Goal: Task Accomplishment & Management: Complete application form

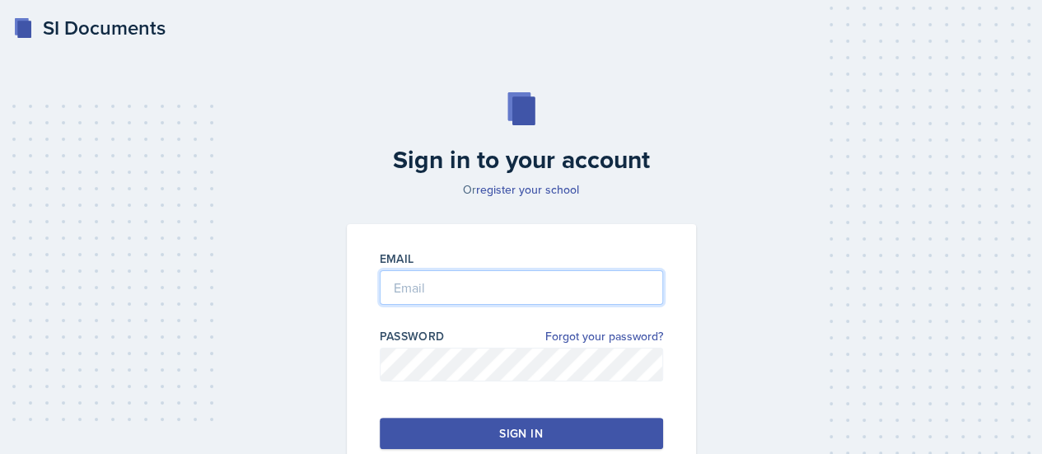
type input "[PERSON_NAME][EMAIL_ADDRESS][PERSON_NAME][DOMAIN_NAME]"
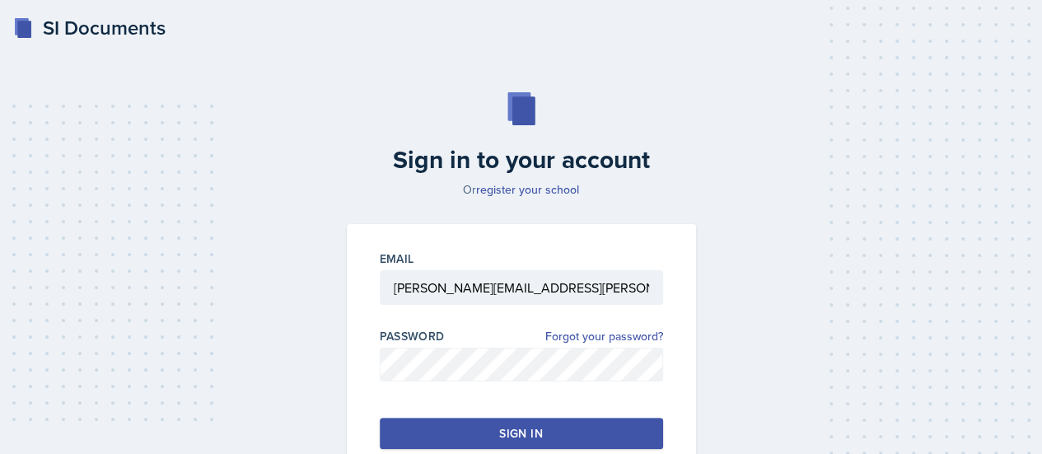
click at [497, 441] on button "Sign in" at bounding box center [521, 433] width 283 height 31
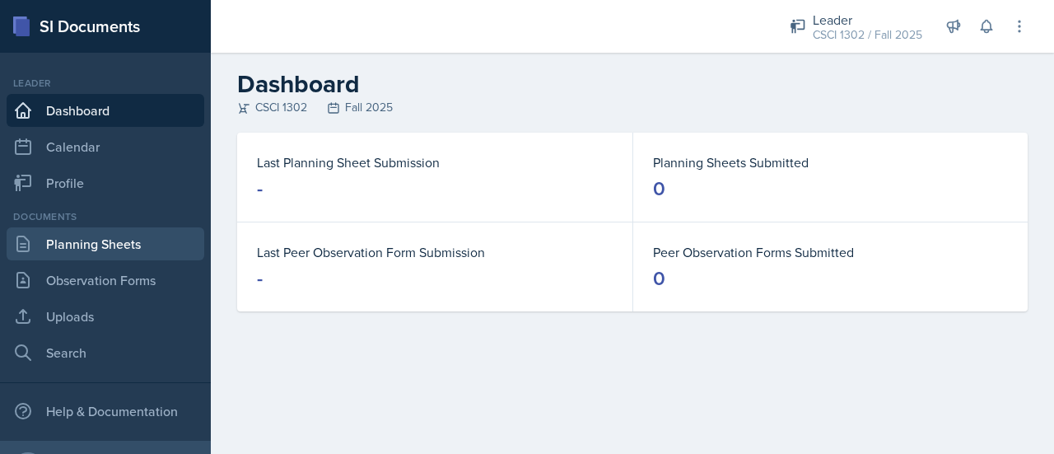
click at [116, 242] on link "Planning Sheets" at bounding box center [106, 243] width 198 height 33
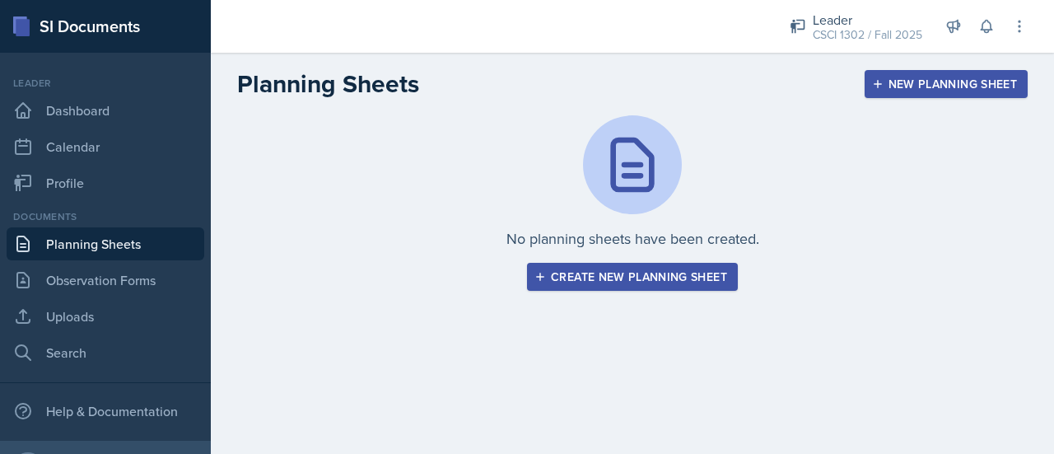
click at [623, 270] on div "Create new planning sheet" at bounding box center [632, 276] width 189 height 13
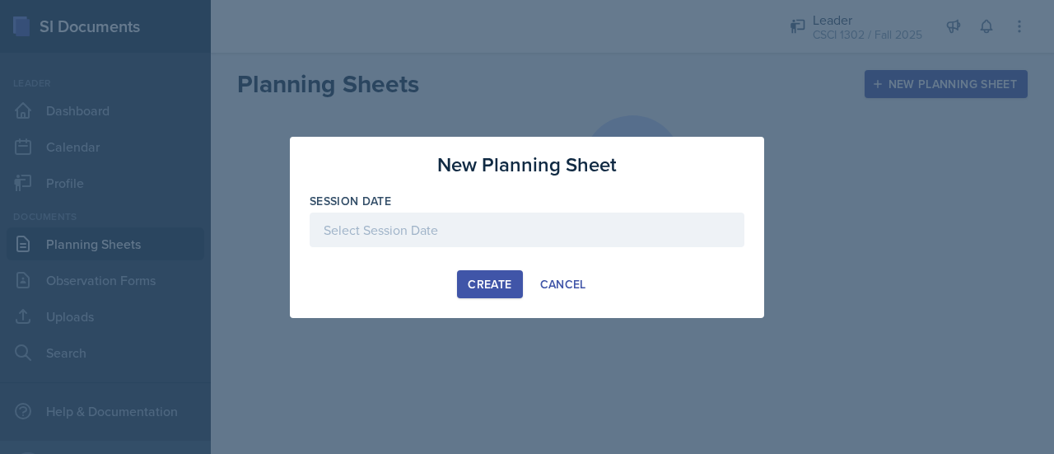
click at [445, 233] on div at bounding box center [527, 229] width 435 height 35
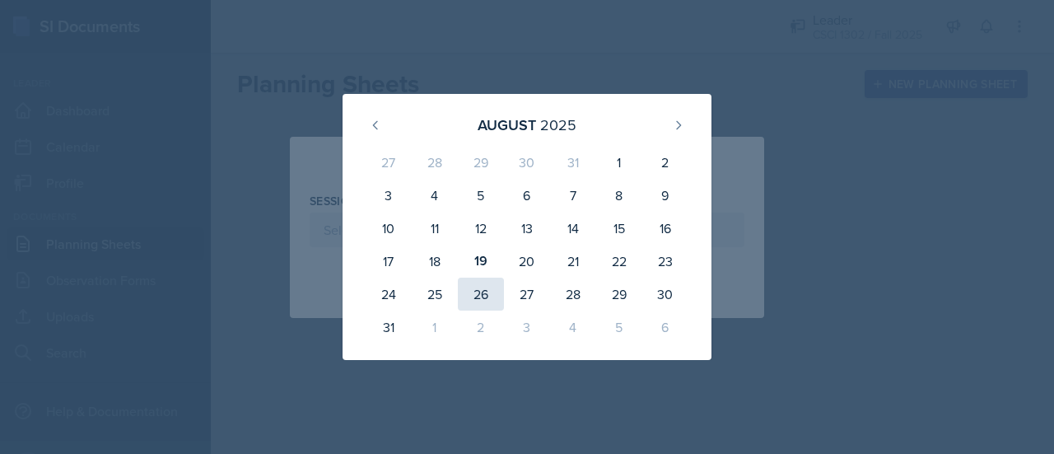
click at [490, 299] on div "26" at bounding box center [481, 294] width 46 height 33
type input "[DATE]"
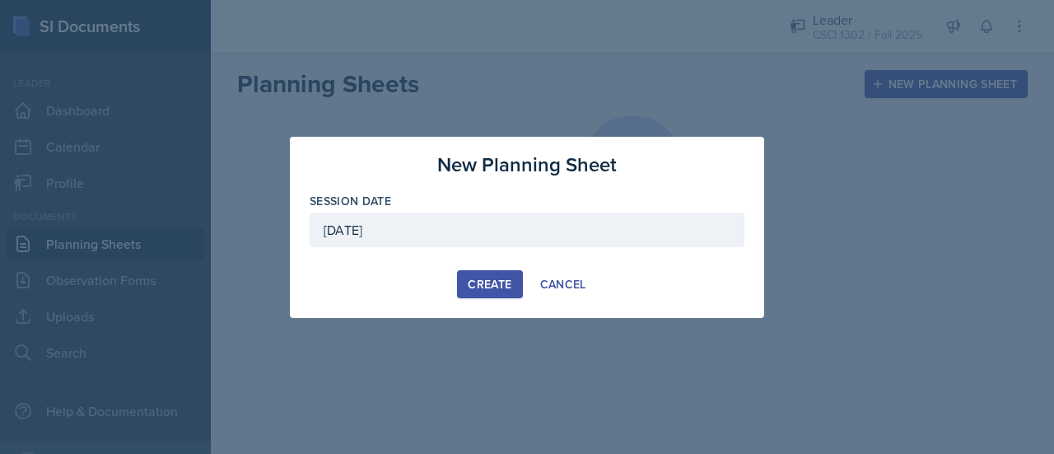
click at [481, 279] on div "Create" at bounding box center [490, 284] width 44 height 13
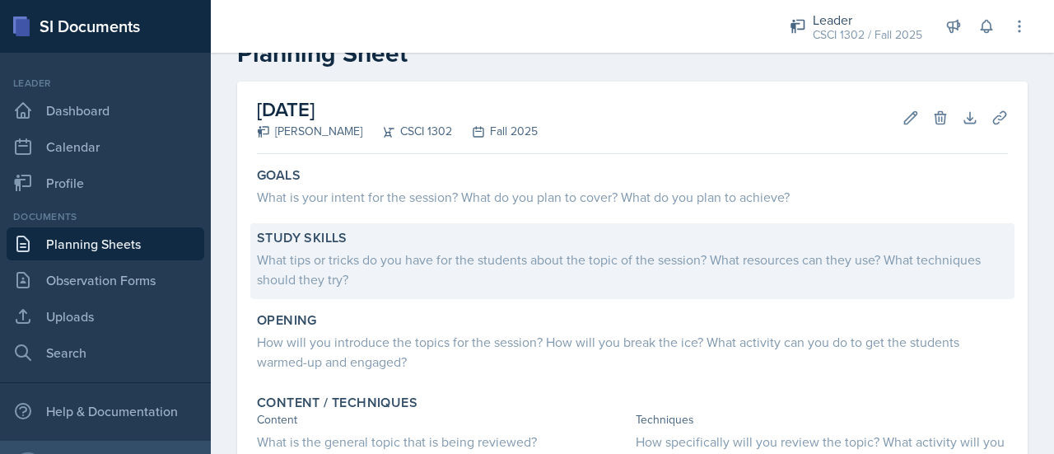
scroll to position [75, 0]
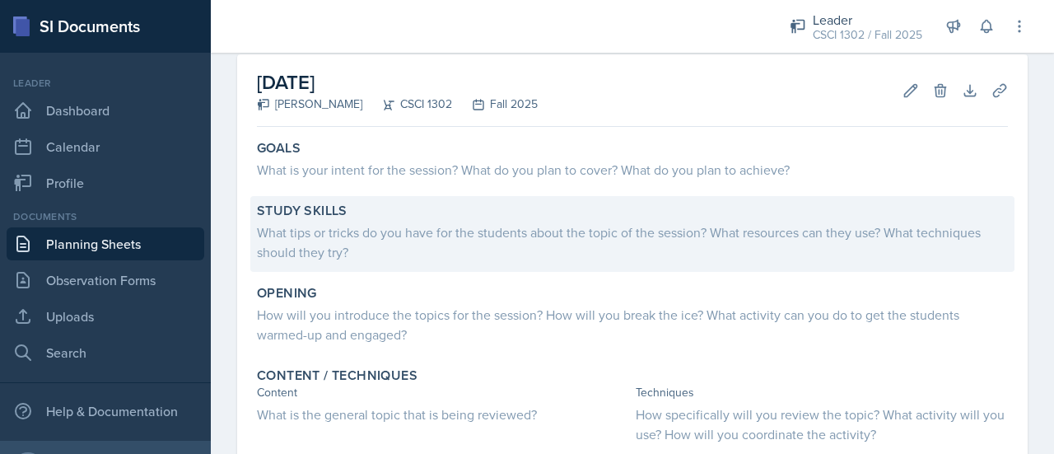
click at [450, 246] on div "What tips or tricks do you have for the students about the topic of the session…" at bounding box center [632, 242] width 751 height 40
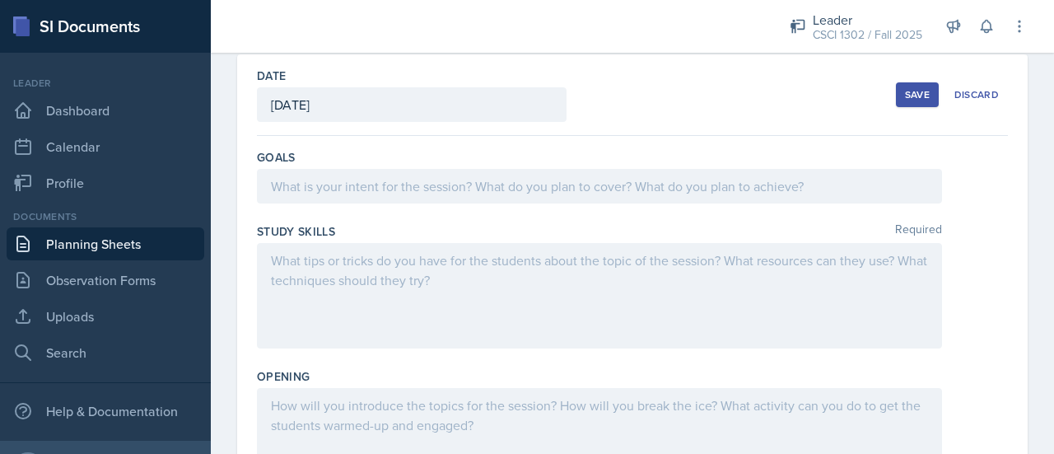
click at [416, 273] on div at bounding box center [599, 295] width 685 height 105
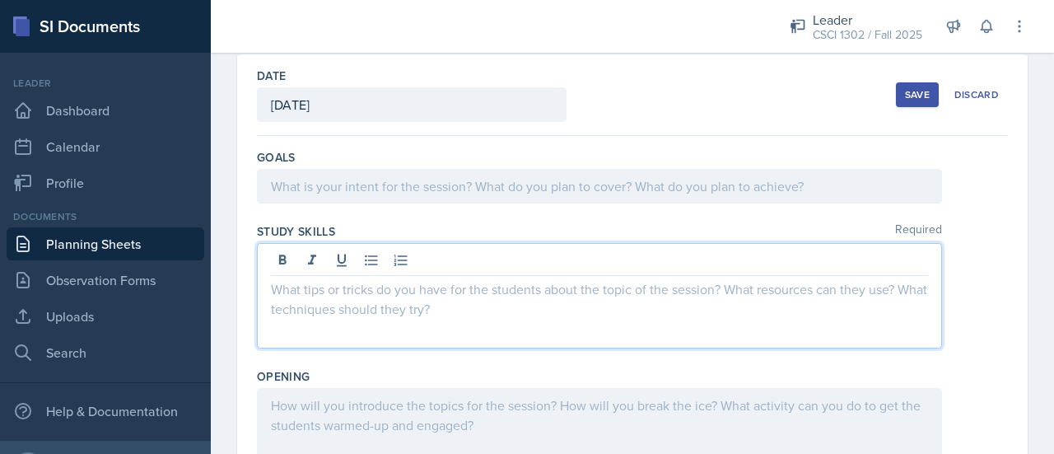
scroll to position [104, 0]
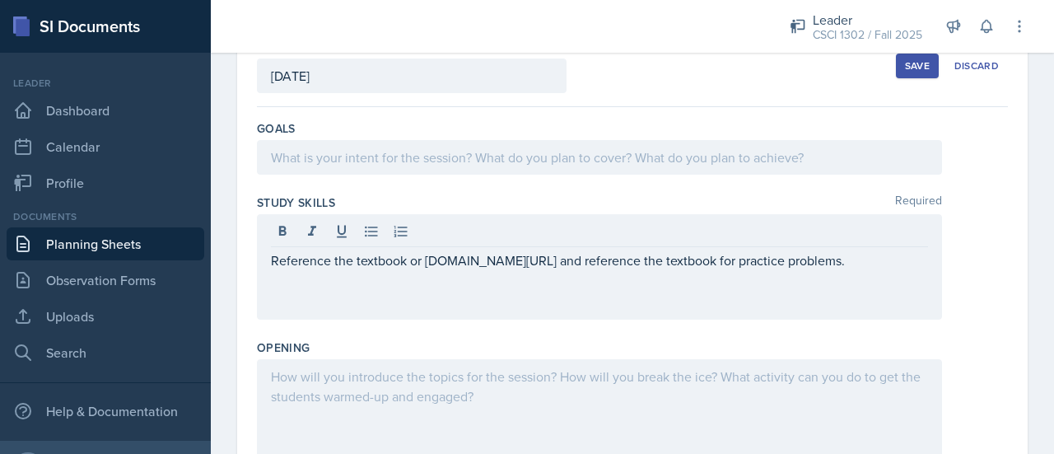
click at [549, 272] on div "Reference the textbook or [DOMAIN_NAME][URL] and reference the textbook for pra…" at bounding box center [599, 266] width 685 height 105
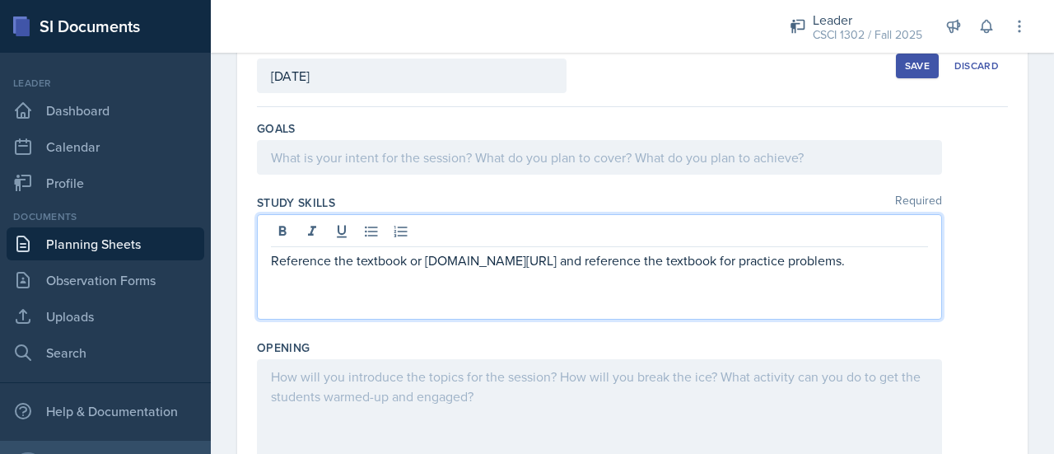
click at [545, 265] on p "Reference the textbook or [DOMAIN_NAME][URL] and reference the textbook for pra…" at bounding box center [599, 260] width 657 height 20
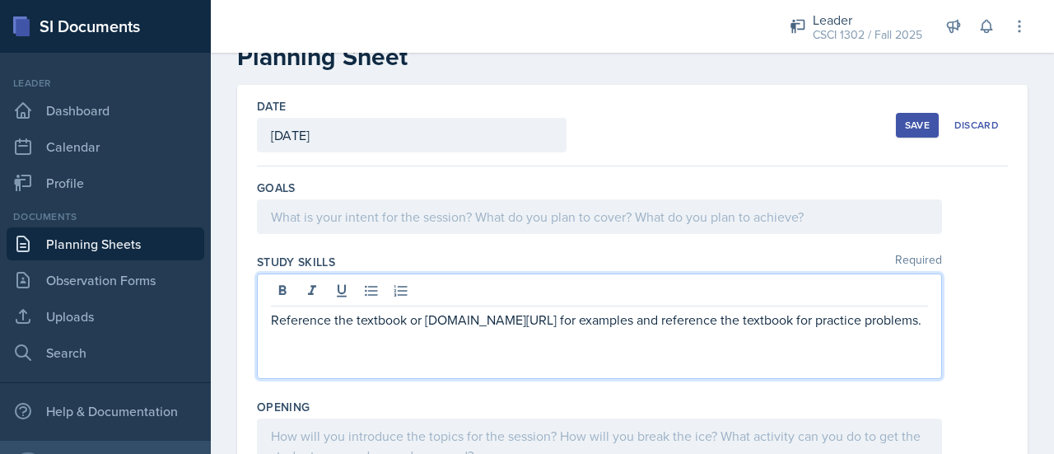
scroll to position [43, 0]
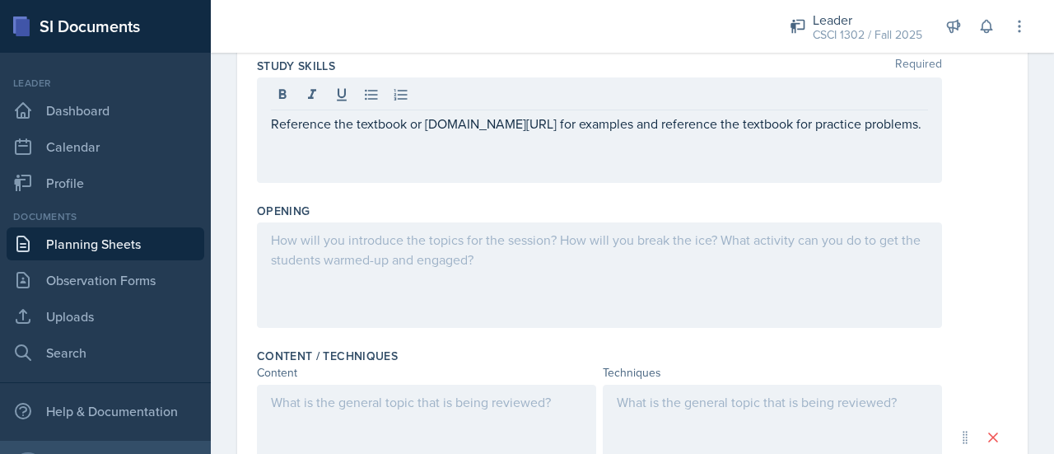
click at [477, 283] on div at bounding box center [599, 274] width 685 height 105
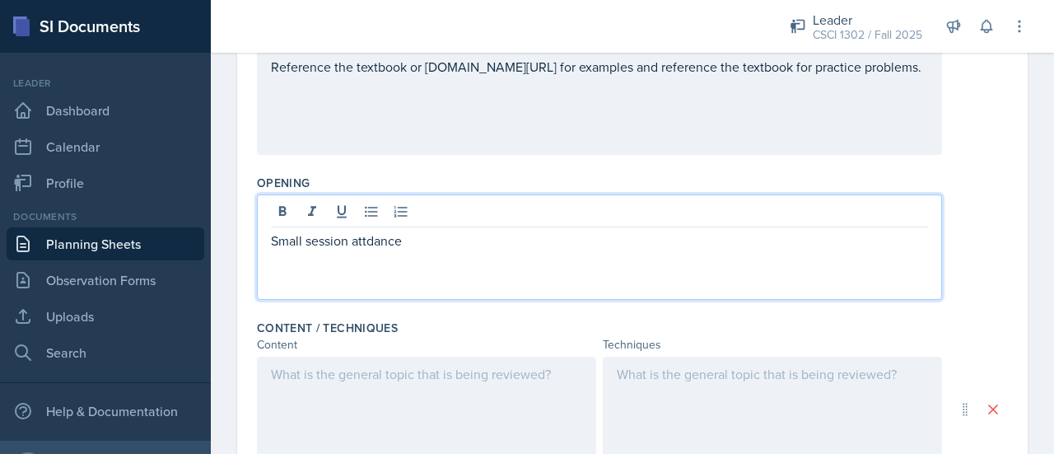
click at [385, 231] on p "Small session attdance" at bounding box center [599, 241] width 657 height 20
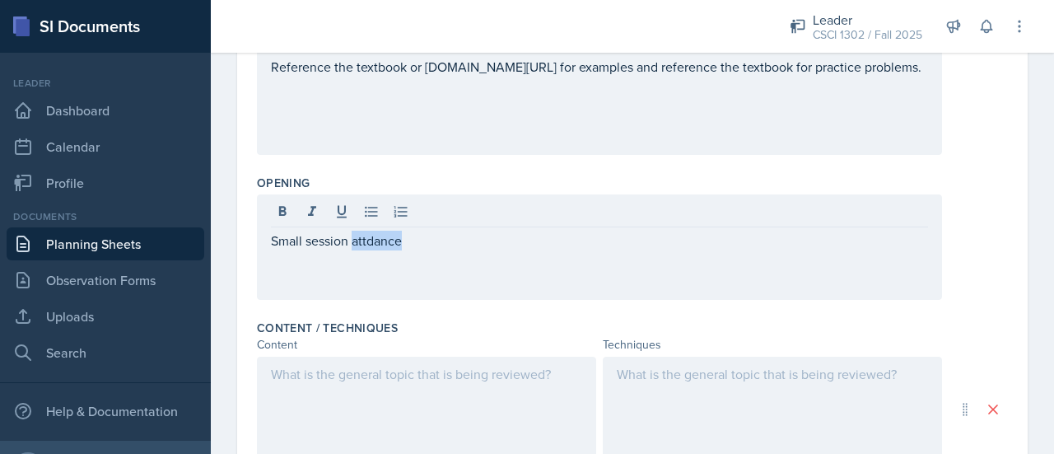
drag, startPoint x: 386, startPoint y: 237, endPoint x: 367, endPoint y: 249, distance: 22.2
click at [367, 249] on div "Small session attdance" at bounding box center [599, 246] width 685 height 105
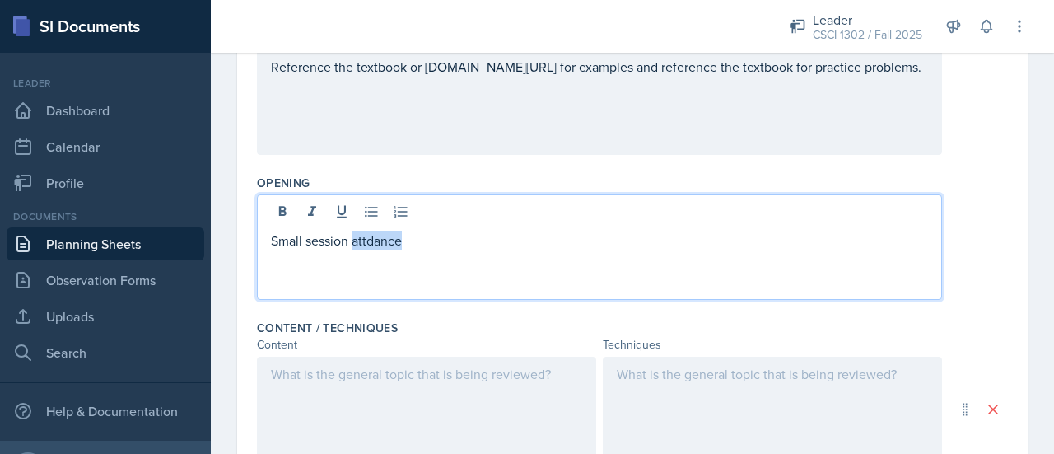
click at [366, 240] on p "Small session attdance" at bounding box center [599, 241] width 657 height 20
click at [364, 237] on p "Small session atendance" at bounding box center [599, 241] width 657 height 20
click at [474, 245] on p "Small session attendance" at bounding box center [599, 241] width 657 height 20
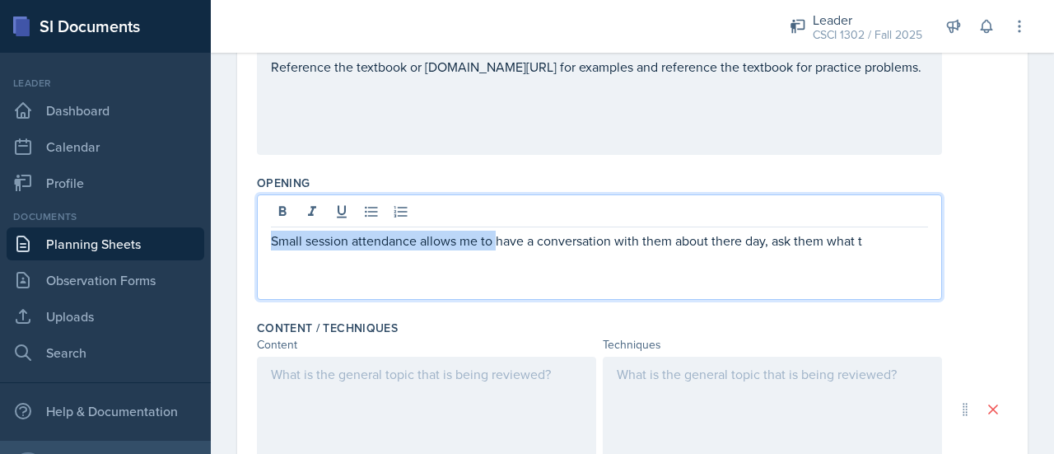
drag, startPoint x: 497, startPoint y: 240, endPoint x: 255, endPoint y: 222, distance: 242.0
click at [255, 222] on div "Date [DATE] [DATE] 27 28 29 30 31 1 2 3 4 5 6 7 8 9 10 11 12 13 14 15 16 17 18 …" at bounding box center [632, 335] width 791 height 949
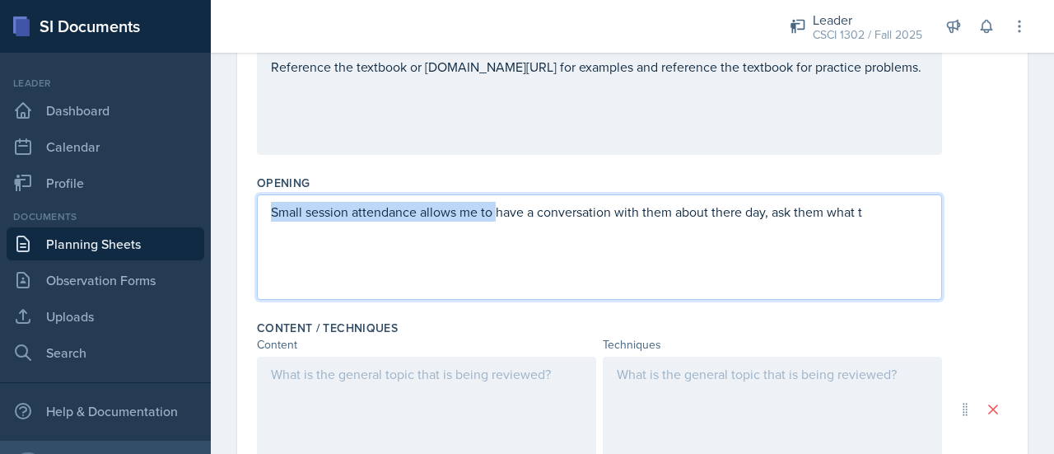
scroll to position [241, 0]
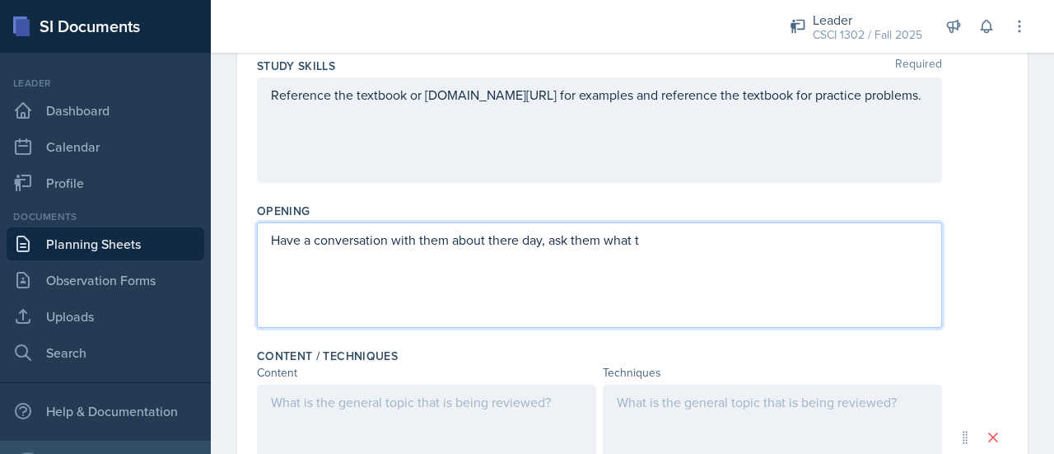
click at [717, 242] on p "Have a conversation with them about there day, ask them what t" at bounding box center [599, 240] width 657 height 20
drag, startPoint x: 542, startPoint y: 243, endPoint x: 470, endPoint y: 242, distance: 71.7
click at [470, 242] on p "Have a conversation with them about there day, ask them what t" at bounding box center [599, 240] width 657 height 20
click at [407, 241] on p "Have a conversation with them about there day, ask them what t" at bounding box center [599, 240] width 657 height 20
click at [543, 251] on div "Ask them about there day, ask them what t" at bounding box center [599, 274] width 685 height 105
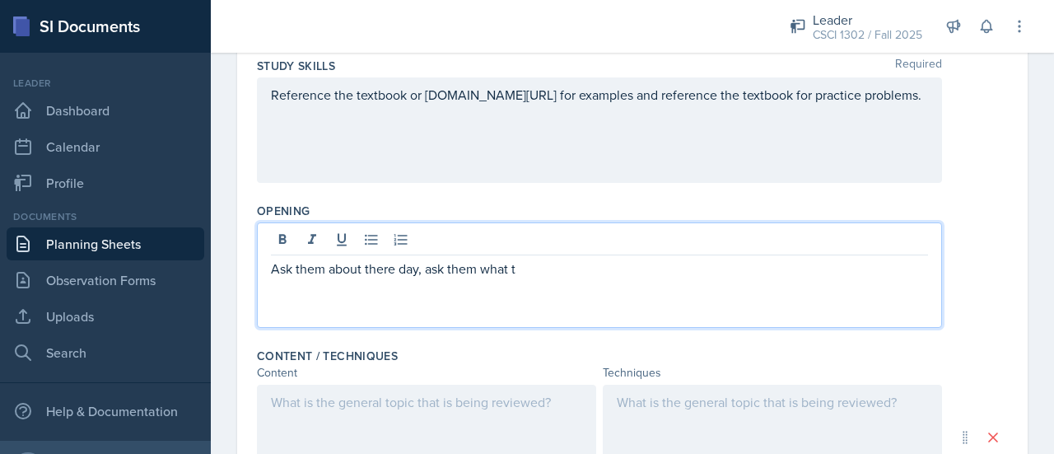
scroll to position [269, 0]
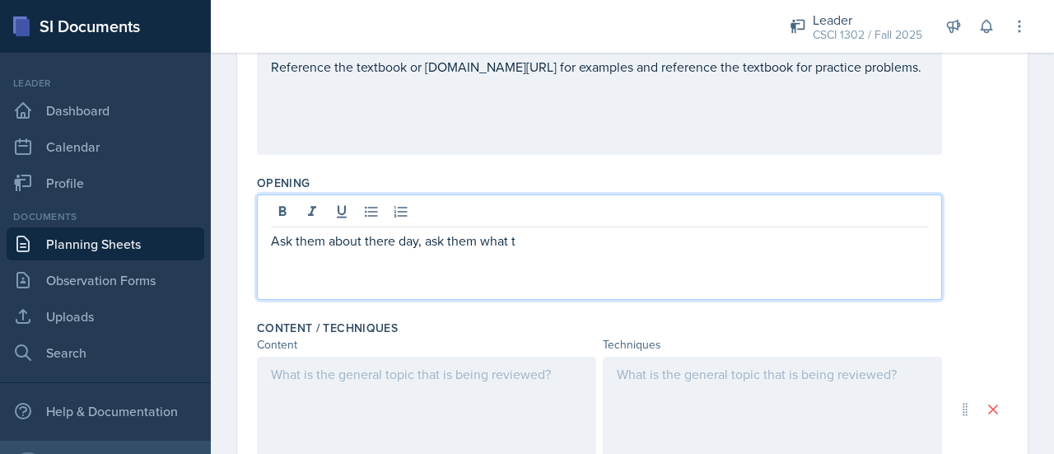
click at [539, 239] on p "Ask them about there day, ask them what t" at bounding box center [599, 241] width 657 height 20
click at [743, 241] on p "Ask them about there day, ask them what there are working on, what they are stu…" at bounding box center [599, 241] width 657 height 20
click at [823, 248] on div "Ask them about there day, ask them what there are working on, what they are str…" at bounding box center [599, 246] width 685 height 105
click at [820, 245] on p "Ask them about there day, ask them what there are working on, what they are str…" at bounding box center [599, 241] width 657 height 20
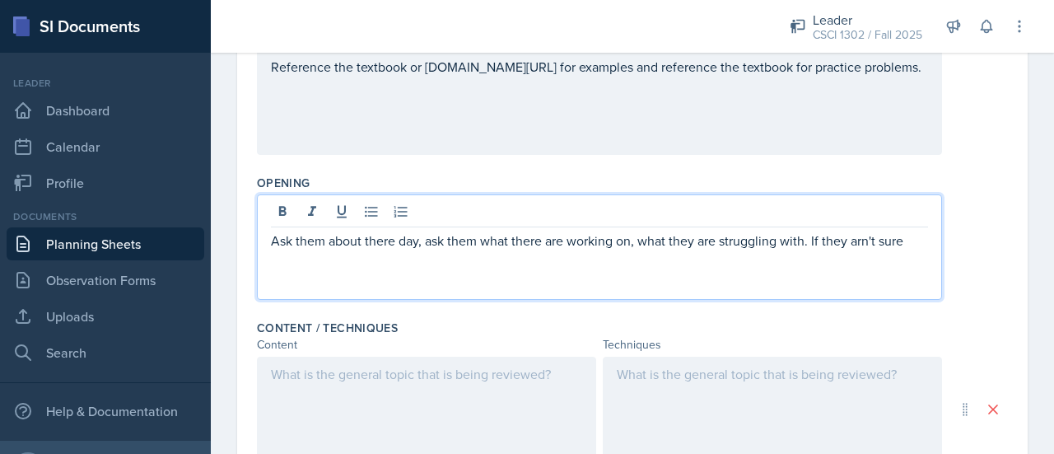
click at [867, 233] on p "Ask them about there day, ask them what there are working on, what they are str…" at bounding box center [599, 241] width 657 height 20
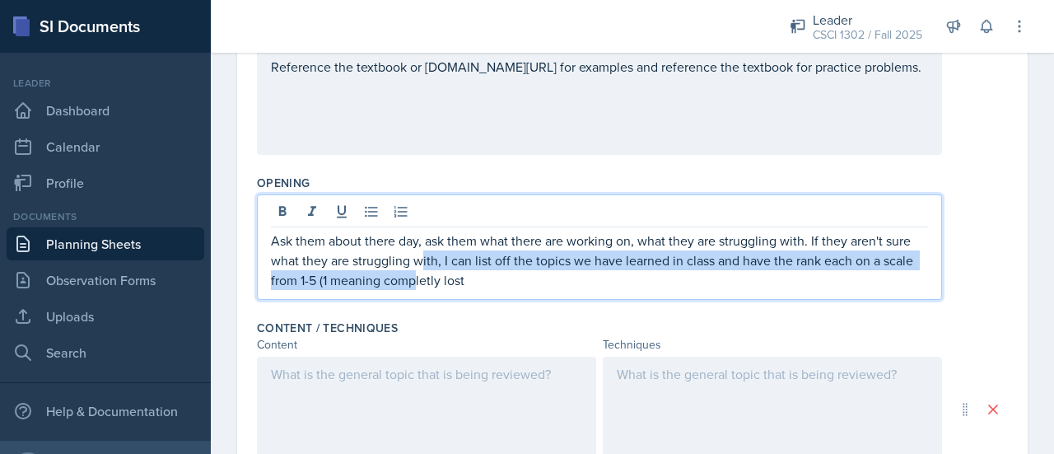
click at [429, 239] on p "Ask them about there day, ask them what there are working on, what they are str…" at bounding box center [599, 260] width 657 height 59
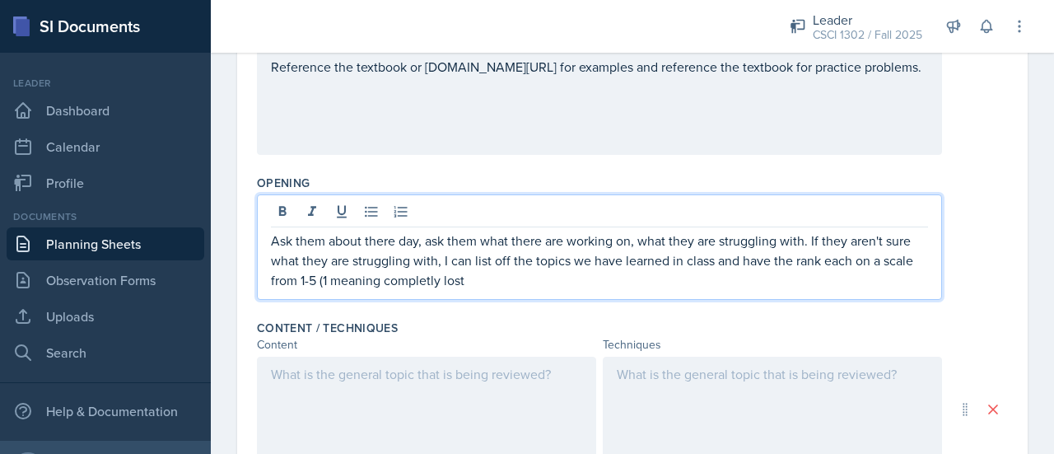
click at [430, 283] on p "Ask them about there day, ask them what there are working on, what they are str…" at bounding box center [599, 260] width 657 height 59
click at [312, 279] on p "Ask them about there day, ask them what there are working on, what they are str…" at bounding box center [599, 260] width 657 height 59
click at [824, 258] on p "Ask them about there day, ask them what there are working on, what they are str…" at bounding box center [599, 260] width 657 height 59
click at [648, 271] on p "Ask them about there day, ask them what there are working on, what they are str…" at bounding box center [599, 260] width 657 height 59
drag, startPoint x: 605, startPoint y: 280, endPoint x: 519, endPoint y: 283, distance: 85.7
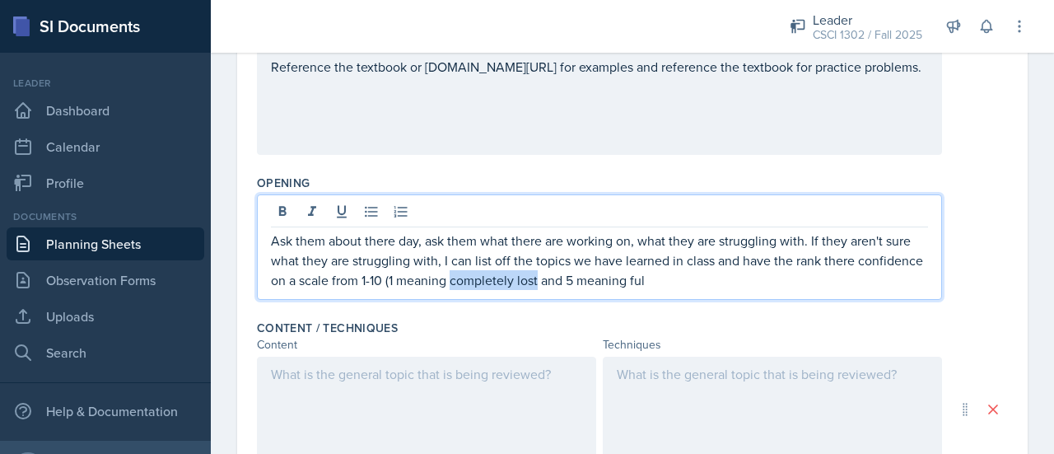
click at [519, 283] on p "Ask them about there day, ask them what there are working on, what they are str…" at bounding box center [599, 260] width 657 height 59
click at [834, 278] on p "Ask them about there day, ask them what there are working on, what they are str…" at bounding box center [599, 260] width 657 height 59
click at [741, 276] on p "Ask them about there day, ask them what there are working on, what they are str…" at bounding box center [599, 260] width 657 height 59
click at [829, 277] on p "Ask them about there day, ask them what there are working on, what they are str…" at bounding box center [599, 260] width 657 height 59
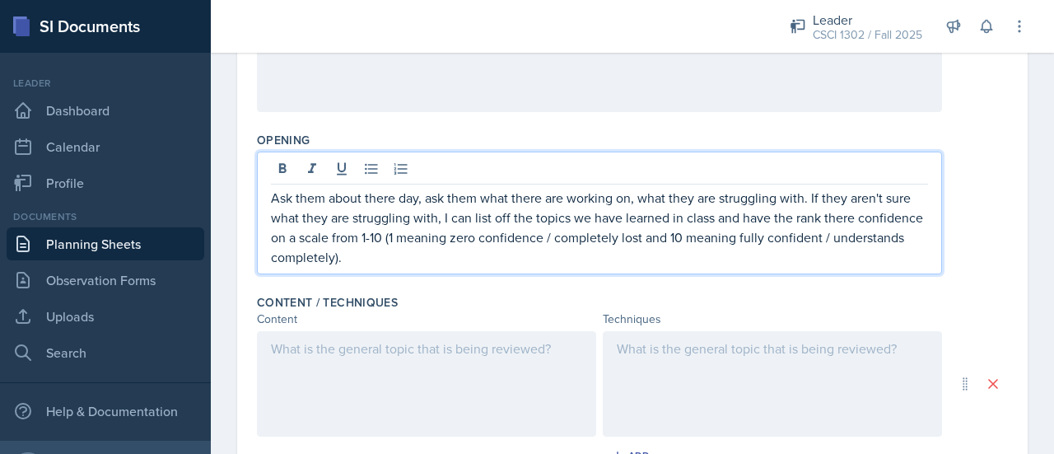
scroll to position [312, 0]
click at [434, 235] on p "Ask them about there day, ask them what there are working on, what they are str…" at bounding box center [599, 226] width 657 height 79
click at [437, 259] on p "Ask them about there day, ask them what there are working on, what they are str…" at bounding box center [599, 226] width 657 height 79
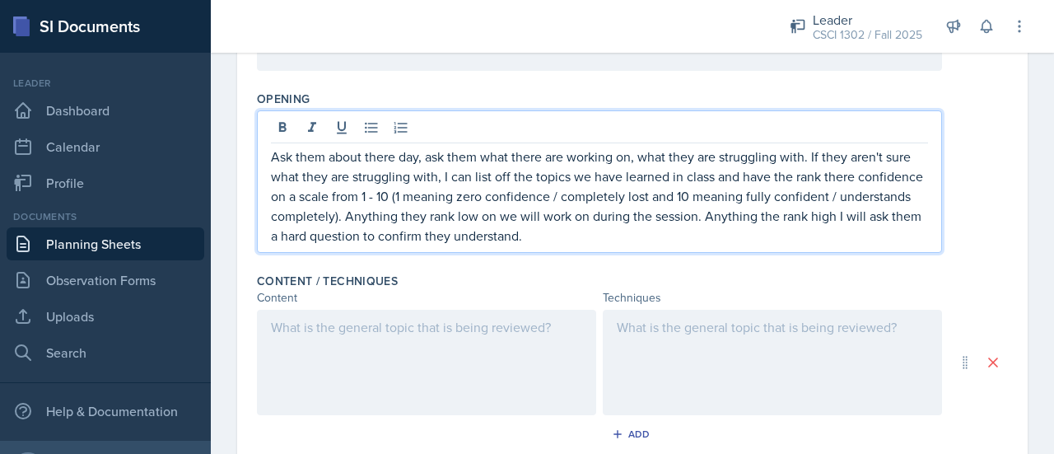
scroll to position [354, 0]
click at [570, 214] on p "Ask them about there day, ask them what there are working on, what they are str…" at bounding box center [599, 194] width 657 height 99
click at [471, 217] on p "Ask them about there day, ask them what there are working on, what they are str…" at bounding box center [599, 194] width 657 height 99
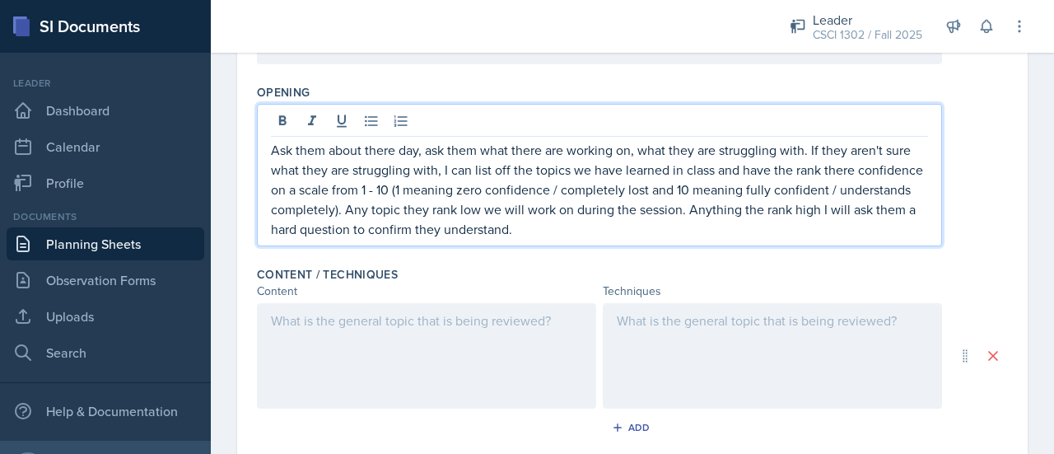
scroll to position [367, 0]
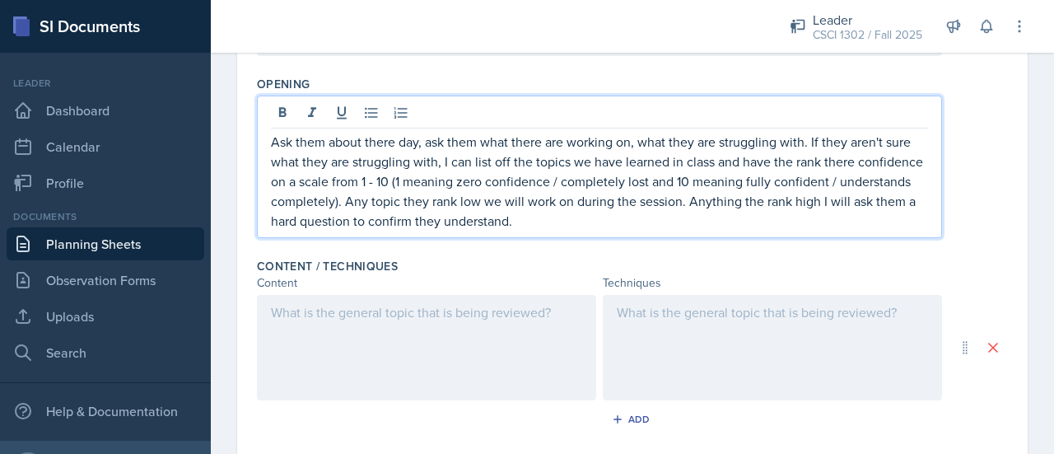
click at [813, 206] on p "Ask them about there day, ask them what there are working on, what they are str…" at bounding box center [599, 181] width 657 height 99
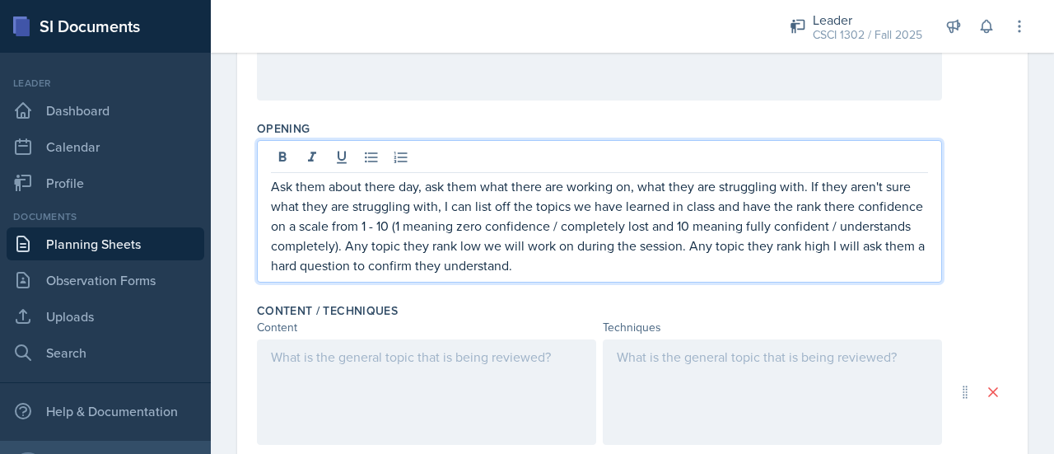
scroll to position [324, 0]
click at [651, 269] on p "Ask them about there day, ask them what there are working on, what they are str…" at bounding box center [599, 224] width 657 height 99
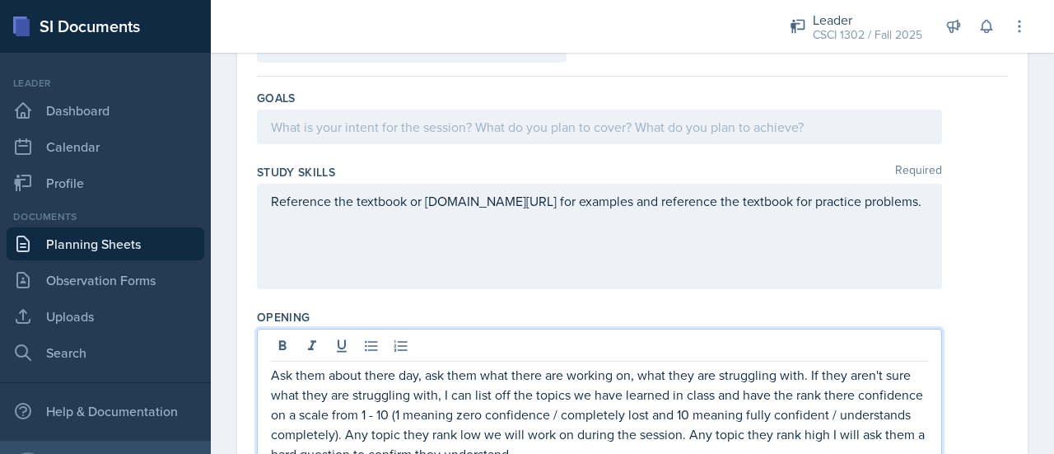
scroll to position [0, 0]
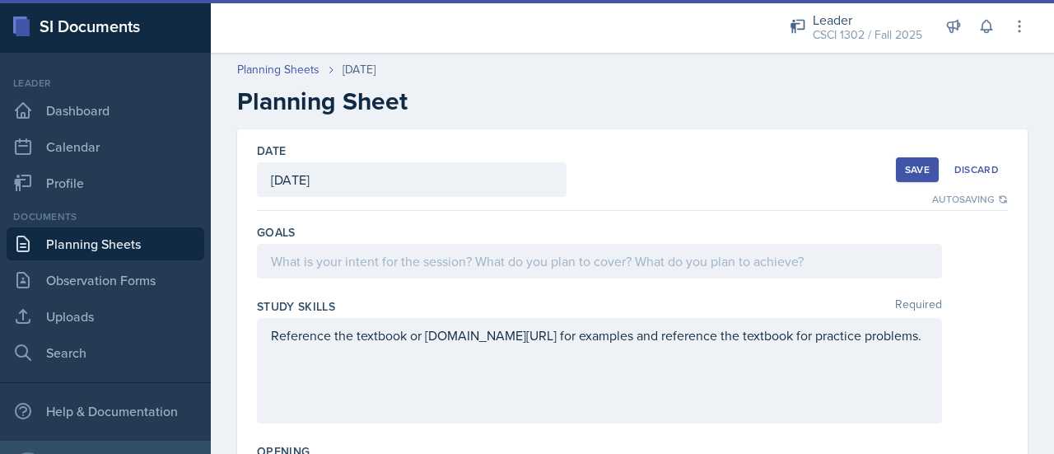
click at [527, 253] on div at bounding box center [599, 261] width 685 height 35
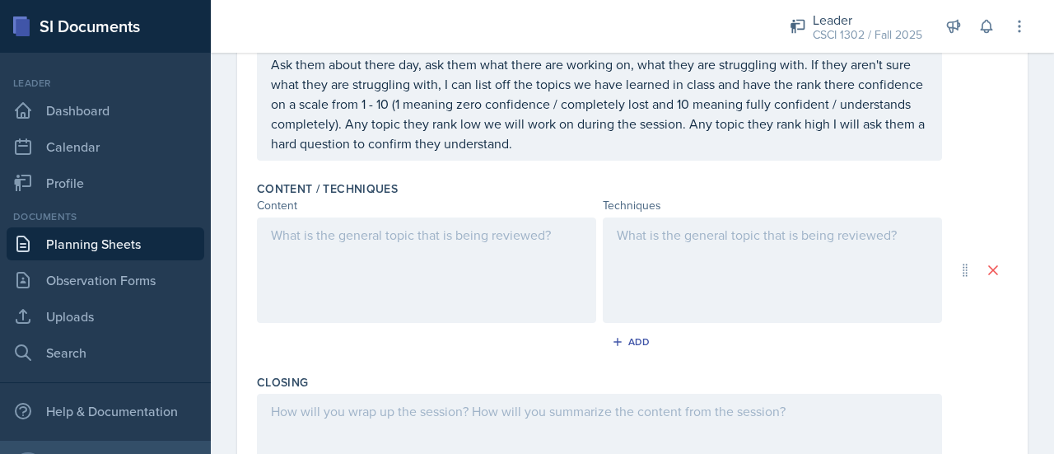
scroll to position [446, 0]
click at [468, 276] on div at bounding box center [426, 269] width 339 height 105
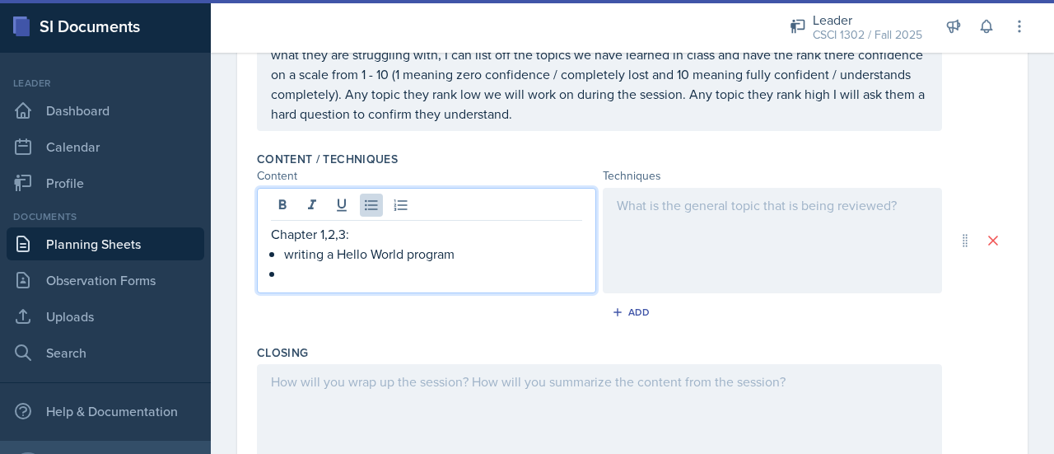
click at [288, 252] on p "writing a Hello World program" at bounding box center [433, 254] width 298 height 20
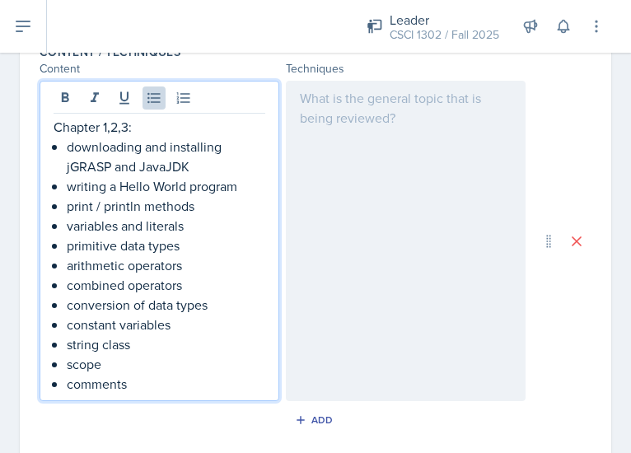
scroll to position [588, 0]
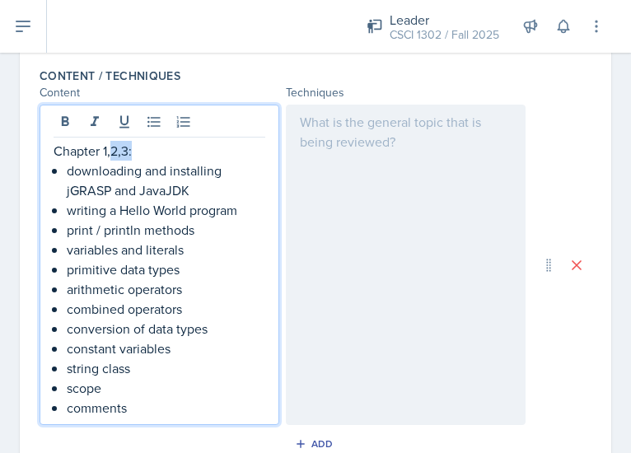
drag, startPoint x: 131, startPoint y: 152, endPoint x: 110, endPoint y: 151, distance: 21.5
click at [110, 151] on p "Chapter 1,2,3:" at bounding box center [160, 151] width 212 height 20
click at [242, 212] on p "writing a Hello World program" at bounding box center [166, 210] width 198 height 20
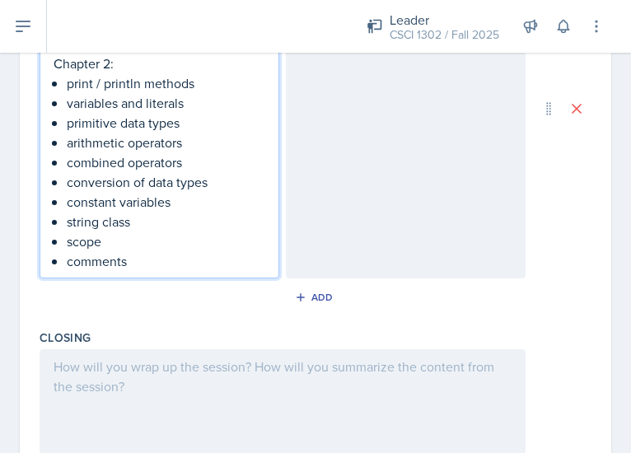
scroll to position [756, 0]
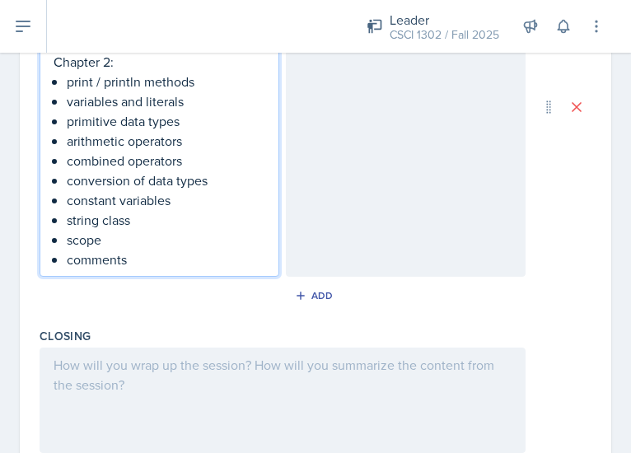
click at [180, 264] on p "comments" at bounding box center [166, 260] width 198 height 20
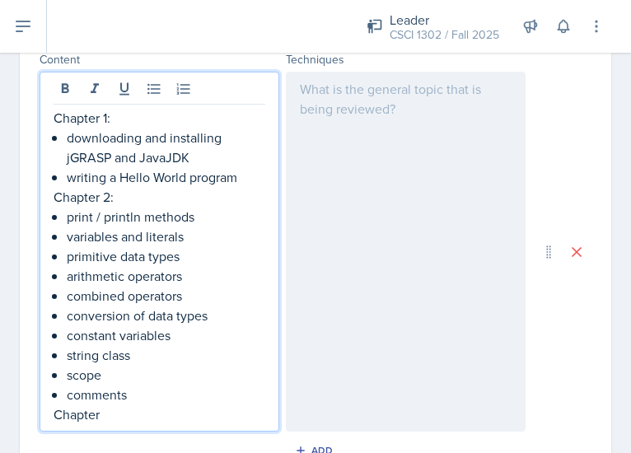
scroll to position [650, 0]
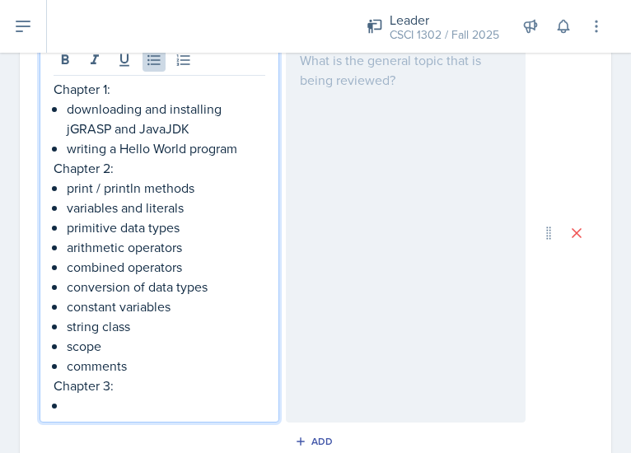
click at [160, 367] on p "comments" at bounding box center [166, 366] width 198 height 20
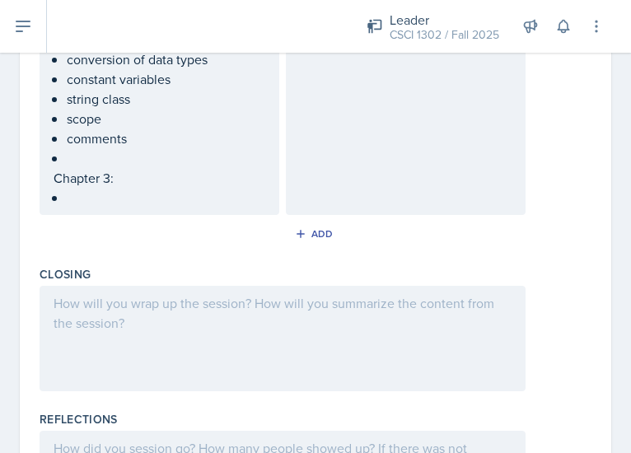
scroll to position [886, 0]
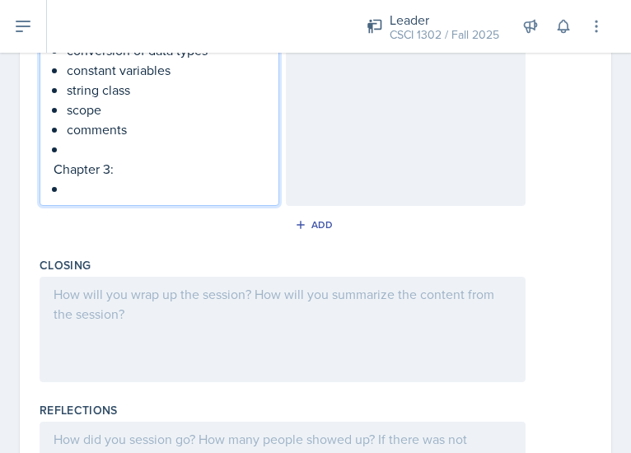
click at [128, 147] on p at bounding box center [166, 149] width 198 height 20
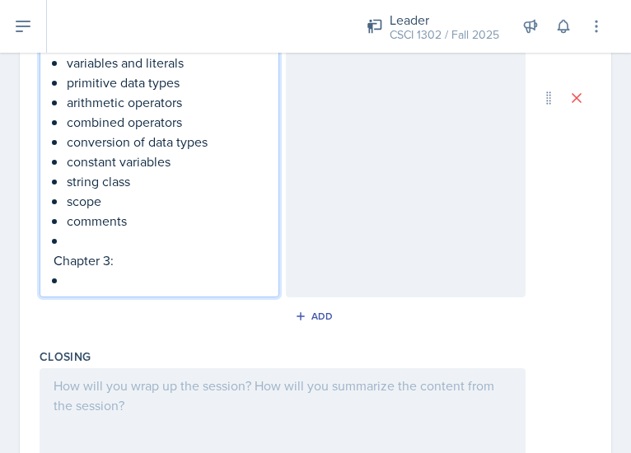
scroll to position [794, 0]
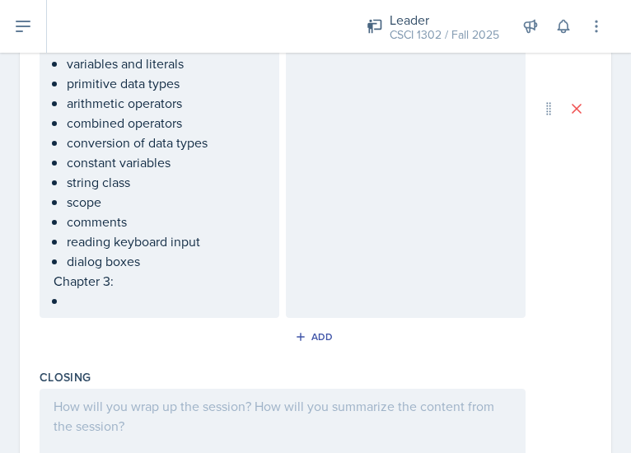
click at [135, 301] on p at bounding box center [166, 301] width 198 height 20
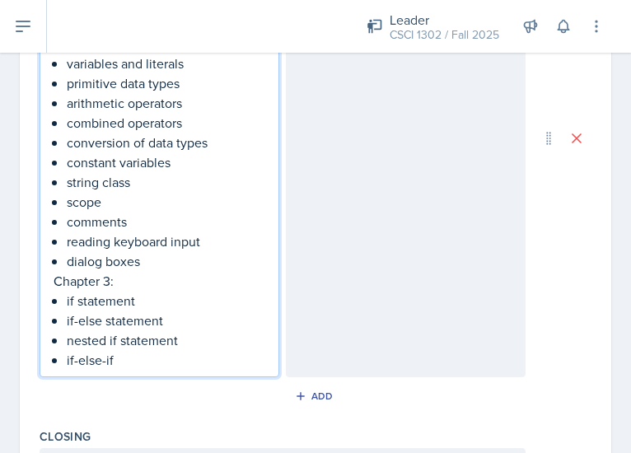
click at [189, 337] on p "nested if statement" at bounding box center [166, 340] width 198 height 20
click at [159, 362] on p "if-else-if" at bounding box center [166, 360] width 198 height 20
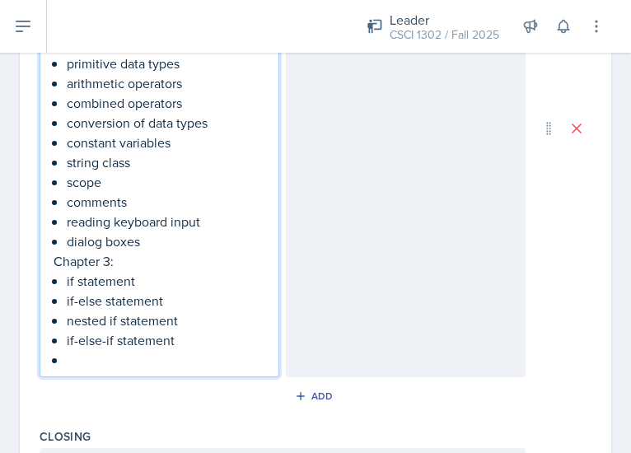
scroll to position [815, 0]
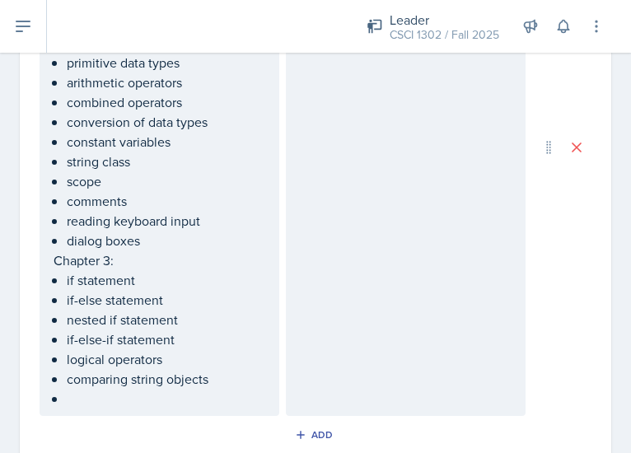
click at [158, 401] on p at bounding box center [166, 399] width 198 height 20
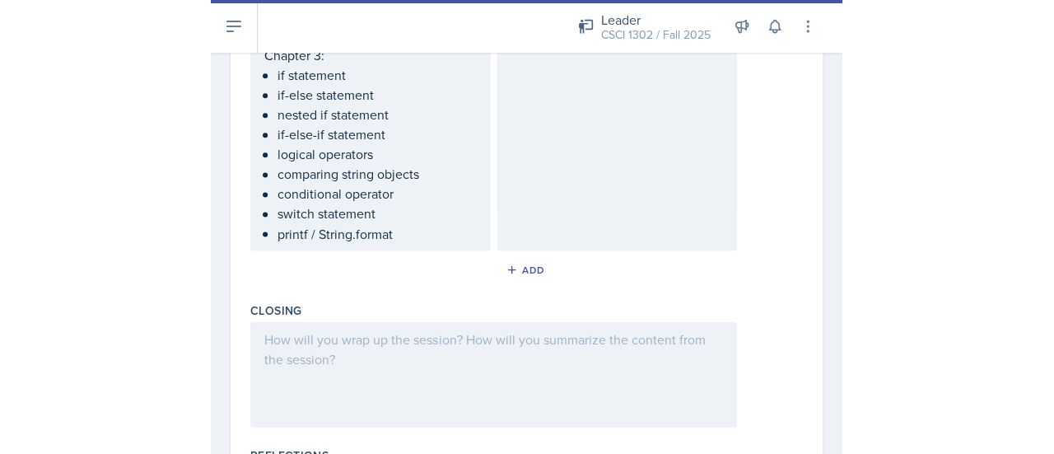
scroll to position [1155, 0]
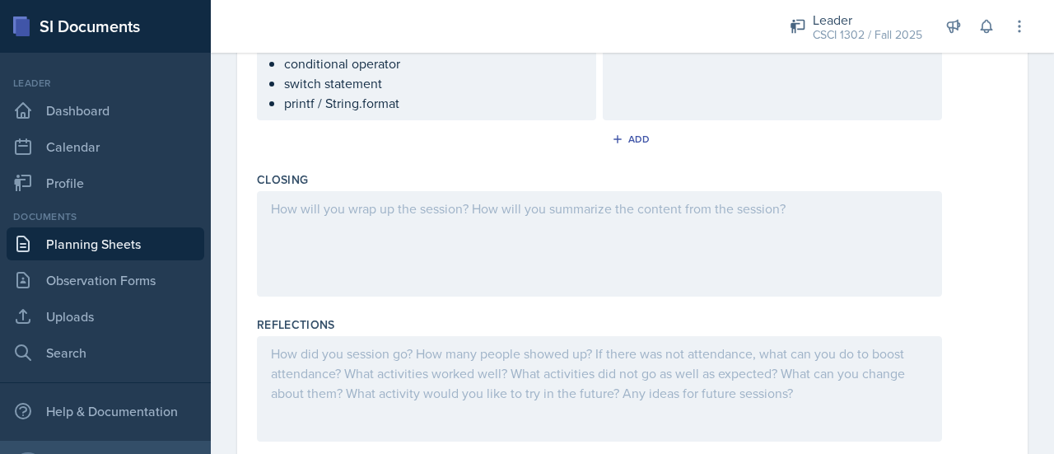
click at [542, 217] on div at bounding box center [599, 243] width 685 height 105
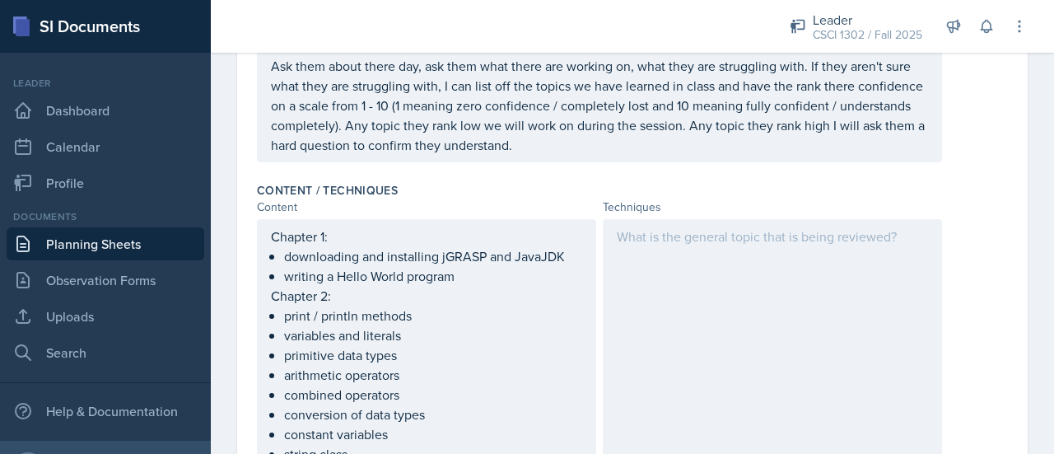
scroll to position [413, 0]
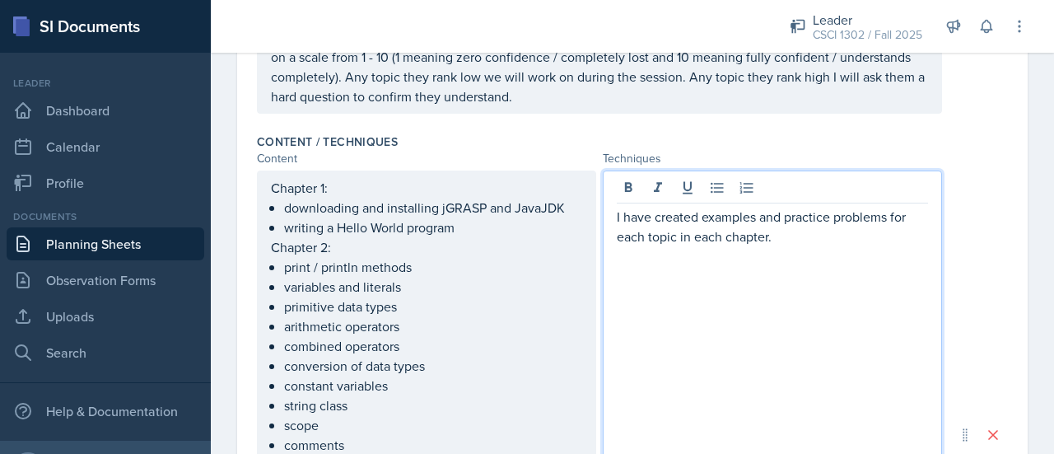
scroll to position [463, 0]
click at [770, 236] on p "I have created examples and practice problems for each topic in each chapter." at bounding box center [772, 227] width 311 height 40
click at [907, 220] on p "I have created examples and practice problems for each topic in each chapter." at bounding box center [772, 227] width 311 height 40
click at [810, 225] on p "I have created examples and practice problems to go over each topic in each cha…" at bounding box center [772, 227] width 311 height 40
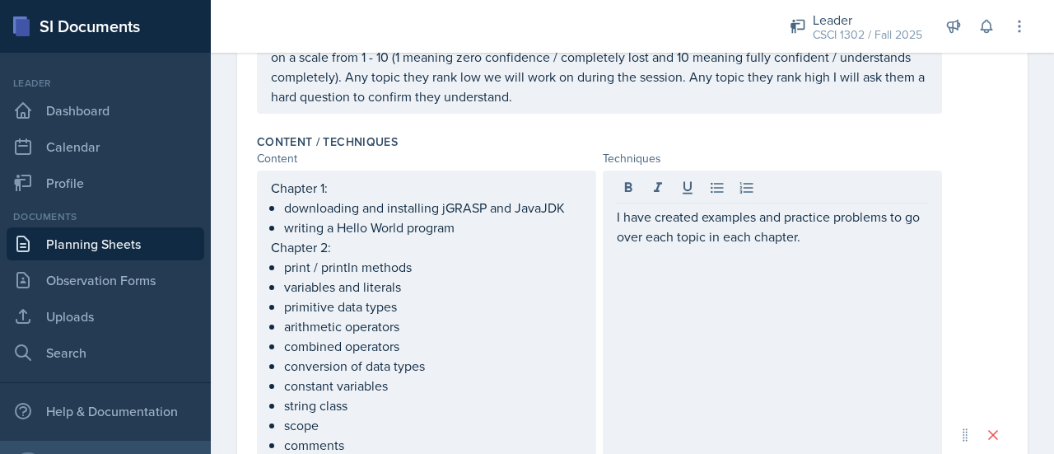
click at [866, 252] on div "I have created examples and practice problems to go over each topic in each cha…" at bounding box center [772, 434] width 339 height 529
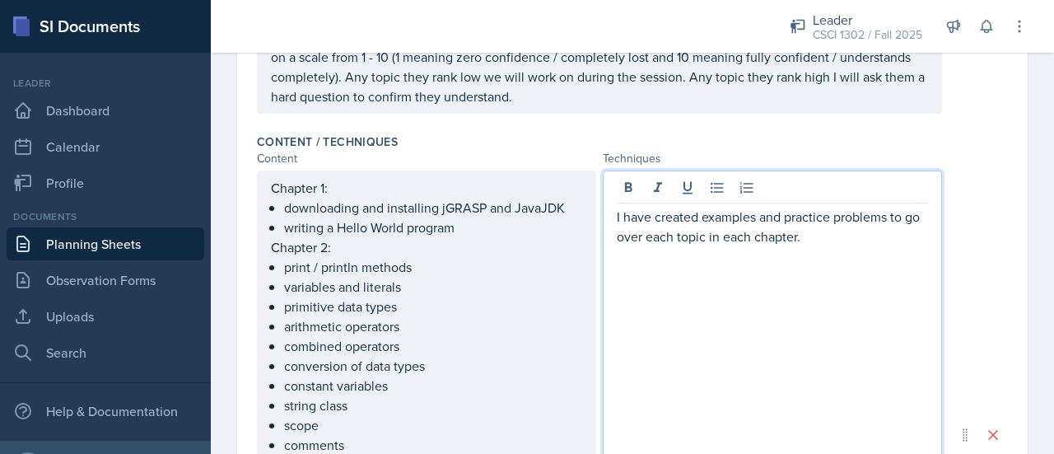
scroll to position [469, 0]
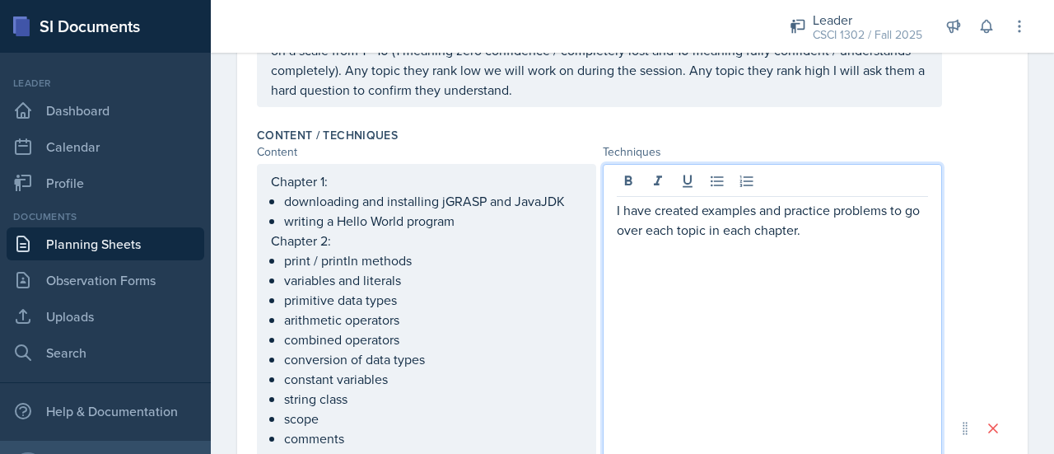
click at [692, 208] on p "I have created examples and practice problems to go over each topic in each cha…" at bounding box center [772, 220] width 311 height 40
click at [692, 234] on p "I have created multiple examples and practice problems to go over each topic in…" at bounding box center [772, 220] width 311 height 40
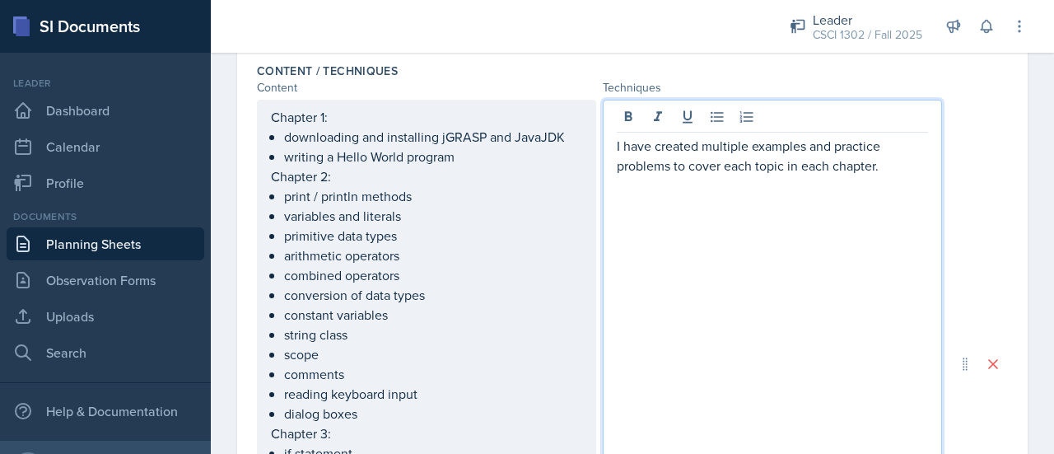
click at [910, 165] on p "I have created multiple examples and practice problems to cover each topic in e…" at bounding box center [772, 156] width 311 height 40
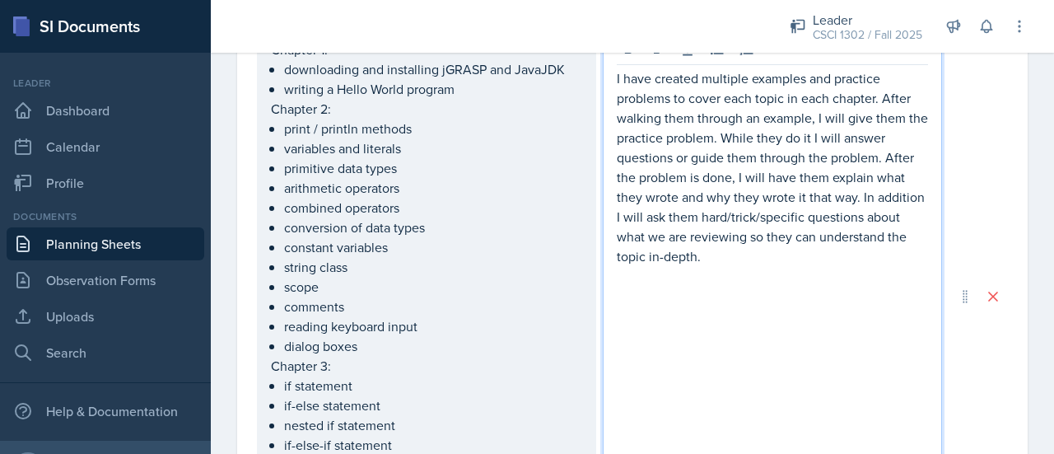
scroll to position [616, 0]
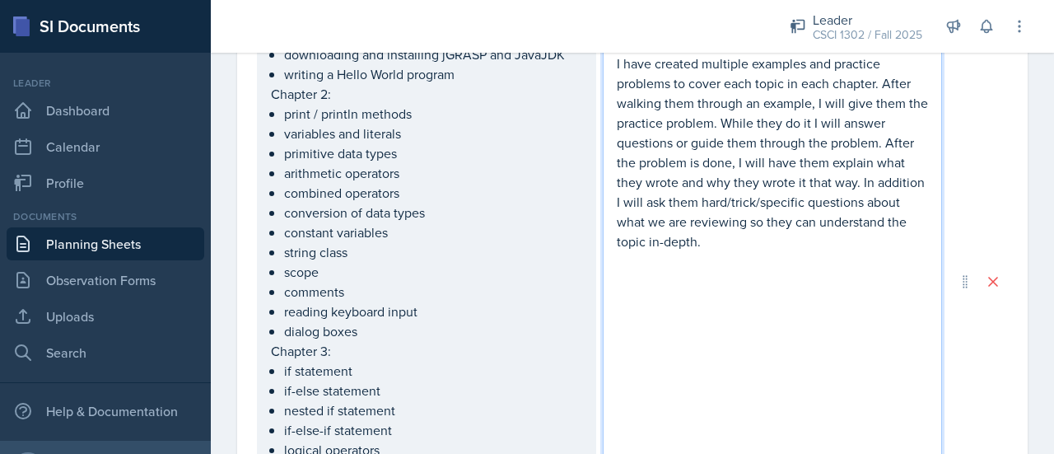
click at [852, 226] on p "I have created multiple examples and practice problems to cover each topic in e…" at bounding box center [772, 153] width 311 height 198
click at [812, 245] on p "I have created multiple examples and practice problems to cover each topic in e…" at bounding box center [772, 153] width 311 height 198
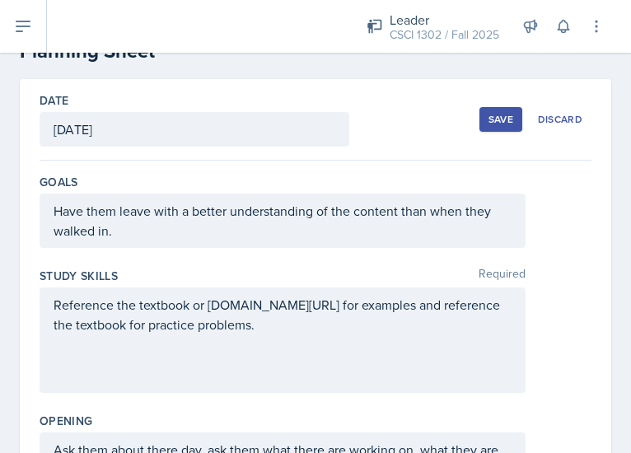
scroll to position [0, 0]
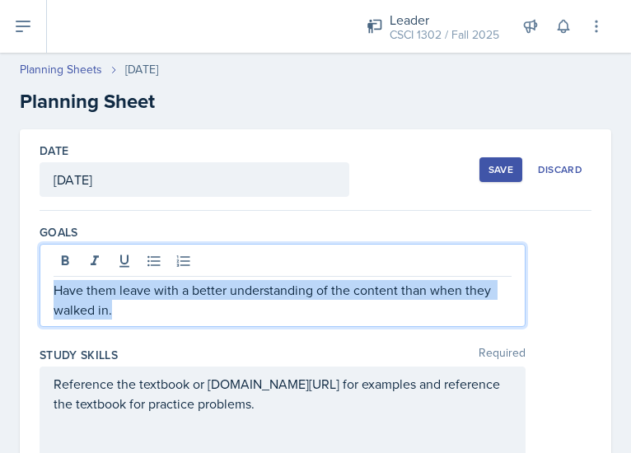
drag, startPoint x: 55, startPoint y: 263, endPoint x: 212, endPoint y: 311, distance: 164.4
click at [212, 311] on p "Have them leave with a better understanding of the content than when they walke…" at bounding box center [283, 300] width 458 height 40
copy p "Have them leave with a better understanding of the content than when they walke…"
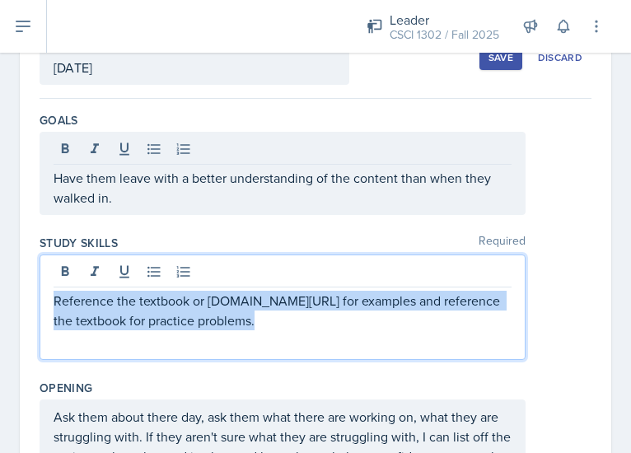
drag, startPoint x: 53, startPoint y: 293, endPoint x: 364, endPoint y: 327, distance: 313.2
click at [364, 327] on p "Reference the textbook or [DOMAIN_NAME][URL] for examples and reference the tex…" at bounding box center [283, 311] width 458 height 40
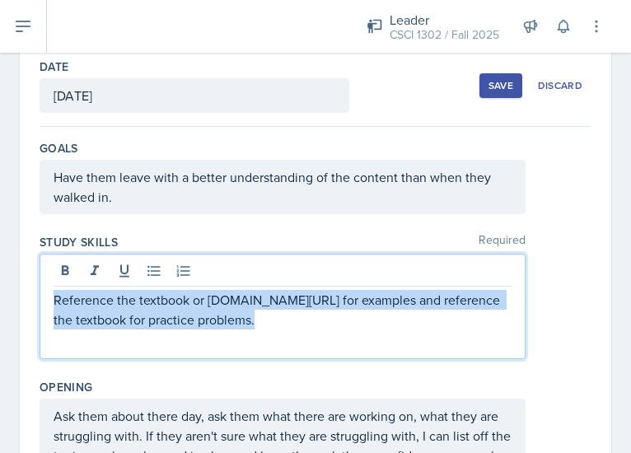
copy p "Reference the textbook or [DOMAIN_NAME][URL] for examples and reference the tex…"
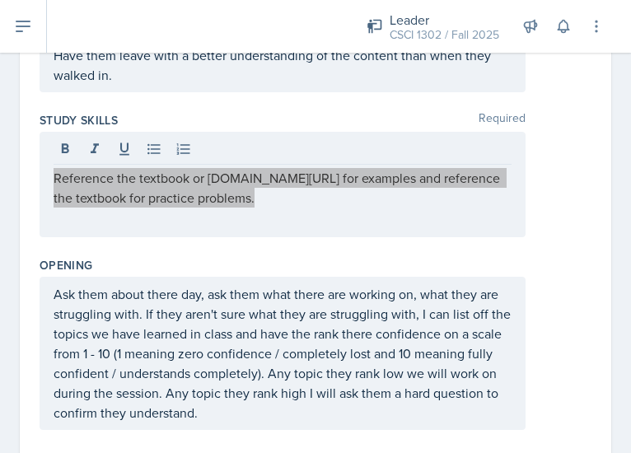
scroll to position [328, 0]
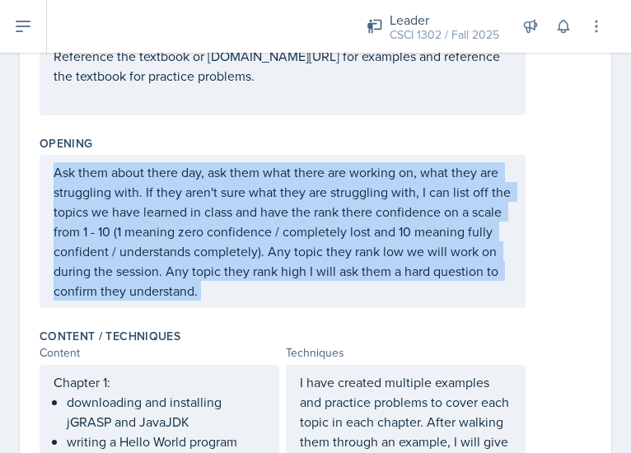
drag, startPoint x: 53, startPoint y: 174, endPoint x: 490, endPoint y: 304, distance: 456.3
click at [490, 304] on div "Ask them about there day, ask them what there are working on, what they are str…" at bounding box center [283, 231] width 486 height 153
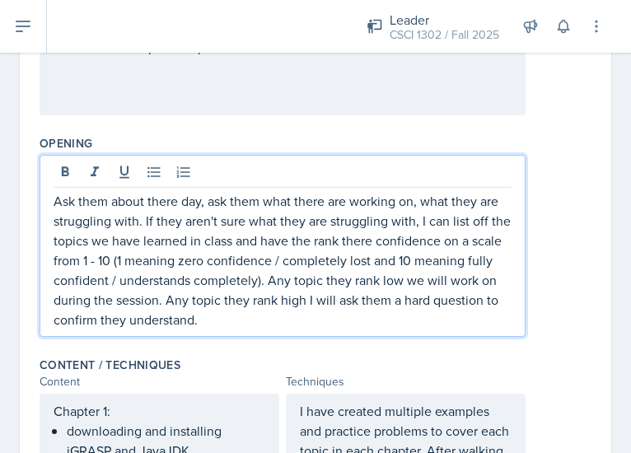
click at [353, 267] on p "Ask them about there day, ask them what there are working on, what they are str…" at bounding box center [283, 260] width 458 height 138
click at [183, 201] on p "Ask them about there day, ask them what there are working on, what they are str…" at bounding box center [283, 260] width 458 height 138
click at [183, 207] on p "Ask them about their day, ask them what there are working on, what they are str…" at bounding box center [283, 260] width 458 height 138
click at [321, 198] on p "Ask them about their day, ask them what there are working on, what they are str…" at bounding box center [283, 260] width 458 height 138
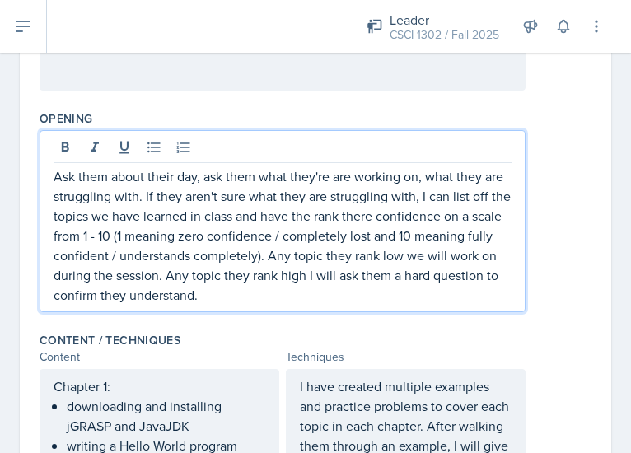
scroll to position [361, 0]
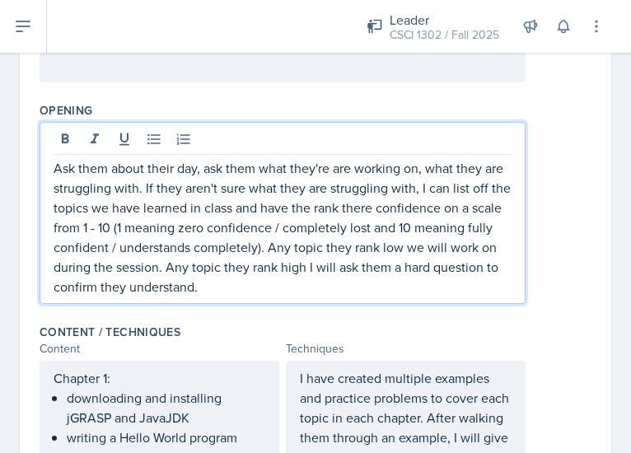
click at [414, 205] on p "Ask them about their day, ask them what they're are working on, what they are s…" at bounding box center [283, 227] width 458 height 138
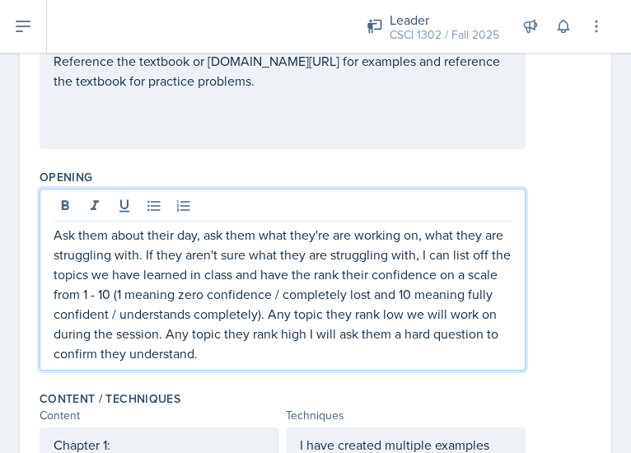
scroll to position [296, 0]
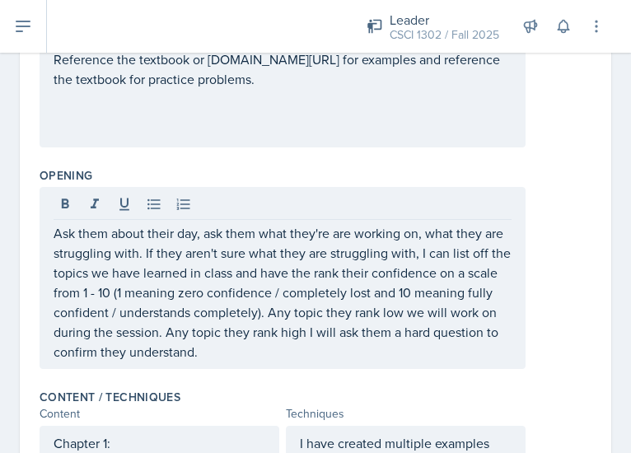
drag, startPoint x: 51, startPoint y: 235, endPoint x: 399, endPoint y: 294, distance: 353.4
click at [399, 294] on div "Ask them about their day, ask them what they're are working on, what they are s…" at bounding box center [283, 278] width 486 height 182
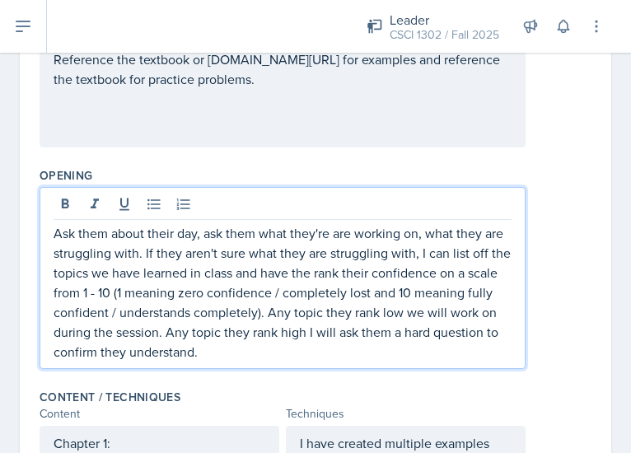
click at [315, 308] on p "Ask them about their day, ask them what they're are working on, what they are s…" at bounding box center [283, 292] width 458 height 138
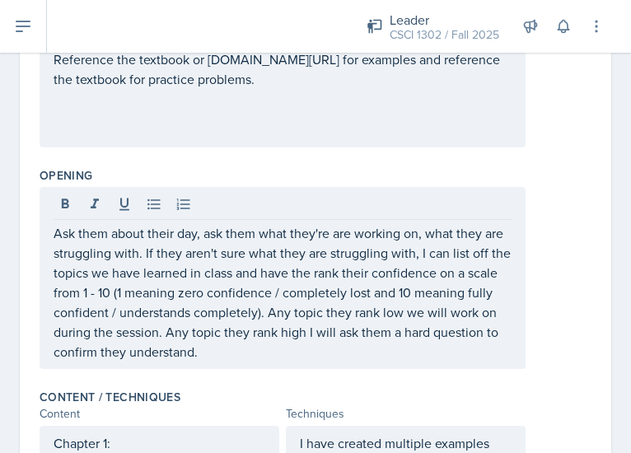
drag, startPoint x: 51, startPoint y: 230, endPoint x: 125, endPoint y: 259, distance: 79.5
click at [125, 259] on div "Ask them about their day, ask them what they're are working on, what they are s…" at bounding box center [283, 278] width 486 height 182
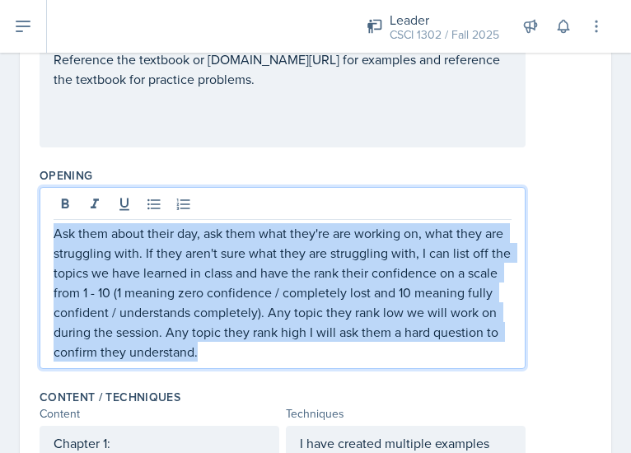
drag, startPoint x: 54, startPoint y: 227, endPoint x: 412, endPoint y: 351, distance: 378.5
click at [412, 351] on p "Ask them about their day, ask them what they're are working on, what they are s…" at bounding box center [283, 292] width 458 height 138
copy p "Ask them about their day, ask them what they're are working on, what they are s…"
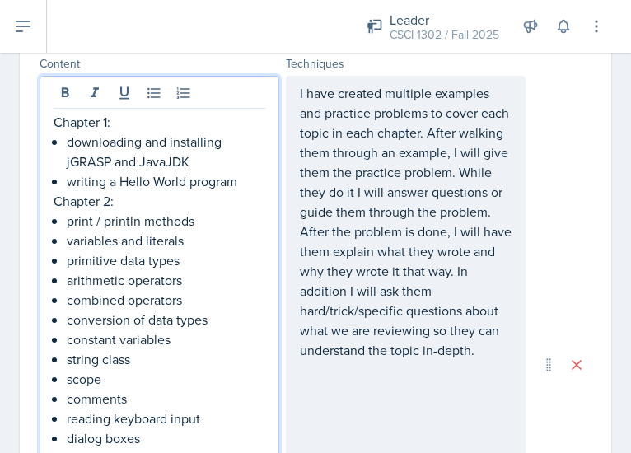
scroll to position [674, 0]
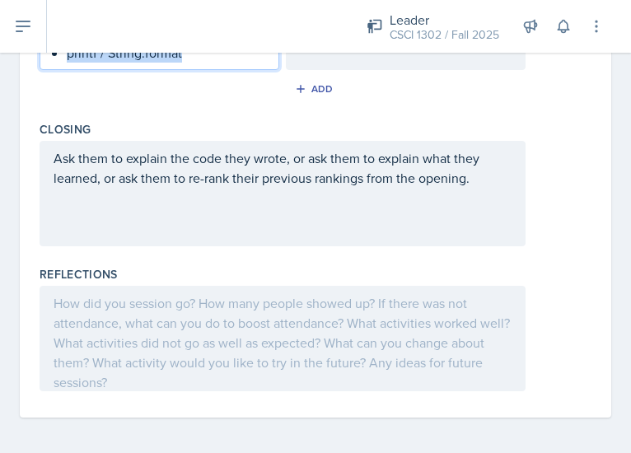
drag, startPoint x: 55, startPoint y: 88, endPoint x: 218, endPoint y: 151, distance: 174.7
copy div "Chapter 1: downloading and installing jGRASP and JavaJDK writing a Hello World …"
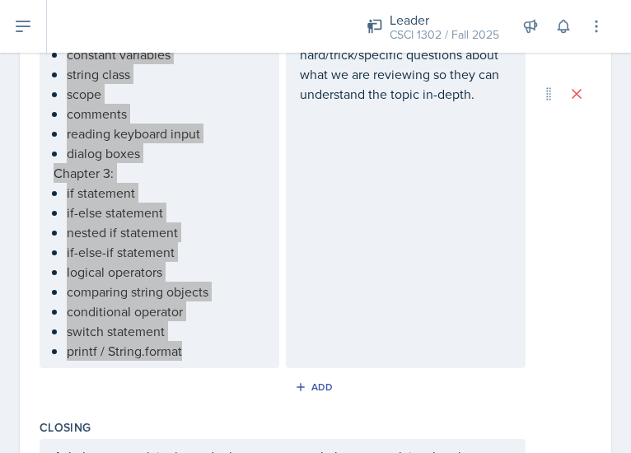
scroll to position [852, 0]
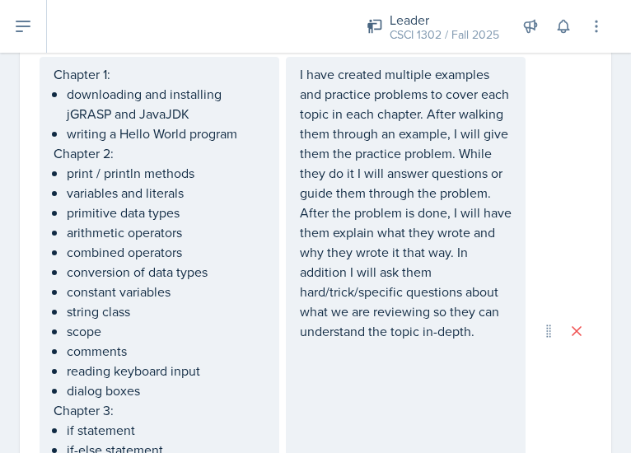
click at [377, 200] on p "I have created multiple examples and practice problems to cover each topic in e…" at bounding box center [406, 202] width 212 height 277
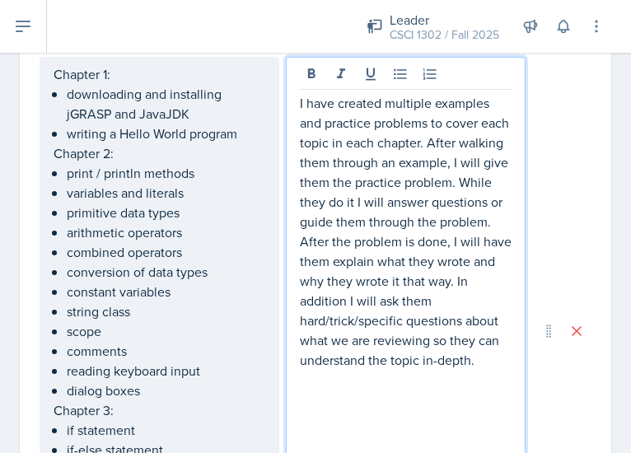
scroll to position [665, 0]
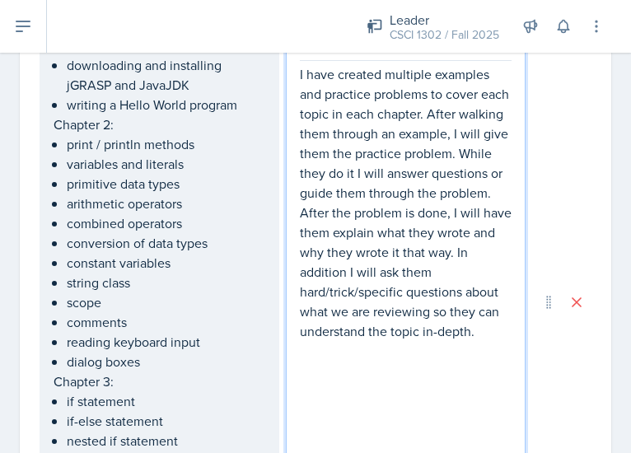
click at [300, 73] on p "I have created multiple examples and practice problems to cover each topic in e…" at bounding box center [406, 202] width 212 height 277
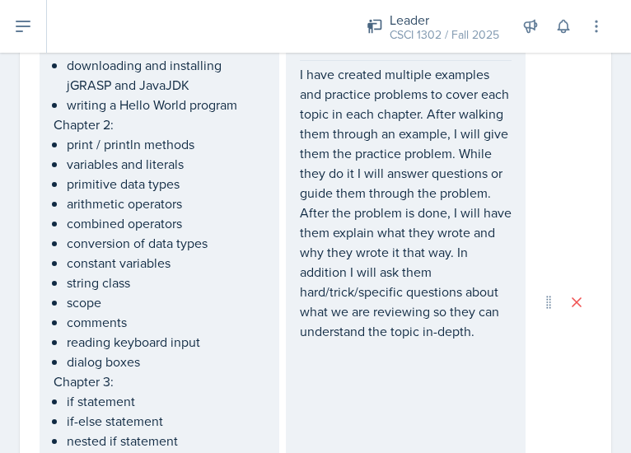
drag, startPoint x: 291, startPoint y: 72, endPoint x: 409, endPoint y: 216, distance: 186.1
click at [409, 216] on div "I have created multiple examples and practice problems to cover each topic in e…" at bounding box center [406, 302] width 240 height 549
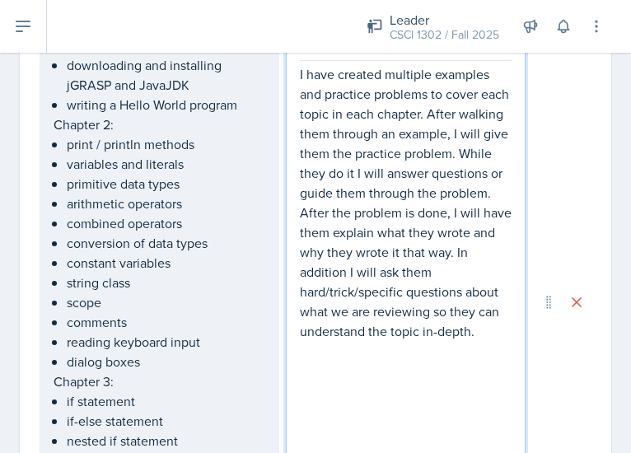
click at [385, 206] on p "I have created multiple examples and practice problems to cover each topic in e…" at bounding box center [406, 202] width 212 height 277
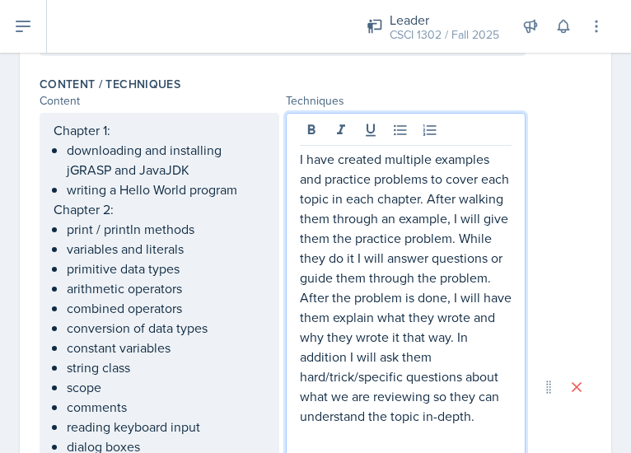
scroll to position [579, 0]
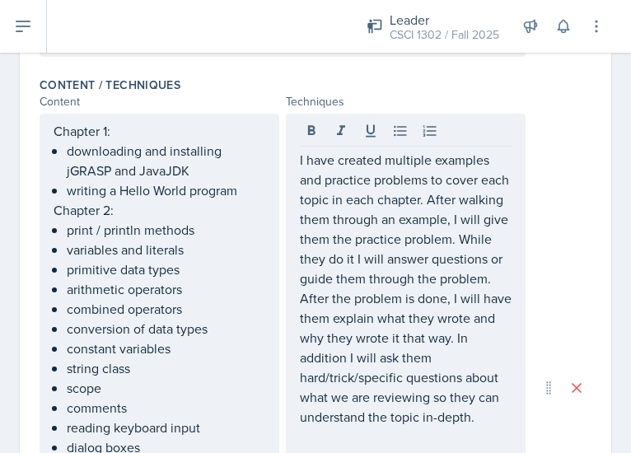
drag, startPoint x: 292, startPoint y: 157, endPoint x: 395, endPoint y: 328, distance: 199.2
click at [395, 328] on div "I have created multiple examples and practice problems to cover each topic in e…" at bounding box center [406, 388] width 240 height 549
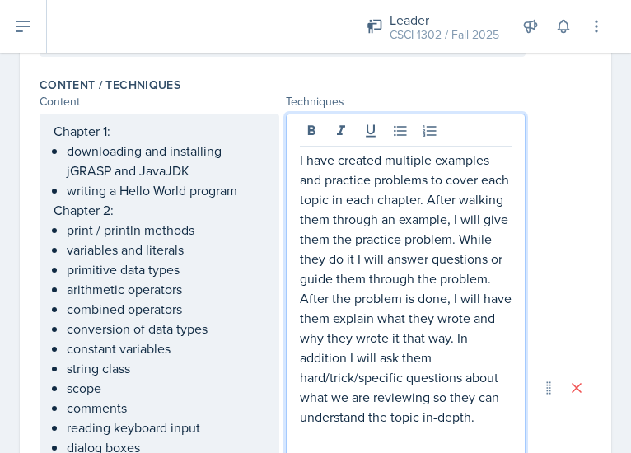
click at [395, 328] on p "I have created multiple examples and practice problems to cover each topic in e…" at bounding box center [406, 288] width 212 height 277
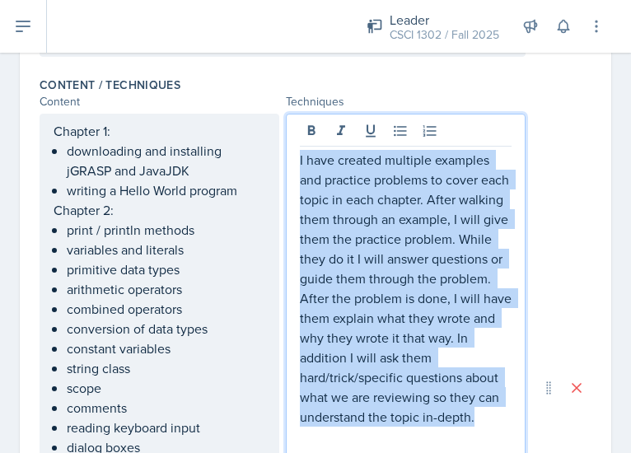
drag, startPoint x: 469, startPoint y: 415, endPoint x: 280, endPoint y: 149, distance: 326.6
click at [286, 149] on div "I have created multiple examples and practice problems to cover each topic in e…" at bounding box center [406, 388] width 240 height 549
copy p "I have created multiple examples and practice problems to cover each topic in e…"
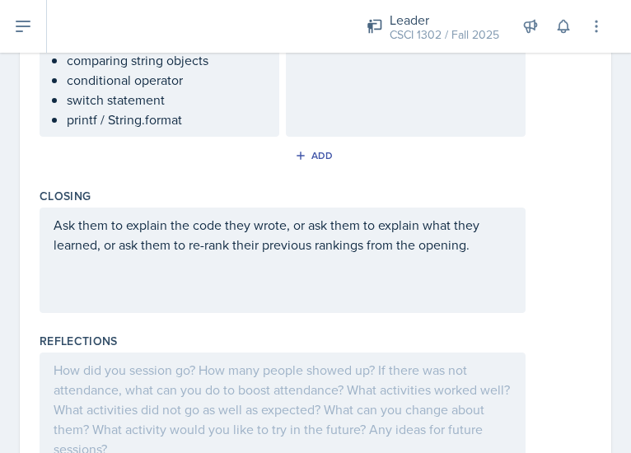
click at [102, 227] on p "Ask them to explain the code they wrote, or ask them to explain what they learn…" at bounding box center [283, 235] width 458 height 40
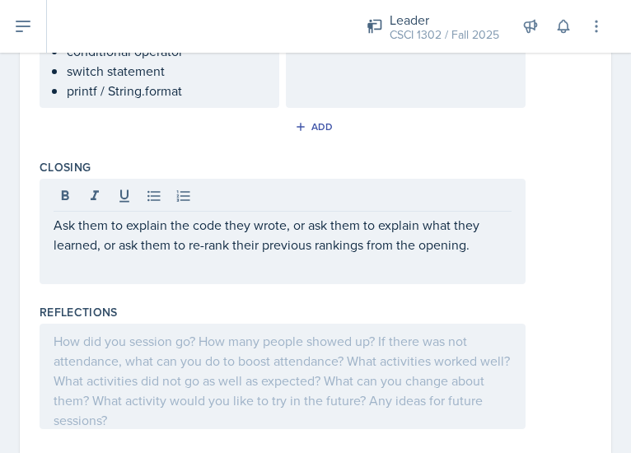
click at [58, 225] on div "Ask them to explain the code they wrote, or ask them to explain what they learn…" at bounding box center [283, 231] width 486 height 105
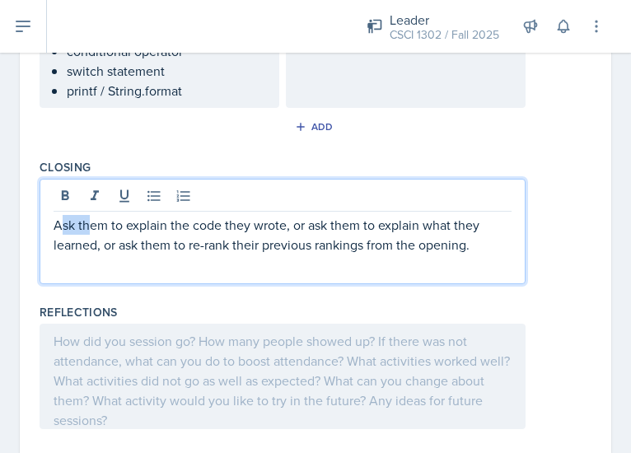
drag, startPoint x: 58, startPoint y: 225, endPoint x: 91, endPoint y: 222, distance: 33.0
click at [91, 222] on p "Ask them to explain the code they wrote, or ask them to explain what they learn…" at bounding box center [283, 235] width 458 height 40
click at [55, 217] on p "Ask them to explain the code they wrote, or ask them to explain what they learn…" at bounding box center [283, 235] width 458 height 40
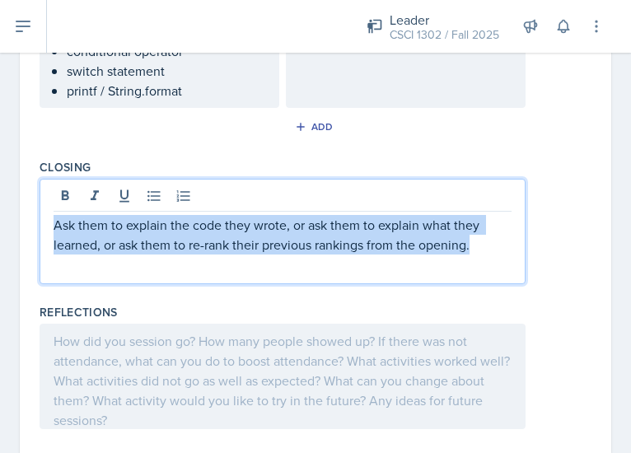
drag, startPoint x: 54, startPoint y: 226, endPoint x: 631, endPoint y: 254, distance: 578.0
click at [631, 254] on html "SI Documents Leader Dashboard Calendar Profile Documents Planning Sheets Observ…" at bounding box center [315, 226] width 631 height 453
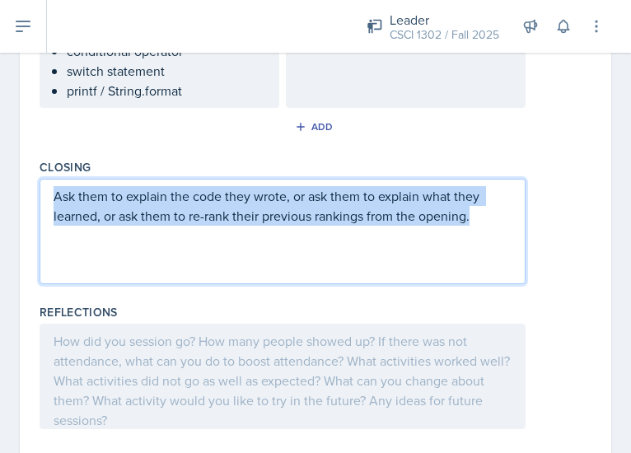
scroll to position [1104, 0]
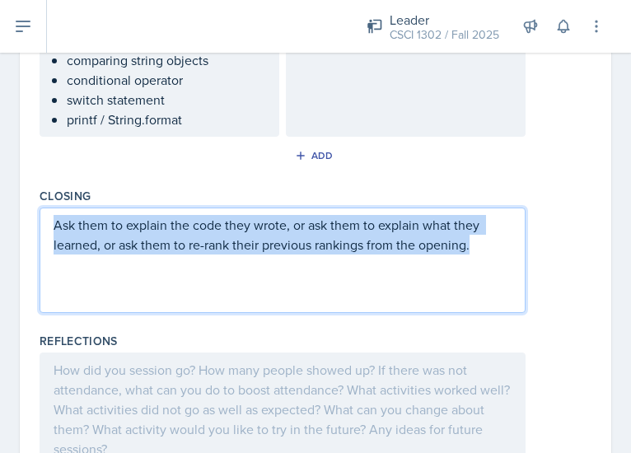
copy p "Ask them to explain the code they wrote, or ask them to explain what they learn…"
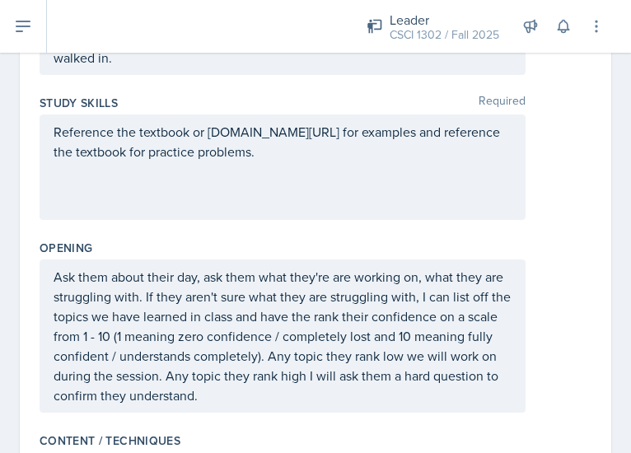
scroll to position [0, 0]
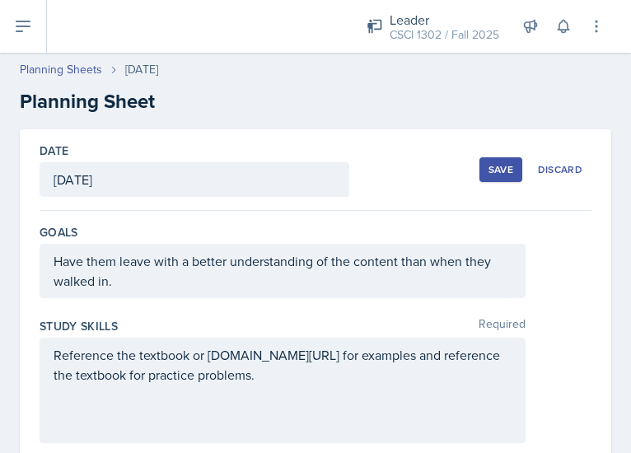
click at [493, 177] on button "Save" at bounding box center [500, 169] width 43 height 25
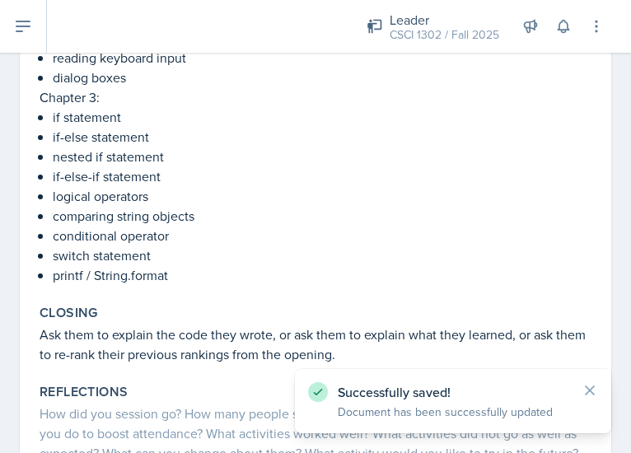
scroll to position [943, 0]
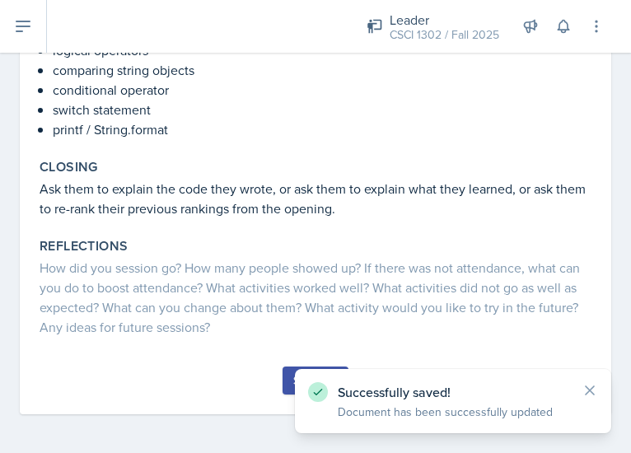
click at [287, 381] on button "Submit" at bounding box center [315, 381] width 65 height 28
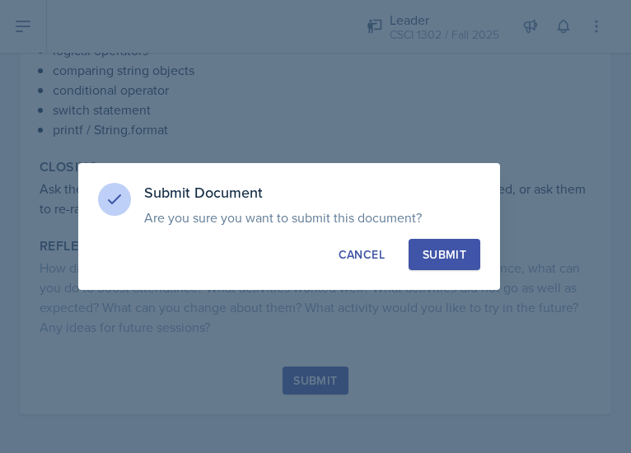
click at [448, 248] on div "Submit" at bounding box center [445, 254] width 44 height 16
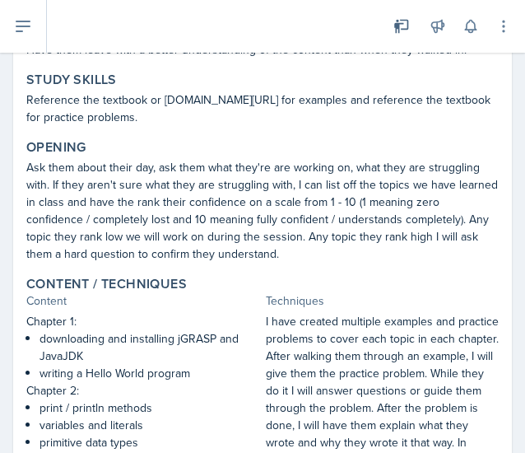
scroll to position [0, 0]
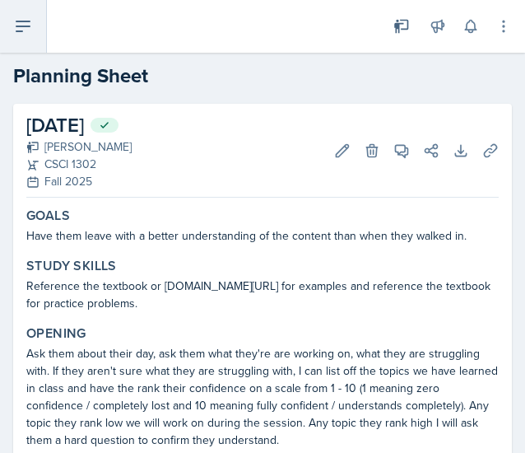
click at [28, 21] on icon at bounding box center [22, 26] width 13 height 10
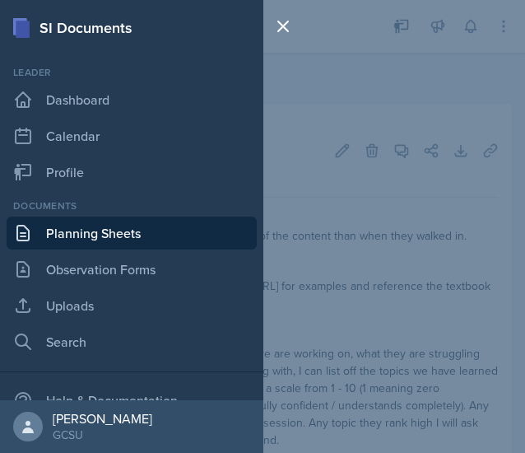
click at [156, 228] on link "Planning Sheets" at bounding box center [132, 233] width 250 height 33
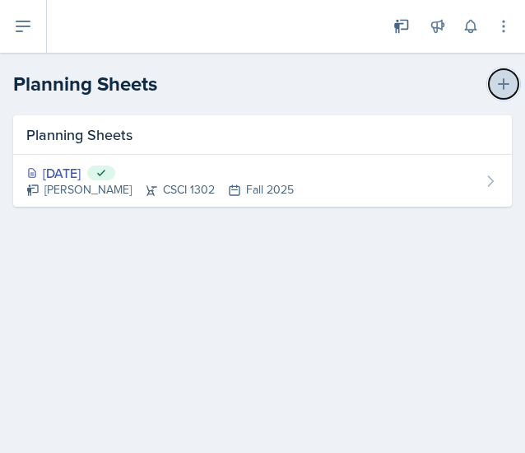
click at [499, 82] on icon at bounding box center [504, 84] width 16 height 16
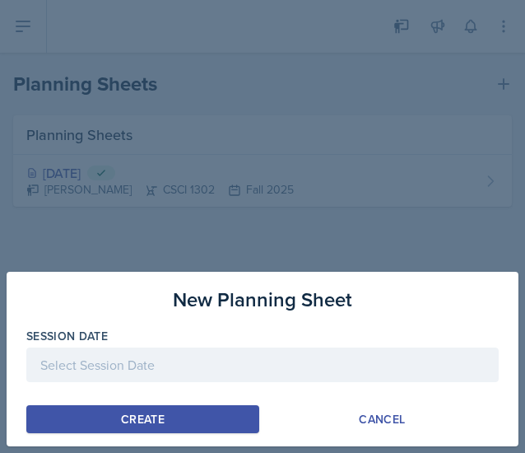
click at [157, 371] on div at bounding box center [262, 365] width 473 height 35
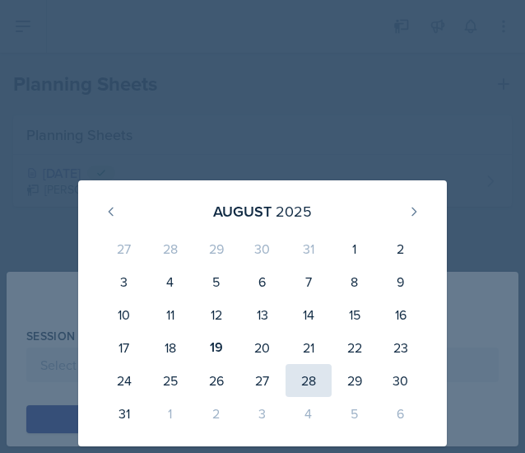
click at [311, 393] on div "28" at bounding box center [309, 380] width 46 height 33
type input "[DATE]"
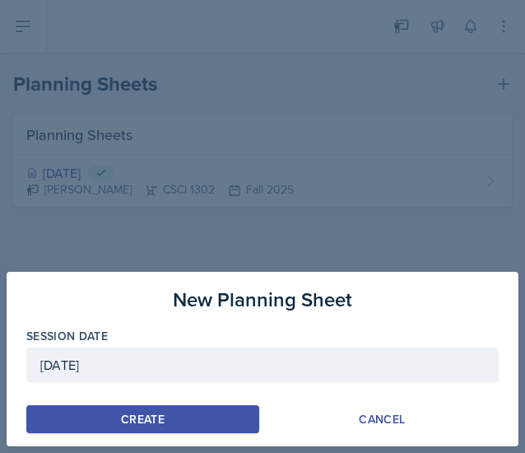
click at [158, 416] on div "Create" at bounding box center [143, 419] width 44 height 13
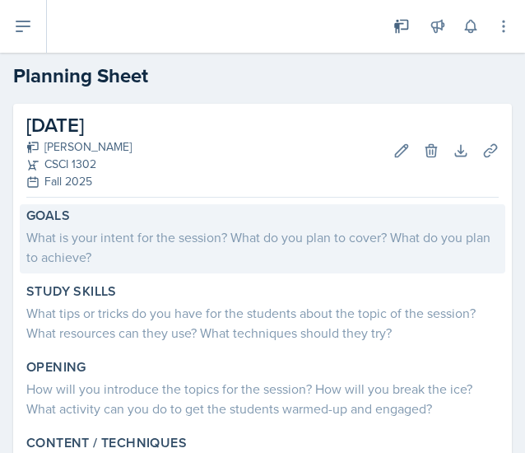
click at [221, 238] on div "What is your intent for the session? What do you plan to cover? What do you pla…" at bounding box center [262, 247] width 473 height 40
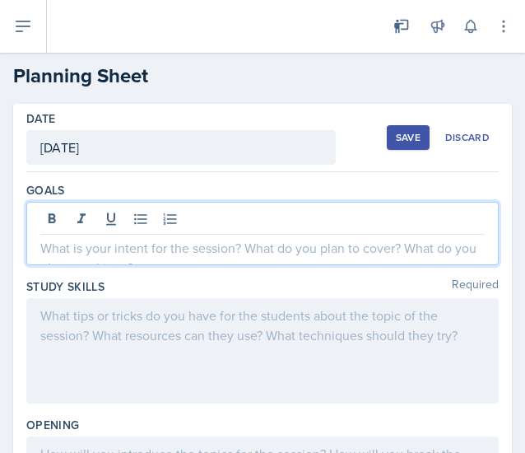
click at [201, 211] on div at bounding box center [262, 233] width 473 height 63
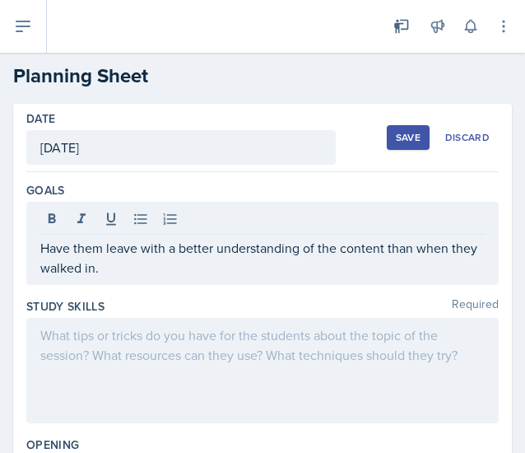
click at [334, 365] on div at bounding box center [262, 370] width 473 height 105
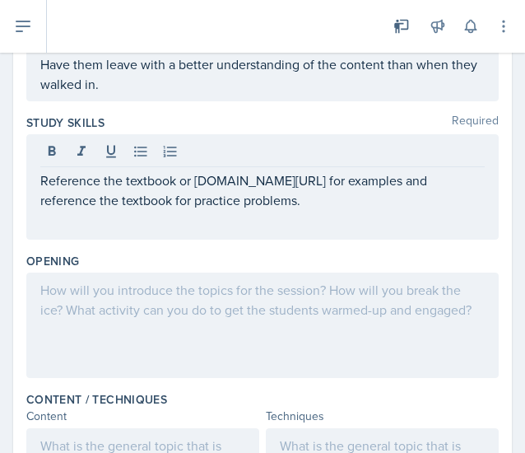
click at [310, 317] on div at bounding box center [262, 325] width 473 height 105
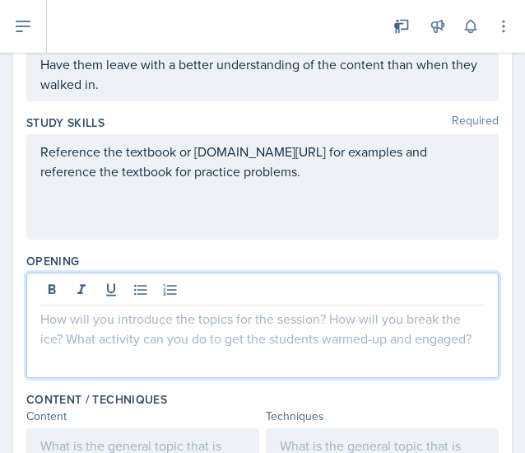
scroll to position [183, 0]
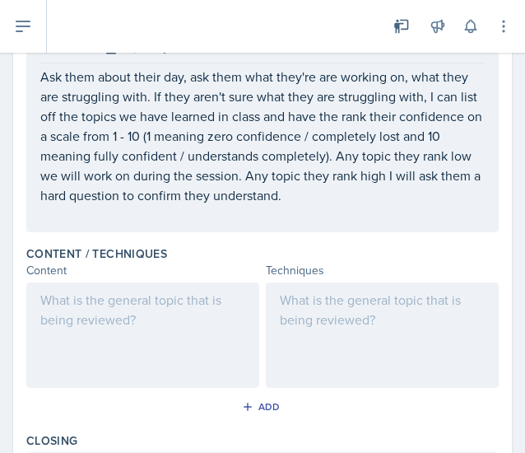
click at [380, 329] on div at bounding box center [382, 335] width 233 height 105
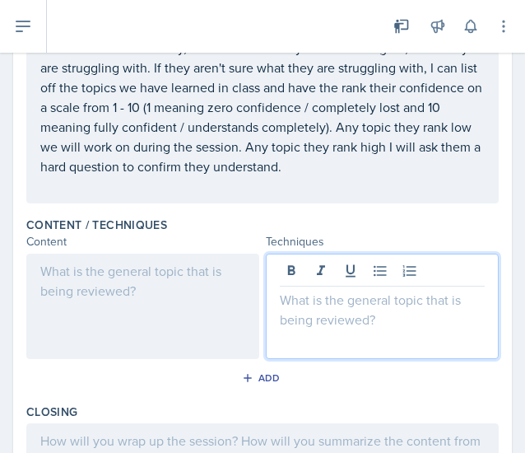
scroll to position [531, 0]
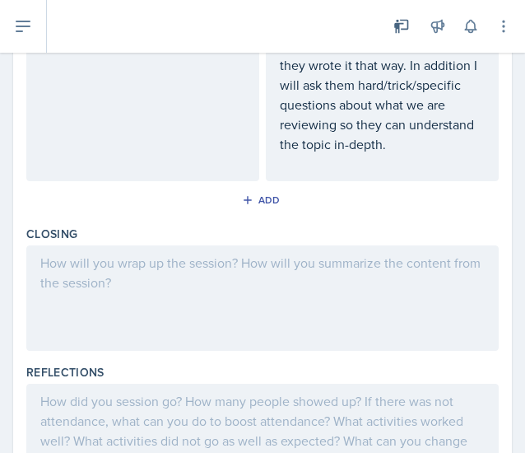
click at [313, 296] on div at bounding box center [262, 297] width 473 height 105
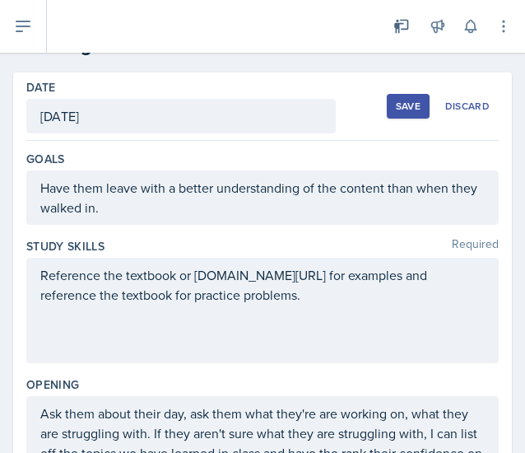
scroll to position [0, 0]
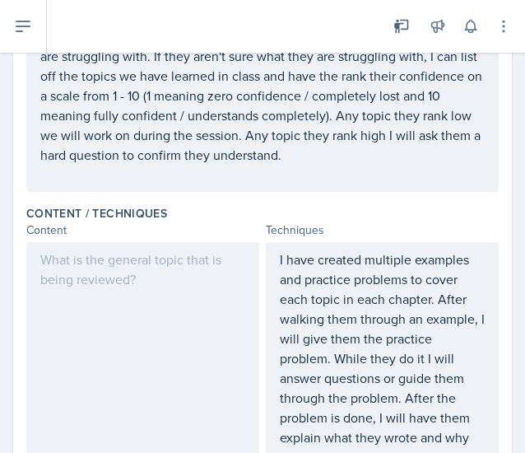
click at [170, 311] on div at bounding box center [142, 407] width 233 height 331
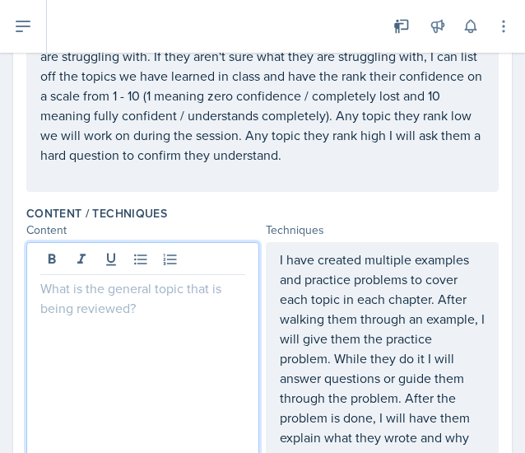
scroll to position [437, 0]
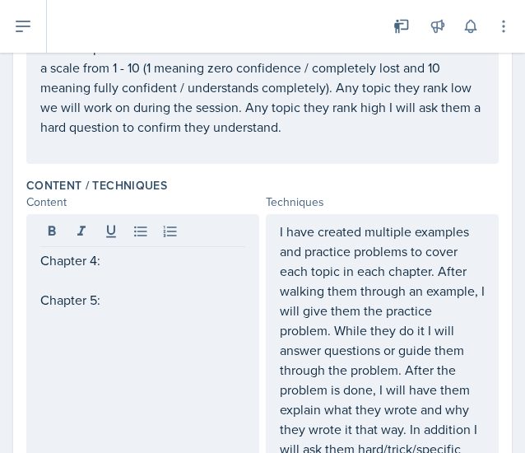
click at [128, 280] on p at bounding box center [142, 280] width 205 height 20
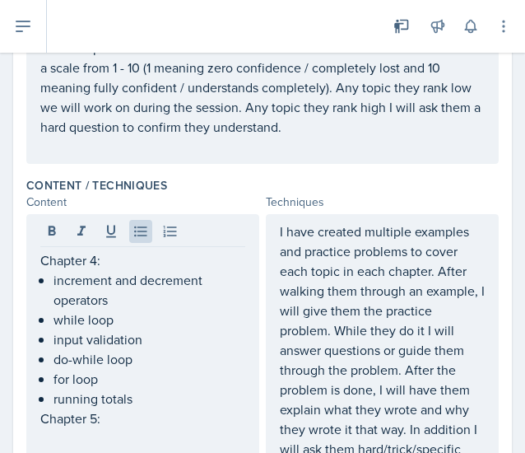
scroll to position [483, 0]
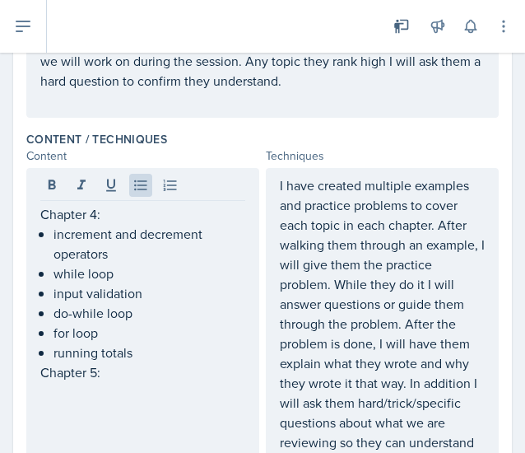
click at [143, 354] on p "running totals" at bounding box center [150, 353] width 192 height 20
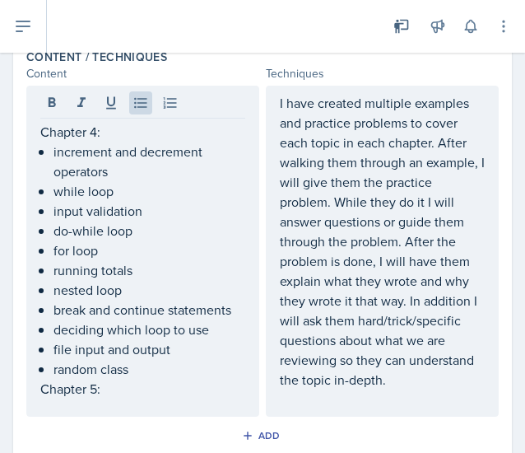
scroll to position [564, 0]
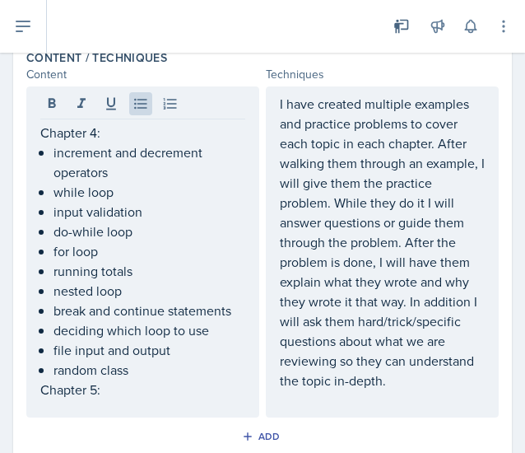
click at [135, 396] on div "Chapter 4: increment and decrement operators while loop input validation do-whi…" at bounding box center [142, 251] width 233 height 331
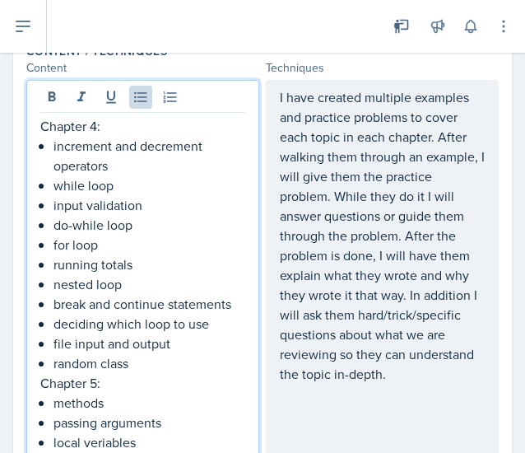
scroll to position [591, 0]
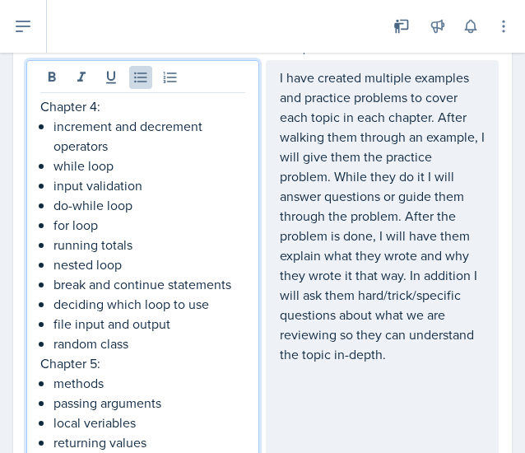
click at [94, 423] on p "local veriables" at bounding box center [150, 423] width 192 height 20
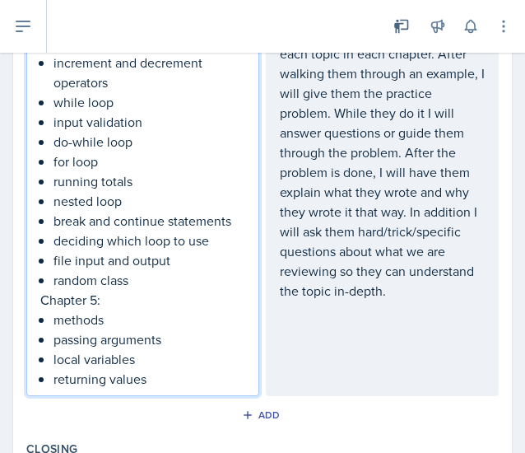
scroll to position [655, 0]
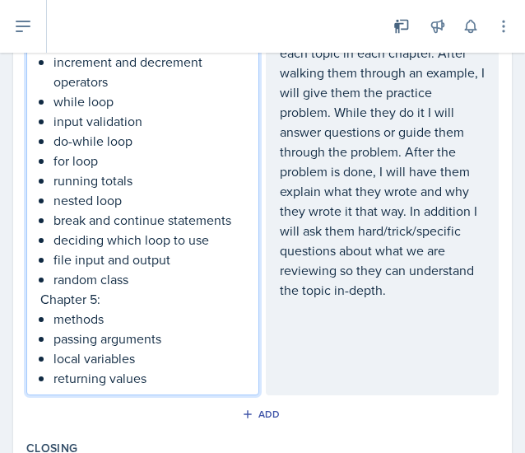
click at [180, 379] on p "returning values" at bounding box center [150, 378] width 192 height 20
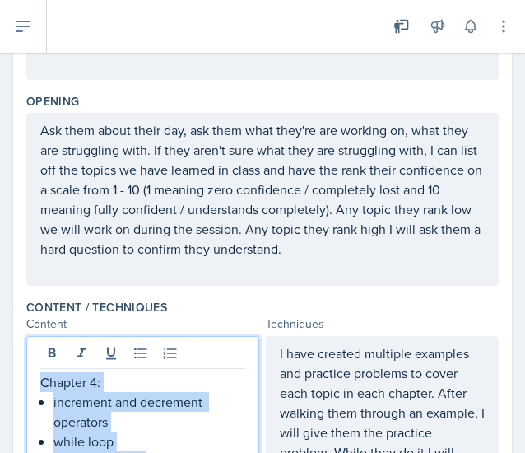
scroll to position [310, 0]
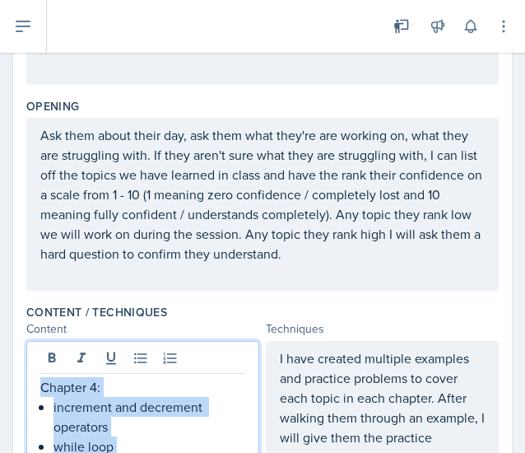
drag, startPoint x: 168, startPoint y: 398, endPoint x: 41, endPoint y: 384, distance: 127.6
copy div "Chapter 4: increment and decrement operators while loop input validation do-whi…"
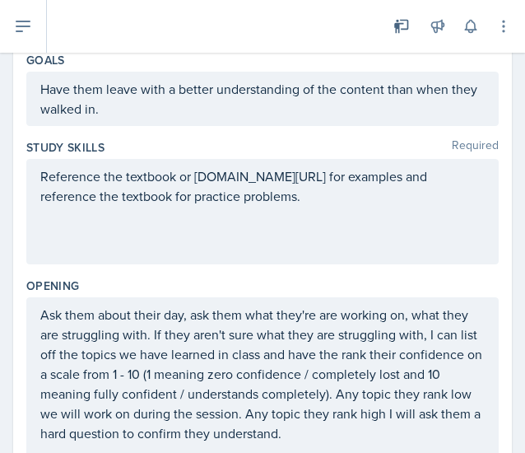
scroll to position [0, 0]
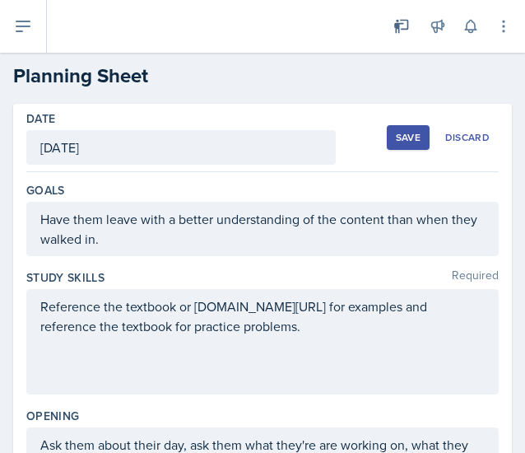
click at [396, 133] on div "Save" at bounding box center [408, 137] width 25 height 13
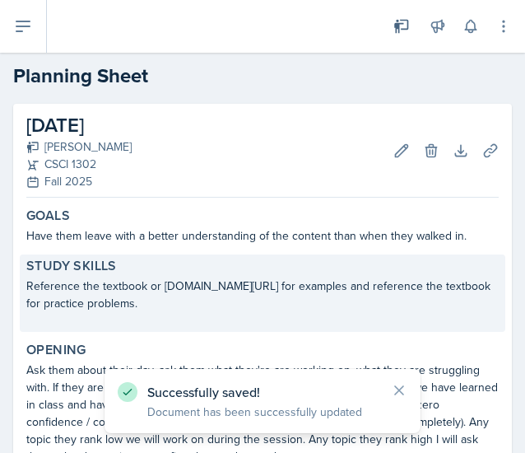
scroll to position [712, 0]
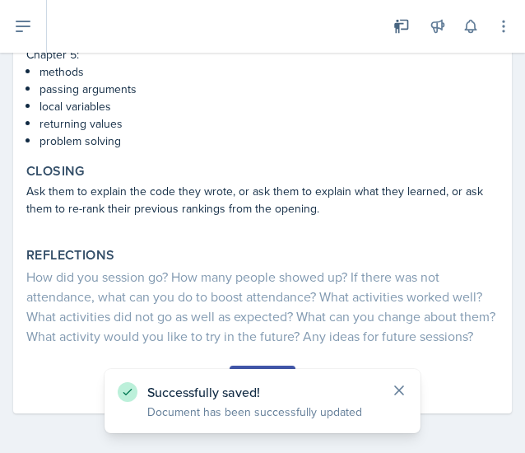
click at [397, 395] on icon at bounding box center [399, 390] width 16 height 16
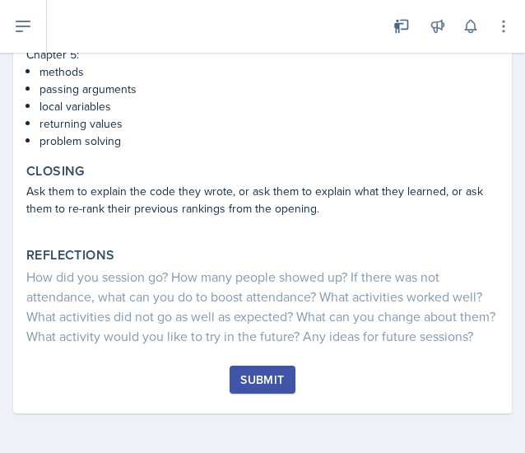
click at [273, 382] on div "Submit" at bounding box center [263, 379] width 44 height 13
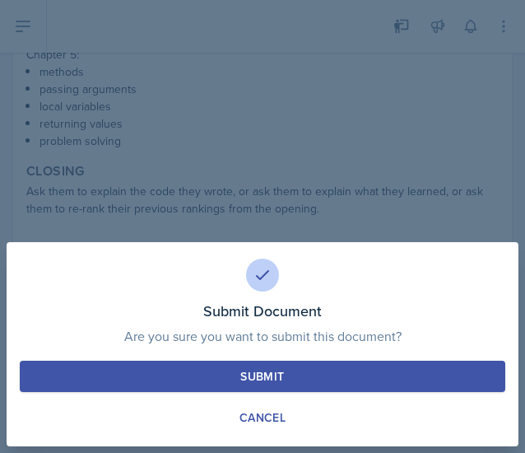
click at [305, 387] on button "Submit" at bounding box center [263, 376] width 486 height 31
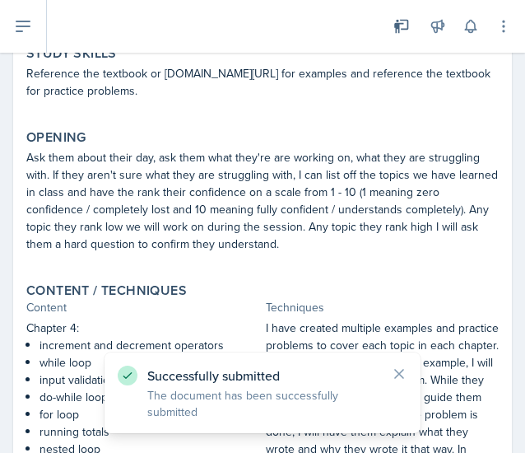
scroll to position [0, 0]
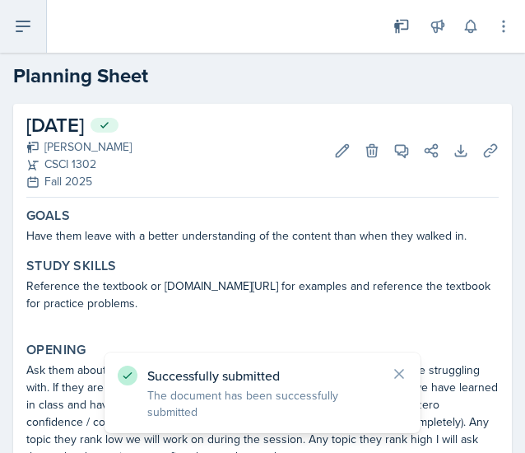
click at [28, 24] on icon at bounding box center [23, 26] width 20 height 20
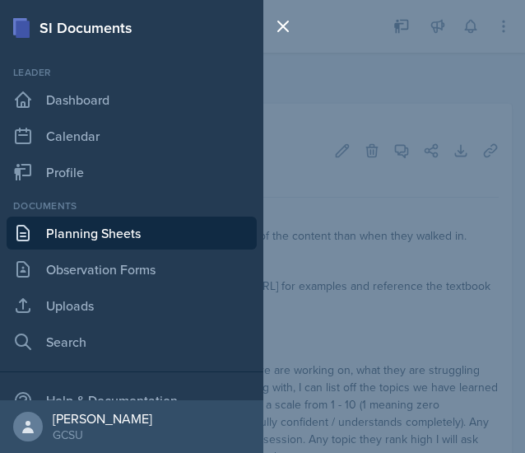
click at [111, 228] on link "Planning Sheets" at bounding box center [132, 233] width 250 height 33
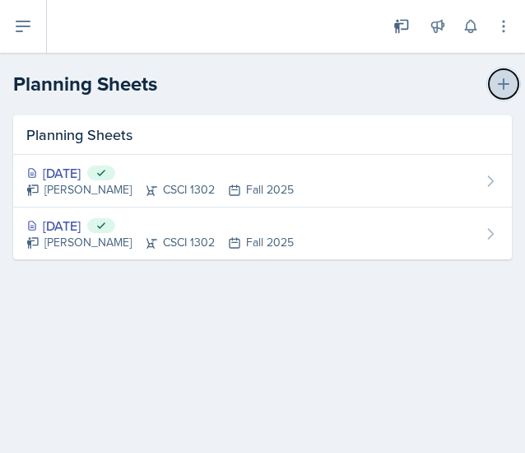
click at [497, 86] on icon at bounding box center [504, 84] width 16 height 16
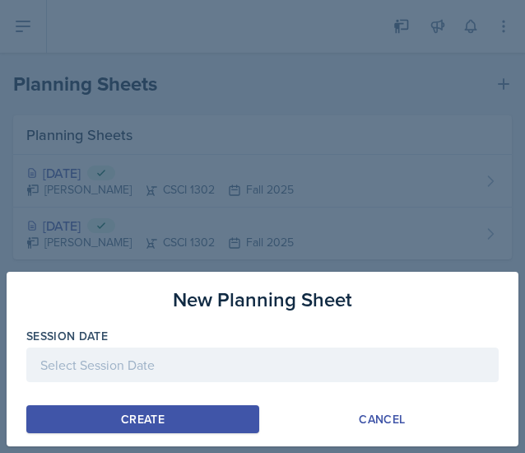
click at [117, 373] on div at bounding box center [262, 365] width 473 height 35
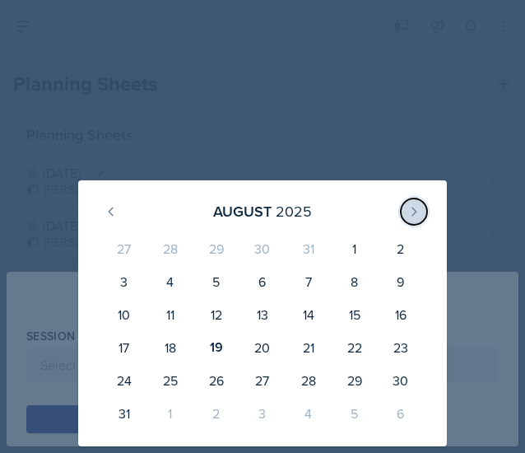
click at [425, 203] on button at bounding box center [414, 211] width 26 height 26
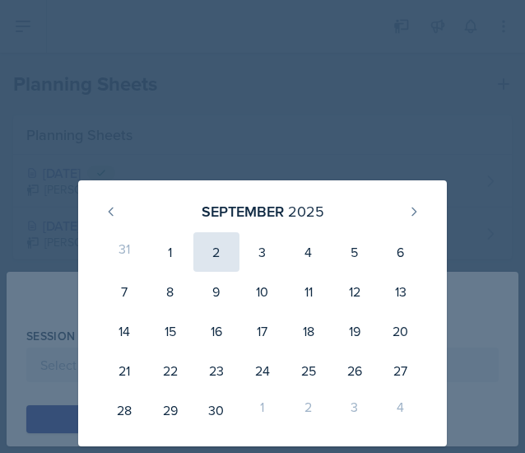
click at [211, 253] on div "2" at bounding box center [217, 252] width 46 height 40
type input "[DATE]"
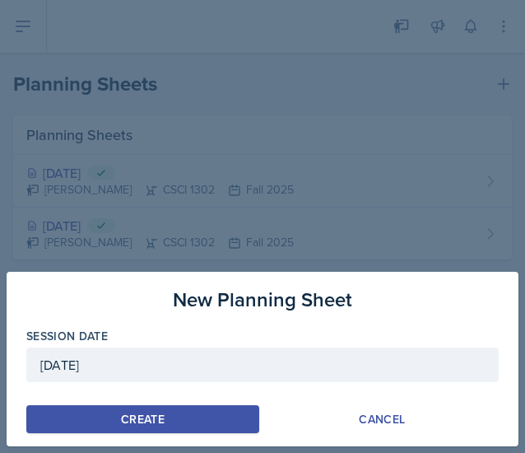
click at [170, 408] on button "Create" at bounding box center [142, 419] width 233 height 28
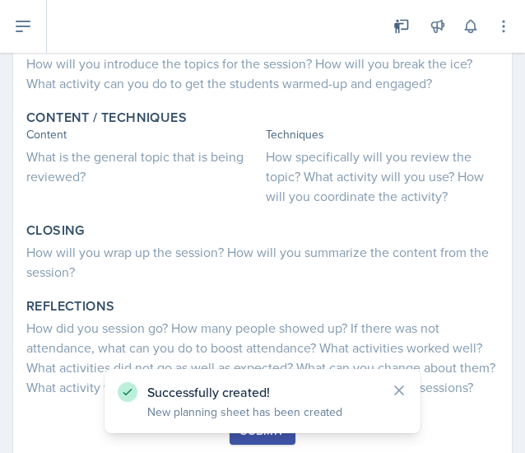
scroll to position [326, 0]
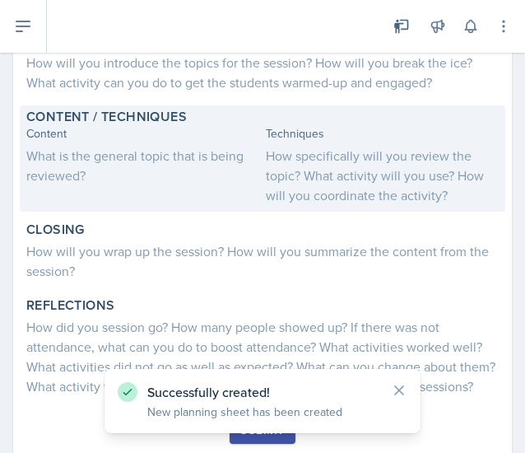
click at [143, 173] on div "What is the general topic that is being reviewed?" at bounding box center [142, 166] width 233 height 40
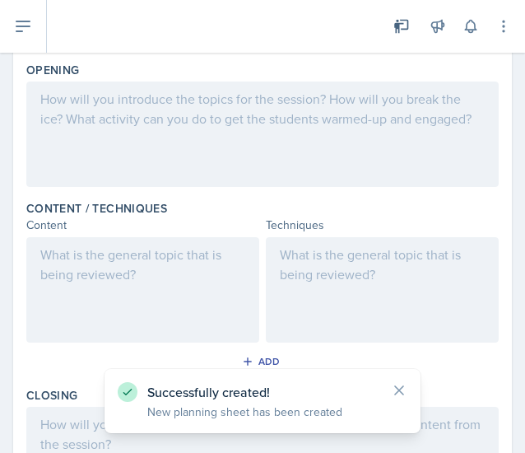
click at [105, 245] on div at bounding box center [142, 289] width 233 height 105
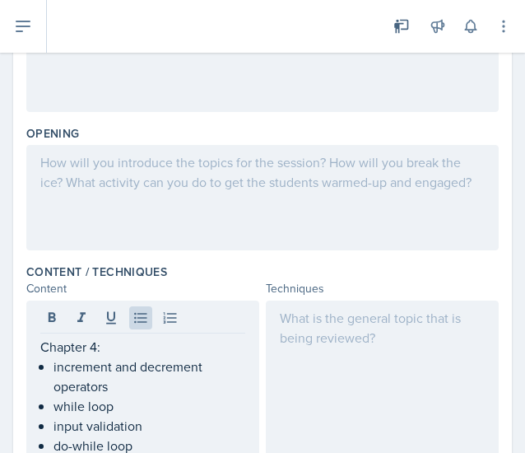
scroll to position [275, 0]
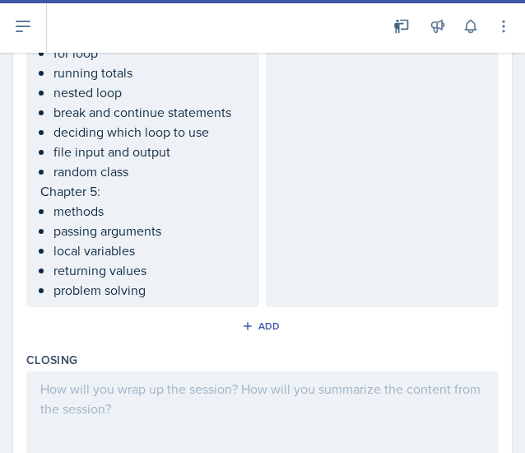
click at [178, 411] on div at bounding box center [262, 423] width 473 height 105
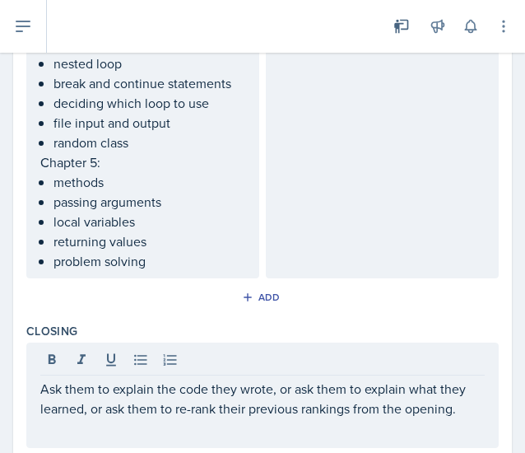
click at [333, 222] on div at bounding box center [382, 83] width 233 height 390
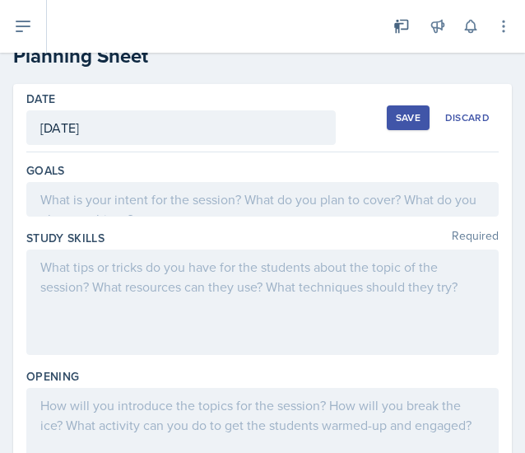
scroll to position [19, 0]
click at [245, 202] on p at bounding box center [262, 200] width 445 height 20
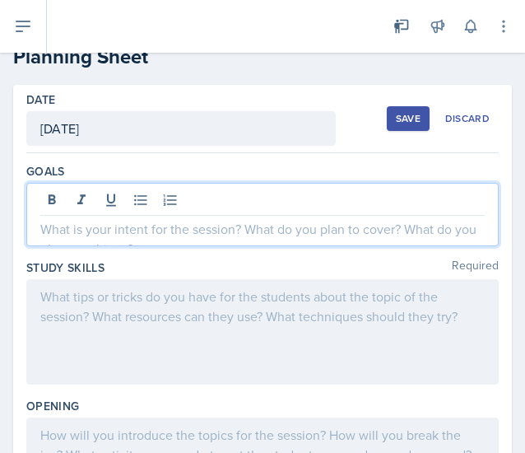
scroll to position [48, 0]
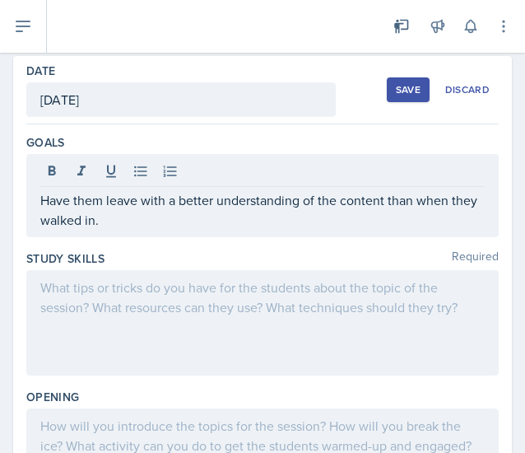
click at [362, 346] on div at bounding box center [262, 322] width 473 height 105
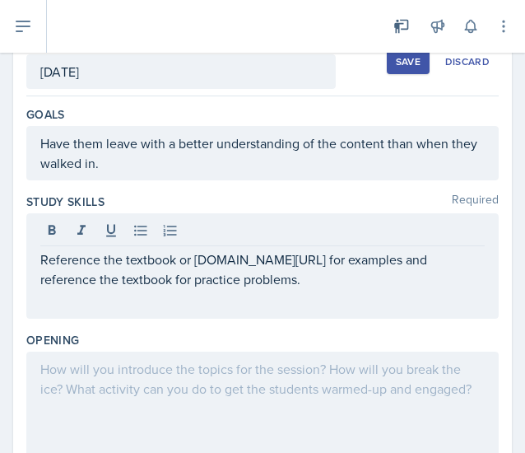
click at [395, 373] on div at bounding box center [262, 404] width 473 height 105
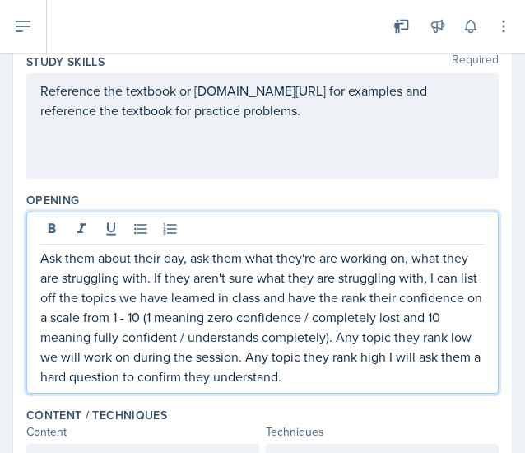
scroll to position [0, 0]
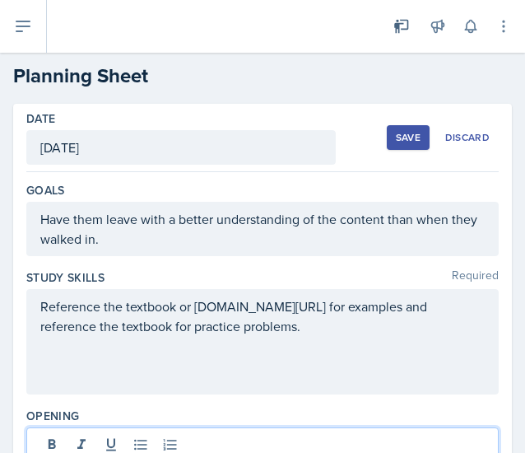
click at [405, 138] on div "Save" at bounding box center [408, 137] width 25 height 13
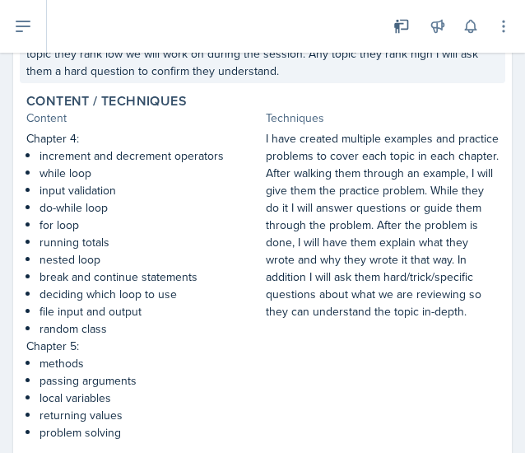
scroll to position [391, 0]
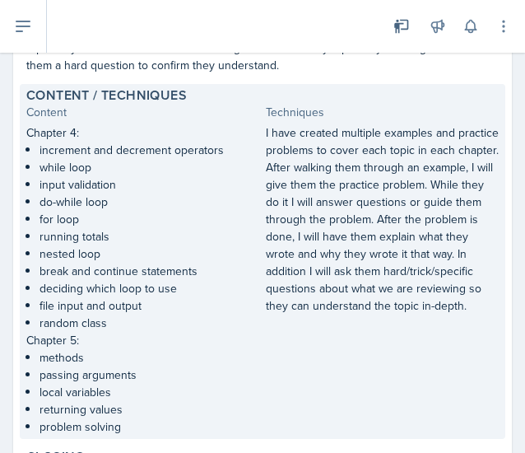
click at [122, 217] on p "for loop" at bounding box center [150, 219] width 220 height 17
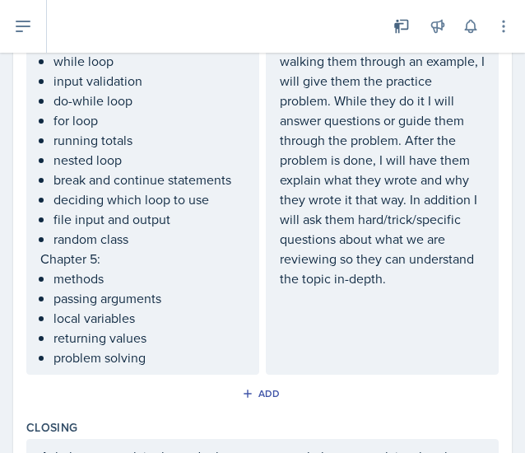
scroll to position [675, 0]
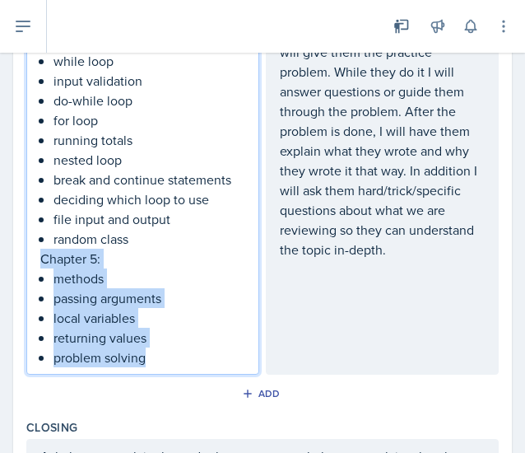
drag, startPoint x: 44, startPoint y: 253, endPoint x: 235, endPoint y: 360, distance: 219.0
click at [235, 360] on div "Chapter 4: increment and decrement operators while loop input validation do-whi…" at bounding box center [142, 180] width 205 height 376
copy div "Chapter 5: methods passing arguments local variables returning values problem s…"
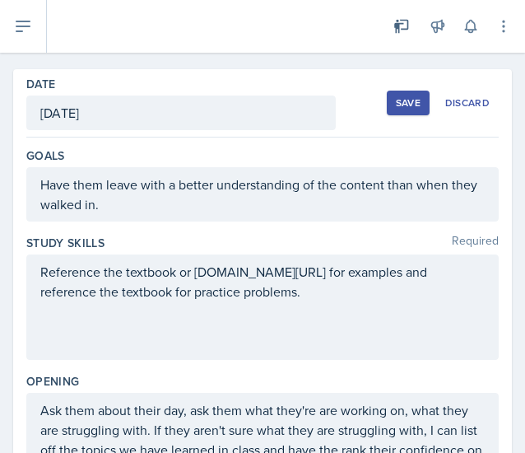
scroll to position [0, 0]
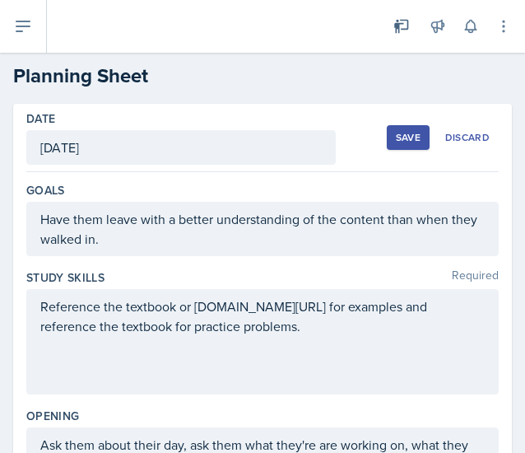
click at [402, 131] on div "Save" at bounding box center [408, 137] width 25 height 13
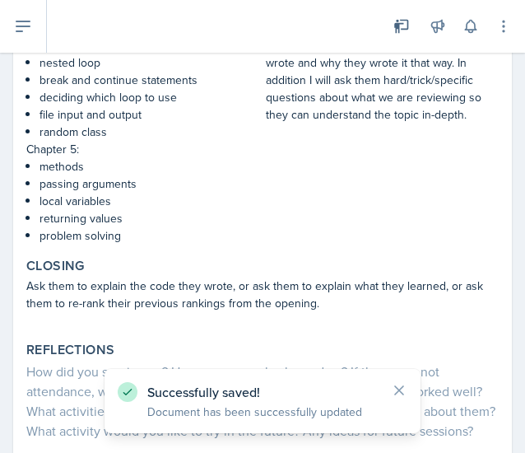
scroll to position [696, 0]
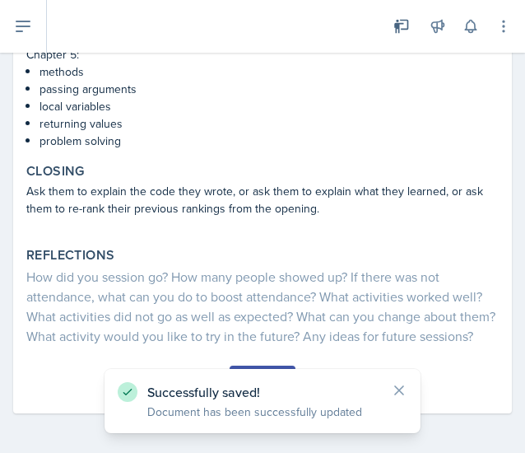
click at [266, 368] on button "Submit" at bounding box center [262, 380] width 65 height 28
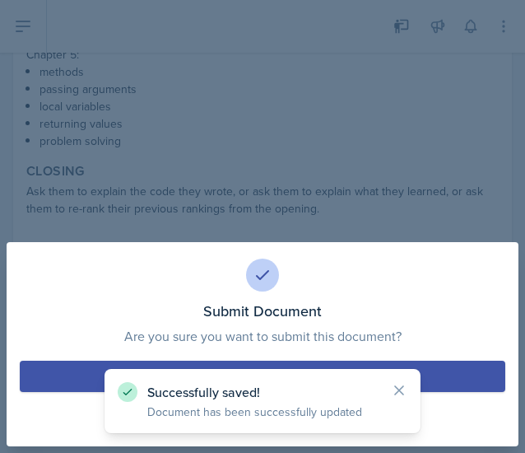
click at [278, 367] on button "Submit" at bounding box center [263, 376] width 486 height 31
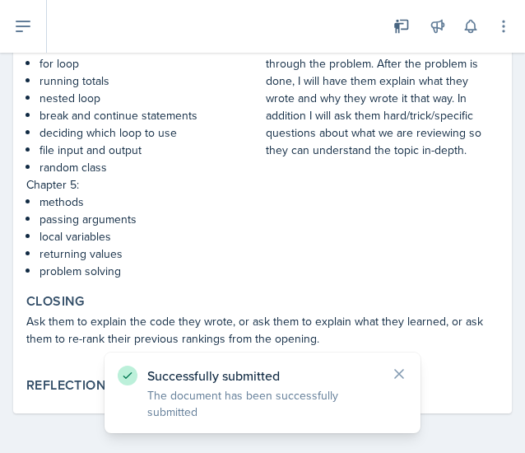
scroll to position [547, 0]
click at [34, 7] on button at bounding box center [23, 26] width 47 height 53
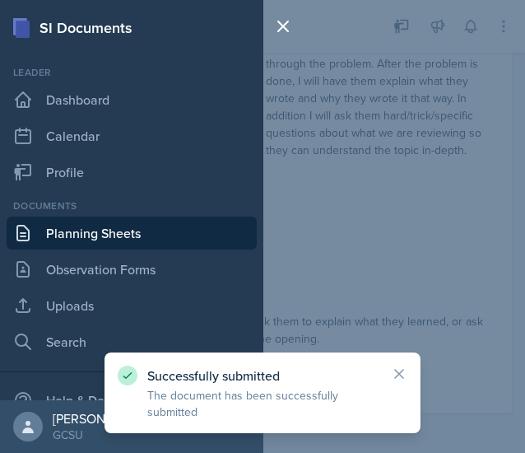
click at [102, 241] on link "Planning Sheets" at bounding box center [132, 233] width 250 height 33
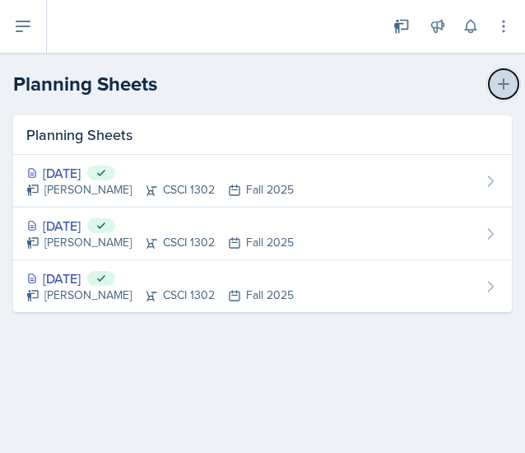
click at [502, 94] on button at bounding box center [504, 84] width 30 height 30
click at [501, 77] on icon at bounding box center [504, 84] width 16 height 16
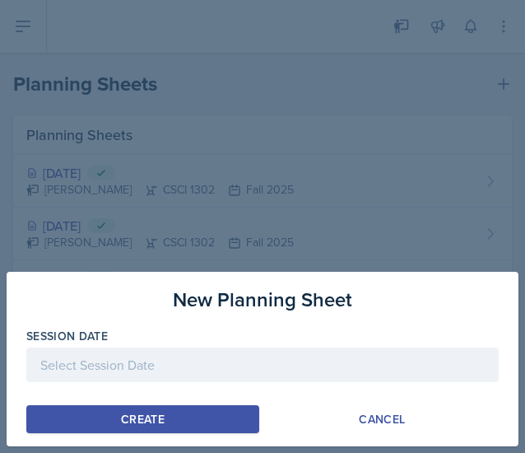
click at [162, 374] on div at bounding box center [262, 365] width 473 height 35
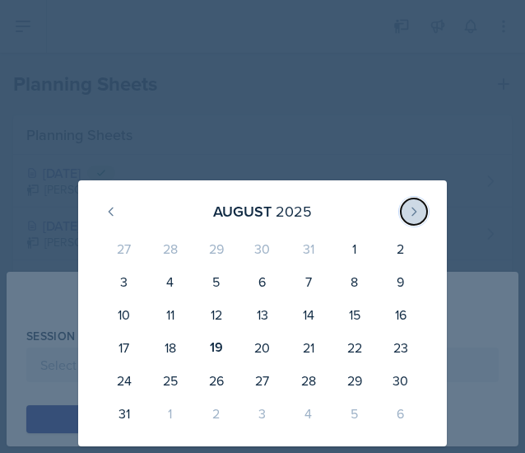
click at [413, 201] on button at bounding box center [414, 211] width 26 height 26
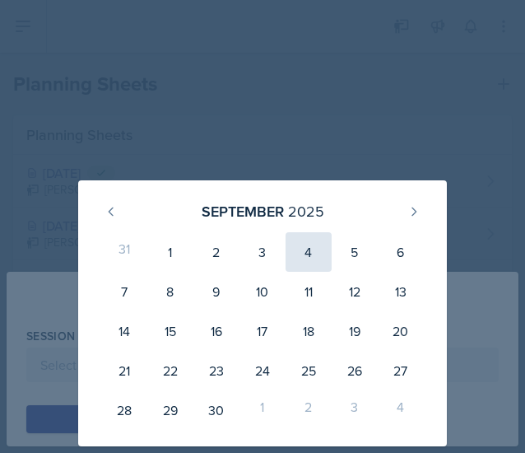
click at [300, 259] on div "4" at bounding box center [309, 252] width 46 height 40
type input "[DATE]"
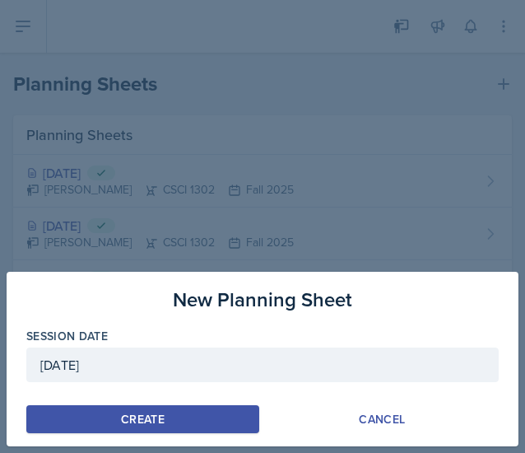
click at [175, 418] on button "Create" at bounding box center [142, 419] width 233 height 28
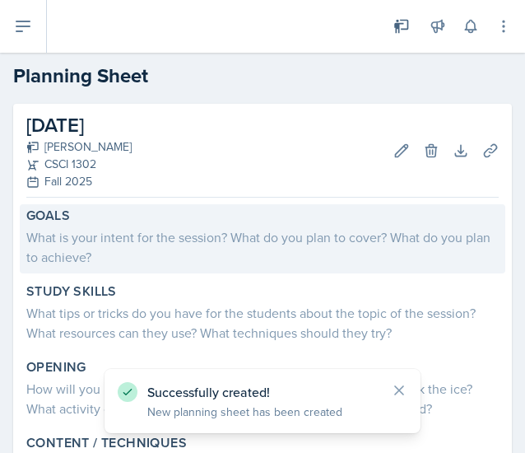
click at [176, 255] on div "What is your intent for the session? What do you plan to cover? What do you pla…" at bounding box center [262, 247] width 473 height 40
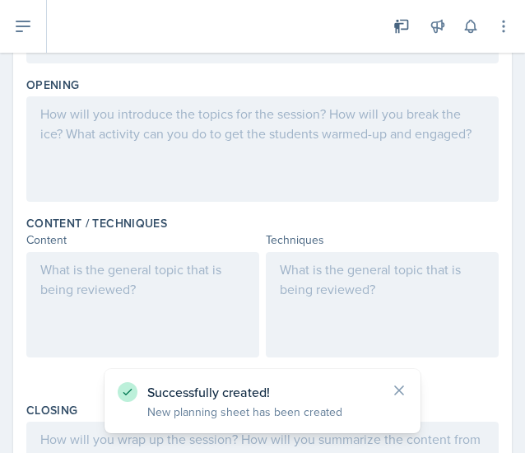
click at [203, 304] on div at bounding box center [142, 304] width 233 height 105
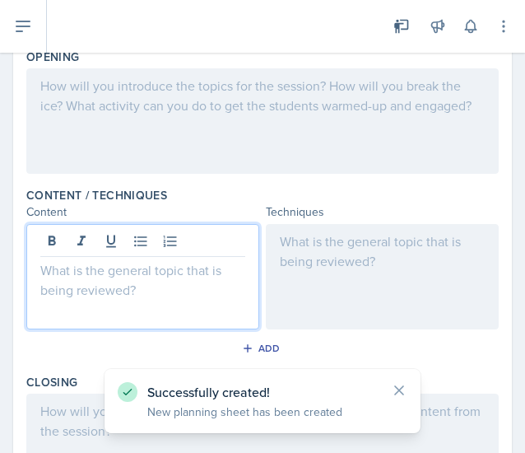
paste div
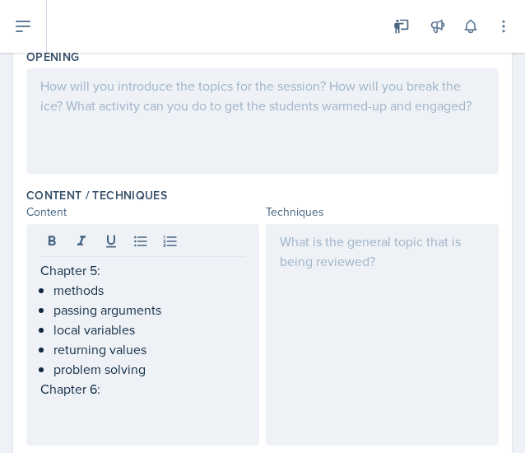
click at [118, 406] on p at bounding box center [142, 409] width 205 height 20
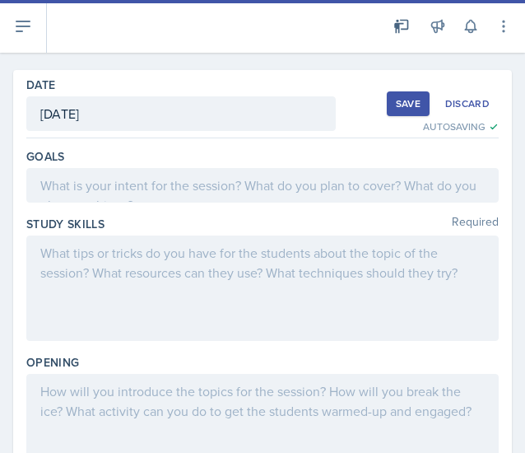
scroll to position [0, 0]
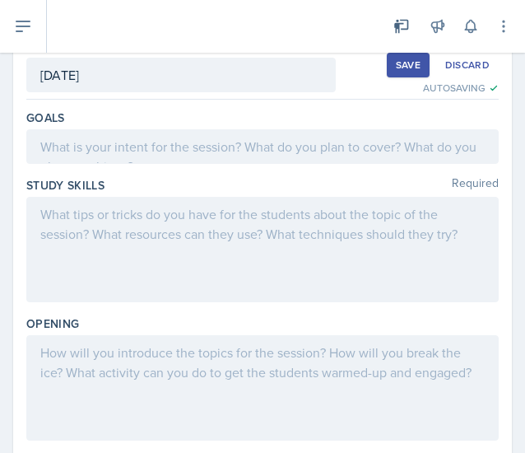
click at [170, 373] on div at bounding box center [262, 387] width 473 height 105
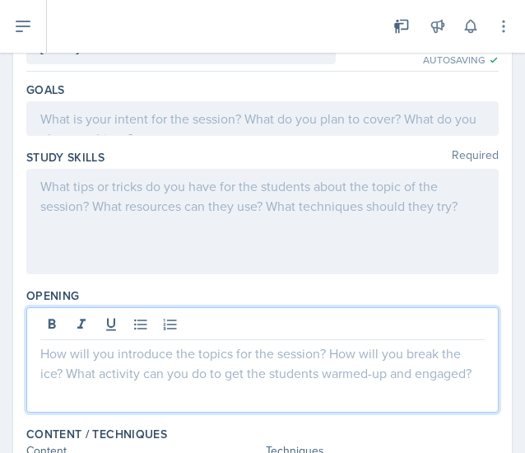
scroll to position [131, 0]
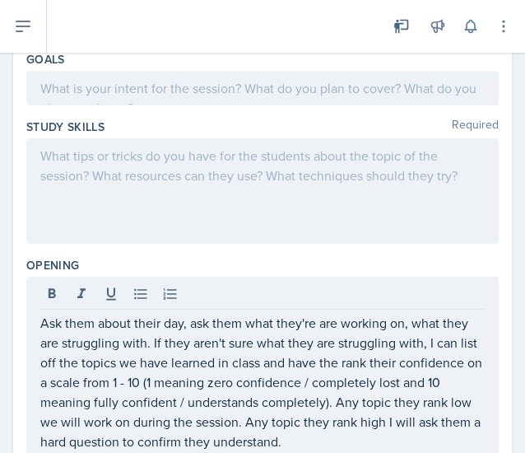
click at [259, 80] on p at bounding box center [262, 88] width 445 height 20
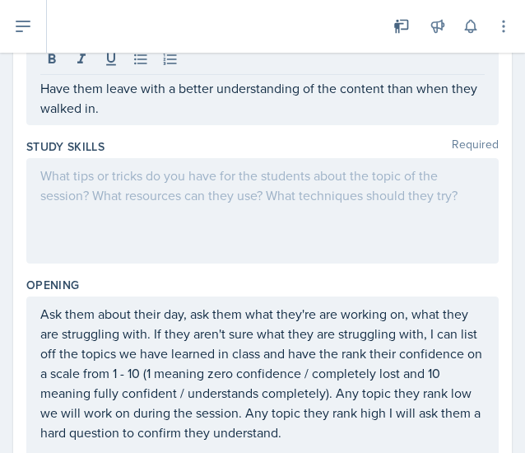
click at [241, 236] on div at bounding box center [262, 210] width 473 height 105
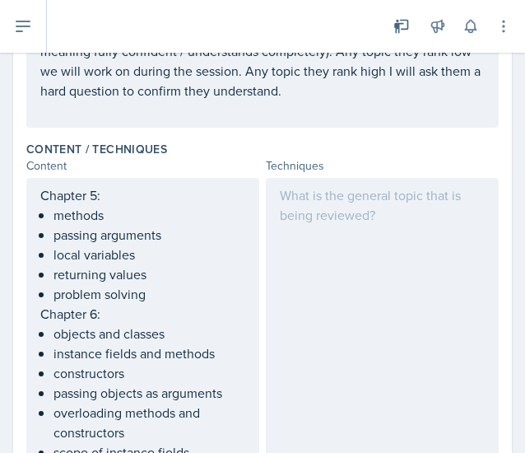
click at [329, 292] on div at bounding box center [382, 343] width 233 height 331
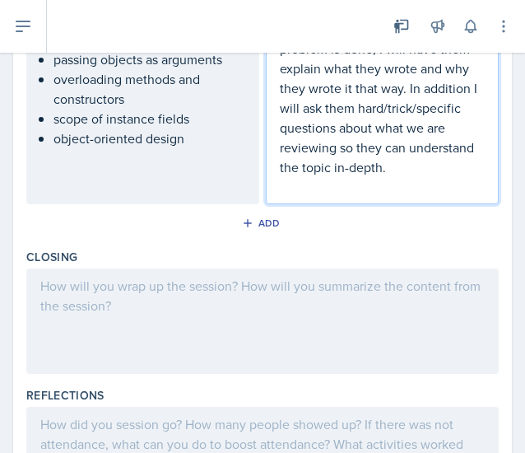
scroll to position [811, 0]
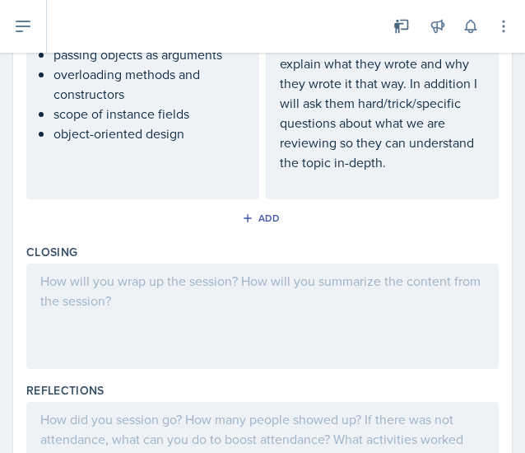
click at [333, 341] on div at bounding box center [262, 316] width 473 height 105
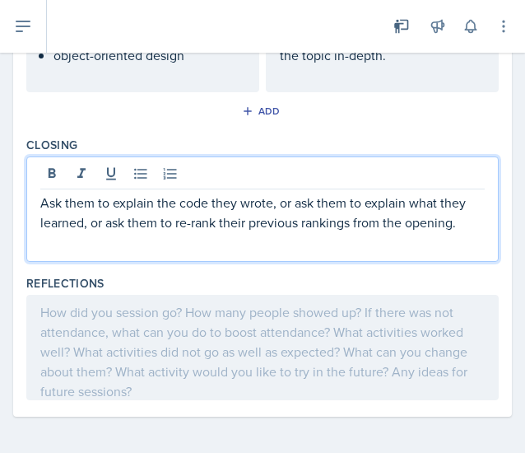
scroll to position [0, 0]
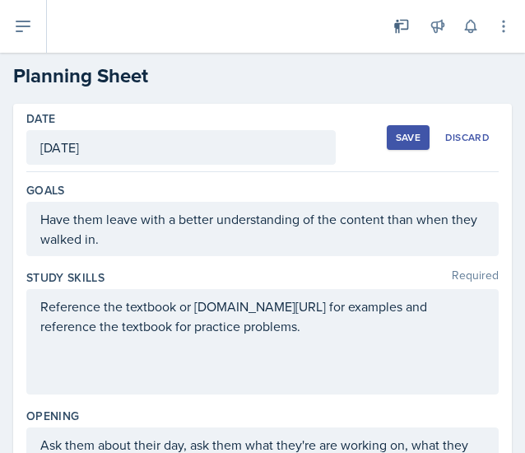
click at [390, 128] on button "Save" at bounding box center [408, 137] width 43 height 25
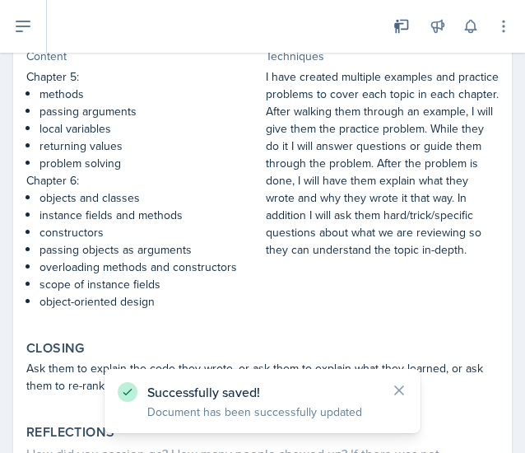
scroll to position [660, 0]
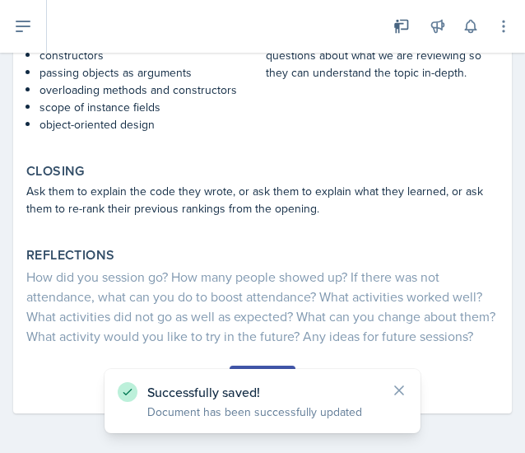
click at [278, 367] on button "Submit" at bounding box center [262, 380] width 65 height 28
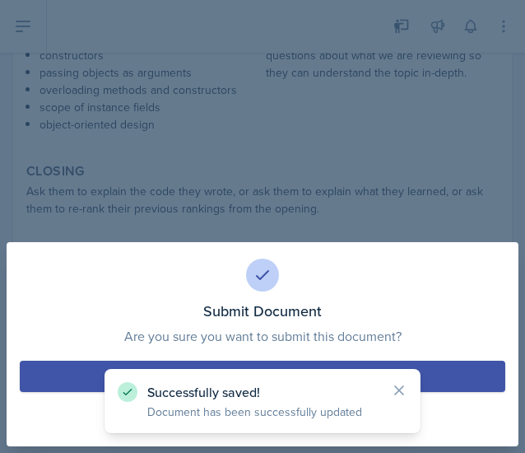
click at [328, 367] on button "Submit" at bounding box center [263, 376] width 486 height 31
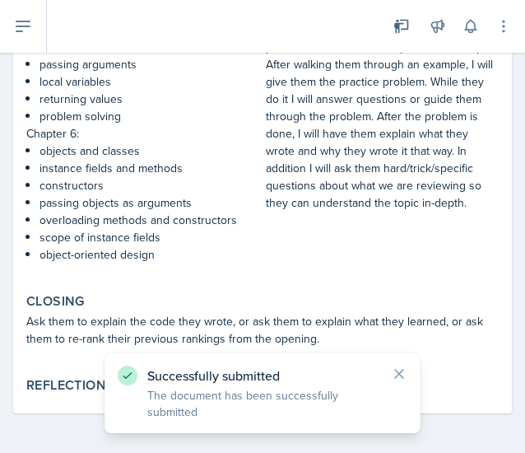
scroll to position [0, 0]
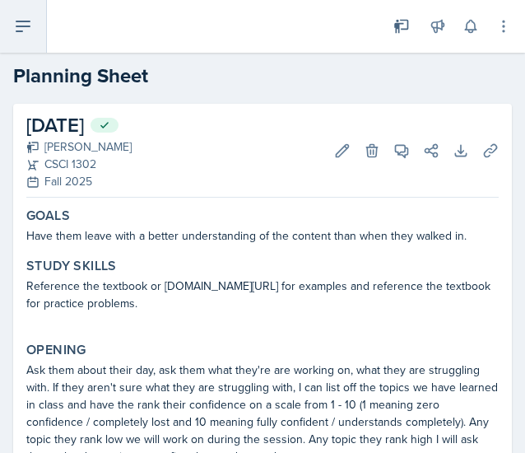
click at [30, 34] on icon at bounding box center [23, 26] width 20 height 20
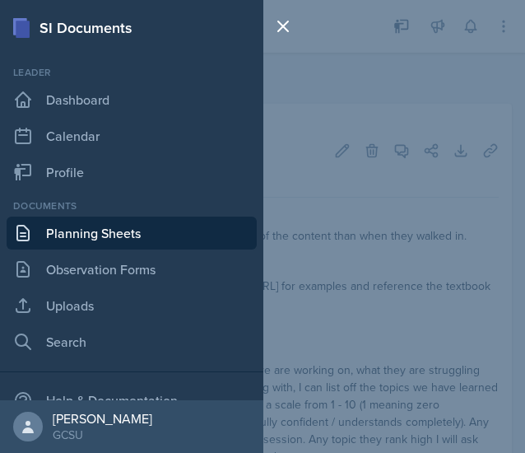
click at [118, 236] on link "Planning Sheets" at bounding box center [132, 233] width 250 height 33
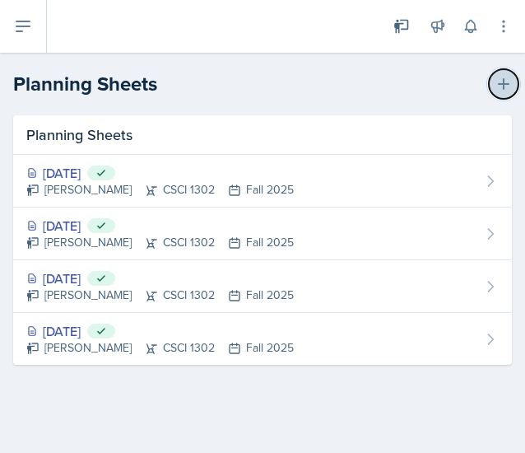
click at [503, 85] on icon at bounding box center [504, 84] width 12 height 12
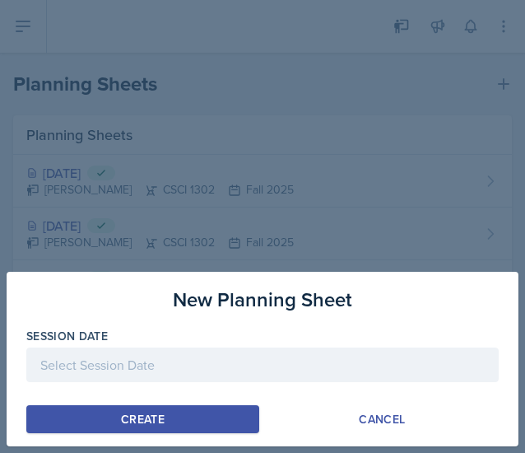
click at [212, 165] on div at bounding box center [262, 226] width 525 height 453
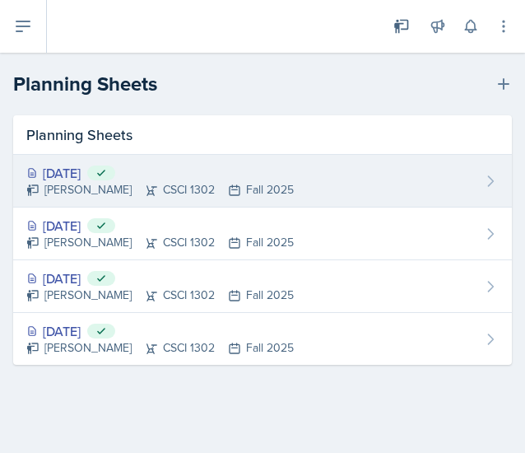
click at [208, 185] on div "[PERSON_NAME] CSCI 1302 Fall 2025" at bounding box center [160, 189] width 268 height 17
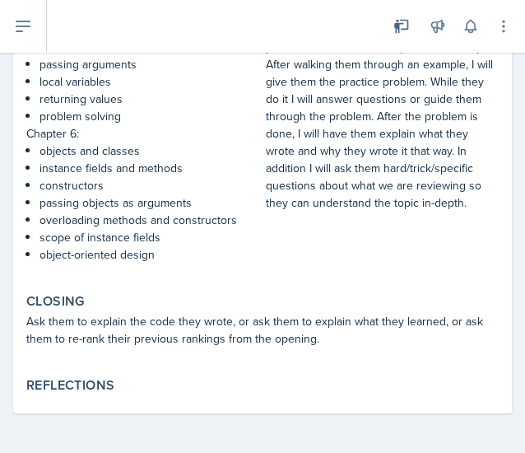
scroll to position [511, 0]
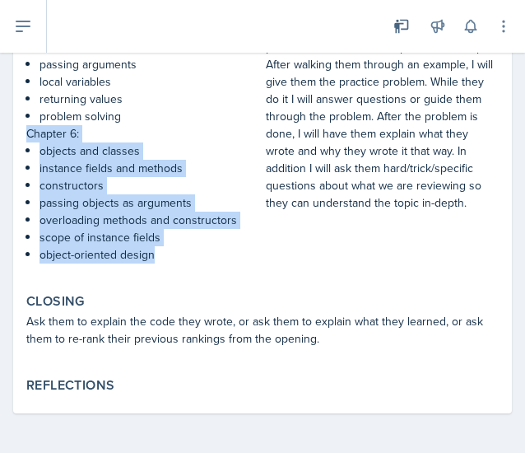
drag, startPoint x: 28, startPoint y: 132, endPoint x: 175, endPoint y: 256, distance: 192.3
click at [175, 256] on div "Chapter 5: methods passing arguments local variables returning values problem s…" at bounding box center [142, 150] width 233 height 259
copy div "Chapter 6: objects and classes instance fields and methods constructors passing…"
click at [33, 32] on button at bounding box center [23, 26] width 47 height 53
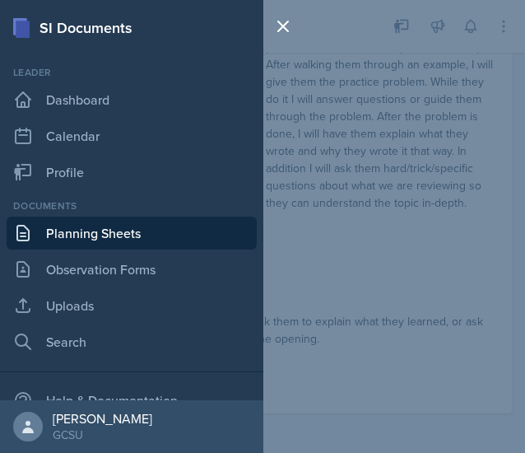
click at [155, 229] on link "Planning Sheets" at bounding box center [132, 233] width 250 height 33
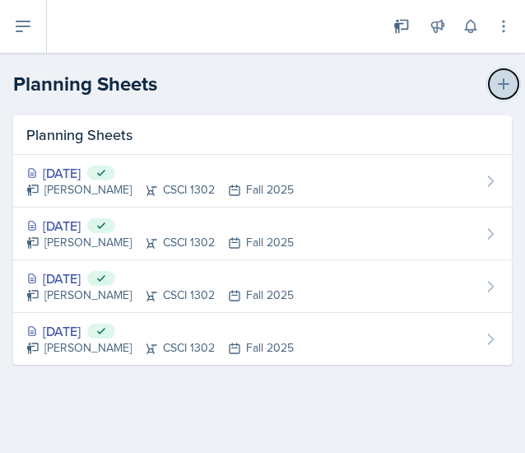
click at [505, 82] on icon at bounding box center [504, 84] width 16 height 16
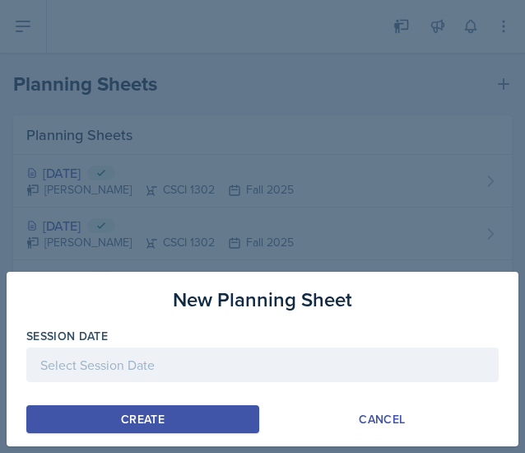
click at [193, 358] on div at bounding box center [262, 365] width 473 height 35
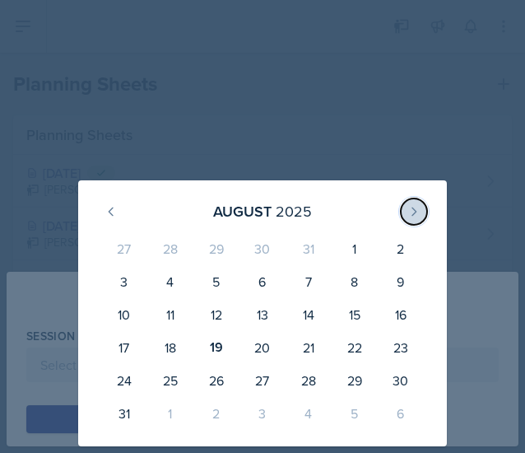
click at [425, 217] on button at bounding box center [414, 211] width 26 height 26
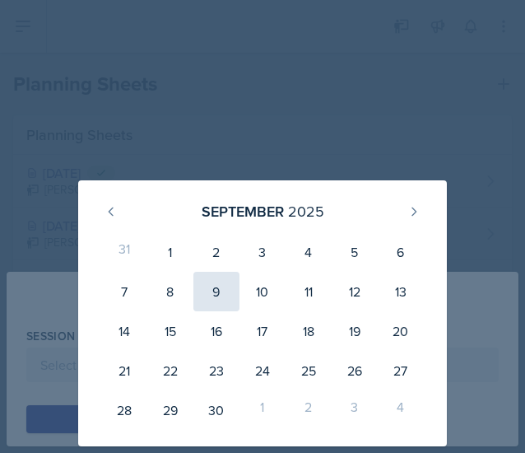
click at [217, 285] on div "9" at bounding box center [217, 292] width 46 height 40
type input "[DATE]"
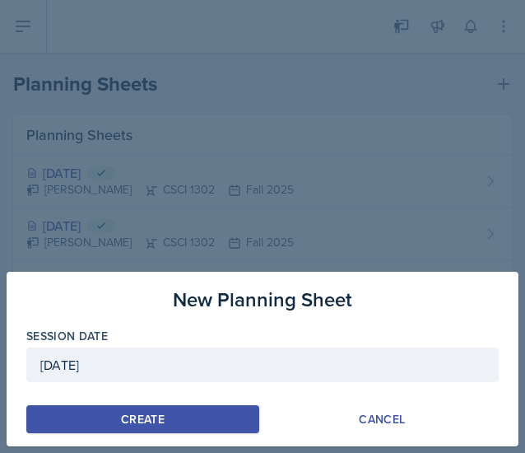
click at [191, 421] on button "Create" at bounding box center [142, 419] width 233 height 28
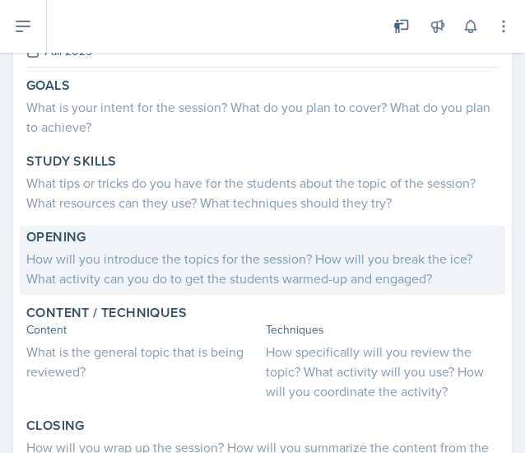
scroll to position [133, 0]
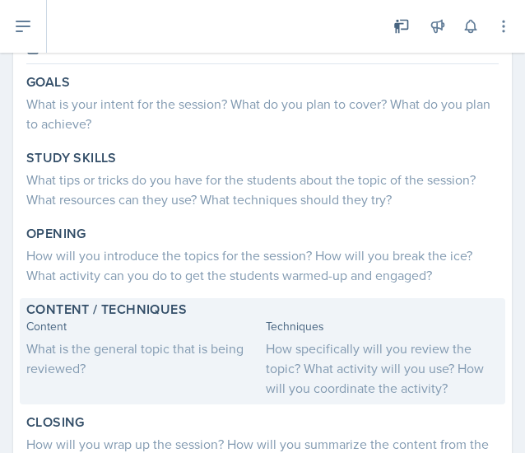
click at [133, 371] on div "What is the general topic that is being reviewed?" at bounding box center [142, 359] width 233 height 40
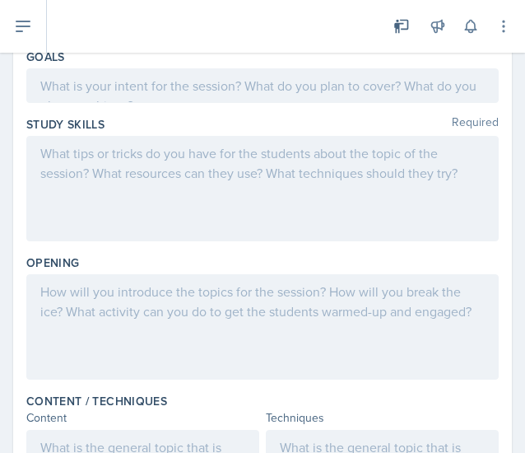
click at [102, 329] on div at bounding box center [262, 326] width 473 height 105
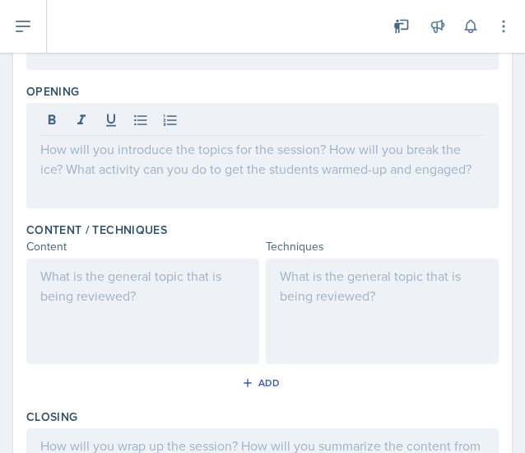
click at [105, 307] on div at bounding box center [142, 311] width 233 height 105
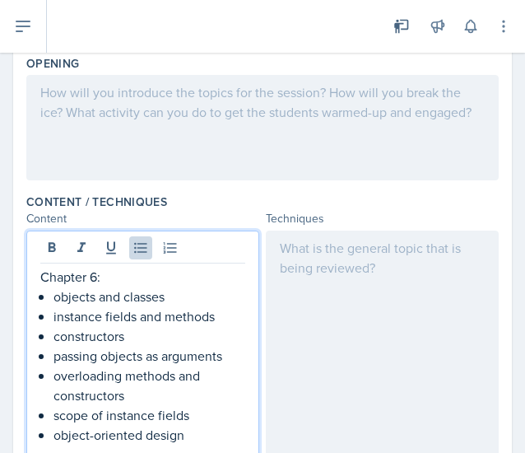
scroll to position [0, 0]
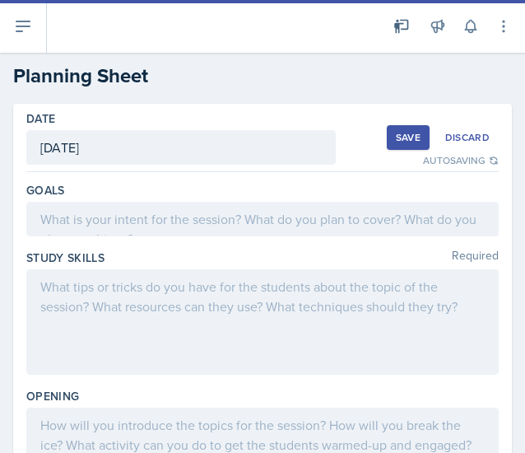
click at [323, 208] on div at bounding box center [262, 219] width 473 height 35
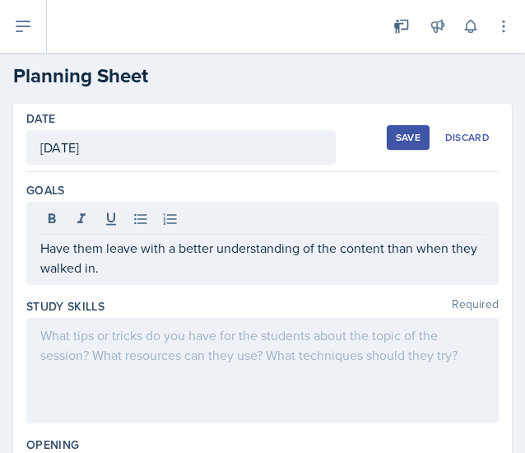
click at [329, 374] on div at bounding box center [262, 370] width 473 height 105
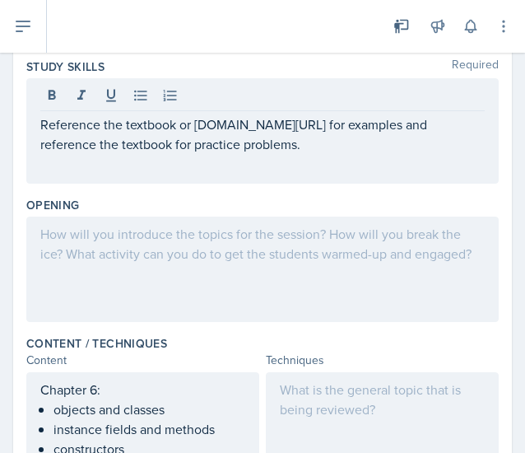
click at [288, 217] on div at bounding box center [262, 269] width 473 height 105
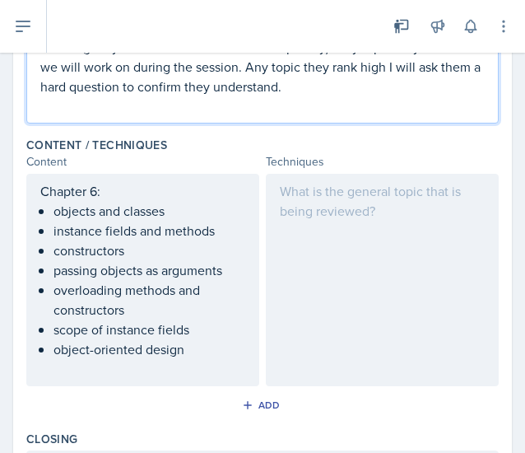
scroll to position [507, 0]
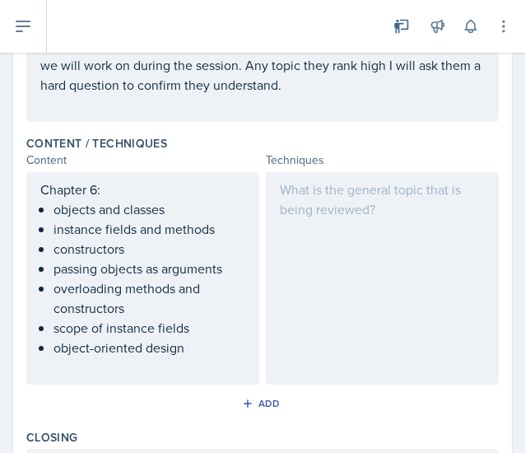
click at [410, 270] on div at bounding box center [382, 278] width 233 height 212
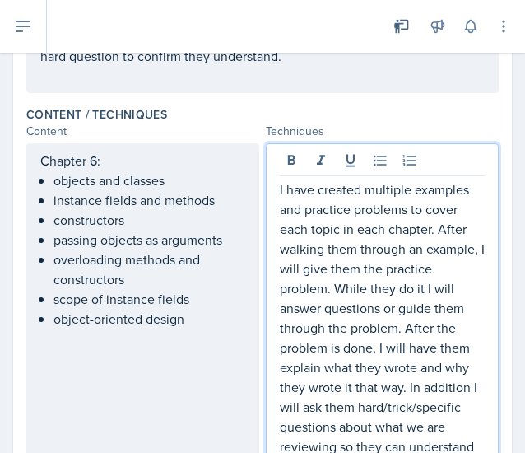
scroll to position [531, 0]
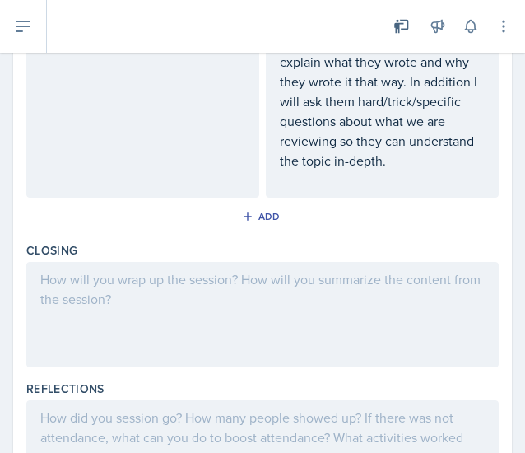
click at [278, 318] on div at bounding box center [262, 314] width 473 height 105
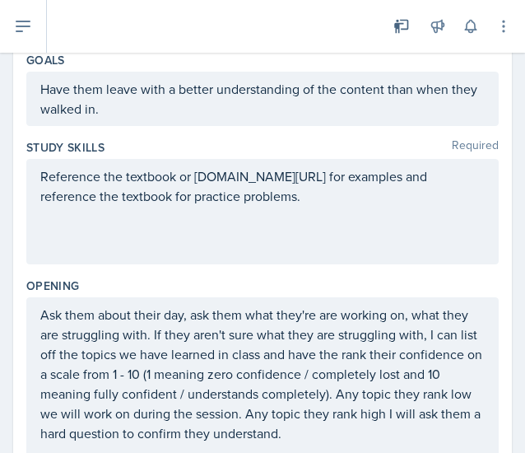
scroll to position [0, 0]
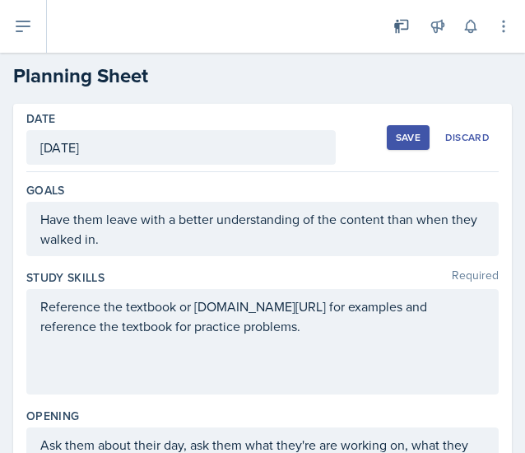
click at [399, 144] on button "Save" at bounding box center [408, 137] width 43 height 25
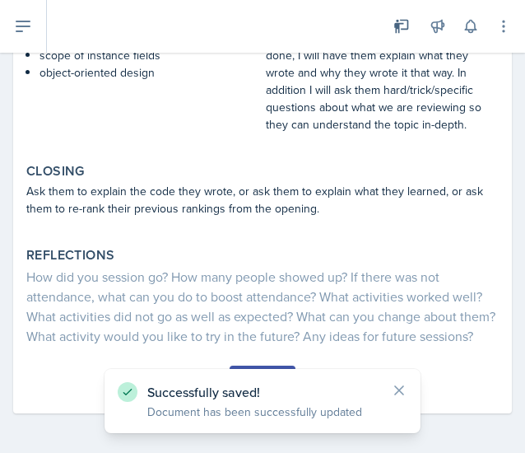
scroll to position [625, 0]
click at [278, 366] on button "Submit" at bounding box center [262, 380] width 65 height 28
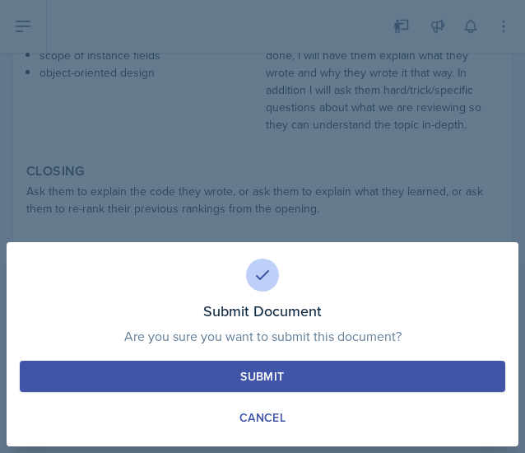
click at [273, 365] on button "Submit" at bounding box center [263, 376] width 486 height 31
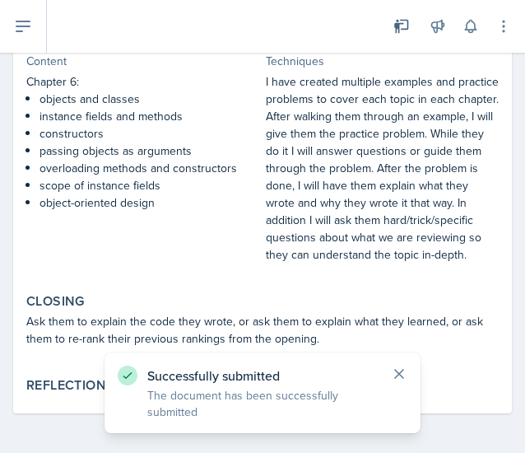
click at [401, 379] on icon at bounding box center [399, 374] width 16 height 16
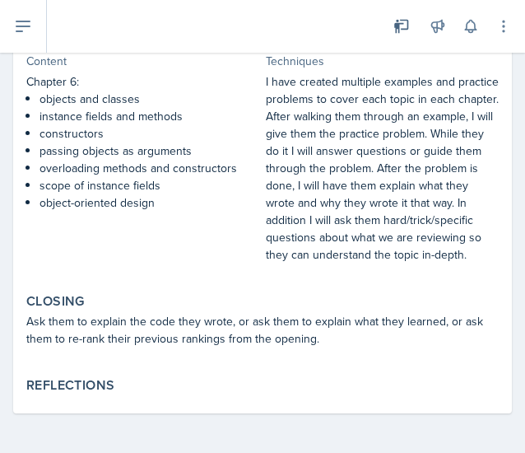
scroll to position [0, 0]
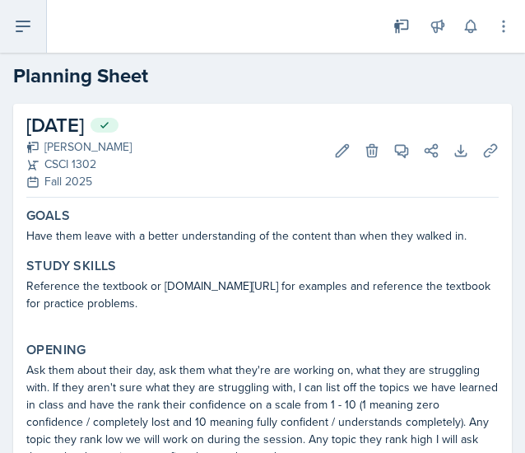
click at [18, 13] on button at bounding box center [23, 26] width 47 height 53
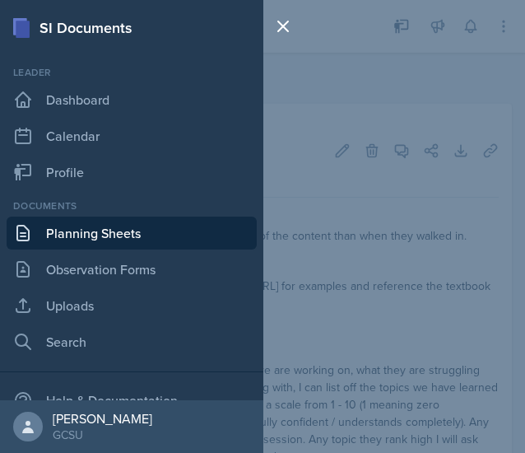
click at [128, 236] on link "Planning Sheets" at bounding box center [132, 233] width 250 height 33
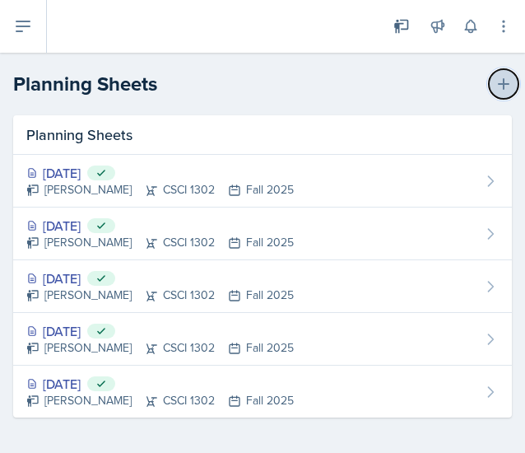
click at [498, 84] on icon at bounding box center [504, 84] width 12 height 12
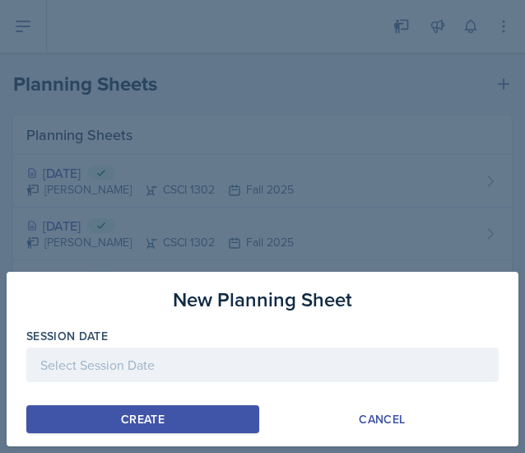
click at [205, 362] on div at bounding box center [262, 365] width 473 height 35
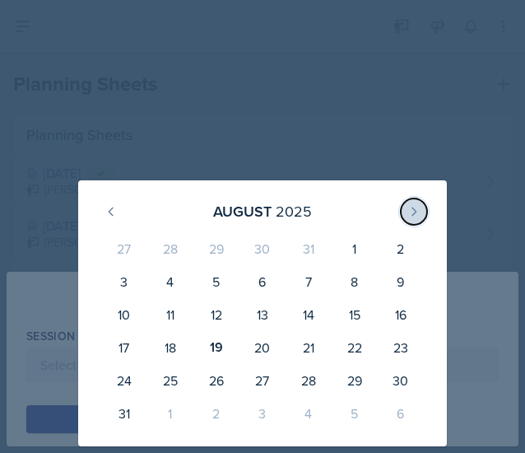
click at [413, 220] on button at bounding box center [414, 211] width 26 height 26
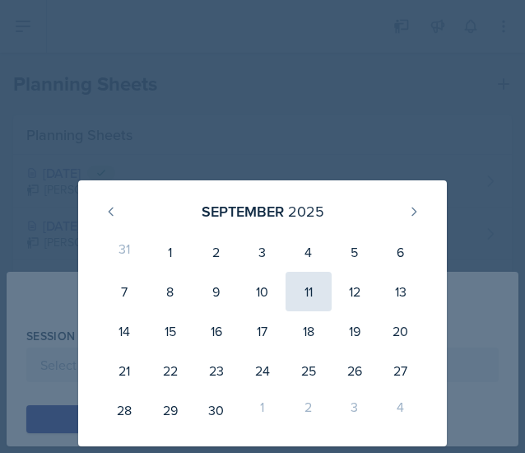
click at [311, 286] on div "11" at bounding box center [309, 292] width 46 height 40
type input "[DATE]"
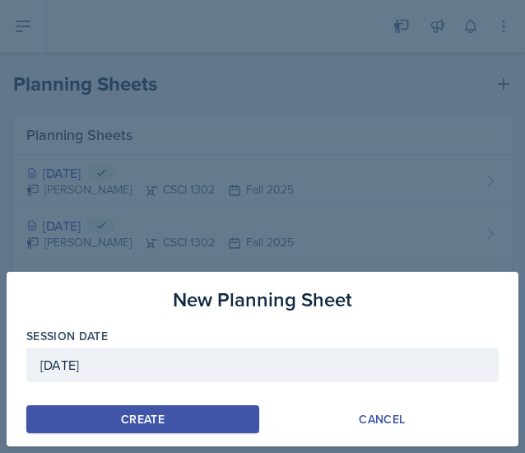
drag, startPoint x: 191, startPoint y: 421, endPoint x: 115, endPoint y: 418, distance: 75.8
click at [115, 418] on button "Create" at bounding box center [142, 419] width 233 height 28
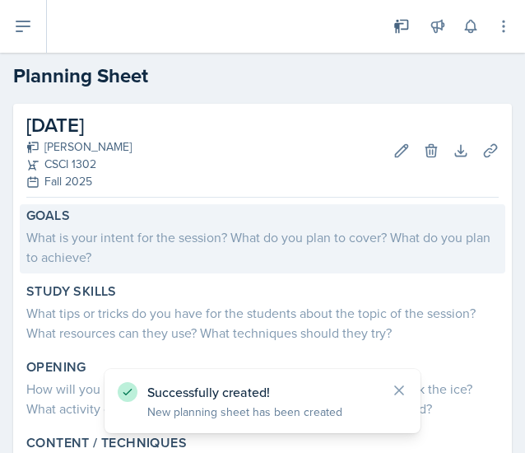
scroll to position [31, 0]
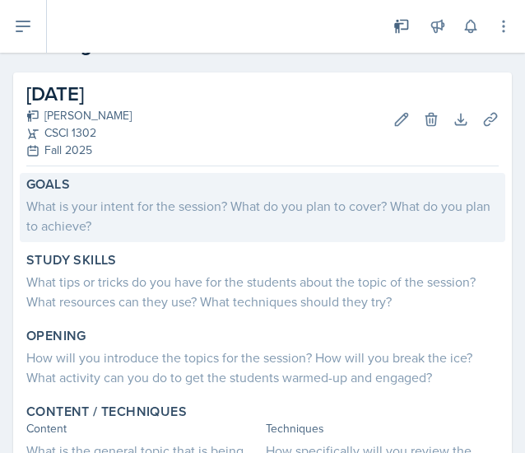
click at [221, 213] on div "What is your intent for the session? What do you plan to cover? What do you pla…" at bounding box center [262, 216] width 473 height 40
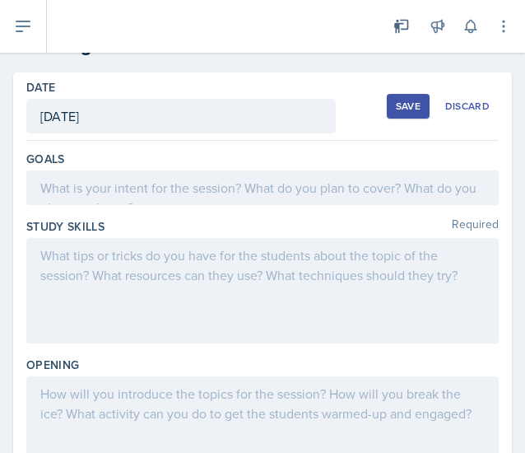
click at [163, 202] on div at bounding box center [262, 187] width 473 height 35
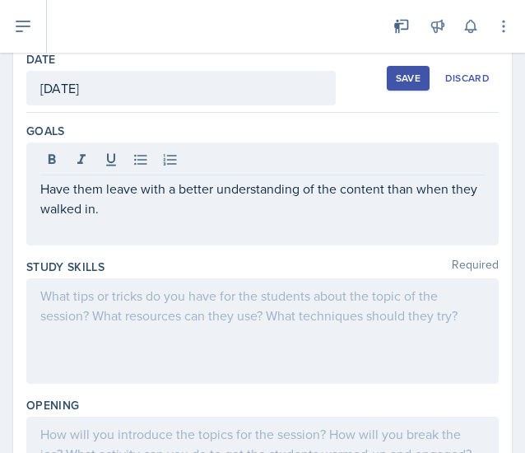
click at [364, 341] on div at bounding box center [262, 330] width 473 height 105
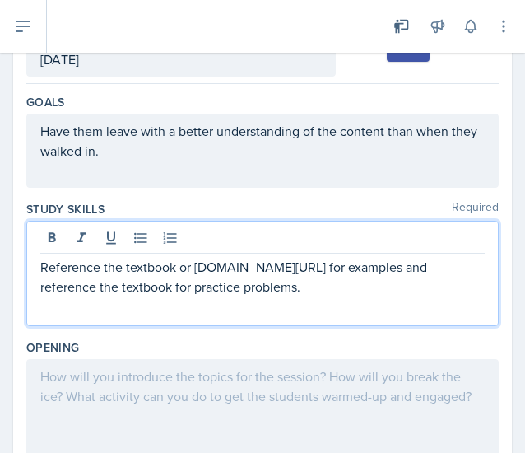
click at [448, 388] on div at bounding box center [262, 411] width 473 height 105
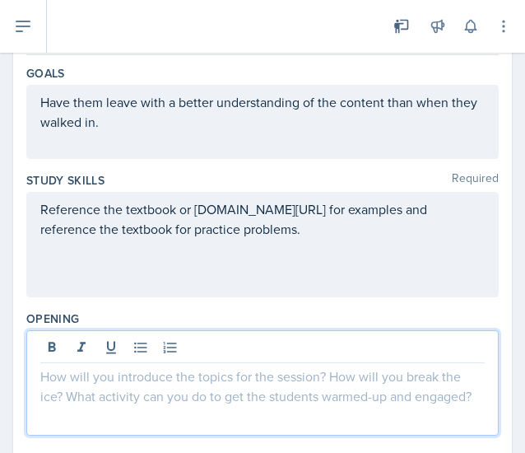
scroll to position [170, 0]
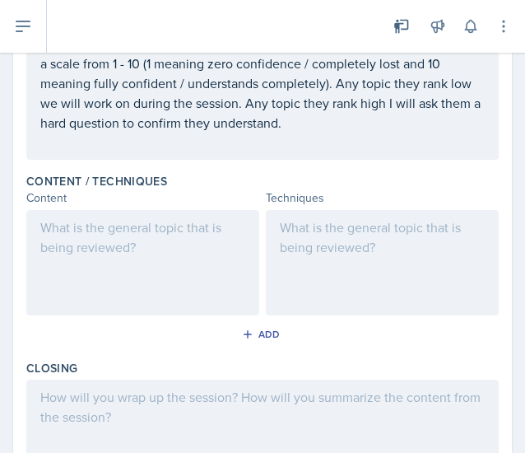
click at [351, 294] on div at bounding box center [382, 262] width 233 height 105
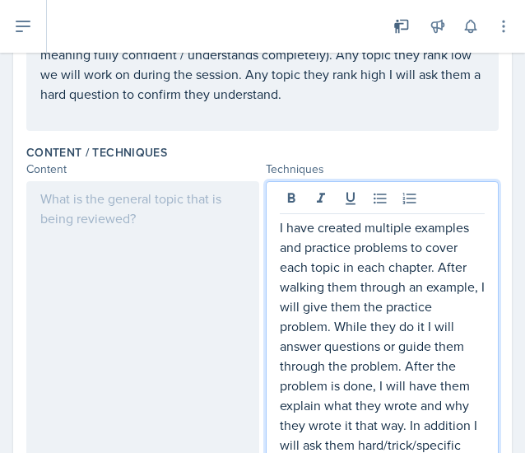
scroll to position [551, 0]
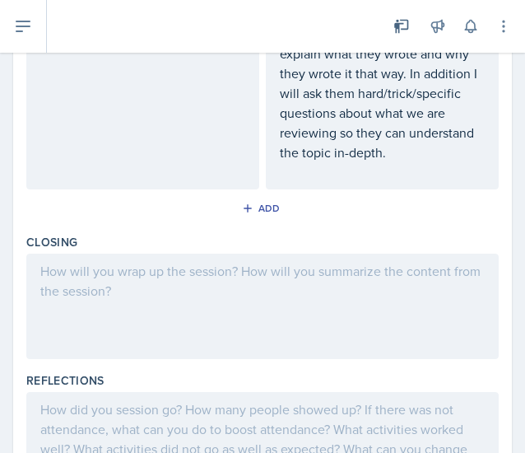
click at [384, 322] on div at bounding box center [262, 306] width 473 height 105
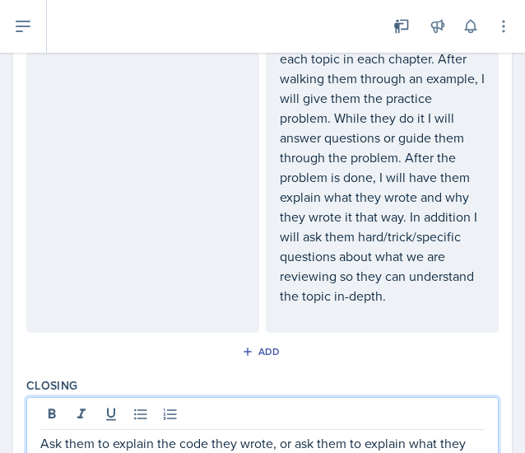
scroll to position [667, 0]
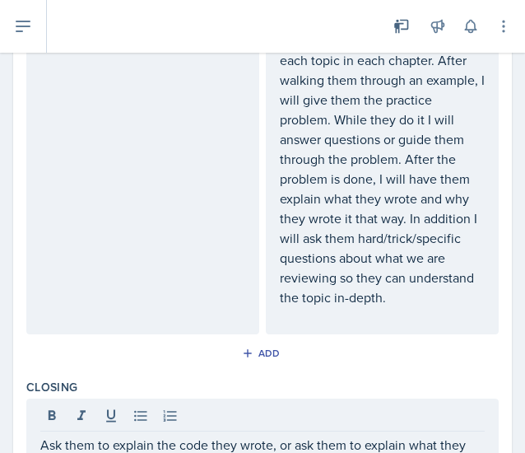
click at [194, 246] on div at bounding box center [142, 168] width 233 height 331
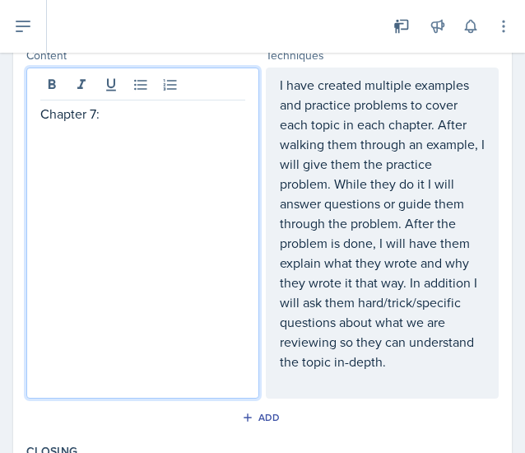
scroll to position [597, 0]
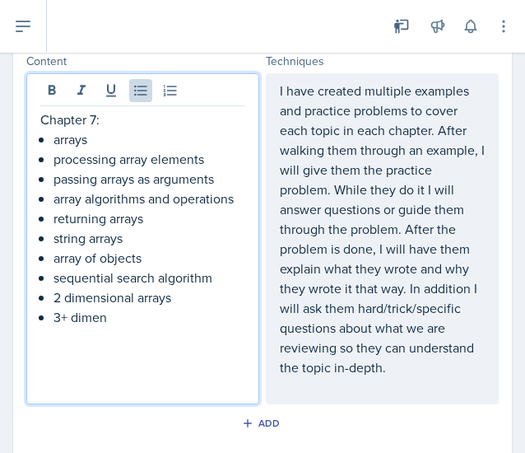
click at [129, 320] on p "3+ dimen" at bounding box center [150, 317] width 192 height 20
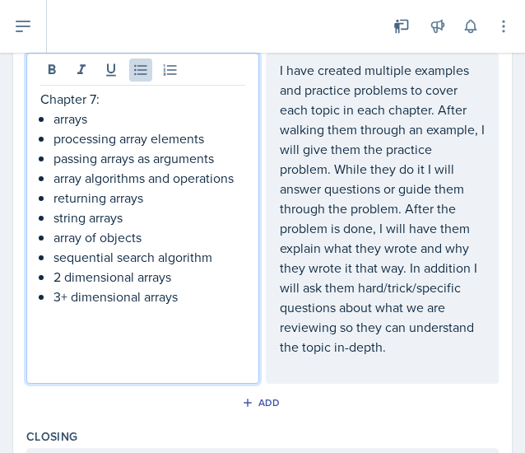
scroll to position [615, 0]
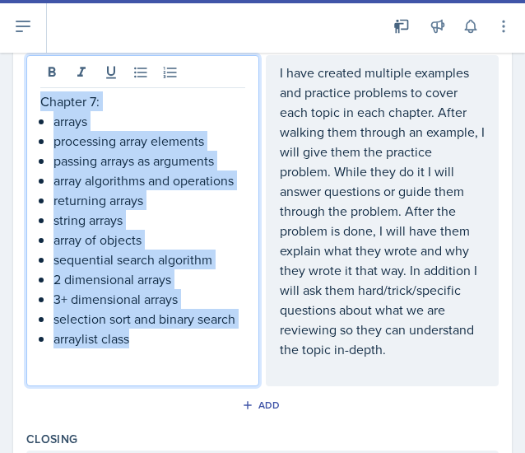
drag, startPoint x: 148, startPoint y: 347, endPoint x: 18, endPoint y: 88, distance: 289.5
click at [18, 88] on div "Date [DATE] [DATE] 27 28 29 30 31 1 2 3 4 5 6 7 8 9 10 11 12 13 14 15 16 17 18 …" at bounding box center [262, 100] width 499 height 1222
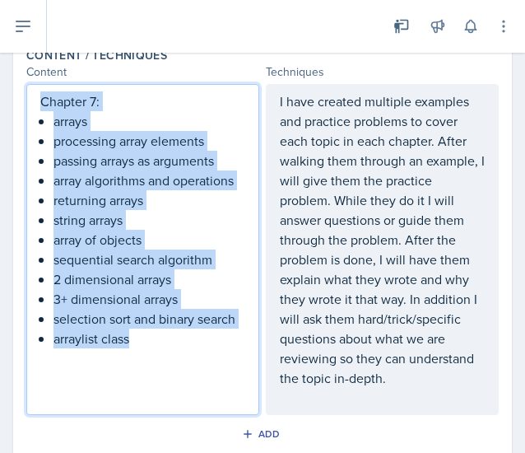
copy div "Chapter 7: arrays processing array elements passing arrays as arguments array a…"
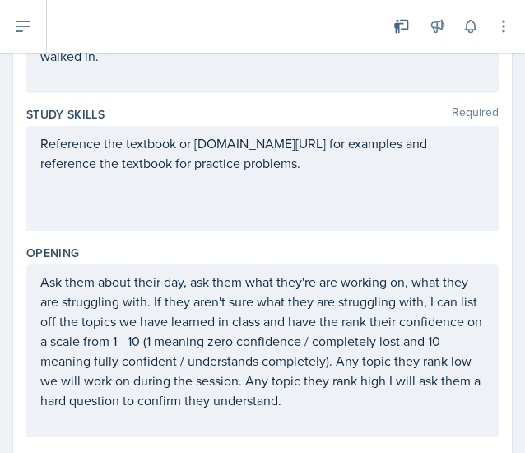
scroll to position [0, 0]
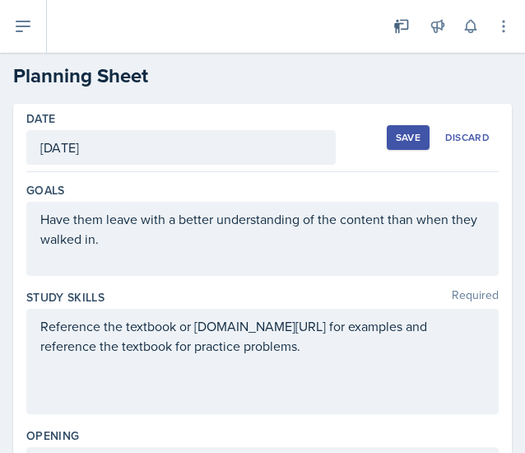
click at [387, 144] on button "Save" at bounding box center [408, 137] width 43 height 25
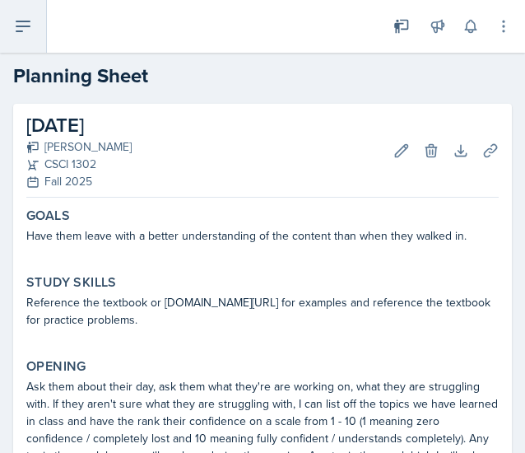
click at [21, 37] on button at bounding box center [23, 26] width 47 height 53
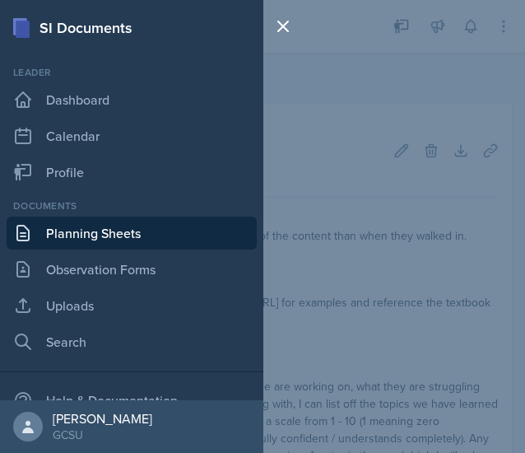
click at [146, 225] on link "Planning Sheets" at bounding box center [132, 233] width 250 height 33
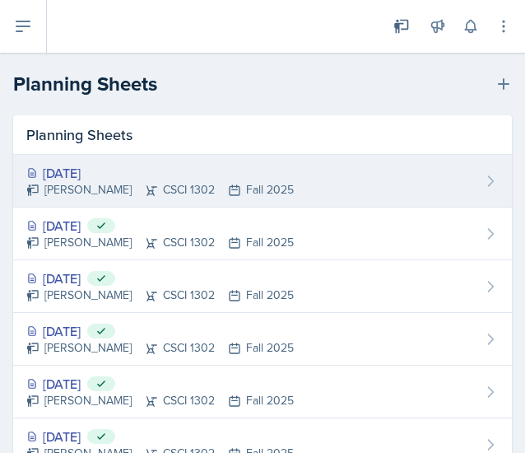
click at [349, 177] on div "[DATE] [PERSON_NAME] CSCI 1302 Fall 2025" at bounding box center [262, 181] width 499 height 53
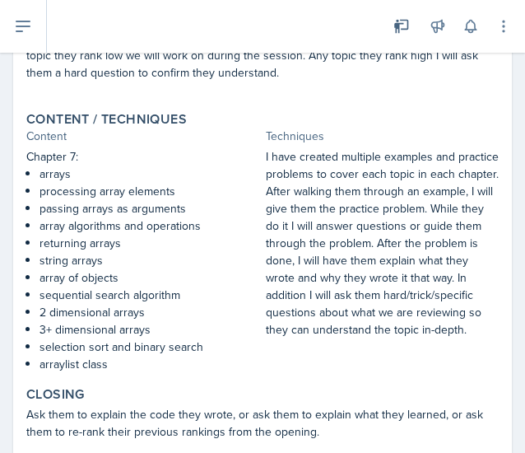
scroll to position [642, 0]
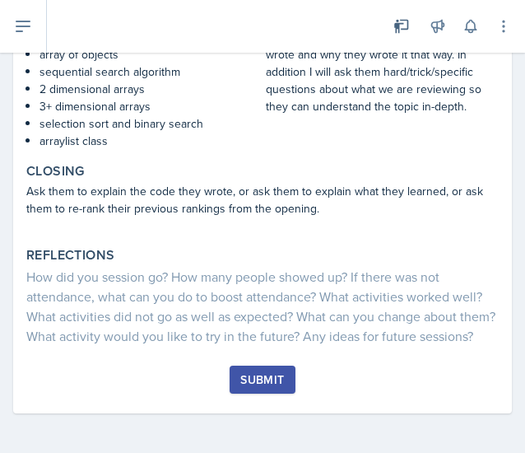
click at [269, 386] on div "Submit" at bounding box center [263, 379] width 44 height 13
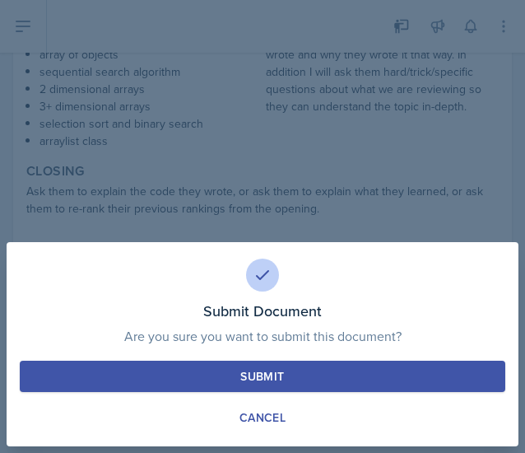
click at [265, 363] on button "Submit" at bounding box center [263, 376] width 486 height 31
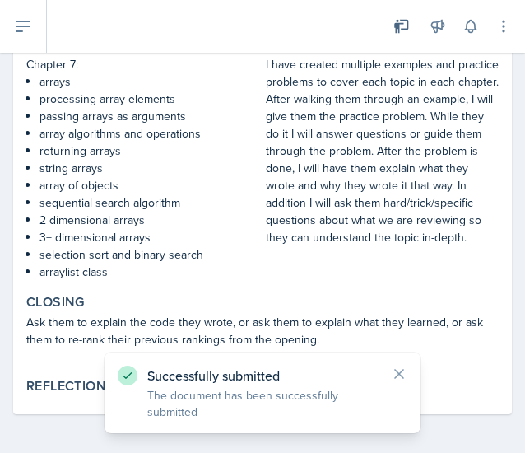
scroll to position [0, 0]
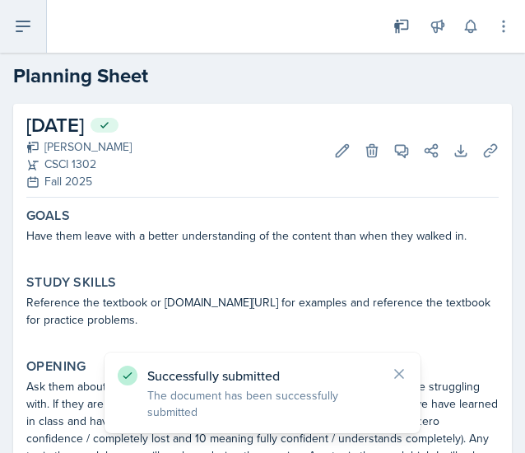
click at [29, 14] on button at bounding box center [23, 26] width 47 height 53
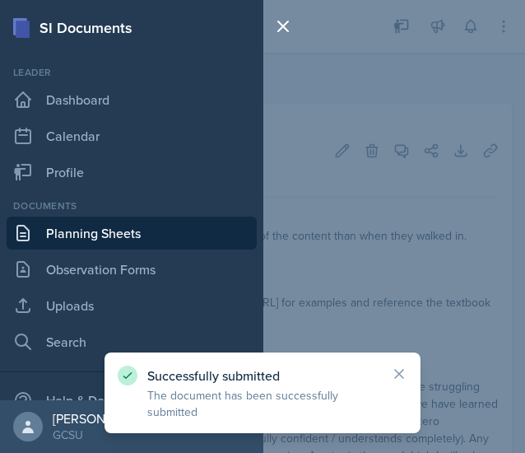
click at [126, 236] on link "Planning Sheets" at bounding box center [132, 233] width 250 height 33
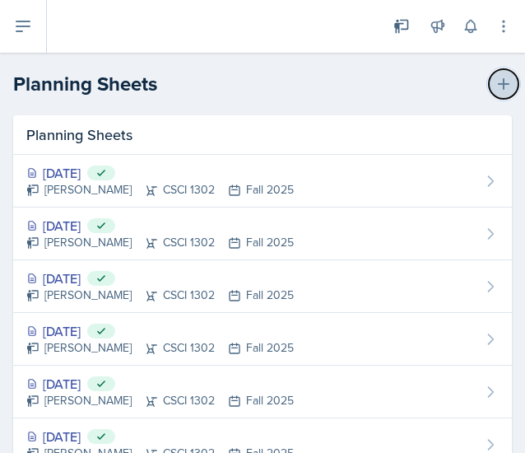
click at [496, 89] on icon at bounding box center [504, 84] width 16 height 16
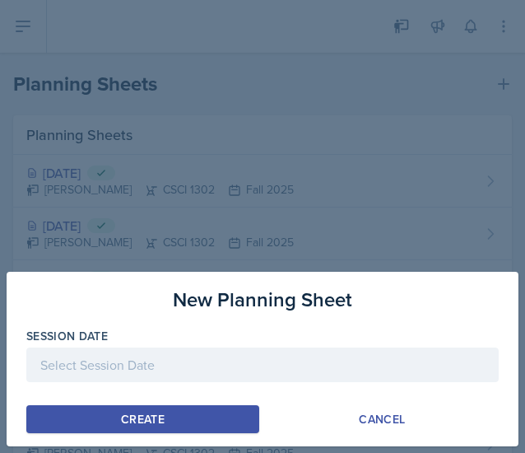
click at [134, 362] on div at bounding box center [262, 365] width 473 height 35
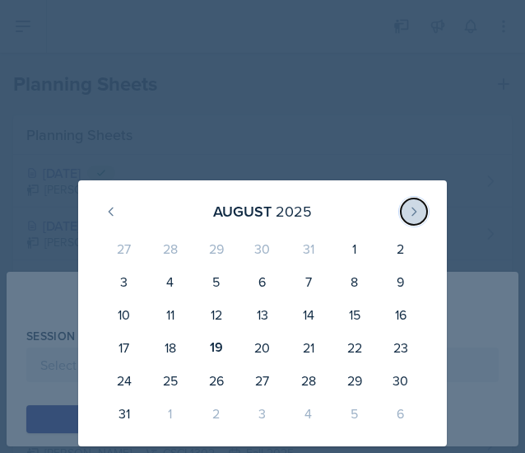
click at [417, 214] on icon at bounding box center [414, 211] width 13 height 13
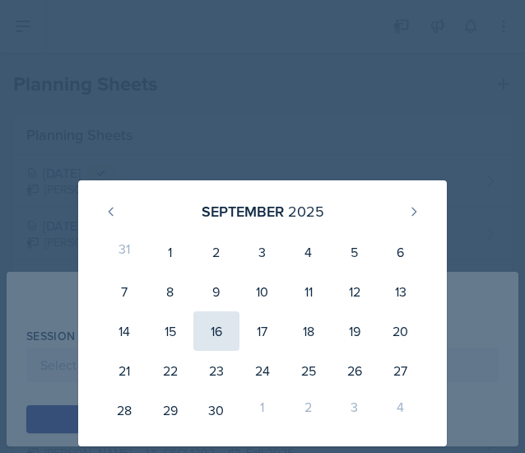
click at [217, 338] on div "16" at bounding box center [217, 331] width 46 height 40
type input "[DATE]"
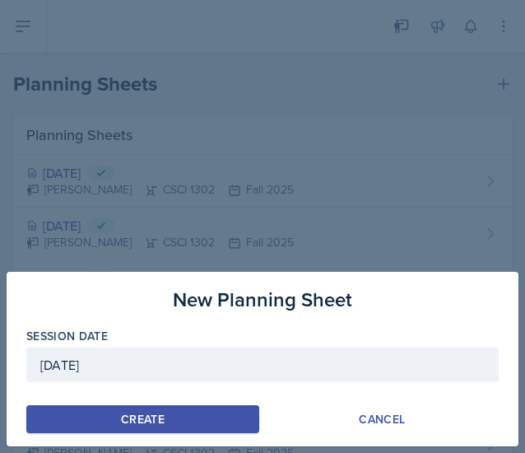
click at [141, 420] on div "Create" at bounding box center [143, 419] width 44 height 13
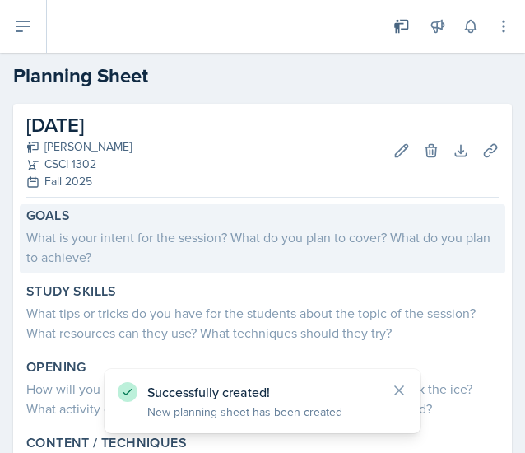
click at [171, 243] on div "What is your intent for the session? What do you plan to cover? What do you pla…" at bounding box center [262, 247] width 473 height 40
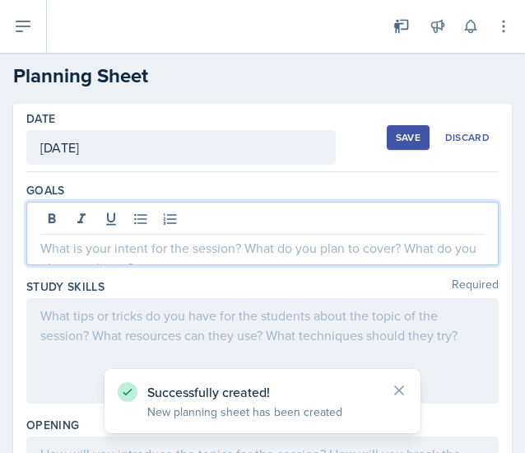
click at [187, 212] on div at bounding box center [262, 233] width 473 height 63
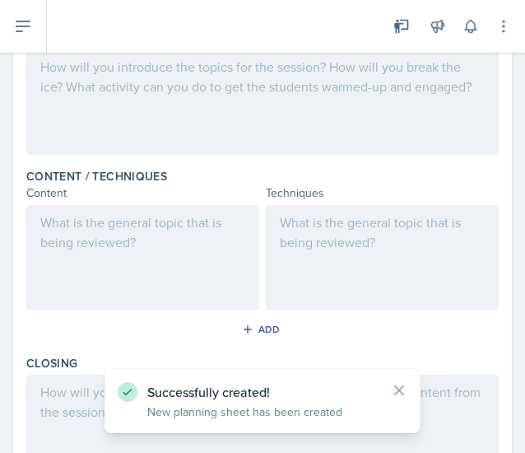
click at [123, 271] on div at bounding box center [142, 257] width 233 height 105
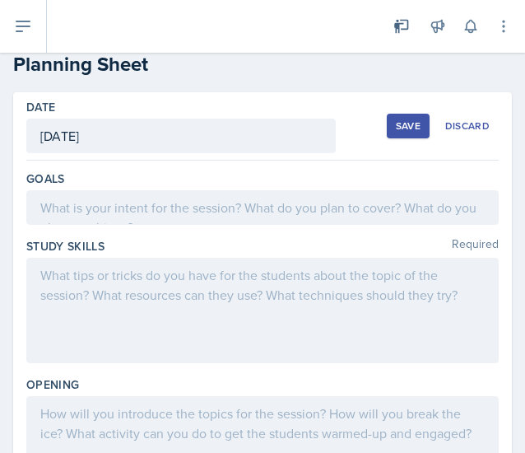
click at [130, 194] on div at bounding box center [262, 207] width 473 height 35
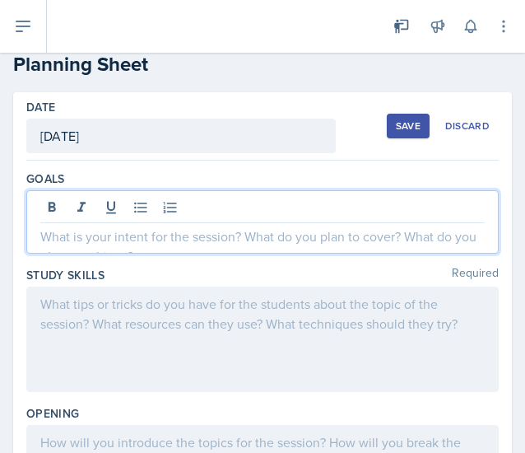
scroll to position [40, 0]
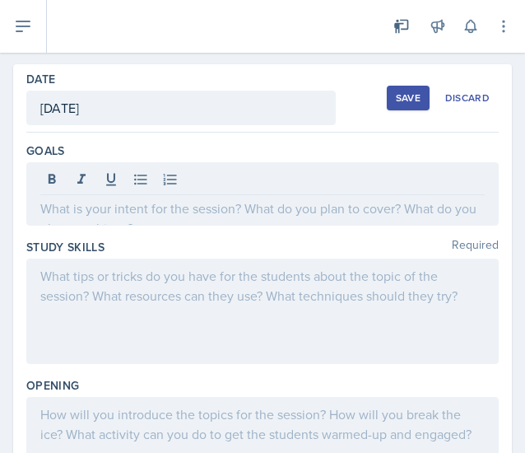
click at [196, 209] on p at bounding box center [262, 208] width 445 height 20
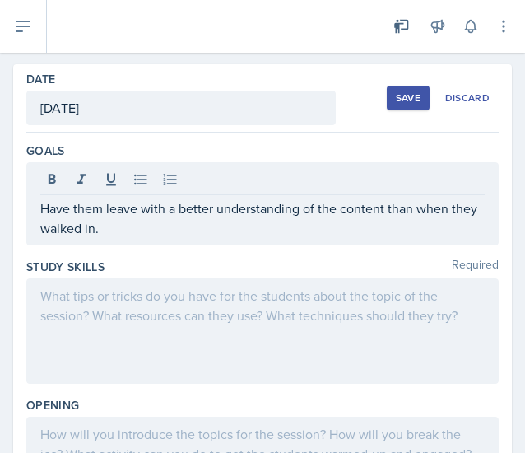
click at [314, 355] on div at bounding box center [262, 330] width 473 height 105
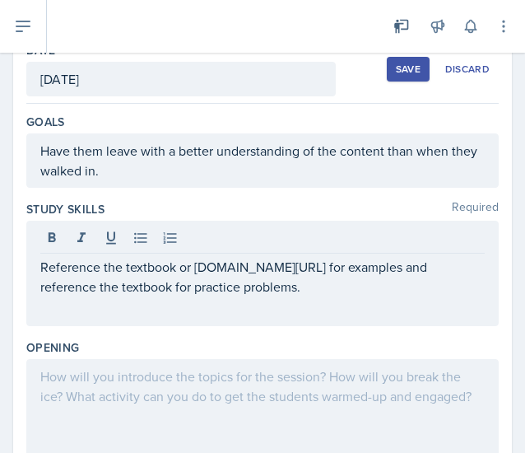
click at [338, 392] on div at bounding box center [262, 411] width 473 height 105
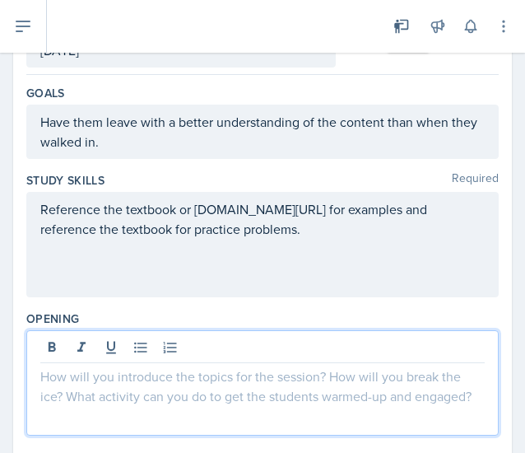
scroll to position [151, 0]
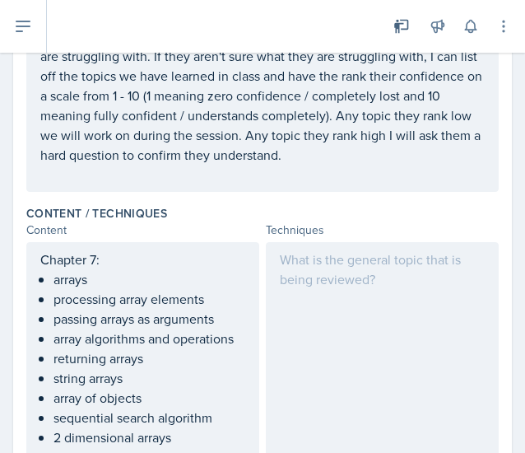
click at [348, 326] on div at bounding box center [382, 388] width 233 height 292
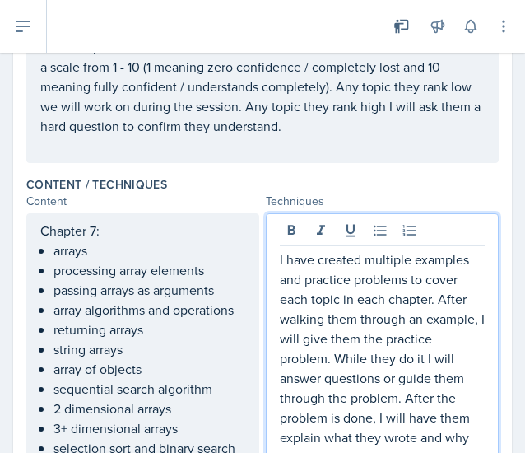
scroll to position [531, 0]
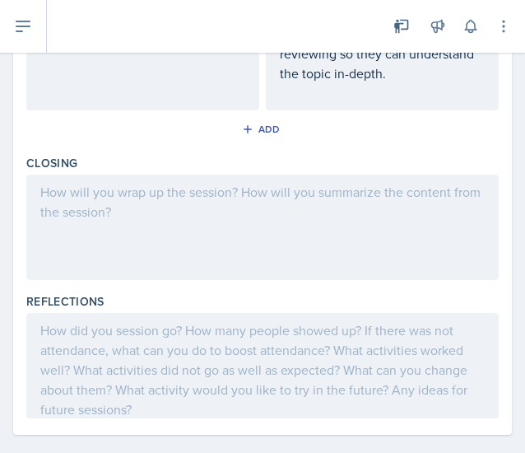
click at [338, 236] on div at bounding box center [262, 227] width 473 height 105
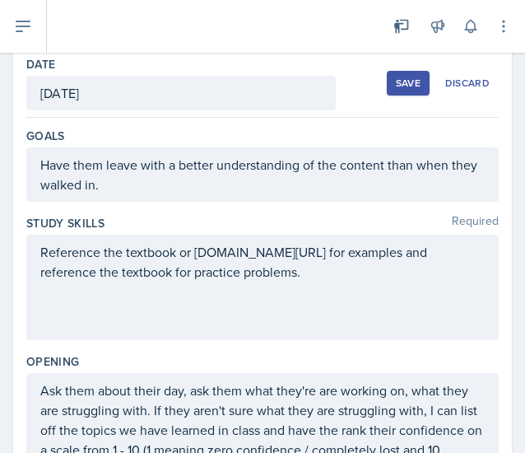
scroll to position [0, 0]
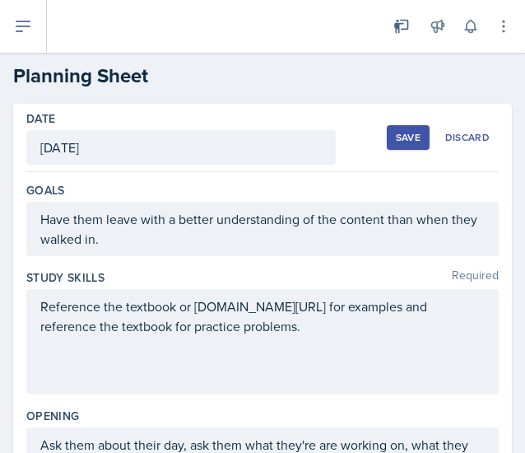
click at [399, 136] on div "Save" at bounding box center [408, 137] width 25 height 13
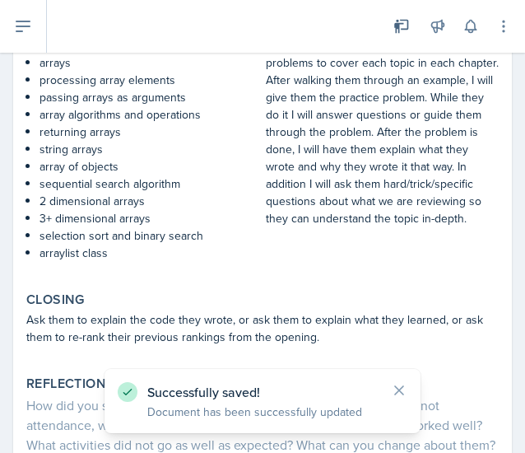
scroll to position [642, 0]
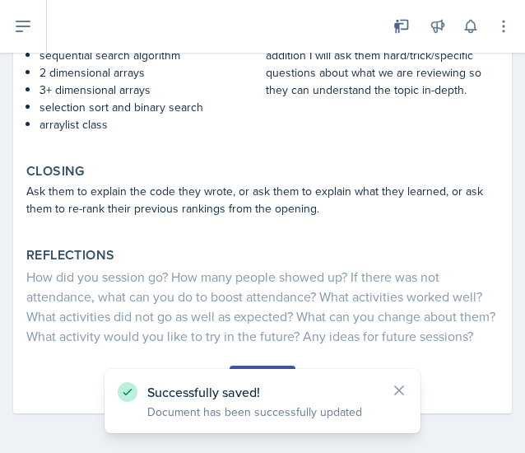
click at [278, 367] on button "Submit" at bounding box center [262, 380] width 65 height 28
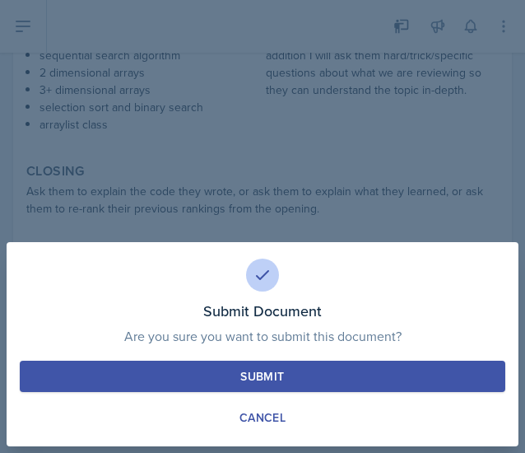
click at [278, 363] on button "Submit" at bounding box center [263, 376] width 486 height 31
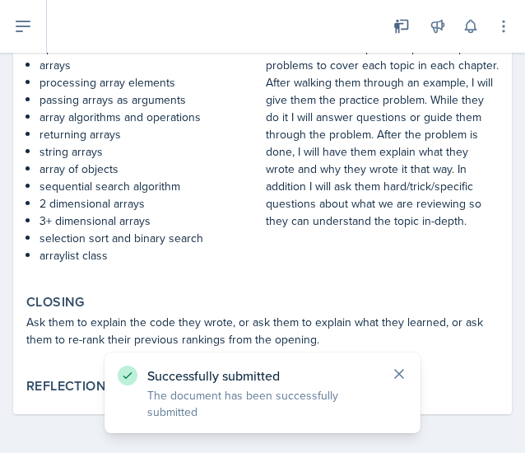
click at [395, 378] on icon at bounding box center [399, 374] width 8 height 8
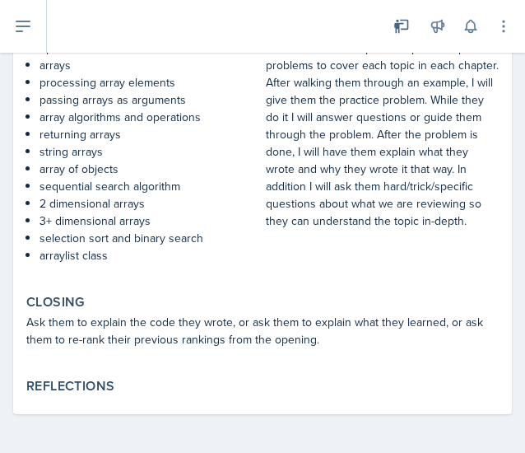
scroll to position [0, 0]
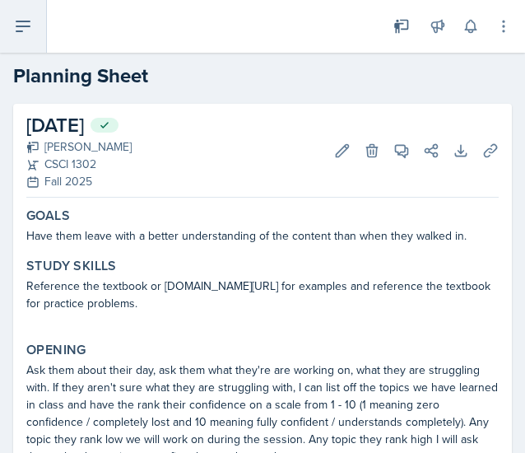
click at [33, 40] on button at bounding box center [23, 26] width 47 height 53
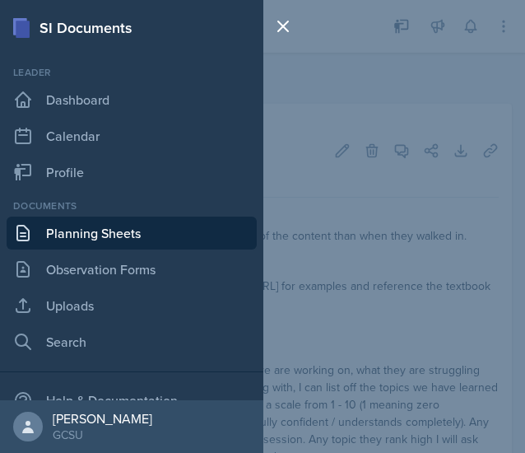
click at [114, 230] on link "Planning Sheets" at bounding box center [132, 233] width 250 height 33
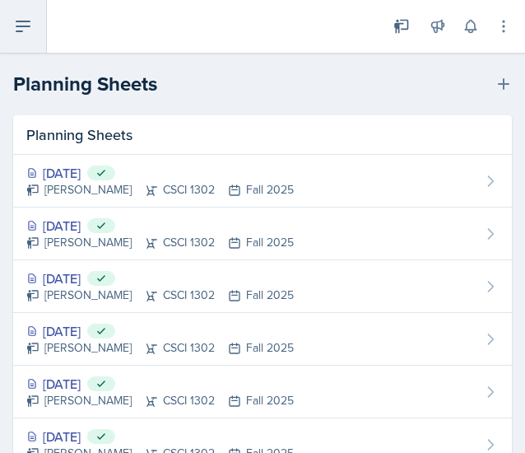
click at [20, 32] on icon at bounding box center [23, 26] width 20 height 20
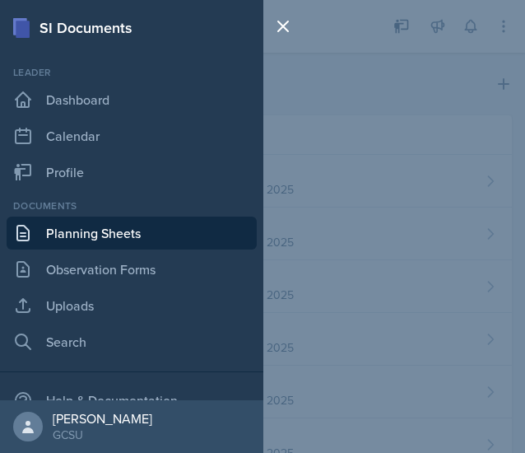
click at [481, 80] on div "SI Documents Leader Dashboard Calendar Profile Documents Planning Sheets Observ…" at bounding box center [262, 226] width 525 height 453
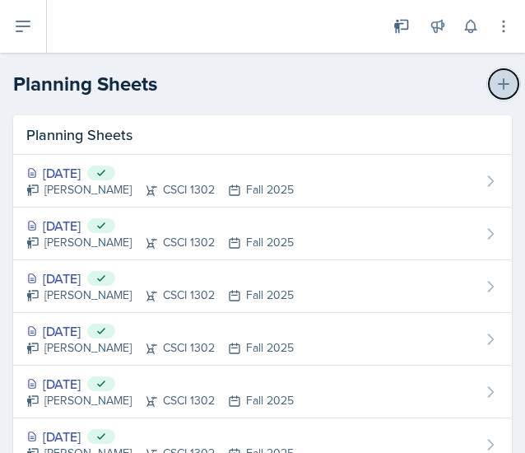
click at [496, 82] on icon at bounding box center [504, 84] width 16 height 16
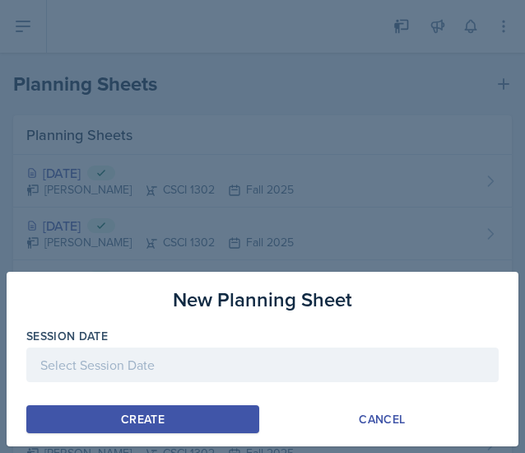
click at [184, 375] on div at bounding box center [262, 365] width 473 height 35
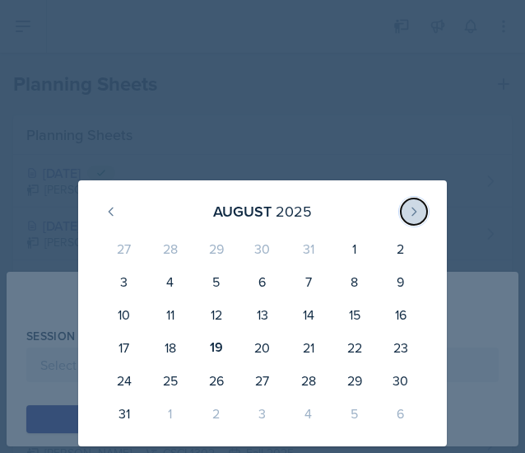
click at [417, 210] on icon at bounding box center [414, 211] width 13 height 13
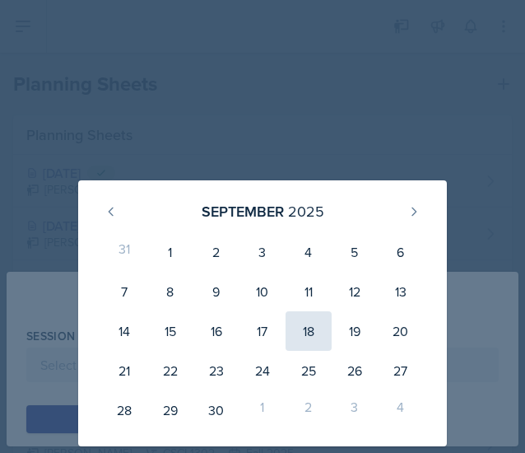
click at [311, 327] on div "18" at bounding box center [309, 331] width 46 height 40
type input "[DATE]"
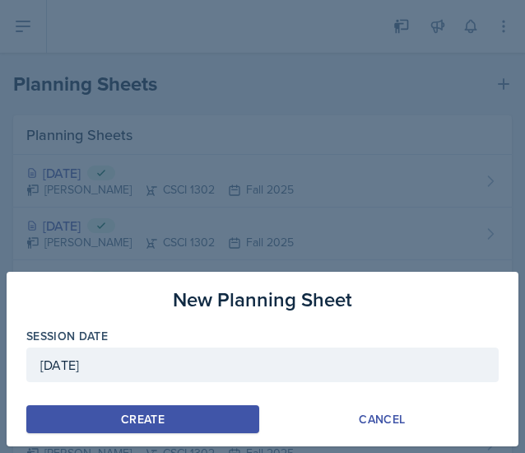
drag, startPoint x: 180, startPoint y: 418, endPoint x: 121, endPoint y: 411, distance: 58.9
click at [121, 413] on div "Create" at bounding box center [143, 419] width 44 height 13
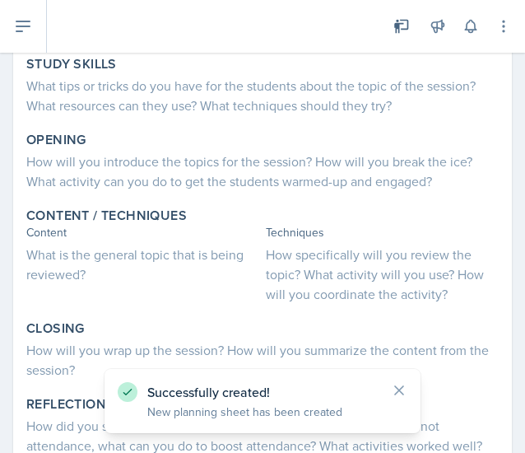
scroll to position [255, 0]
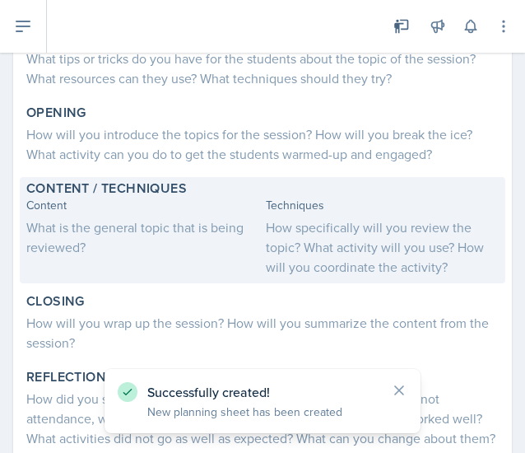
click at [137, 239] on div "What is the general topic that is being reviewed?" at bounding box center [142, 237] width 233 height 40
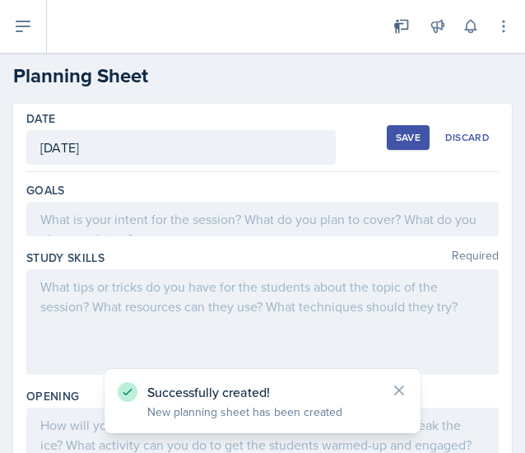
scroll to position [0, 0]
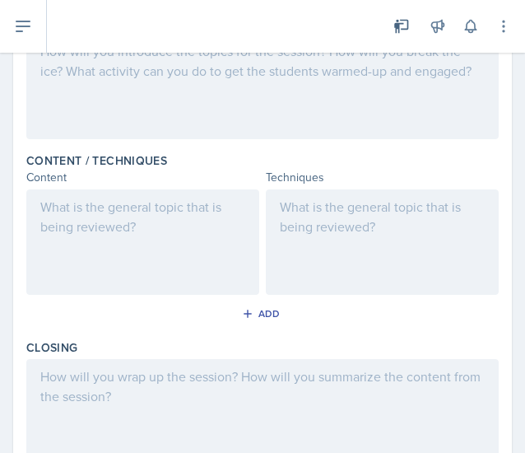
click at [133, 264] on div at bounding box center [142, 241] width 233 height 105
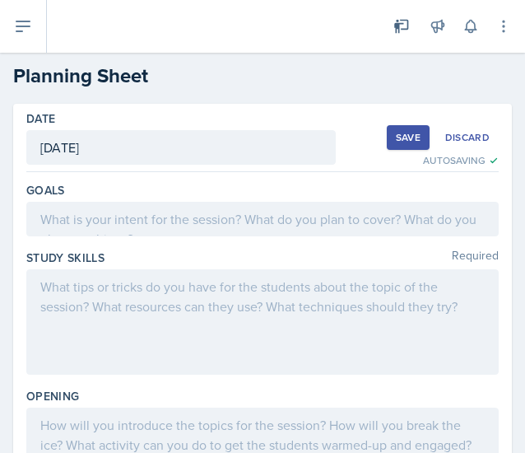
click at [221, 208] on div at bounding box center [262, 219] width 473 height 35
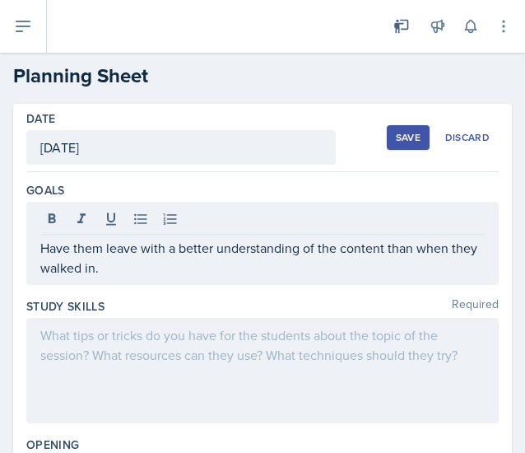
click at [295, 353] on div at bounding box center [262, 370] width 473 height 105
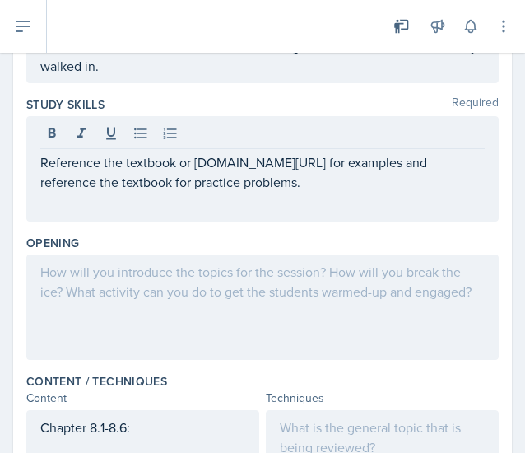
click at [344, 312] on div at bounding box center [262, 307] width 473 height 105
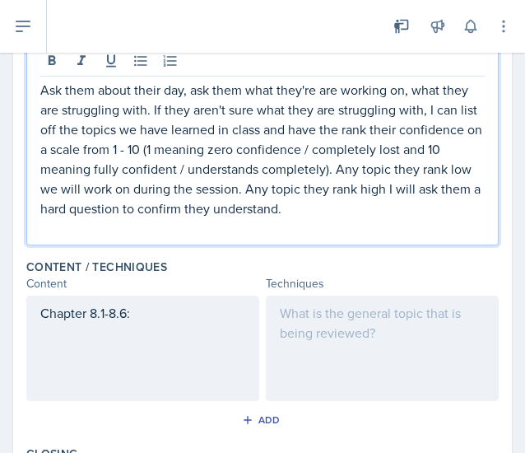
scroll to position [423, 0]
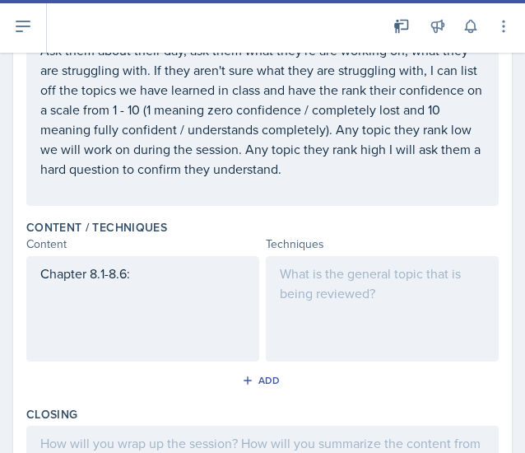
click at [372, 323] on div at bounding box center [382, 308] width 233 height 105
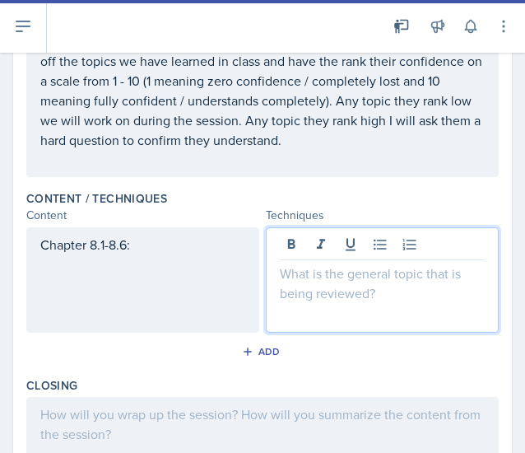
scroll to position [531, 0]
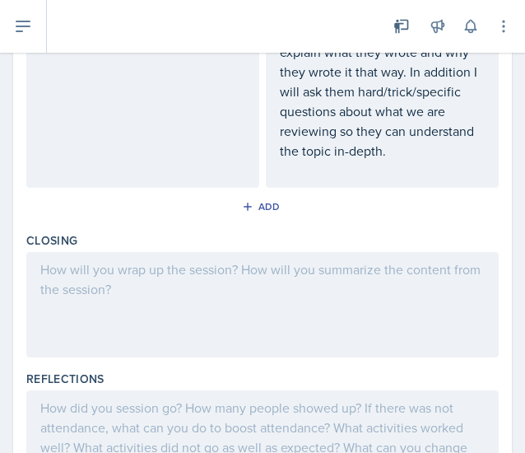
click at [359, 332] on div at bounding box center [262, 304] width 473 height 105
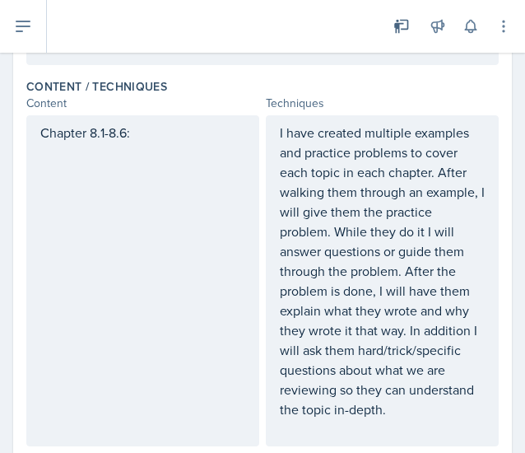
click at [199, 229] on div "Chapter 8.1-8.6:" at bounding box center [142, 280] width 233 height 331
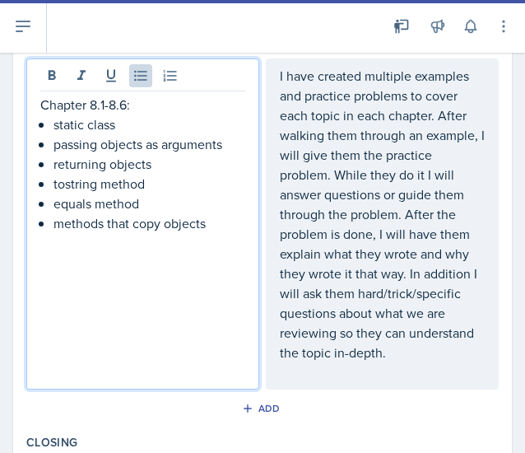
scroll to position [593, 0]
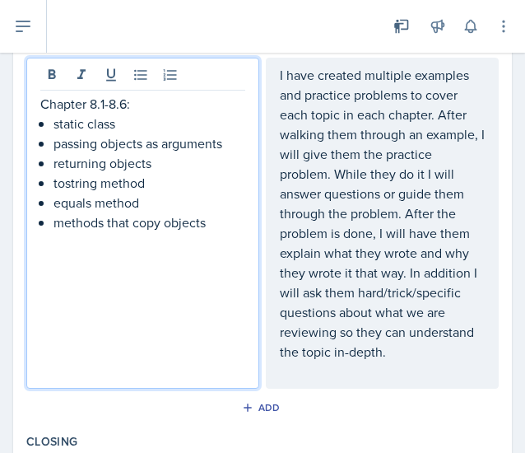
drag, startPoint x: 213, startPoint y: 235, endPoint x: 24, endPoint y: 100, distance: 232.2
click at [24, 100] on div "Date [DATE] [DATE] 27 28 29 30 31 1 2 3 4 5 6 7 8 9 10 11 12 13 14 15 16 17 18 …" at bounding box center [262, 112] width 499 height 1203
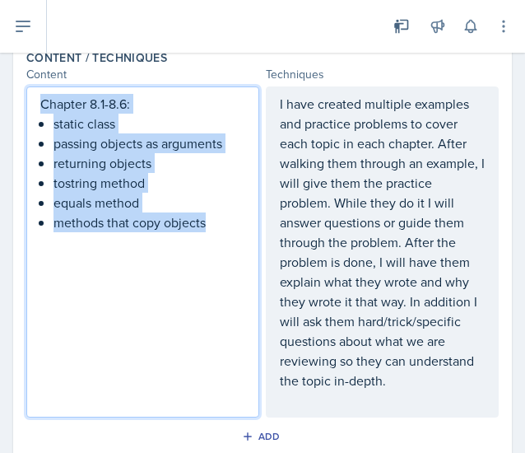
drag, startPoint x: 40, startPoint y: 102, endPoint x: 221, endPoint y: 253, distance: 235.7
click at [221, 253] on div "Chapter 8.1-8.6: static class passing objects as arguments returning objects to…" at bounding box center [142, 251] width 233 height 331
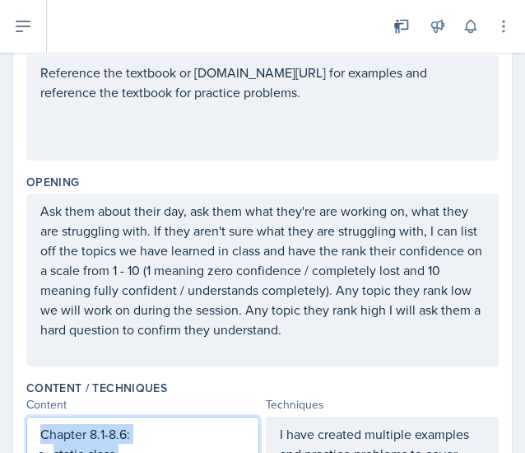
scroll to position [0, 0]
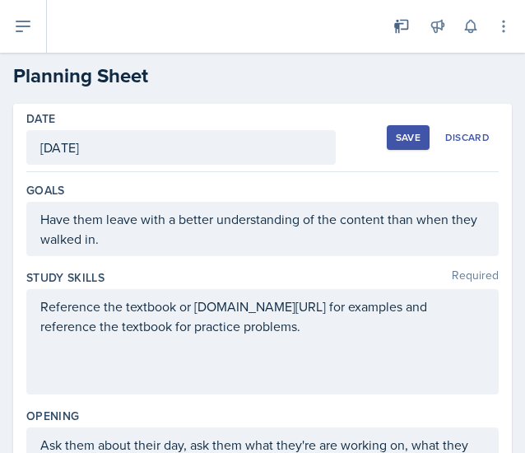
click at [395, 124] on div "Save Discard" at bounding box center [443, 138] width 112 height 38
click at [401, 142] on div "Save" at bounding box center [408, 137] width 25 height 13
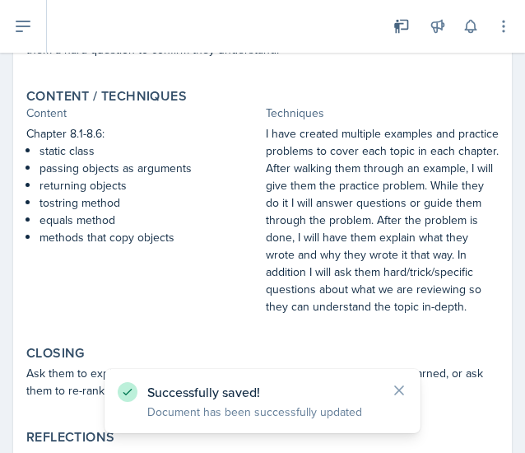
scroll to position [625, 0]
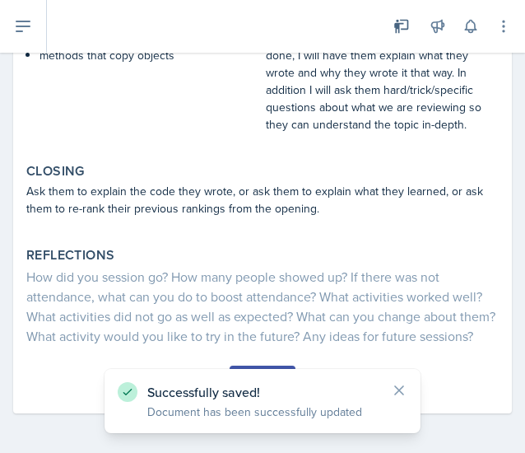
click at [279, 367] on button "Submit" at bounding box center [262, 380] width 65 height 28
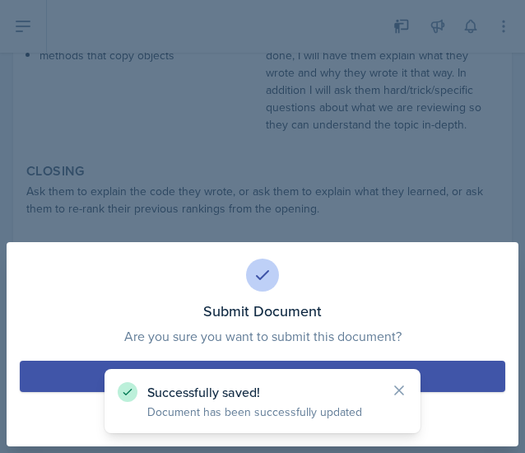
click at [264, 363] on button "Submit" at bounding box center [263, 376] width 486 height 31
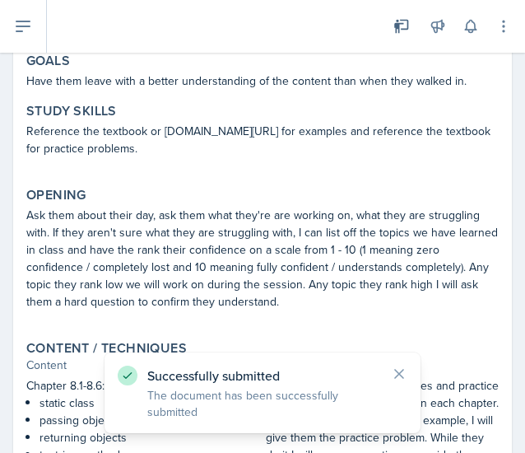
scroll to position [0, 0]
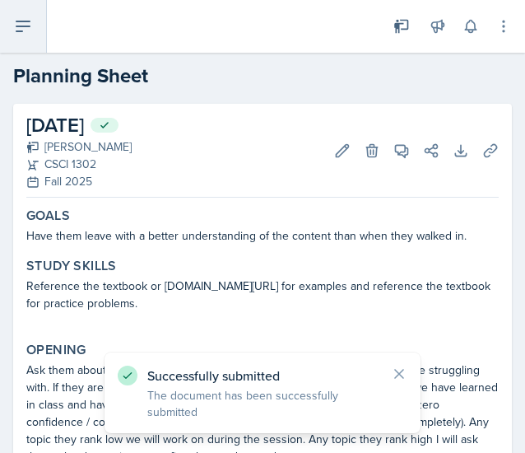
click at [23, 31] on icon at bounding box center [23, 26] width 20 height 20
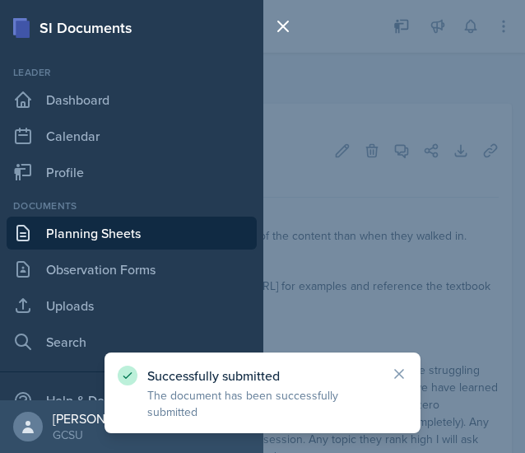
click at [140, 238] on link "Planning Sheets" at bounding box center [132, 233] width 250 height 33
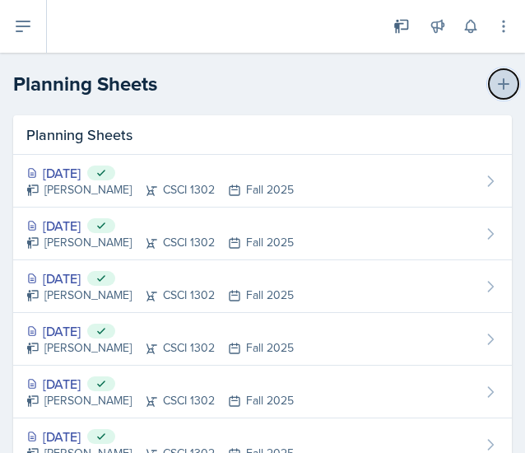
click at [498, 83] on icon at bounding box center [504, 84] width 12 height 12
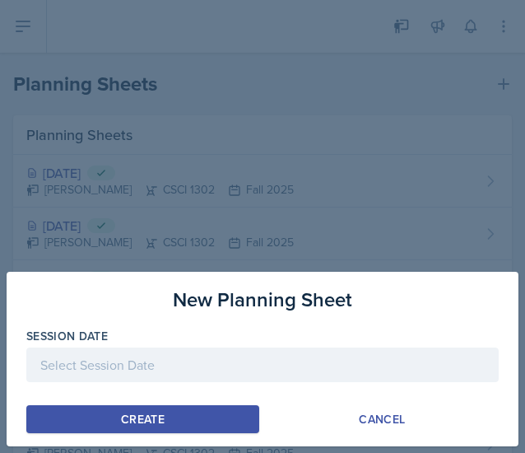
click at [266, 367] on div at bounding box center [262, 365] width 473 height 35
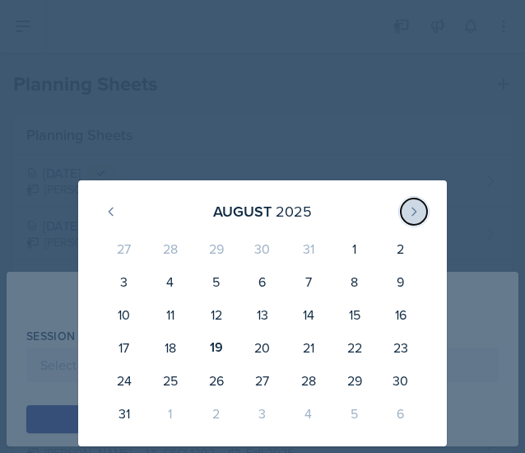
click at [418, 213] on icon at bounding box center [414, 211] width 13 height 13
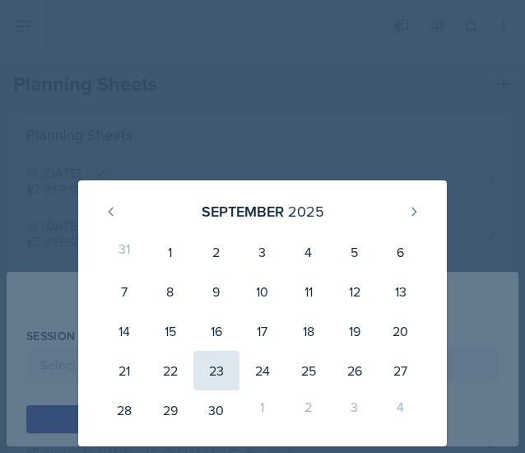
click at [213, 376] on div "23" at bounding box center [217, 371] width 46 height 40
type input "[DATE]"
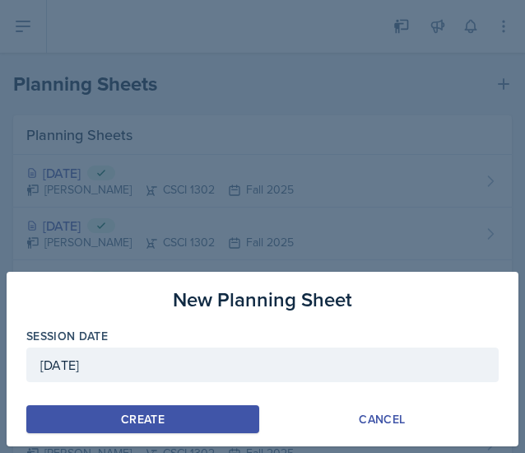
click at [201, 403] on div "New Planning Sheet Session Date [DATE] [DATE] 31 1 2 3 4 5 6 7 8 9 10 11 12 13 …" at bounding box center [263, 359] width 512 height 175
click at [192, 416] on button "Create" at bounding box center [142, 419] width 233 height 28
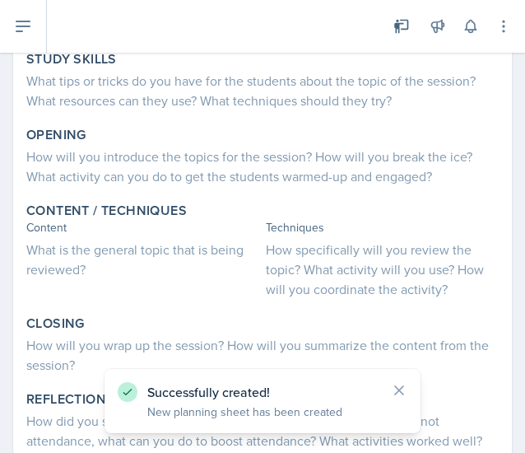
scroll to position [234, 0]
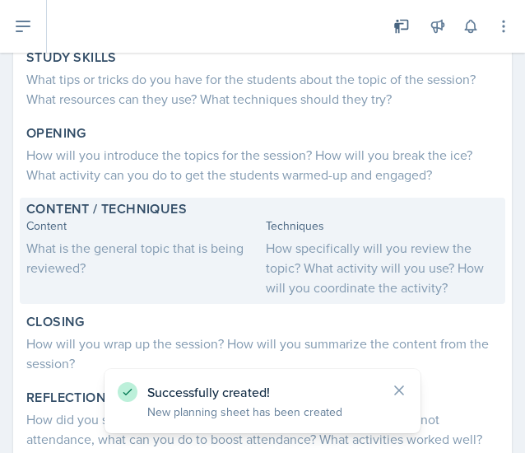
click at [176, 274] on div "What is the general topic that is being reviewed?" at bounding box center [142, 258] width 233 height 40
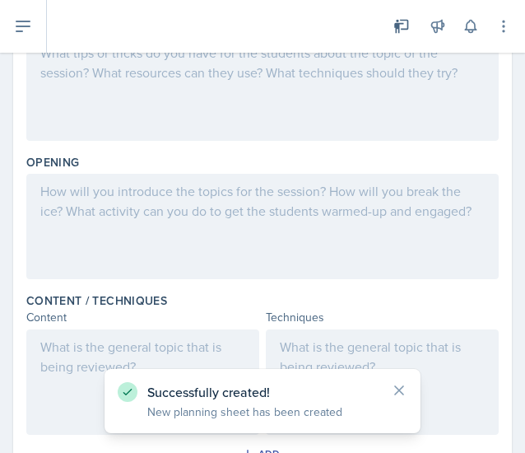
click at [103, 346] on div at bounding box center [142, 381] width 233 height 105
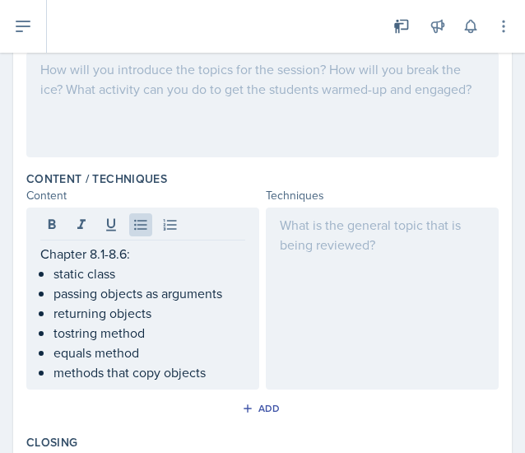
scroll to position [0, 0]
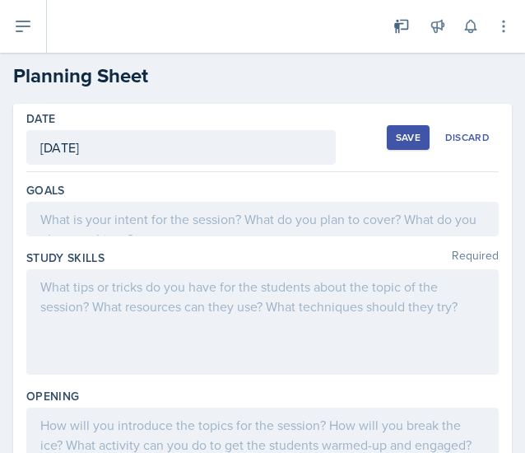
click at [207, 213] on div at bounding box center [262, 219] width 473 height 35
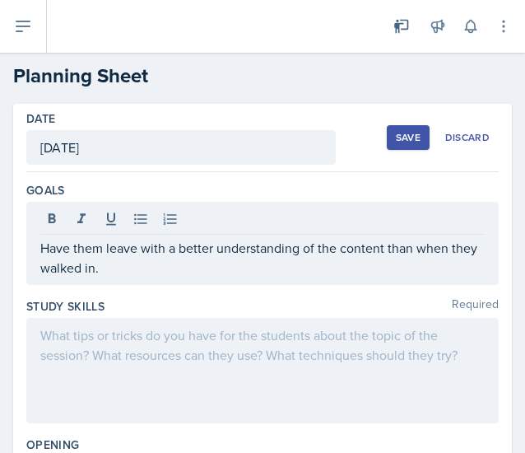
click at [318, 358] on div at bounding box center [262, 370] width 473 height 105
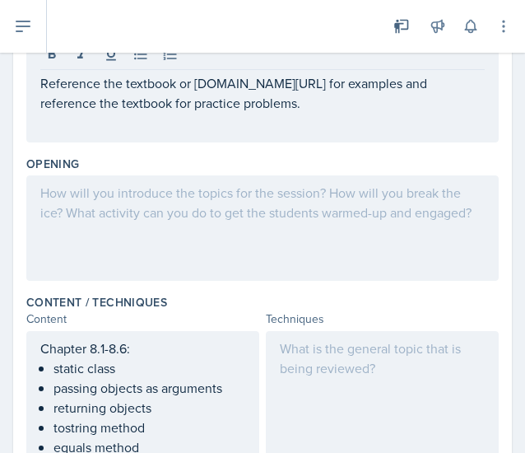
click at [295, 208] on div at bounding box center [262, 227] width 473 height 105
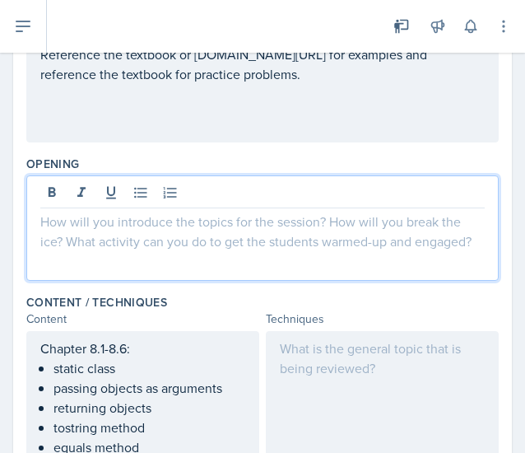
scroll to position [252, 0]
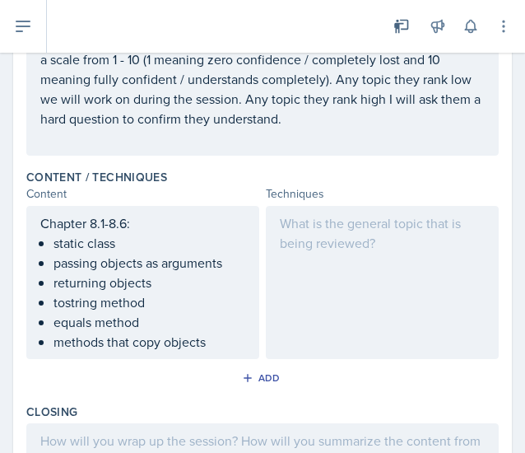
click at [342, 283] on div at bounding box center [382, 282] width 233 height 153
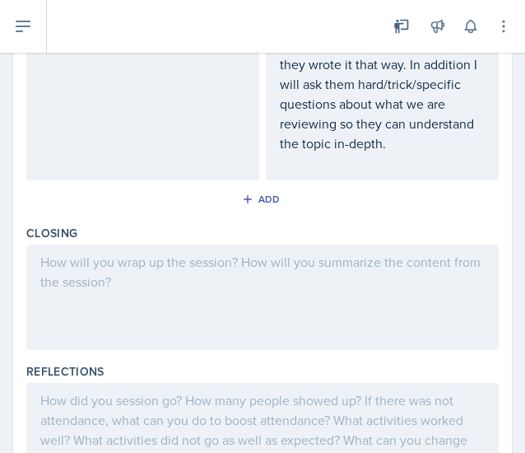
scroll to position [834, 0]
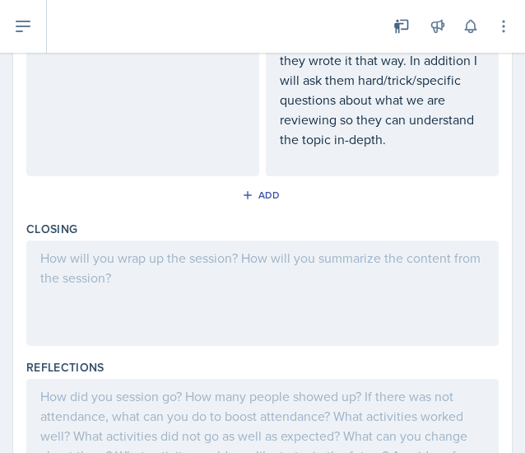
click at [351, 350] on div "Closing" at bounding box center [262, 286] width 473 height 138
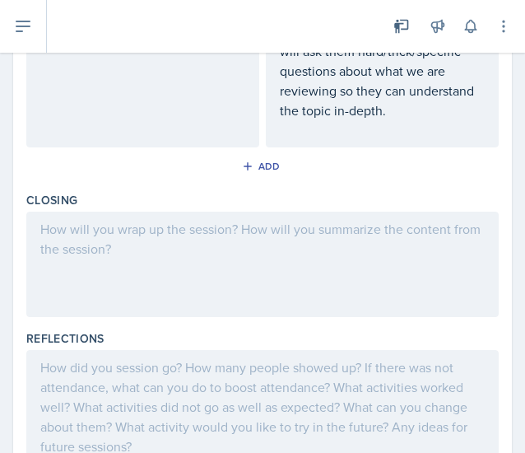
click at [309, 314] on div "Closing" at bounding box center [262, 258] width 473 height 138
click at [298, 294] on div at bounding box center [262, 264] width 473 height 105
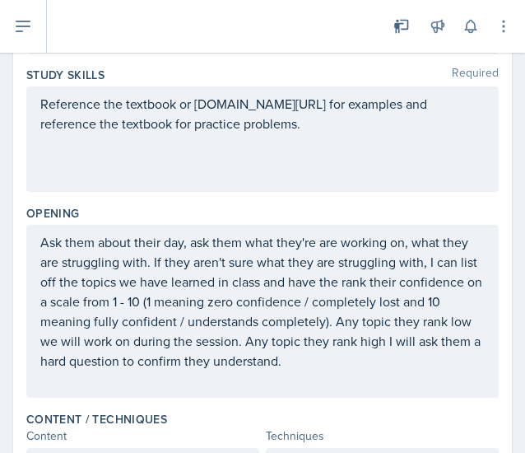
scroll to position [0, 0]
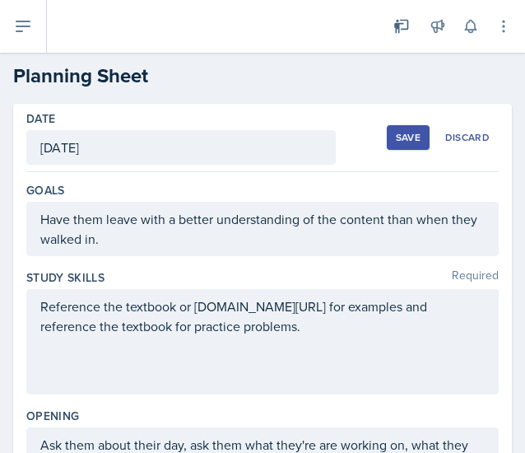
click at [397, 134] on div "Save" at bounding box center [408, 137] width 25 height 13
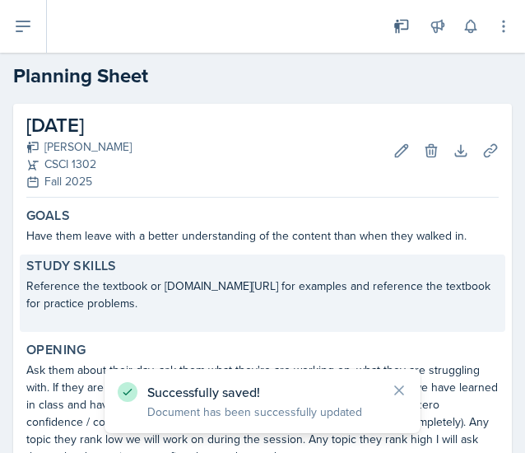
scroll to position [625, 0]
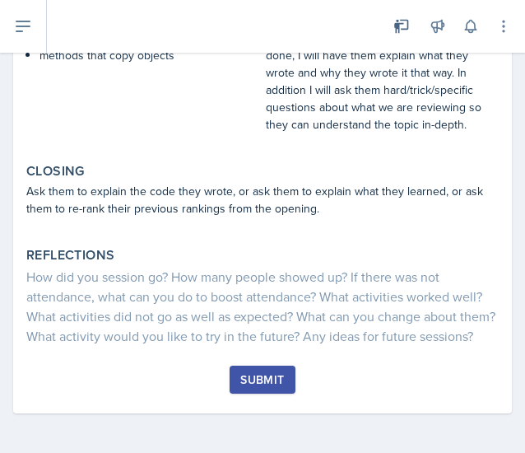
click at [271, 366] on button "Submit" at bounding box center [262, 380] width 65 height 28
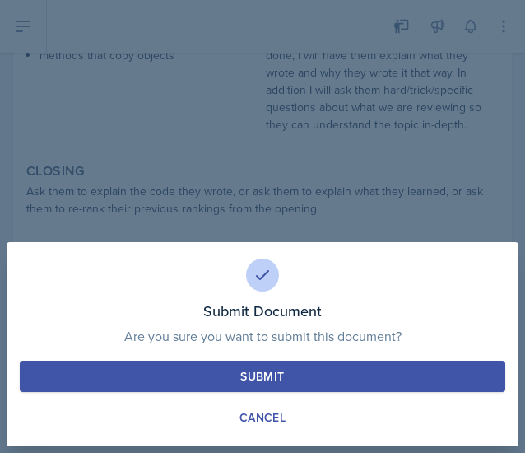
click at [265, 368] on div "Submit" at bounding box center [263, 376] width 44 height 16
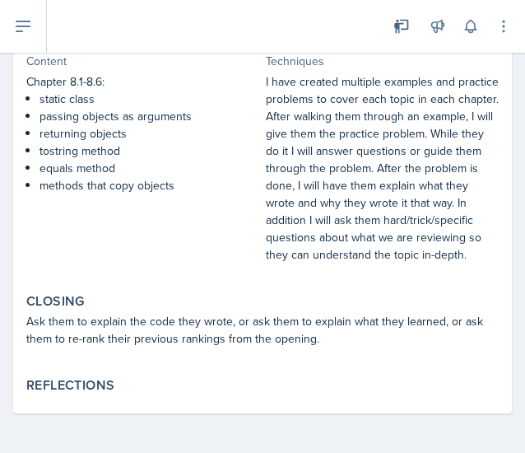
scroll to position [0, 0]
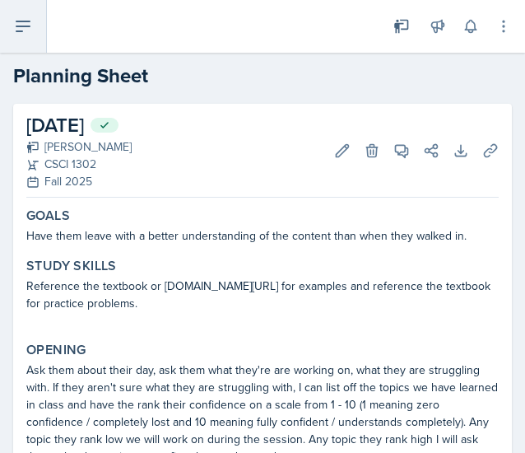
click at [13, 30] on icon at bounding box center [23, 26] width 20 height 20
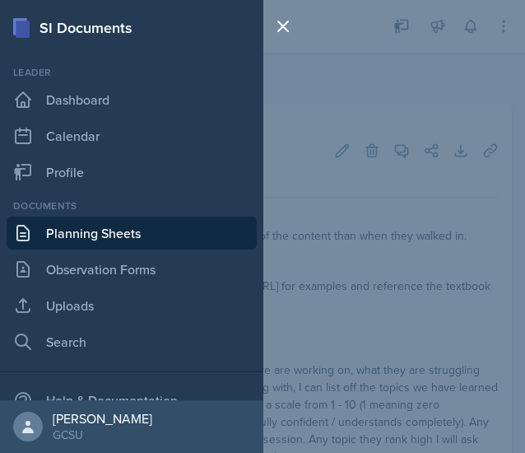
click at [119, 237] on link "Planning Sheets" at bounding box center [132, 233] width 250 height 33
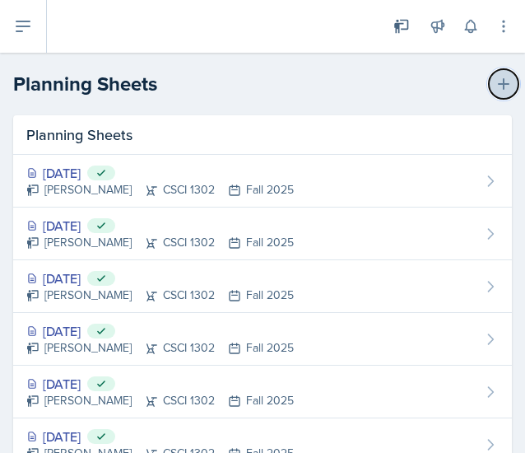
click at [489, 91] on button at bounding box center [504, 84] width 30 height 30
click at [496, 79] on icon at bounding box center [504, 84] width 16 height 16
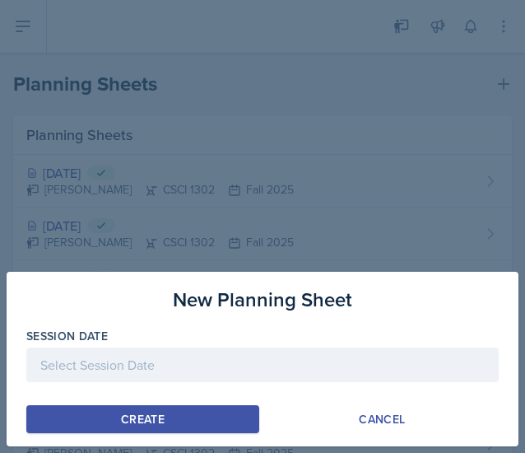
click at [194, 369] on div at bounding box center [262, 365] width 473 height 35
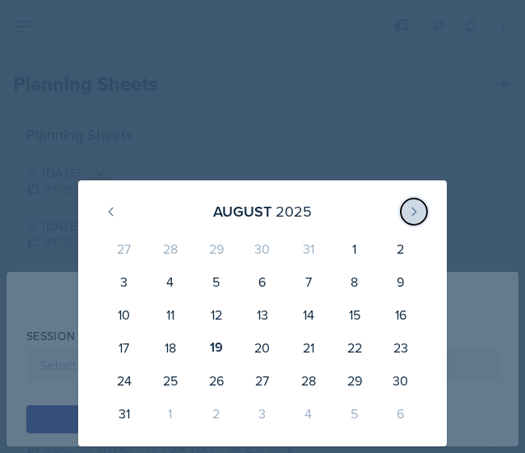
click at [413, 210] on icon at bounding box center [414, 211] width 13 height 13
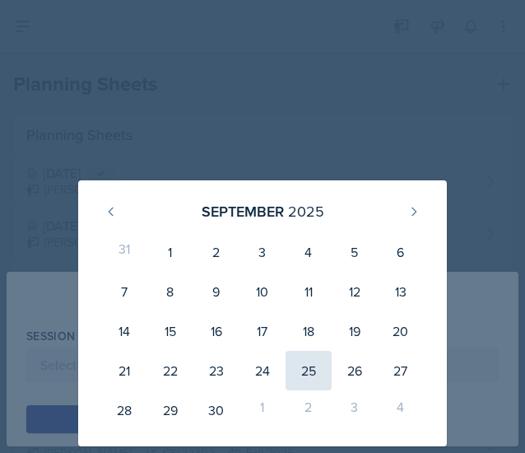
click at [301, 378] on div "25" at bounding box center [309, 371] width 46 height 40
type input "[DATE]"
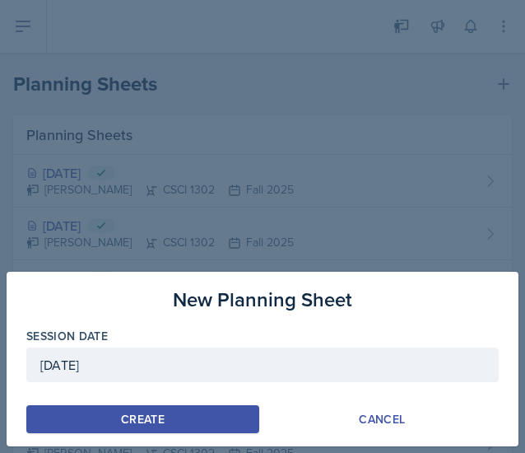
click at [208, 422] on button "Create" at bounding box center [142, 419] width 233 height 28
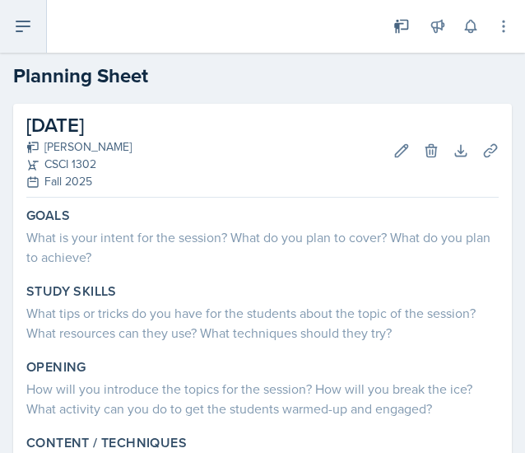
click at [35, 29] on button at bounding box center [23, 26] width 47 height 53
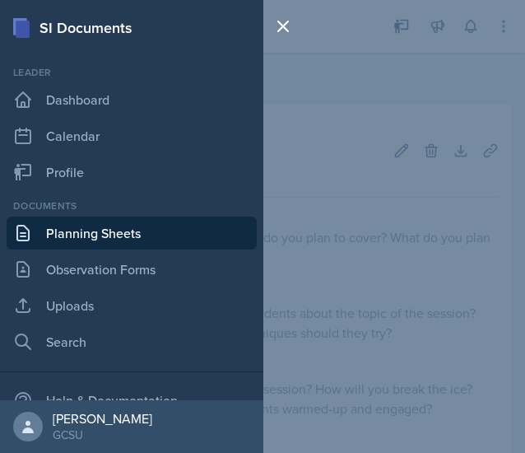
click at [75, 230] on link "Planning Sheets" at bounding box center [132, 233] width 250 height 33
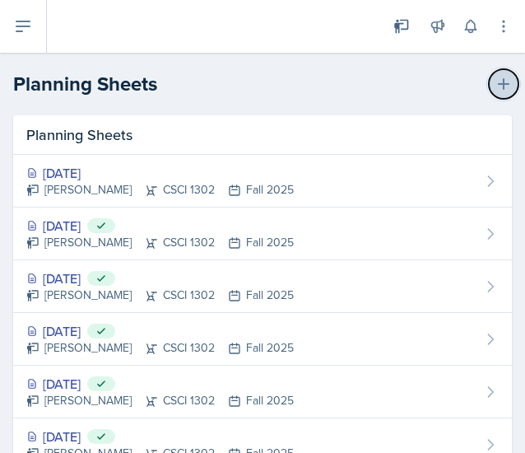
click at [496, 90] on icon at bounding box center [504, 84] width 16 height 16
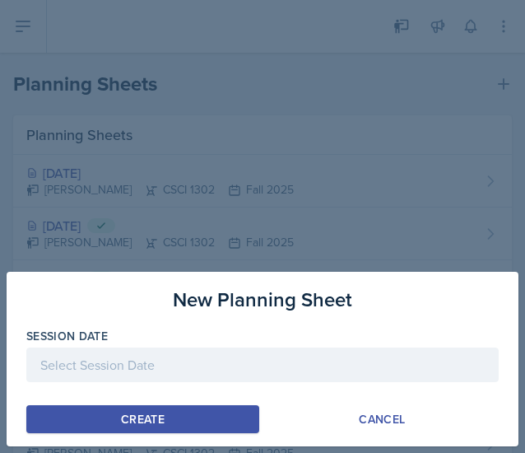
click at [212, 364] on div at bounding box center [262, 365] width 473 height 35
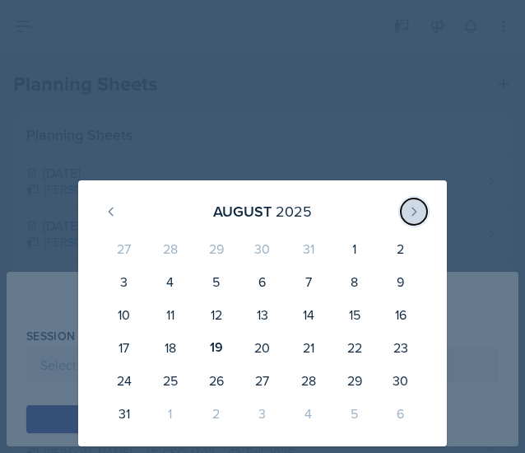
click at [420, 209] on icon at bounding box center [414, 211] width 13 height 13
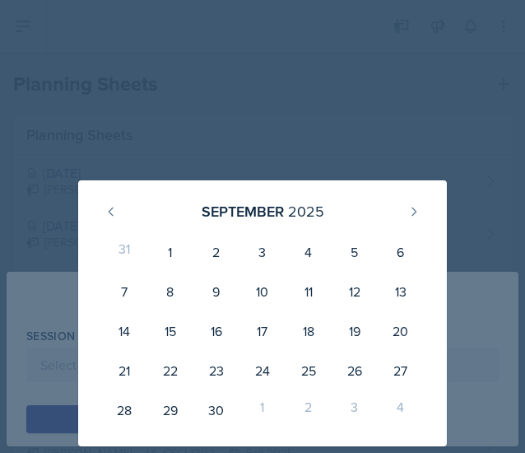
click at [416, 129] on div at bounding box center [262, 226] width 525 height 453
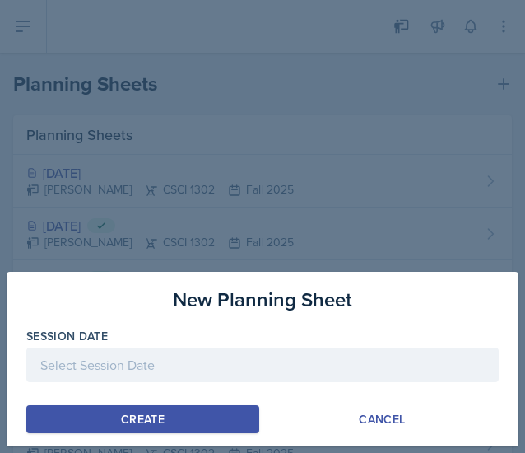
click at [175, 212] on div at bounding box center [262, 226] width 525 height 453
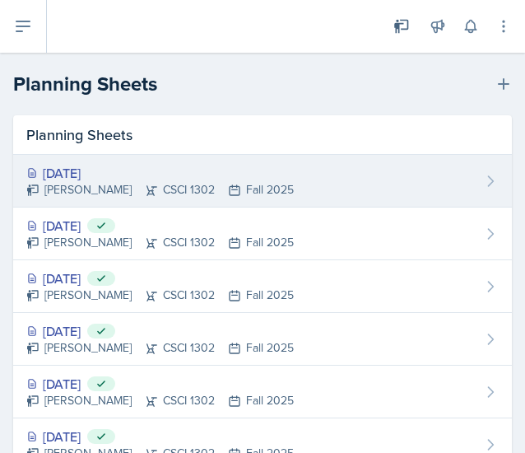
click at [228, 190] on icon at bounding box center [234, 190] width 13 height 13
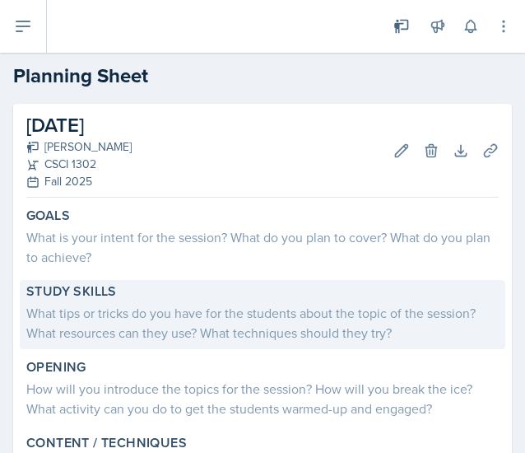
click at [218, 291] on div "Study Skills" at bounding box center [262, 291] width 473 height 16
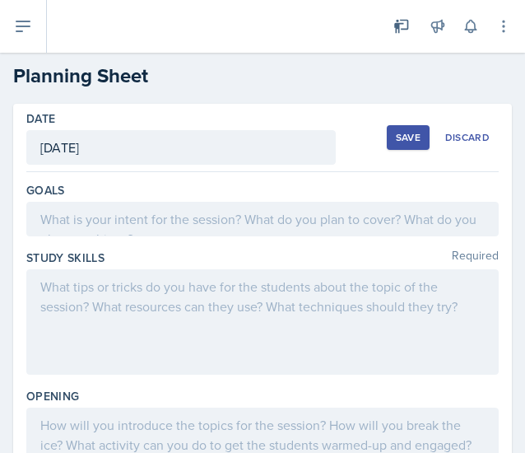
click at [191, 210] on div at bounding box center [262, 219] width 473 height 35
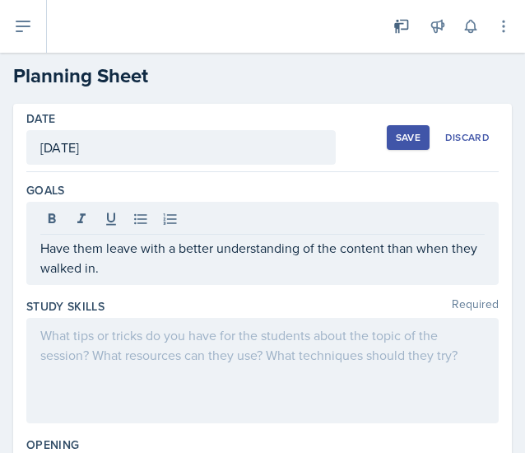
click at [303, 367] on div at bounding box center [262, 370] width 473 height 105
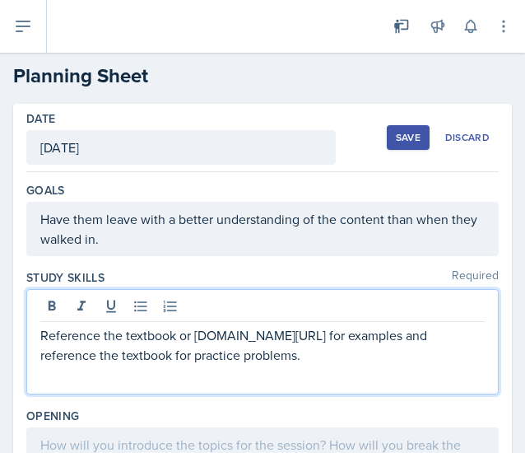
scroll to position [73, 0]
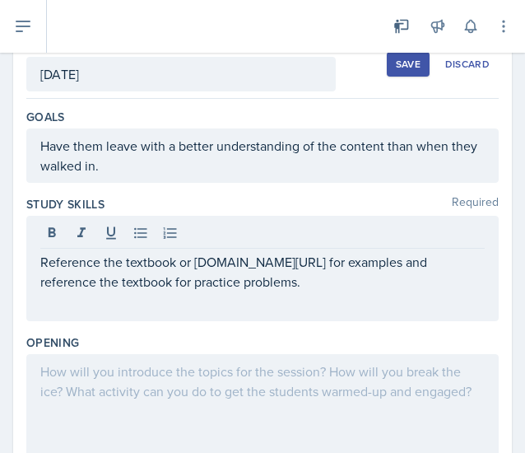
click at [376, 387] on div at bounding box center [262, 406] width 473 height 105
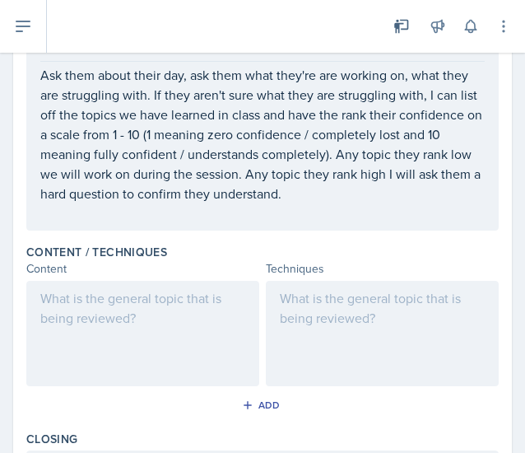
scroll to position [404, 0]
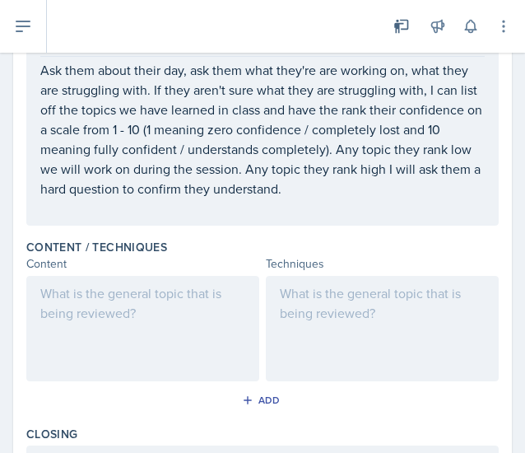
click at [320, 306] on div at bounding box center [382, 328] width 233 height 105
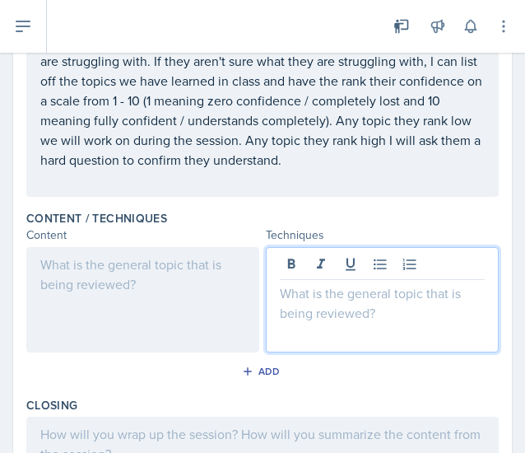
scroll to position [531, 0]
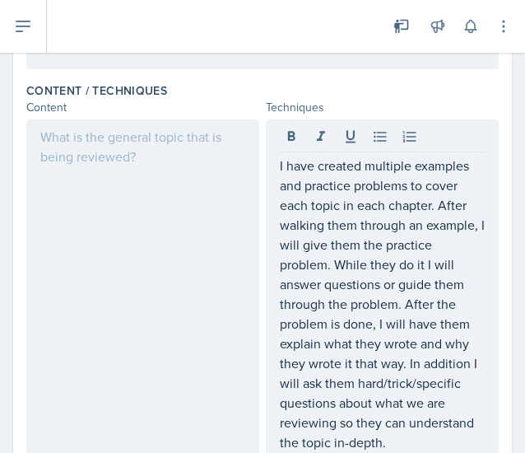
click at [241, 296] on div at bounding box center [142, 299] width 233 height 360
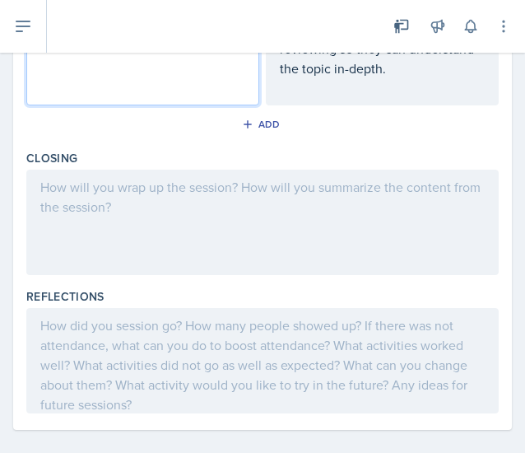
scroll to position [880, 0]
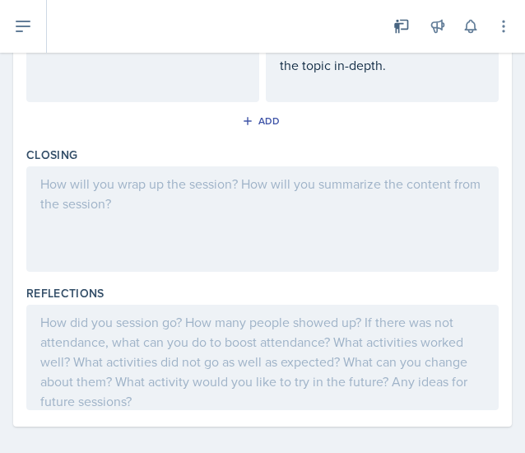
click at [291, 210] on div at bounding box center [262, 218] width 473 height 105
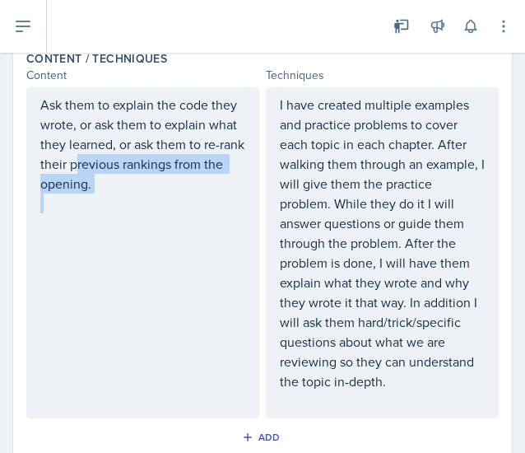
scroll to position [592, 0]
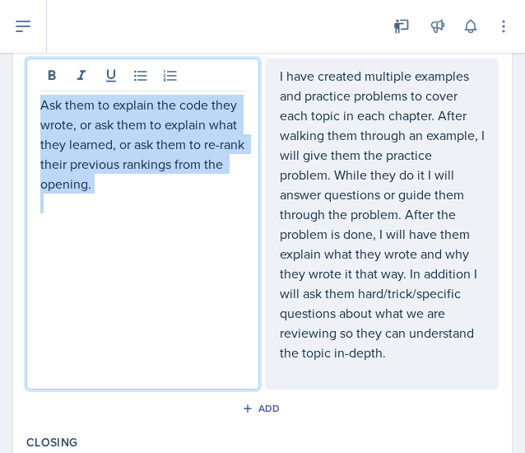
drag, startPoint x: 193, startPoint y: 227, endPoint x: 41, endPoint y: 110, distance: 190.9
click at [41, 110] on div "Ask them to explain the code they wrote, or ask them to explain what they learn…" at bounding box center [142, 223] width 233 height 331
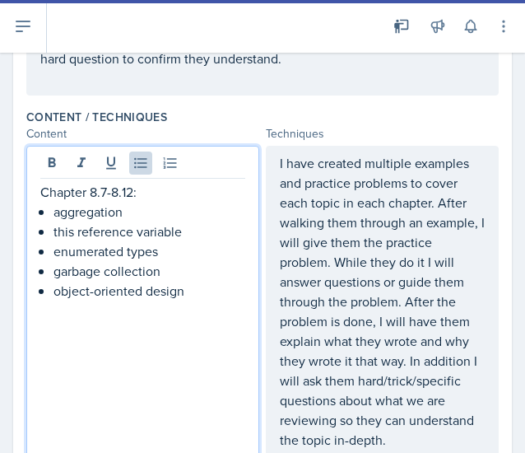
scroll to position [508, 0]
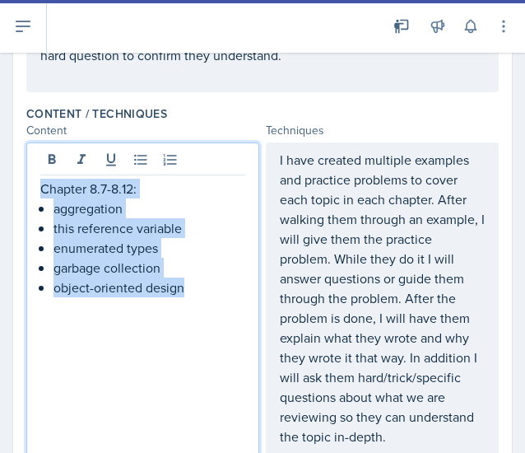
drag, startPoint x: 42, startPoint y: 185, endPoint x: 252, endPoint y: 308, distance: 243.3
click at [252, 308] on div "Chapter 8.7-8.12: aggregation this reference variable enumerated types garbage …" at bounding box center [142, 307] width 233 height 331
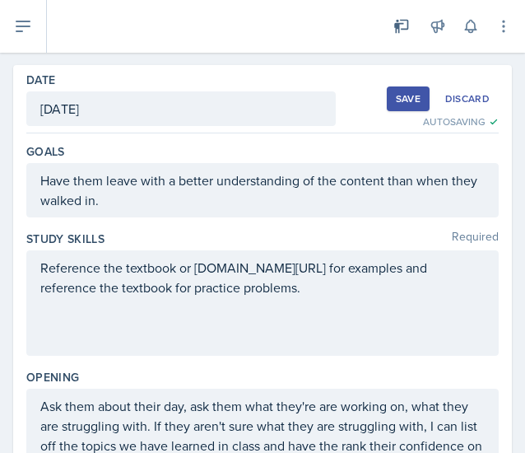
scroll to position [0, 0]
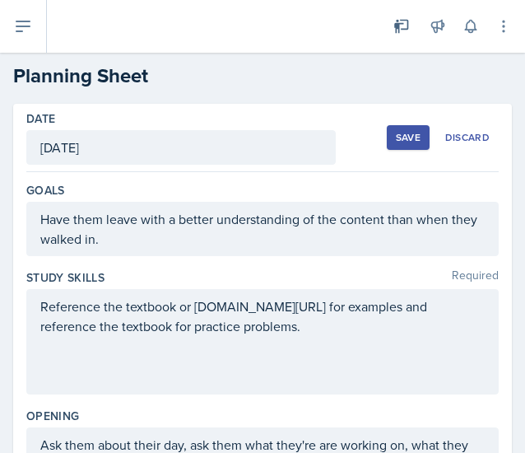
click at [396, 133] on div "Save" at bounding box center [408, 137] width 25 height 13
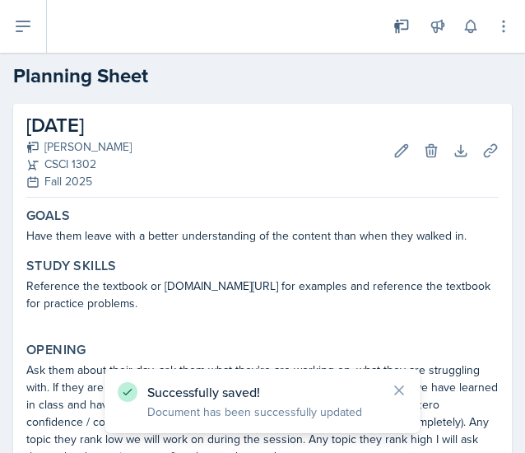
scroll to position [625, 0]
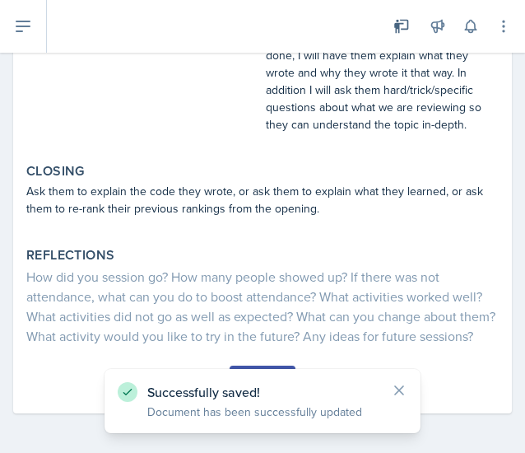
click at [255, 367] on button "Submit" at bounding box center [262, 380] width 65 height 28
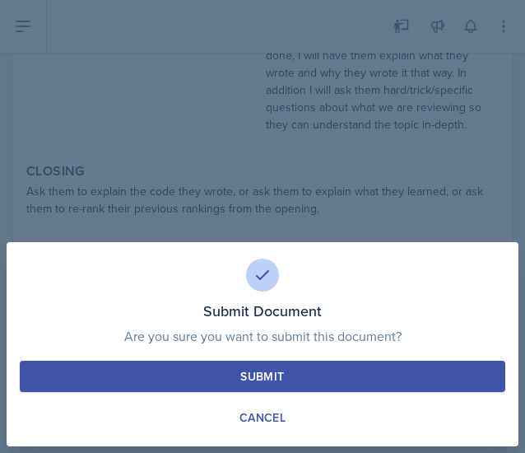
click at [255, 367] on button "Submit" at bounding box center [263, 376] width 486 height 31
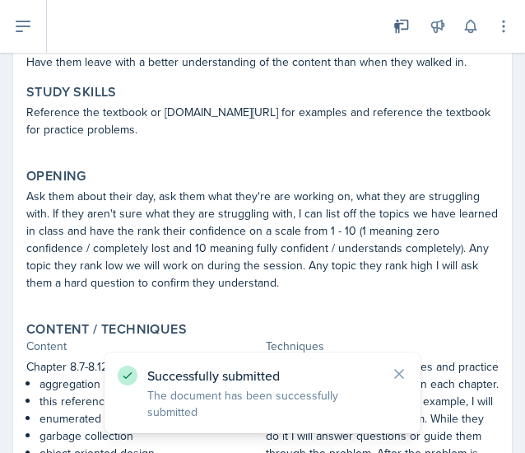
scroll to position [0, 0]
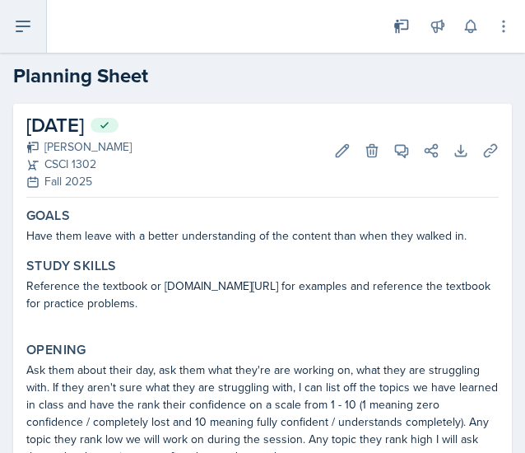
click at [26, 28] on icon at bounding box center [23, 26] width 20 height 20
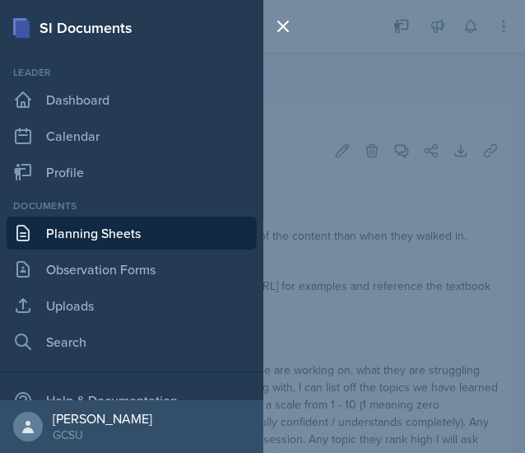
click at [290, 77] on div at bounding box center [287, 226] width 46 height 453
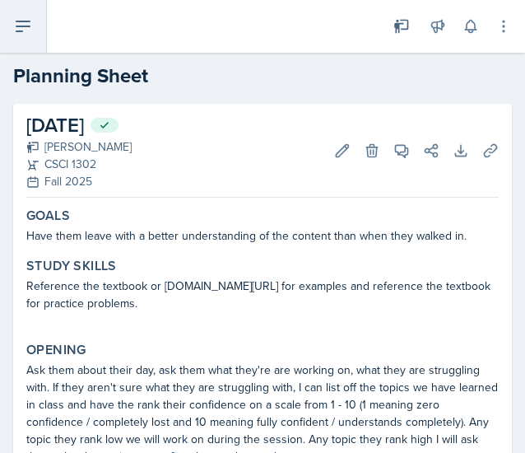
click at [16, 30] on icon at bounding box center [23, 26] width 20 height 20
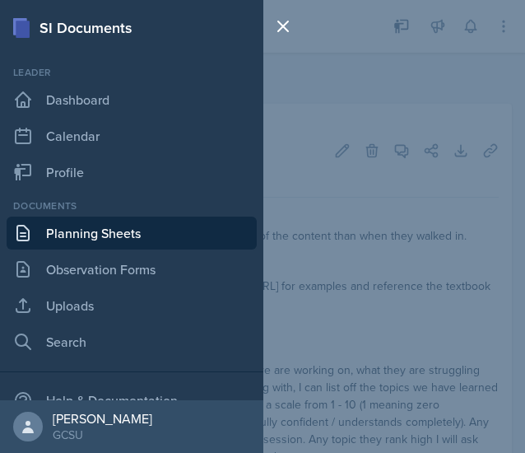
click at [101, 233] on link "Planning Sheets" at bounding box center [132, 233] width 250 height 33
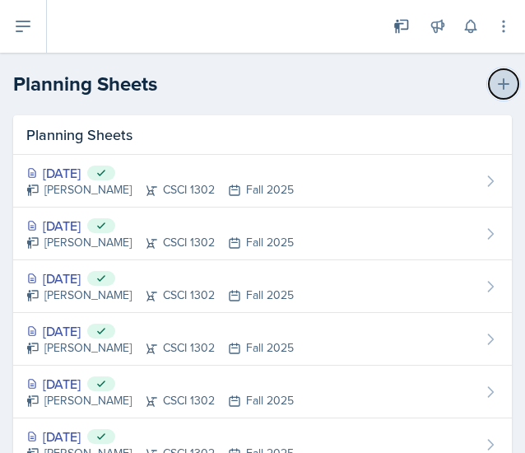
click at [496, 82] on icon at bounding box center [504, 84] width 16 height 16
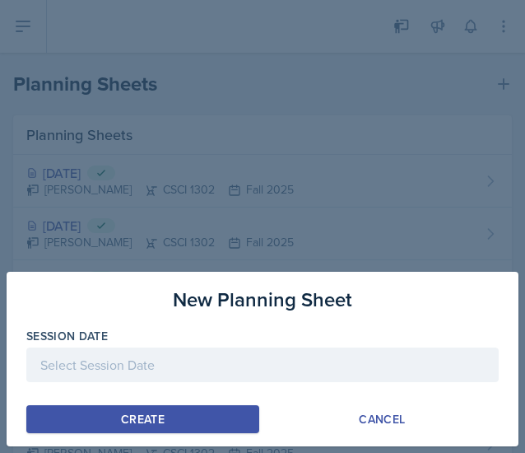
click at [159, 377] on div at bounding box center [262, 365] width 473 height 35
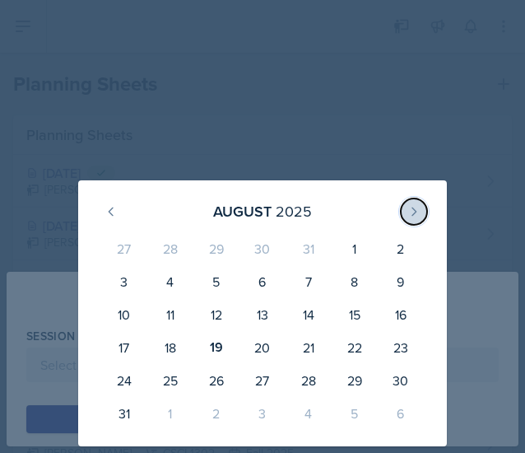
click at [412, 205] on icon at bounding box center [414, 211] width 13 height 13
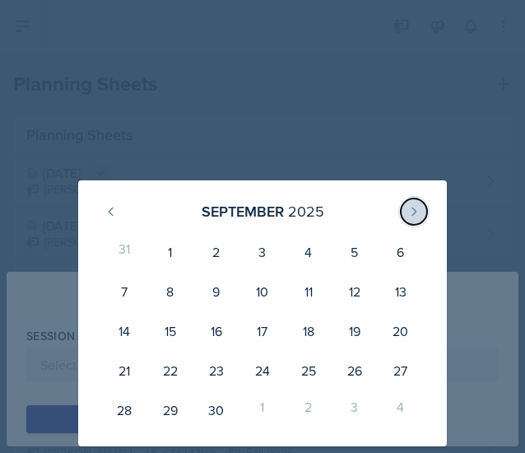
click at [412, 205] on icon at bounding box center [414, 211] width 13 height 13
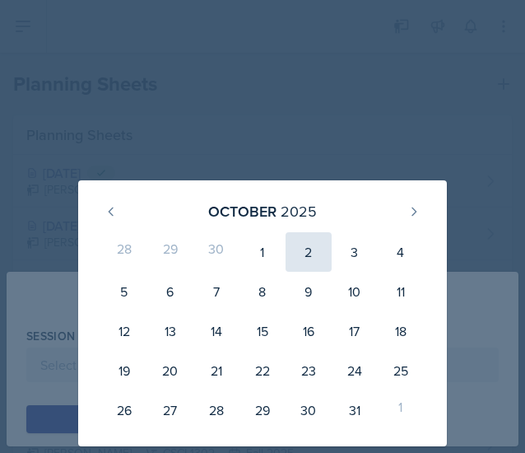
click at [295, 253] on div "2" at bounding box center [309, 252] width 46 height 40
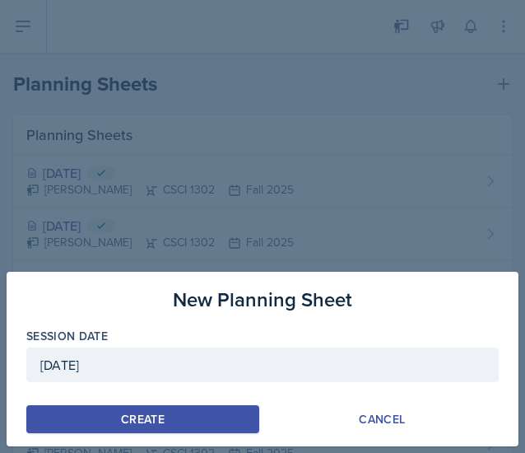
click at [170, 358] on div "[DATE]" at bounding box center [262, 365] width 473 height 35
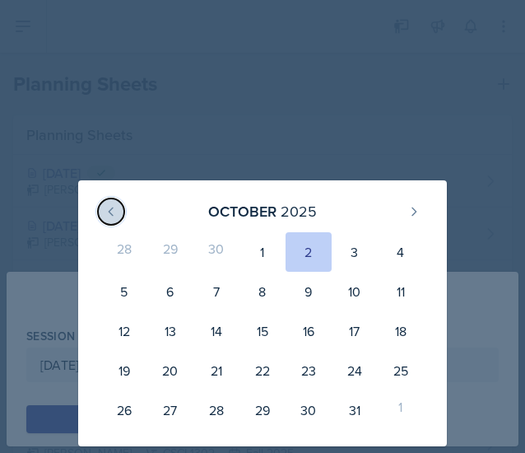
click at [112, 208] on icon at bounding box center [111, 211] width 13 height 13
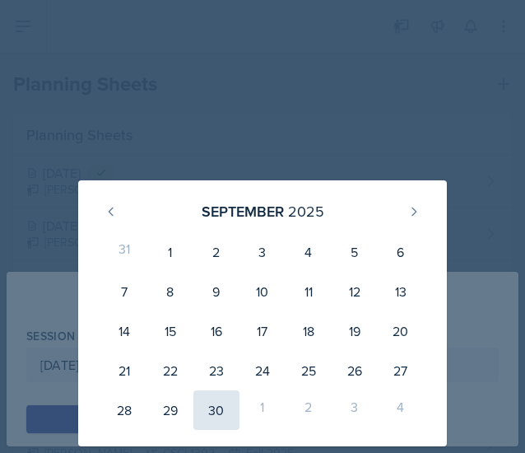
click at [208, 401] on div "30" at bounding box center [217, 410] width 46 height 40
type input "[DATE]"
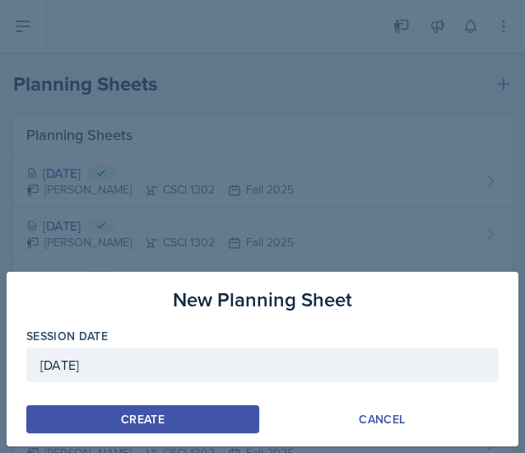
click at [168, 415] on button "Create" at bounding box center [142, 419] width 233 height 28
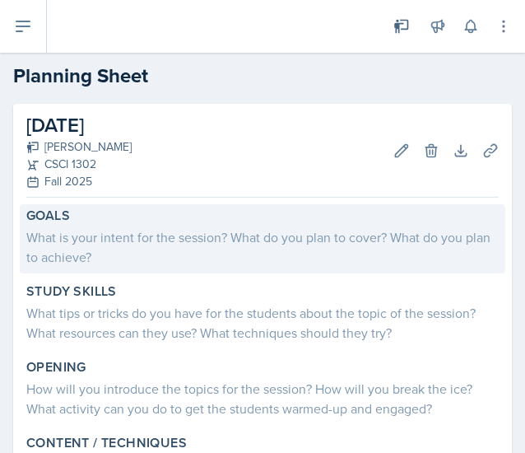
click at [229, 212] on div "Goals" at bounding box center [262, 216] width 473 height 16
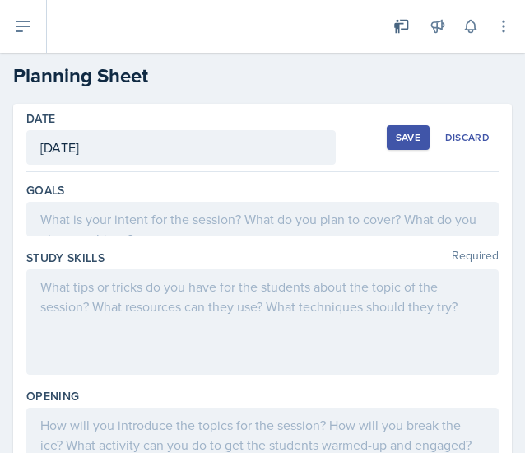
click at [208, 233] on div at bounding box center [262, 219] width 473 height 35
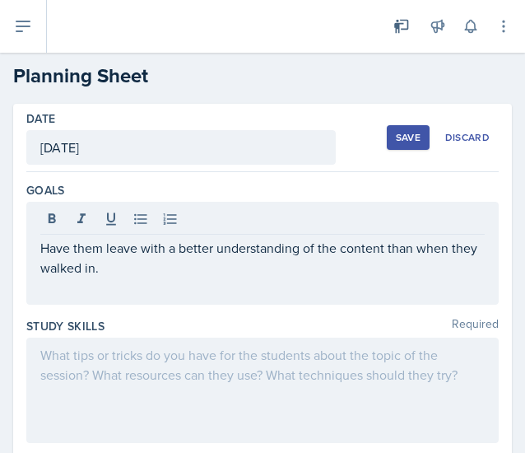
click at [324, 378] on div at bounding box center [262, 390] width 473 height 105
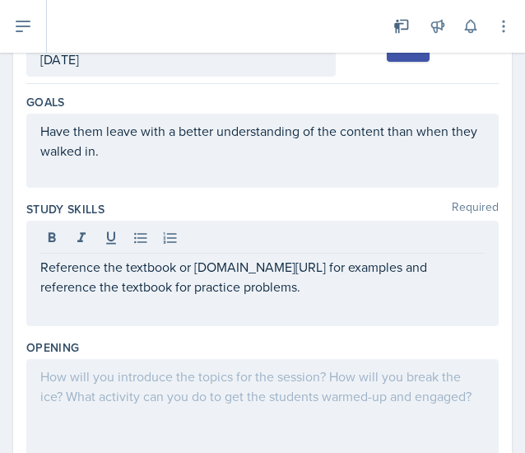
click at [308, 386] on div at bounding box center [262, 411] width 473 height 105
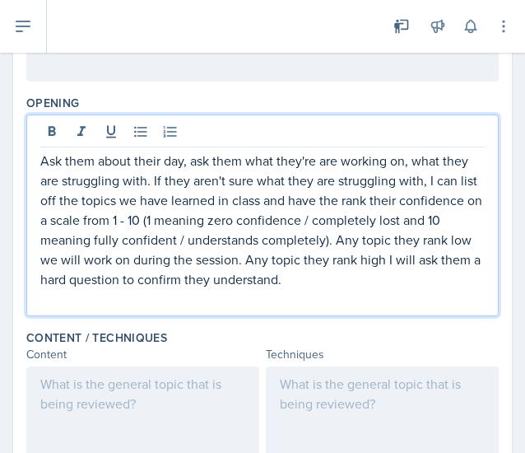
scroll to position [334, 0]
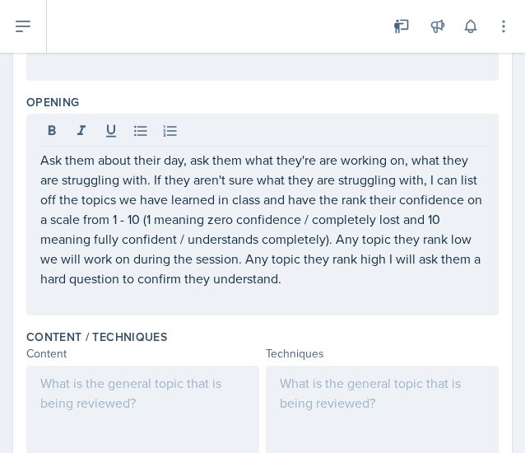
click at [343, 441] on div at bounding box center [382, 418] width 233 height 105
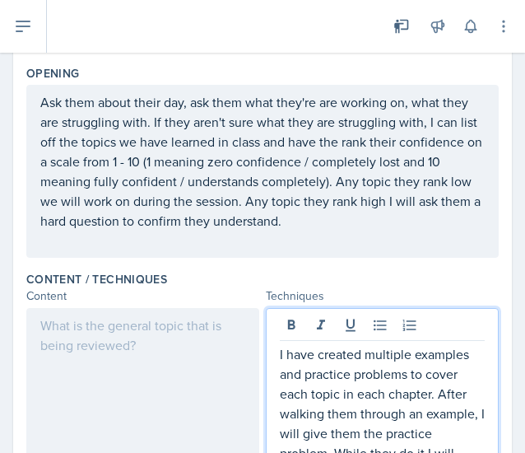
scroll to position [551, 0]
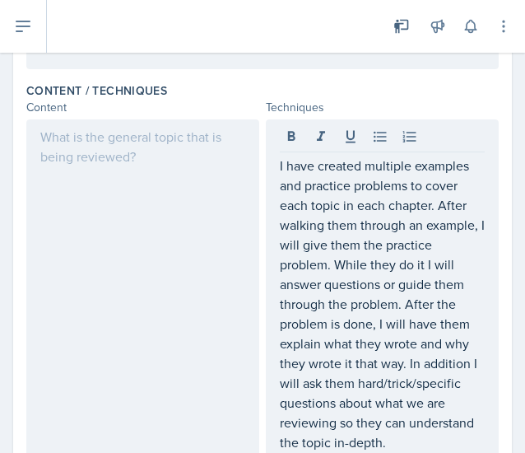
click at [207, 296] on div at bounding box center [142, 299] width 233 height 360
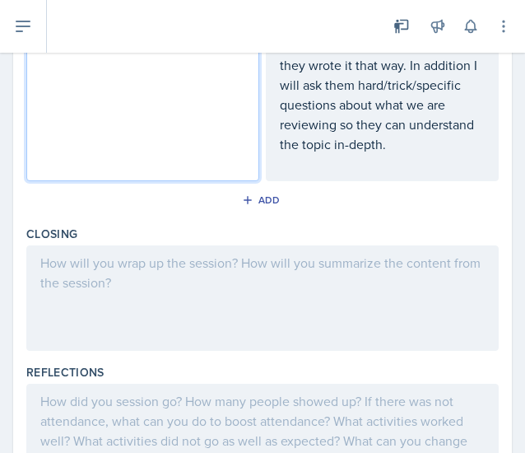
click at [214, 301] on div at bounding box center [262, 297] width 473 height 105
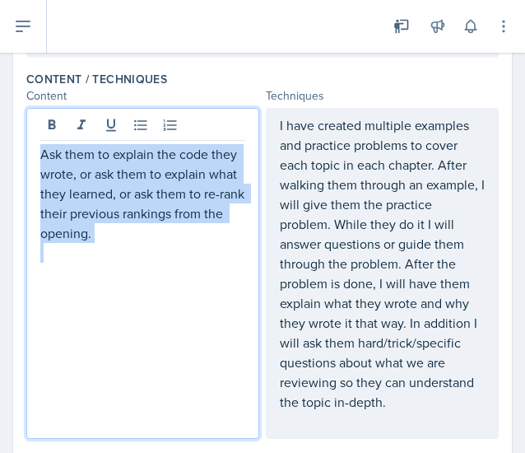
drag, startPoint x: 167, startPoint y: 280, endPoint x: 24, endPoint y: 146, distance: 196.4
click at [24, 146] on div "Date [DATE] [DATE] 27 28 29 30 31 1 2 3 4 5 6 7 8 9 10 11 12 13 14 15 16 17 18 …" at bounding box center [262, 152] width 499 height 1222
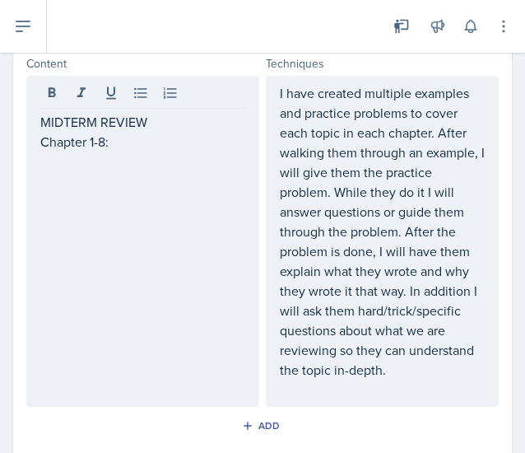
scroll to position [595, 0]
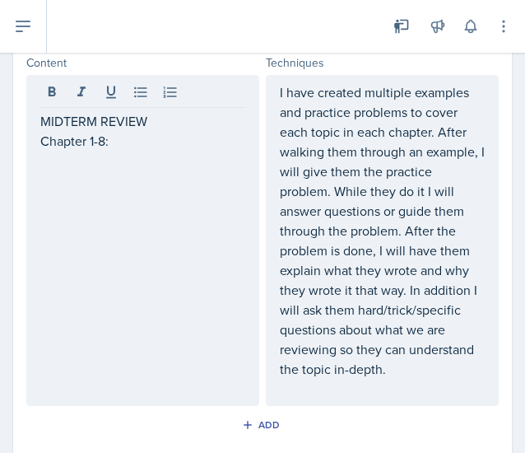
click at [134, 159] on div "MIDTERM REVIEW Chapter 1-8:" at bounding box center [142, 240] width 233 height 331
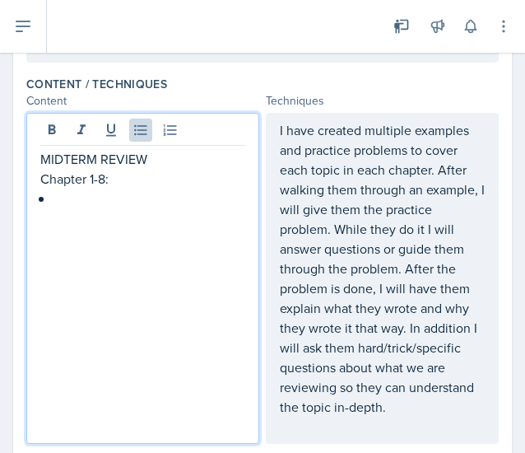
scroll to position [537, 0]
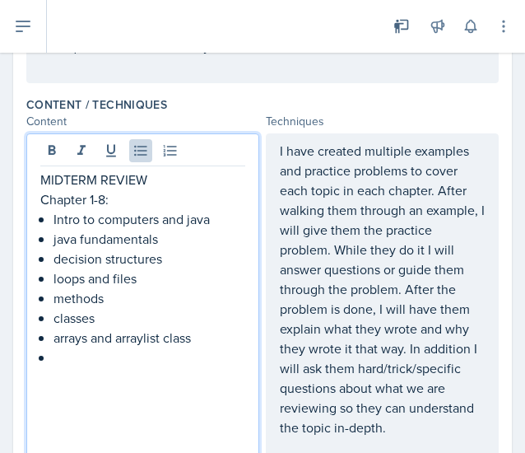
click at [58, 216] on p "Intro to computers and java" at bounding box center [150, 219] width 192 height 20
click at [71, 357] on p at bounding box center [150, 358] width 192 height 20
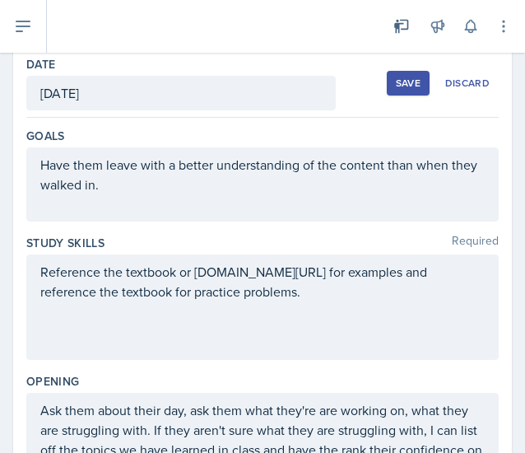
scroll to position [0, 0]
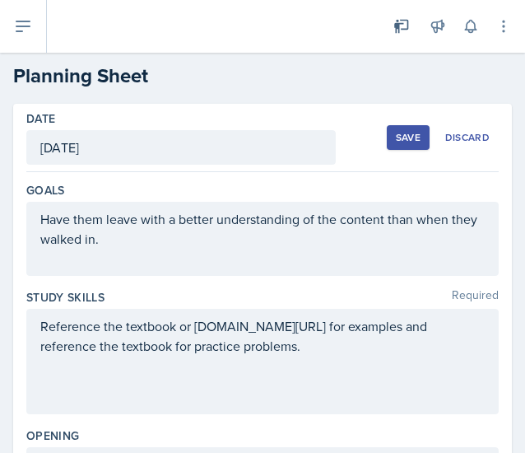
click at [397, 139] on div "Save" at bounding box center [408, 137] width 25 height 13
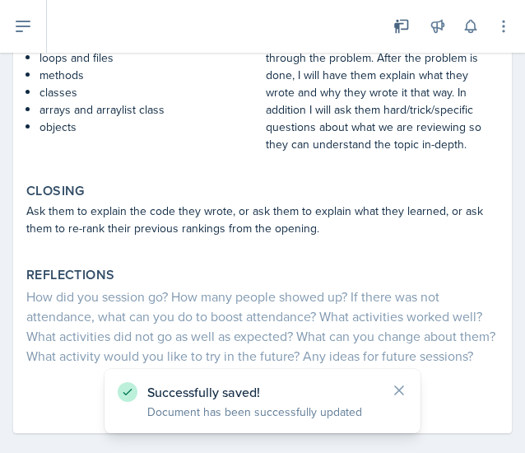
scroll to position [642, 0]
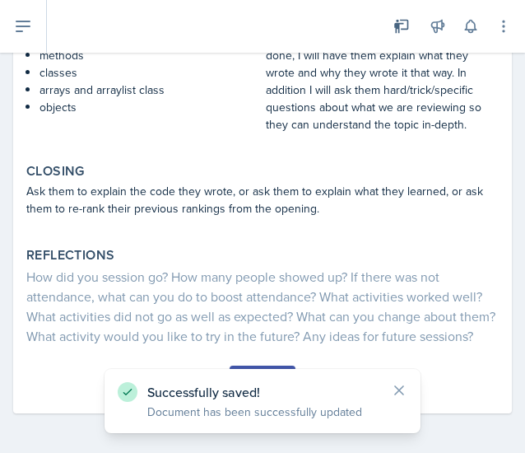
click at [267, 367] on button "Submit" at bounding box center [262, 380] width 65 height 28
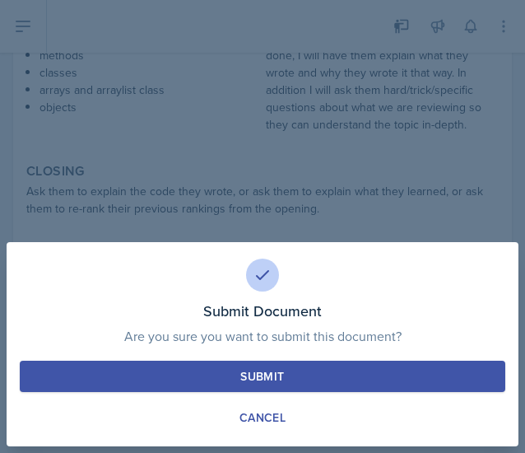
click at [277, 367] on button "Submit" at bounding box center [263, 376] width 486 height 31
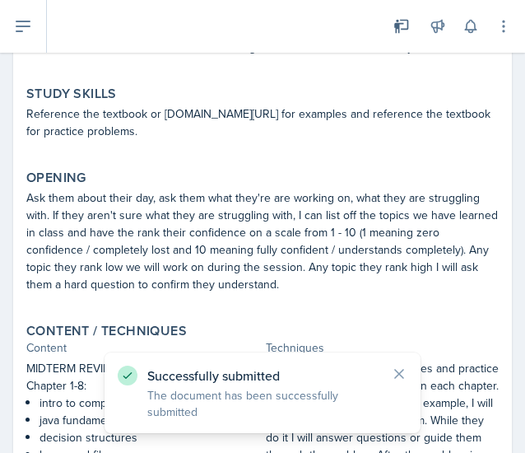
scroll to position [0, 0]
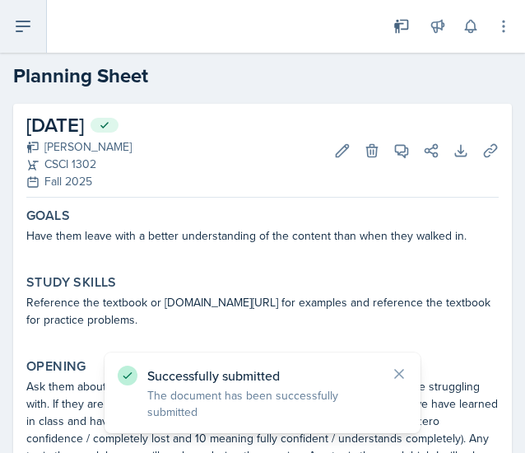
click at [31, 21] on icon at bounding box center [23, 26] width 20 height 20
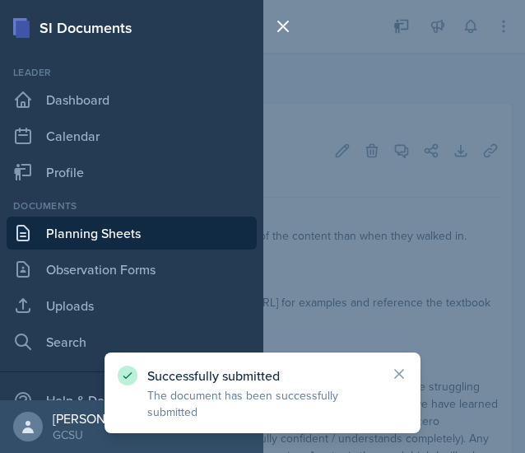
click at [118, 223] on link "Planning Sheets" at bounding box center [132, 233] width 250 height 33
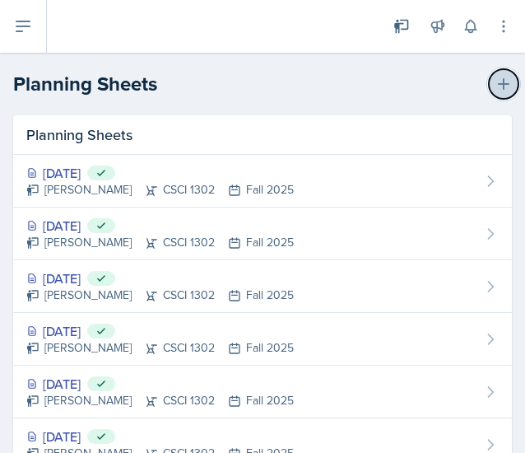
click at [496, 86] on icon at bounding box center [504, 84] width 16 height 16
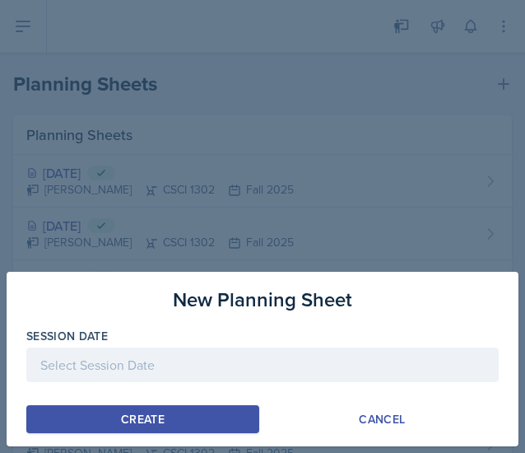
click at [138, 371] on div at bounding box center [262, 365] width 473 height 35
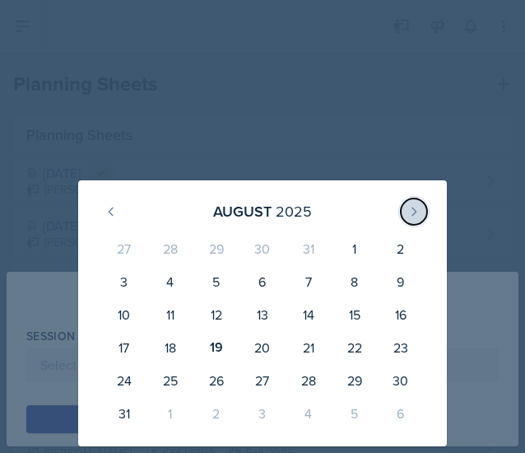
click at [412, 217] on icon at bounding box center [414, 211] width 13 height 13
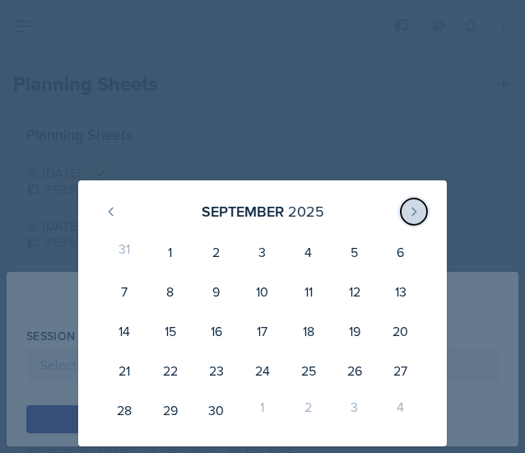
click at [412, 217] on icon at bounding box center [414, 211] width 13 height 13
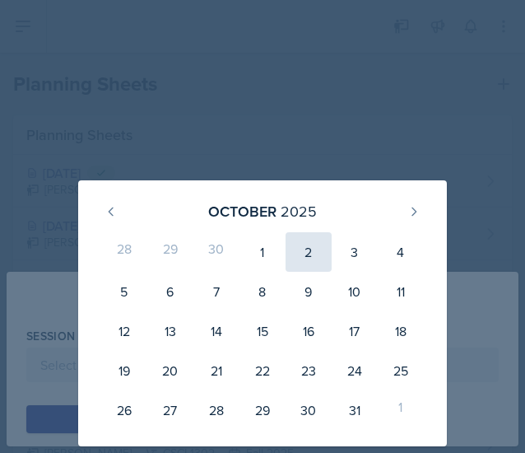
click at [303, 254] on div "2" at bounding box center [309, 252] width 46 height 40
type input "[DATE]"
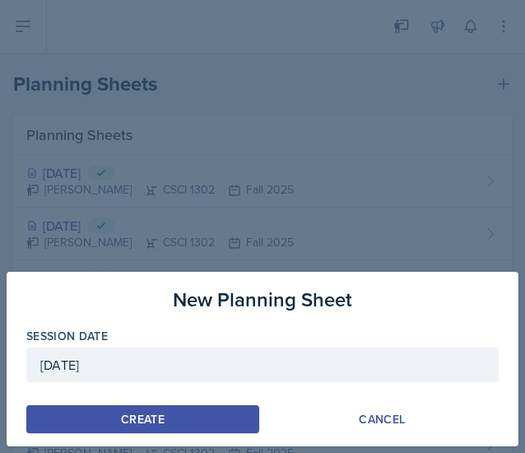
click at [177, 415] on button "Create" at bounding box center [142, 419] width 233 height 28
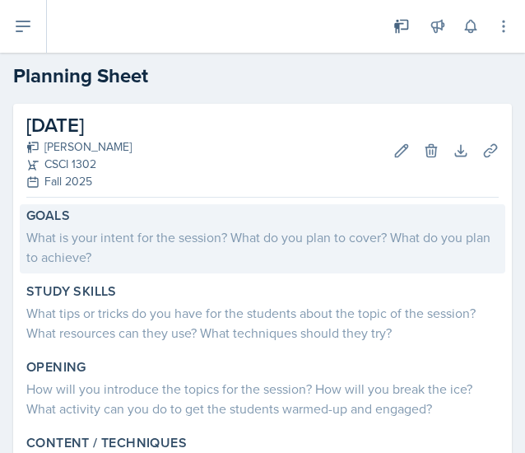
click at [211, 245] on div "What is your intent for the session? What do you plan to cover? What do you pla…" at bounding box center [262, 247] width 473 height 40
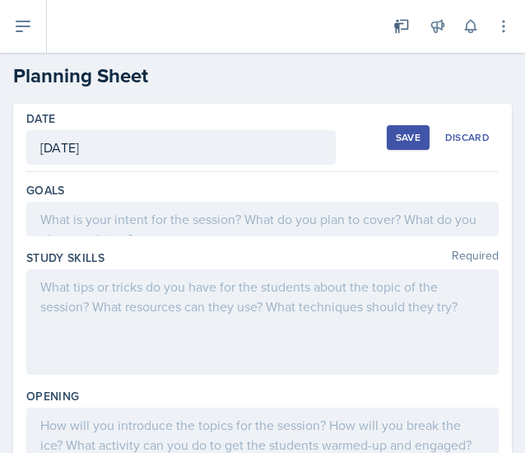
click at [173, 215] on div at bounding box center [262, 219] width 473 height 35
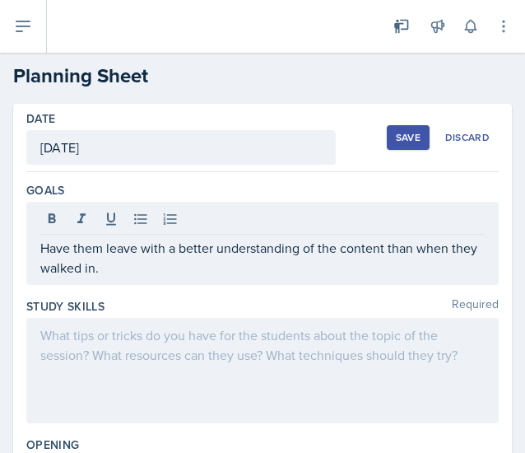
drag, startPoint x: 331, startPoint y: 361, endPoint x: 249, endPoint y: 360, distance: 82.4
click at [249, 360] on div at bounding box center [262, 370] width 473 height 105
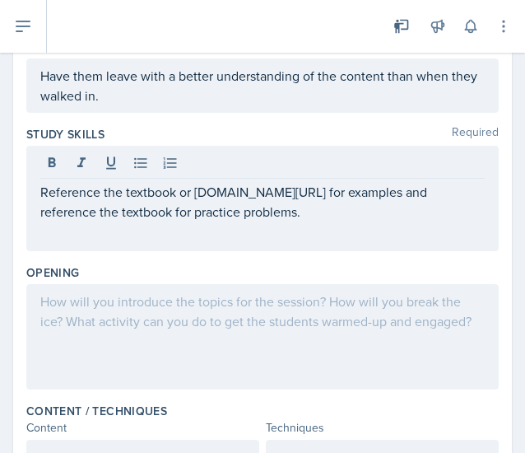
click at [293, 335] on div at bounding box center [262, 336] width 473 height 105
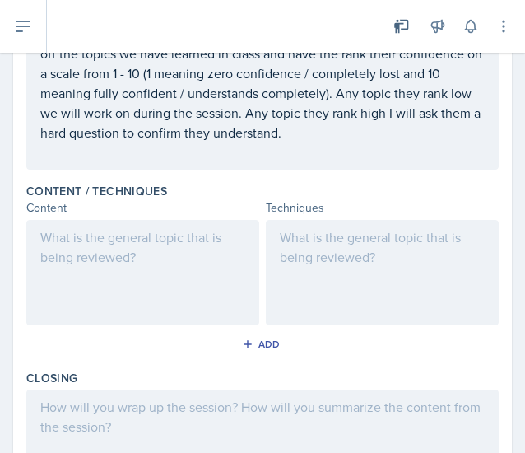
click at [386, 337] on div "Add" at bounding box center [262, 347] width 473 height 31
click at [381, 311] on div at bounding box center [382, 272] width 233 height 105
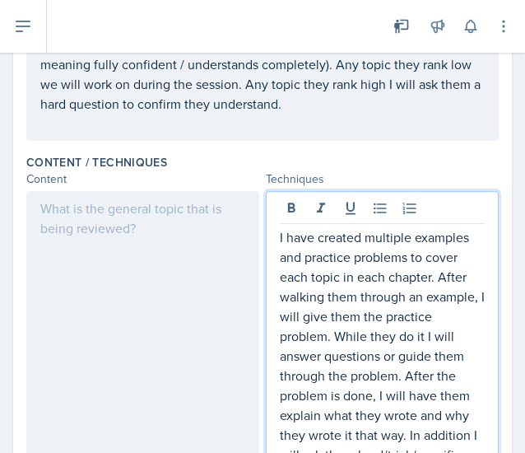
scroll to position [531, 0]
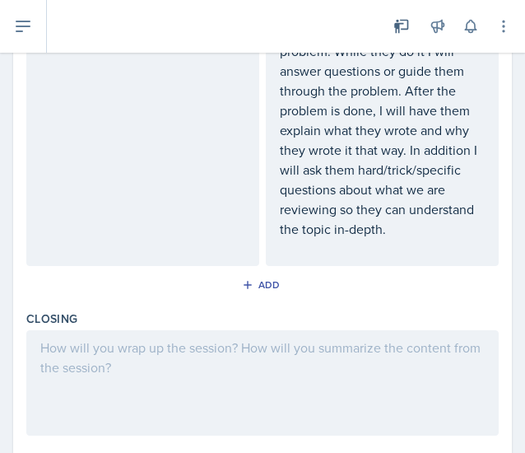
click at [347, 371] on div at bounding box center [262, 382] width 473 height 105
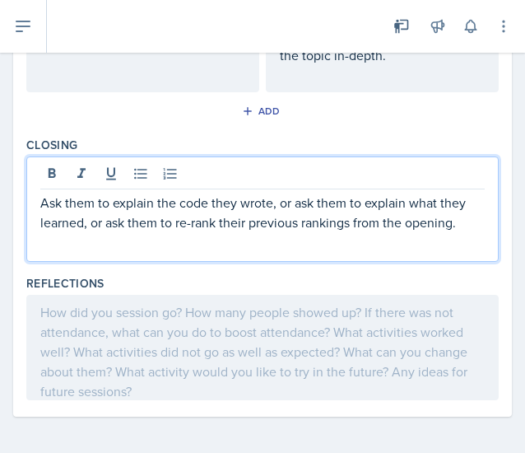
scroll to position [890, 0]
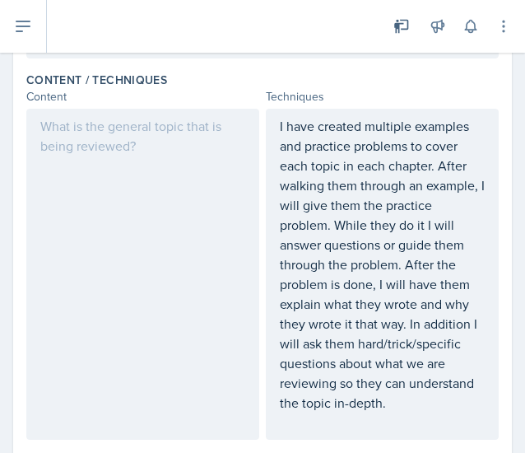
click at [163, 233] on div at bounding box center [142, 274] width 233 height 331
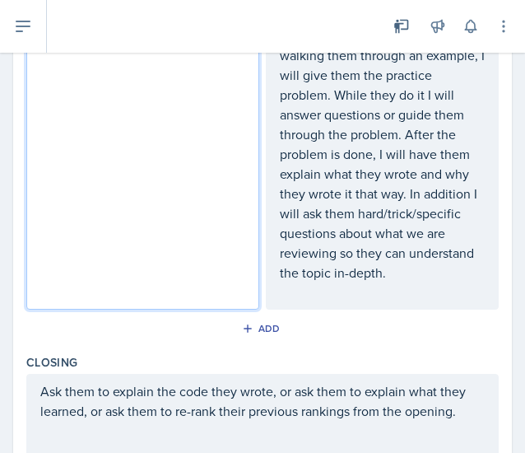
scroll to position [0, 0]
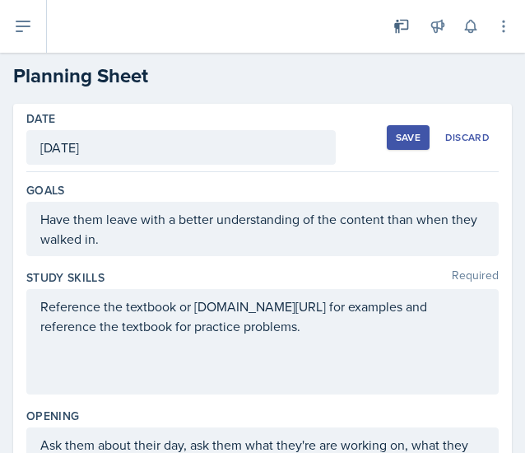
click at [396, 133] on div "Save" at bounding box center [408, 137] width 25 height 13
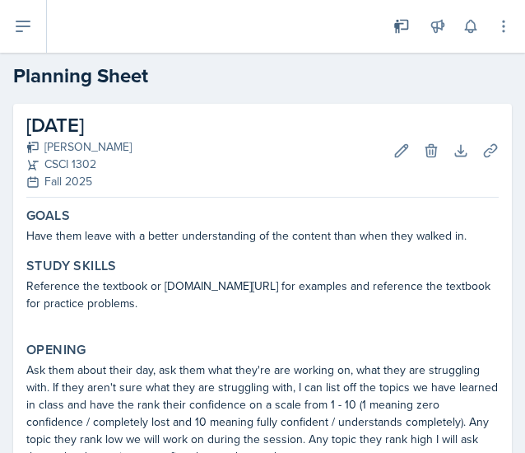
scroll to position [625, 0]
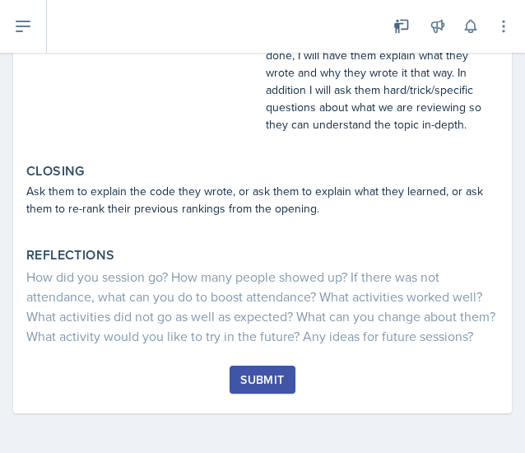
click at [255, 373] on div "Submit" at bounding box center [263, 379] width 44 height 13
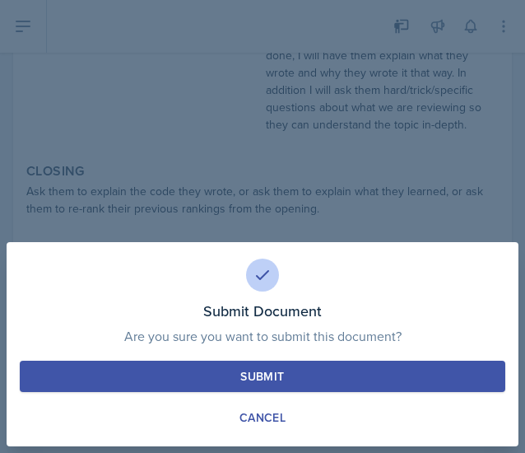
click at [249, 373] on div "Submit" at bounding box center [263, 376] width 44 height 16
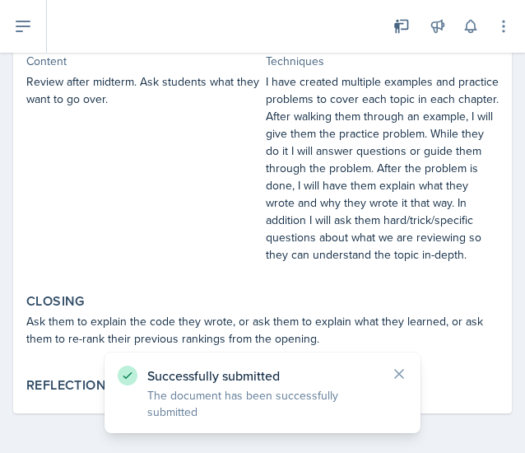
scroll to position [0, 0]
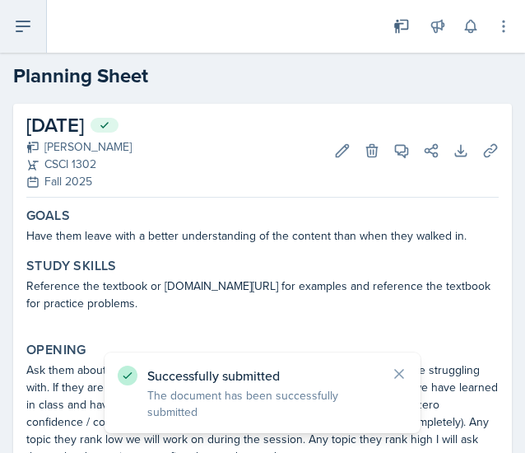
click at [13, 21] on icon at bounding box center [23, 26] width 20 height 20
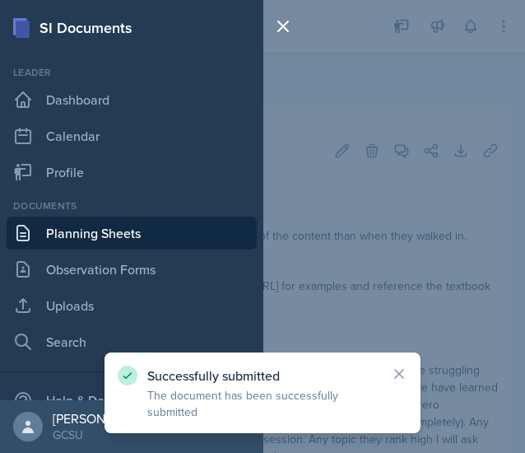
click at [145, 240] on link "Planning Sheets" at bounding box center [132, 233] width 250 height 33
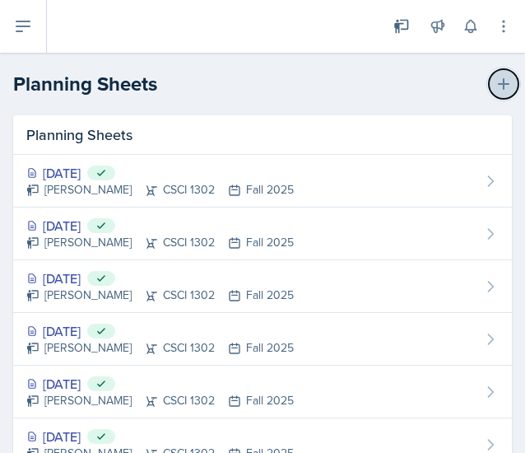
click at [498, 85] on icon at bounding box center [504, 84] width 12 height 12
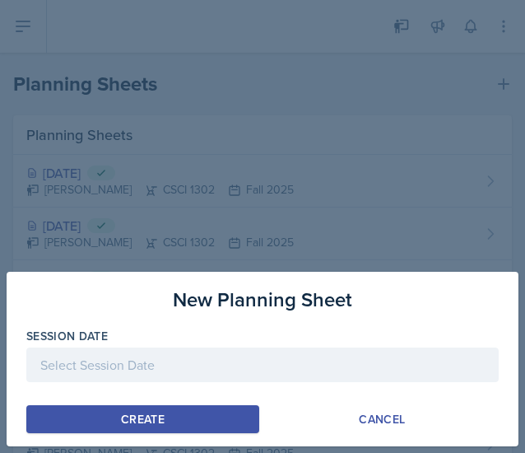
click at [180, 378] on div at bounding box center [262, 365] width 473 height 35
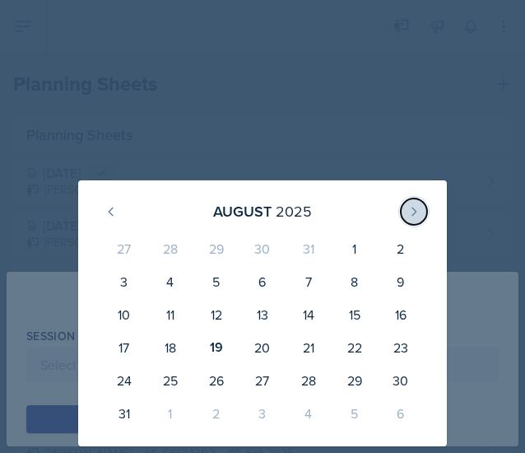
click at [413, 208] on icon at bounding box center [415, 211] width 4 height 7
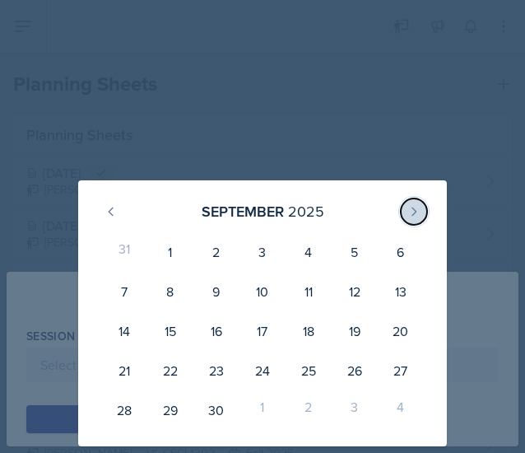
click at [413, 208] on icon at bounding box center [415, 211] width 4 height 7
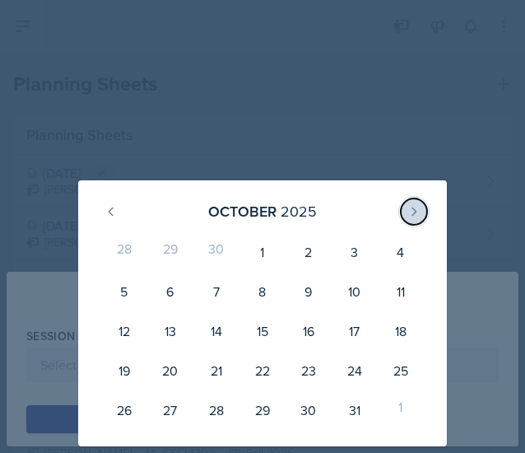
click at [413, 208] on icon at bounding box center [415, 211] width 4 height 7
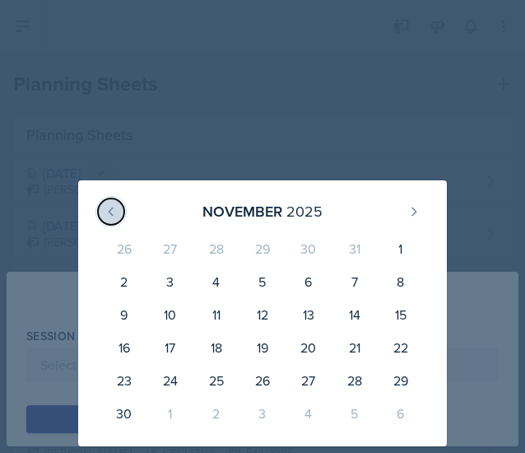
click at [118, 210] on button at bounding box center [111, 211] width 26 height 26
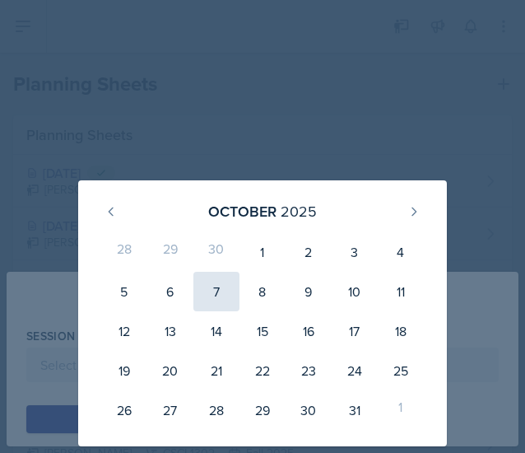
click at [221, 293] on div "7" at bounding box center [217, 292] width 46 height 40
type input "[DATE]"
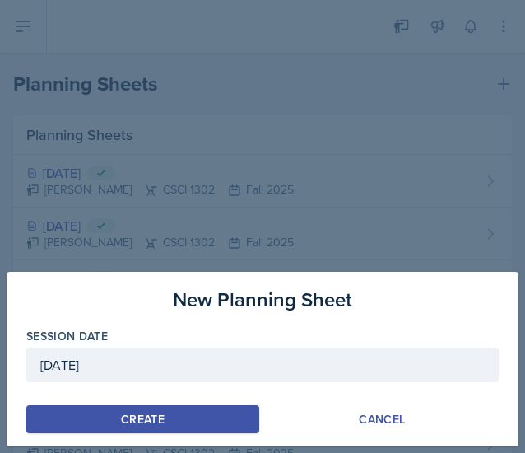
click at [130, 413] on div "Create" at bounding box center [143, 419] width 44 height 13
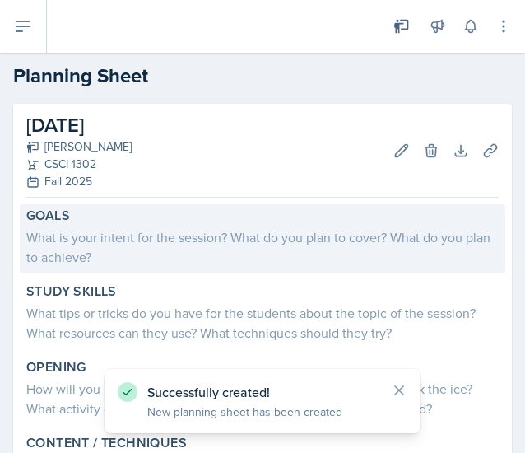
click at [260, 264] on div "What is your intent for the session? What do you plan to cover? What do you pla…" at bounding box center [262, 247] width 473 height 40
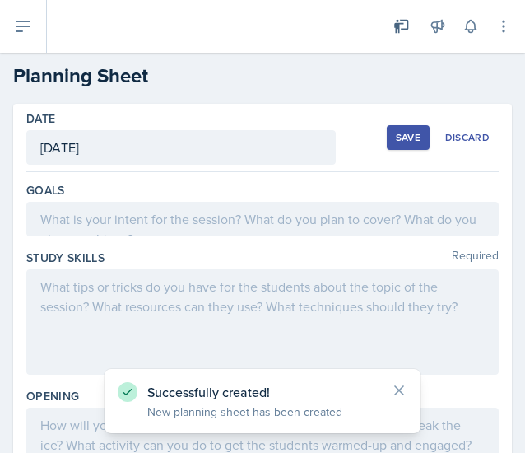
click at [208, 228] on div at bounding box center [262, 219] width 473 height 35
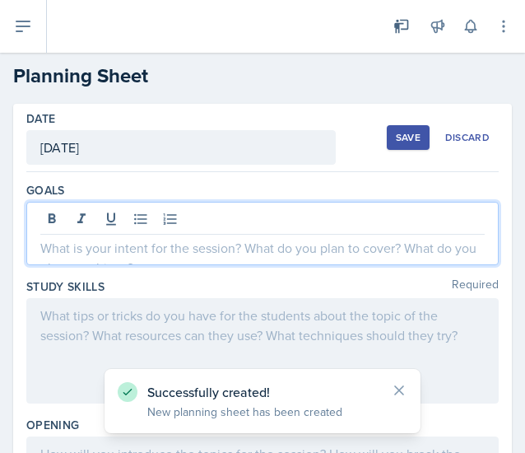
paste div
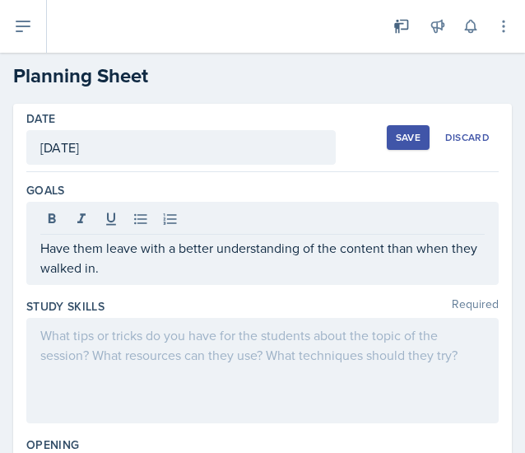
click at [321, 365] on div at bounding box center [262, 370] width 473 height 105
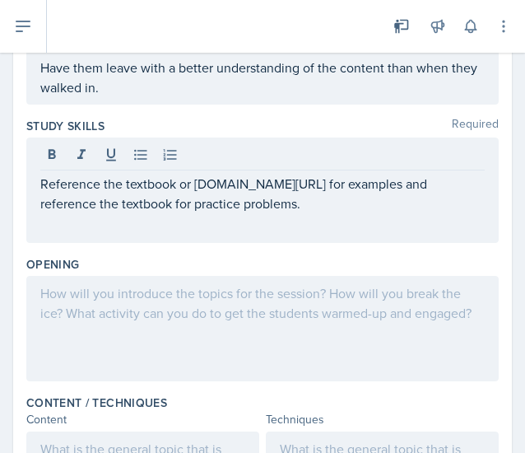
click at [349, 322] on div at bounding box center [262, 328] width 473 height 105
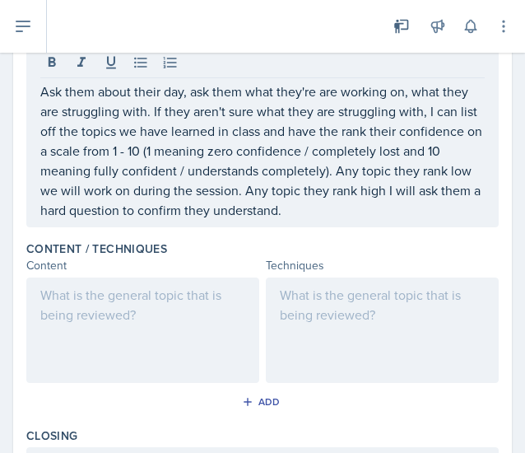
click at [331, 353] on div at bounding box center [382, 330] width 233 height 105
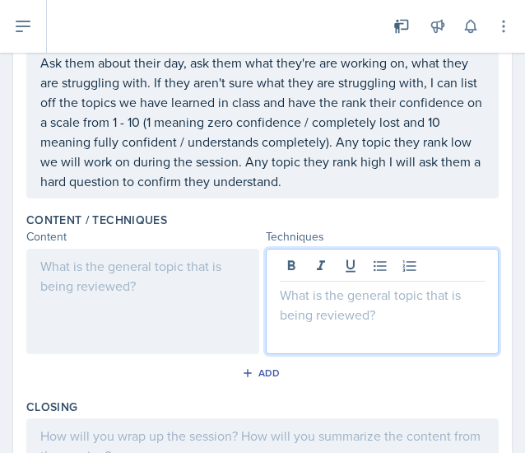
scroll to position [511, 0]
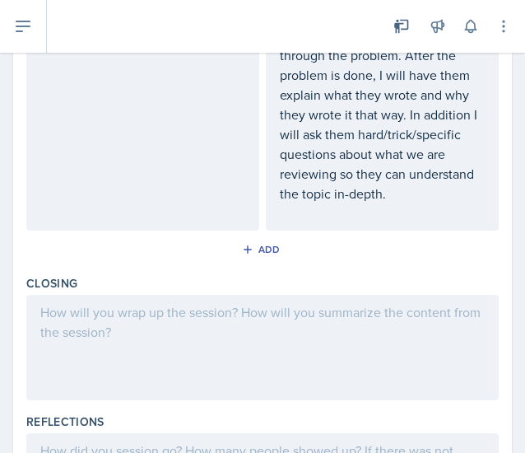
click at [306, 329] on div at bounding box center [262, 347] width 473 height 105
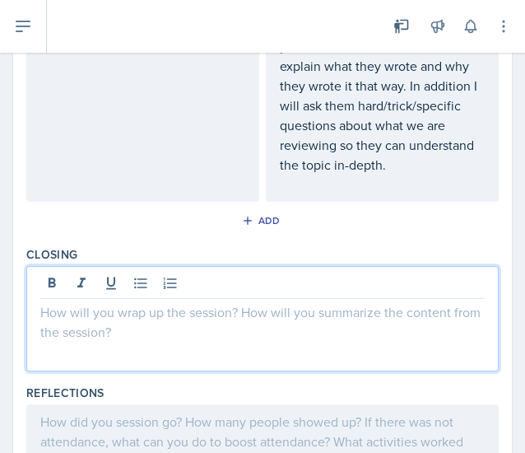
scroll to position [789, 0]
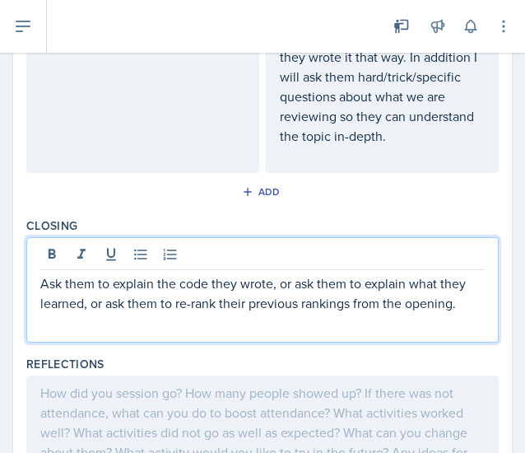
click at [156, 142] on div at bounding box center [142, 7] width 233 height 331
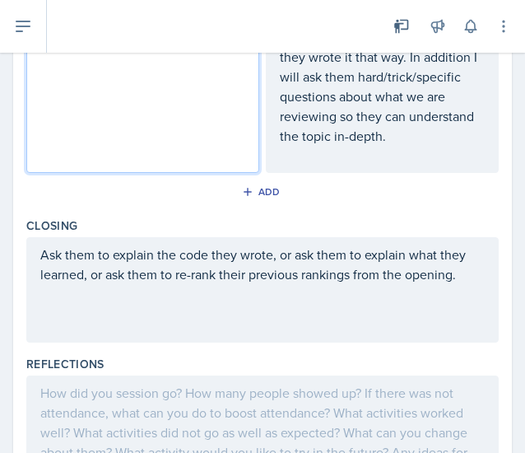
scroll to position [608, 0]
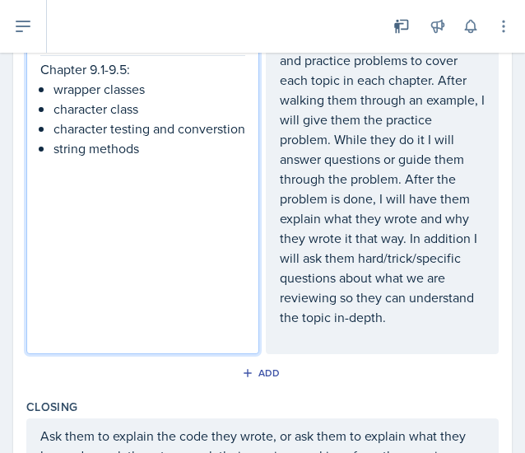
click at [93, 138] on p "character testing and converstion" at bounding box center [150, 129] width 192 height 20
click at [183, 190] on div "Chapter 9.1-9.5: wrapper classes character class character testing and conversi…" at bounding box center [142, 188] width 233 height 331
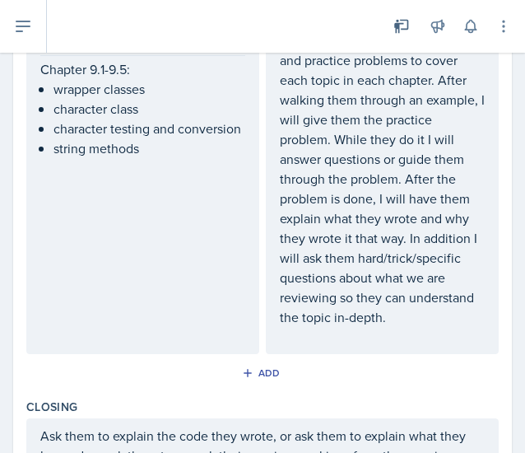
click at [183, 183] on div "Chapter 9.1-9.5: wrapper classes character class character testing and conversi…" at bounding box center [142, 188] width 233 height 331
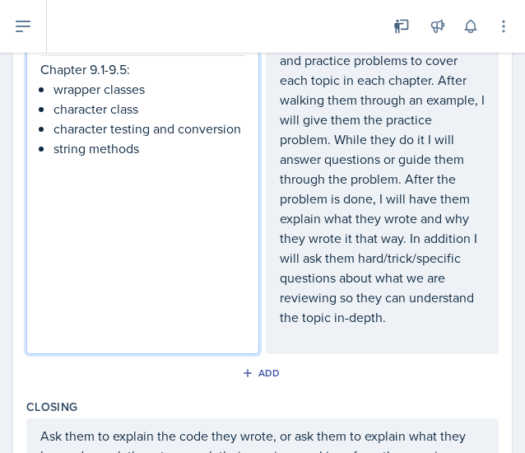
click at [178, 158] on p "string methods" at bounding box center [150, 148] width 192 height 20
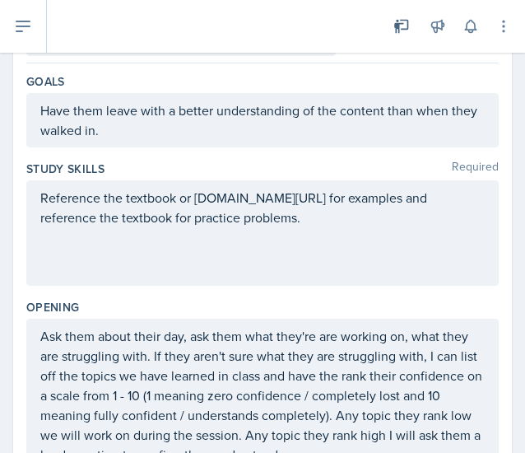
scroll to position [0, 0]
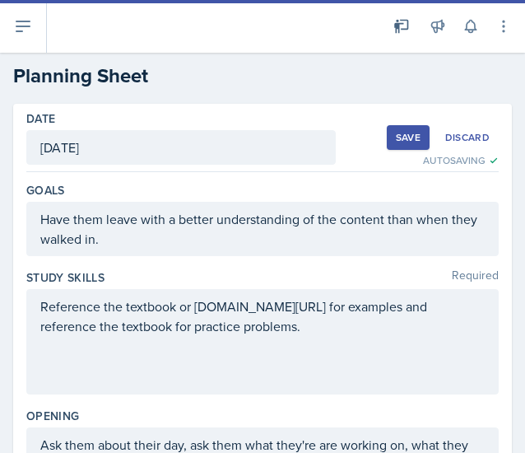
click at [398, 138] on div "Save" at bounding box center [408, 137] width 25 height 13
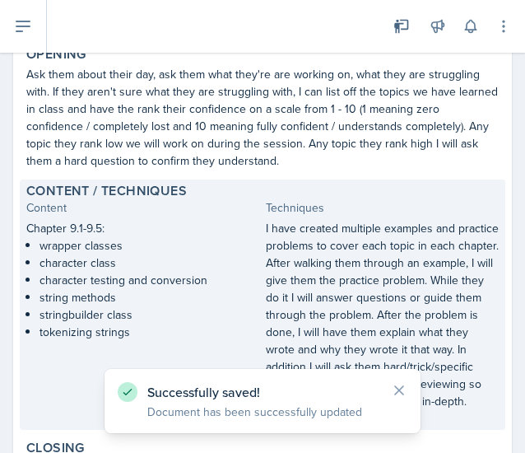
click at [142, 292] on p "string methods" at bounding box center [150, 297] width 220 height 17
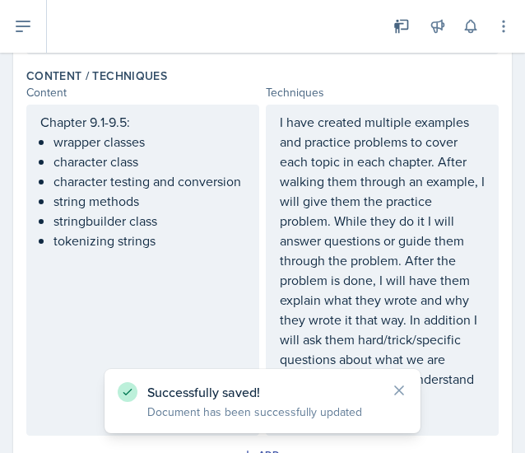
scroll to position [555, 0]
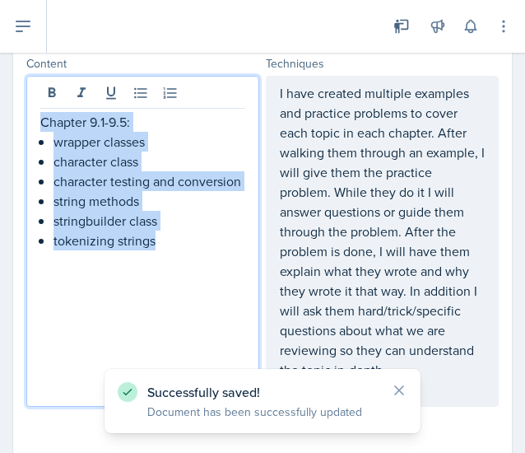
drag, startPoint x: 156, startPoint y: 251, endPoint x: 30, endPoint y: 114, distance: 187.1
click at [30, 114] on div "Chapter 9.1-9.5: wrapper classes character class character testing and conversi…" at bounding box center [142, 241] width 233 height 331
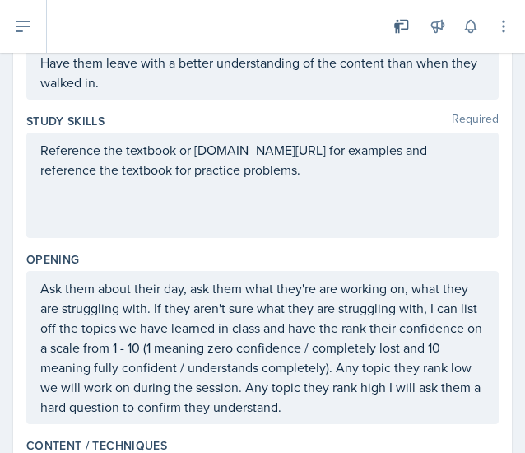
scroll to position [0, 0]
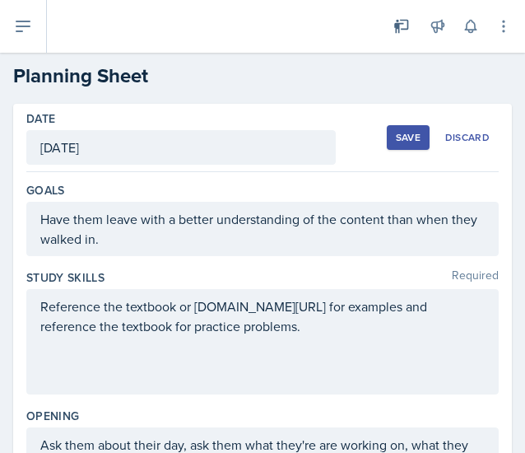
click at [396, 137] on div "Save" at bounding box center [408, 137] width 25 height 13
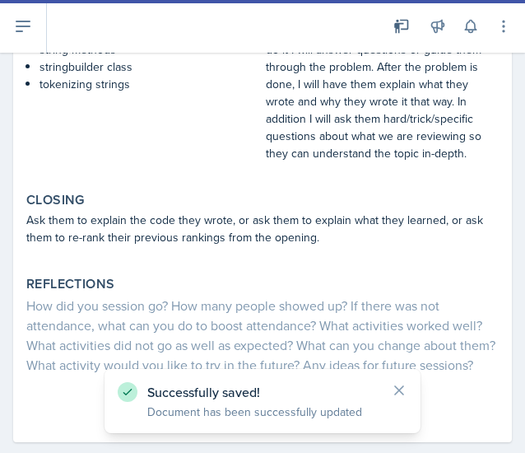
scroll to position [609, 0]
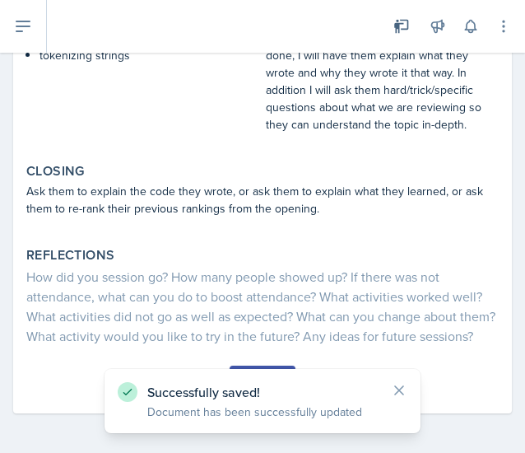
click at [263, 367] on button "Submit" at bounding box center [262, 380] width 65 height 28
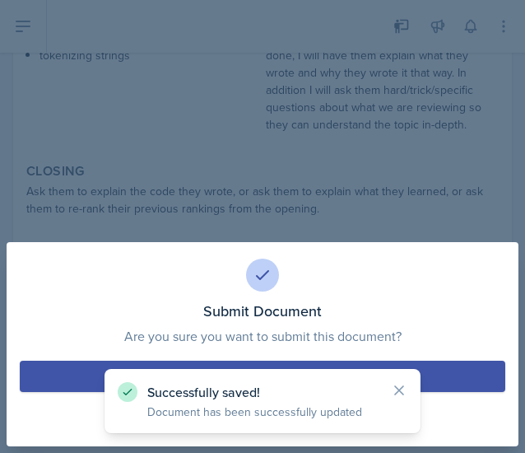
click at [255, 363] on button "Submit" at bounding box center [263, 376] width 486 height 31
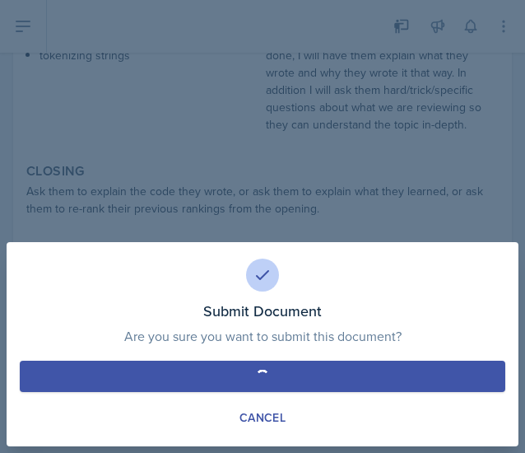
scroll to position [460, 0]
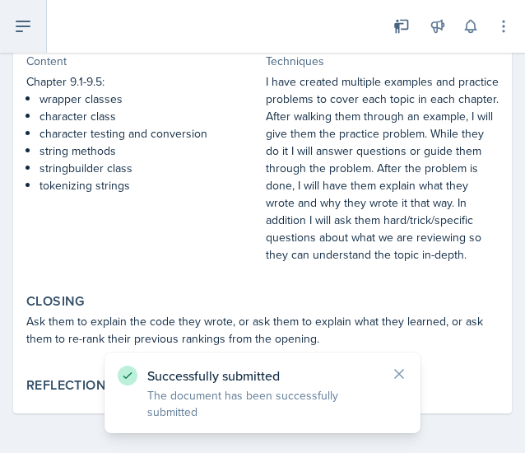
click at [23, 20] on icon at bounding box center [23, 26] width 20 height 20
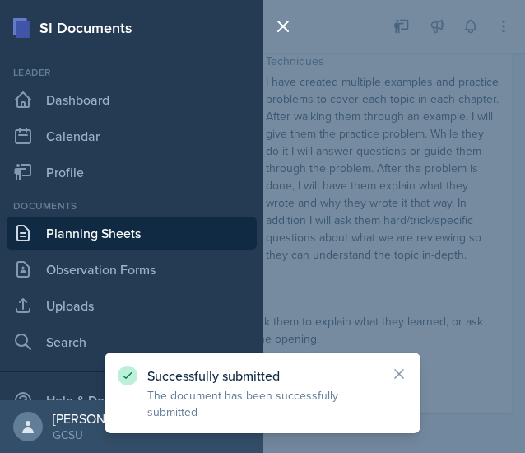
click at [130, 235] on link "Planning Sheets" at bounding box center [132, 233] width 250 height 33
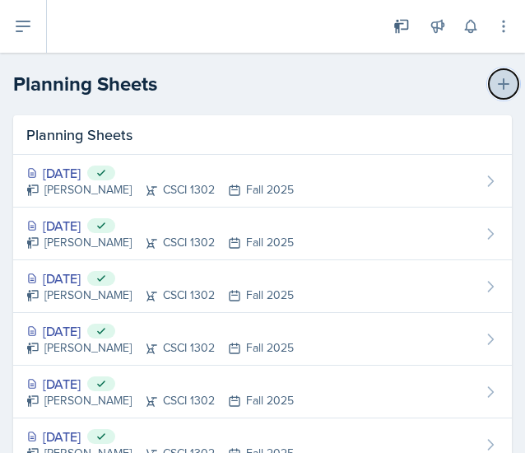
click at [489, 94] on button at bounding box center [504, 84] width 30 height 30
click at [489, 88] on button at bounding box center [504, 84] width 30 height 30
click at [496, 91] on icon at bounding box center [504, 84] width 16 height 16
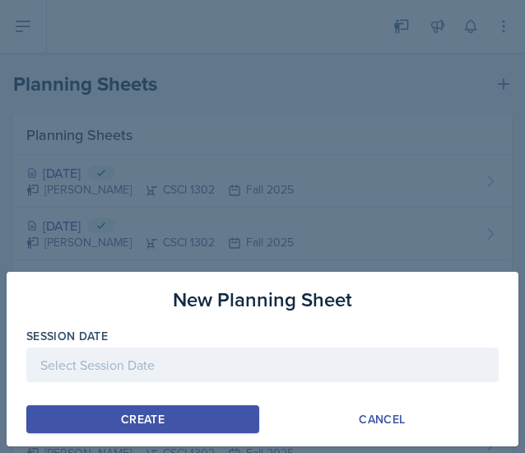
click at [281, 377] on div at bounding box center [262, 365] width 473 height 35
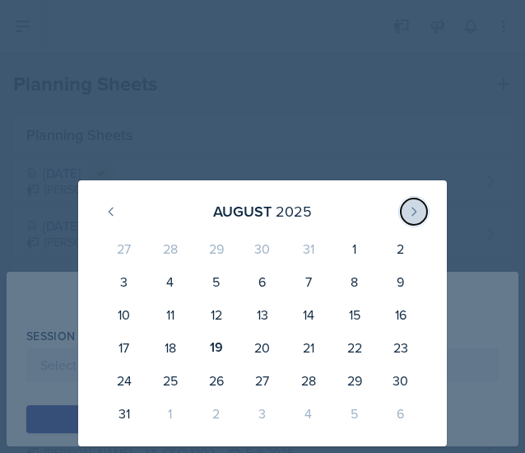
click at [406, 215] on button at bounding box center [414, 211] width 26 height 26
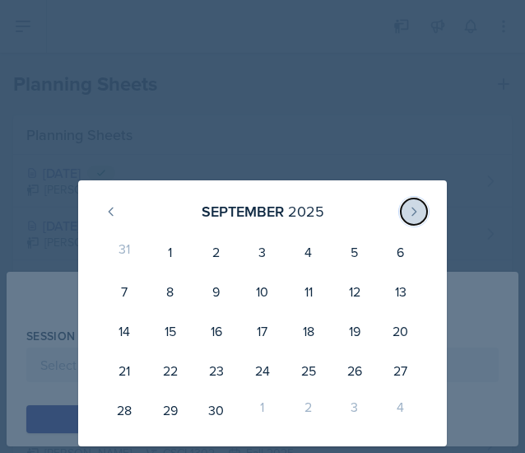
click at [406, 215] on button at bounding box center [414, 211] width 26 height 26
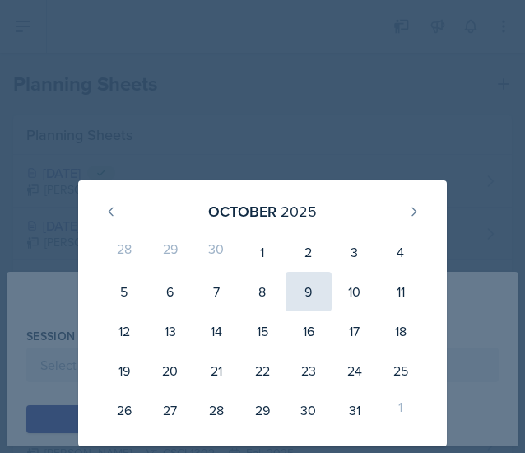
click at [315, 295] on div "9" at bounding box center [309, 292] width 46 height 40
type input "[DATE]"
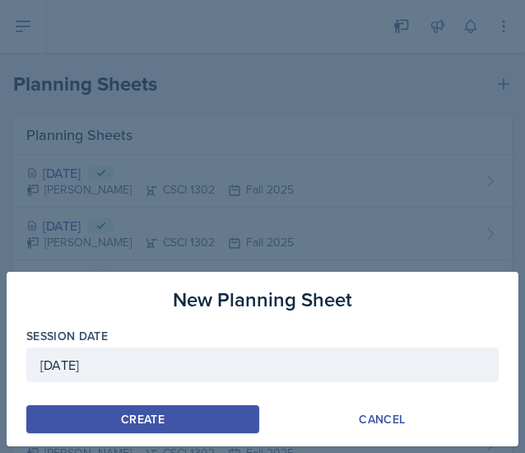
click at [154, 423] on div "Create" at bounding box center [143, 419] width 44 height 13
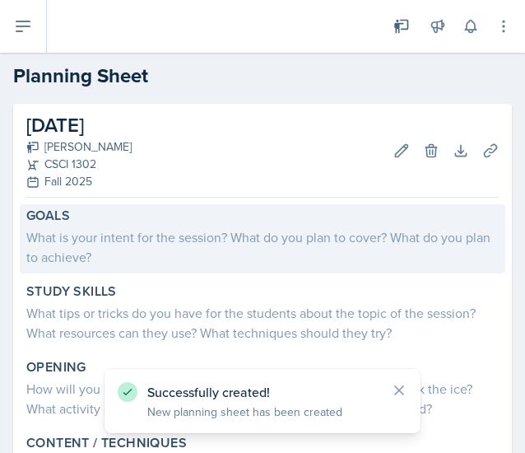
click at [191, 250] on div "What is your intent for the session? What do you plan to cover? What do you pla…" at bounding box center [262, 247] width 473 height 40
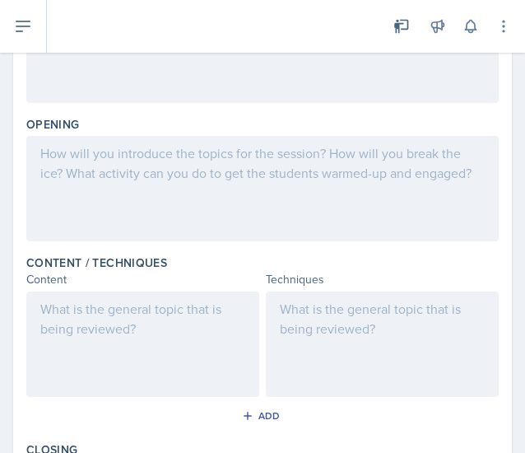
click at [124, 317] on div at bounding box center [142, 344] width 233 height 105
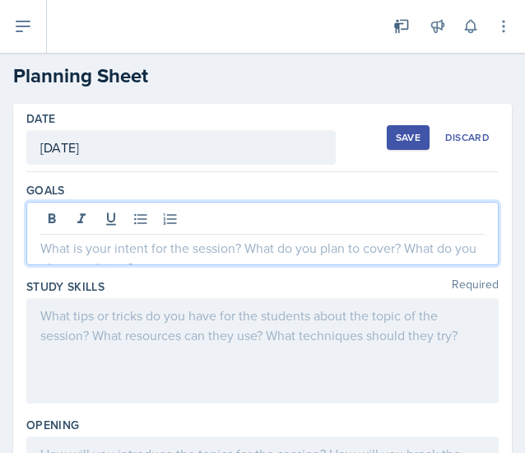
click at [269, 208] on div at bounding box center [262, 233] width 473 height 63
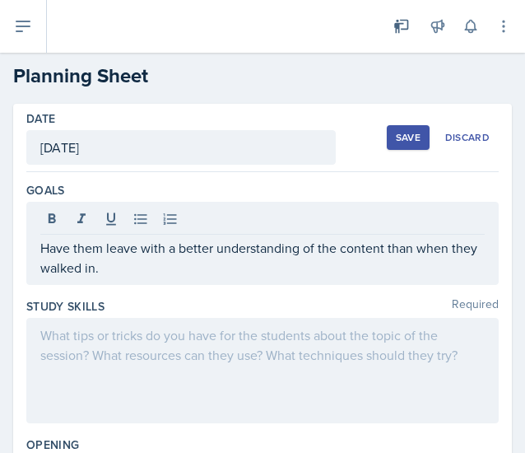
click at [234, 364] on div at bounding box center [262, 370] width 473 height 105
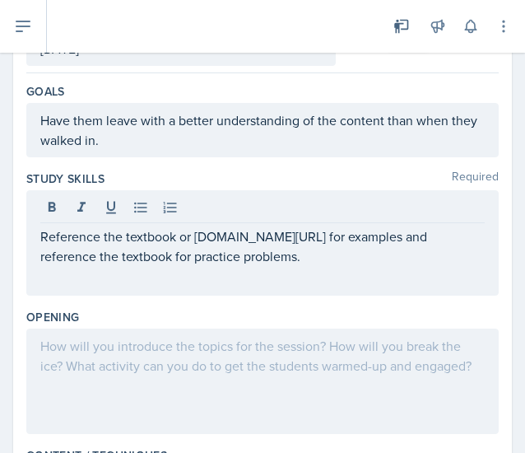
click at [270, 362] on div at bounding box center [262, 381] width 473 height 105
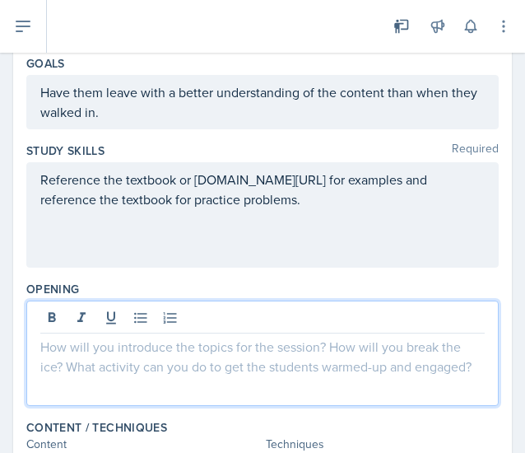
scroll to position [151, 0]
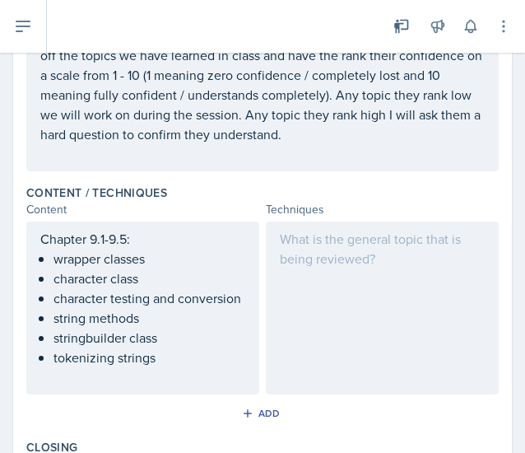
click at [374, 320] on div at bounding box center [382, 308] width 233 height 173
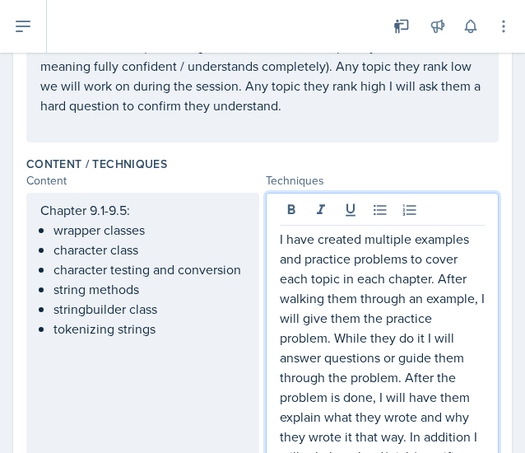
scroll to position [531, 0]
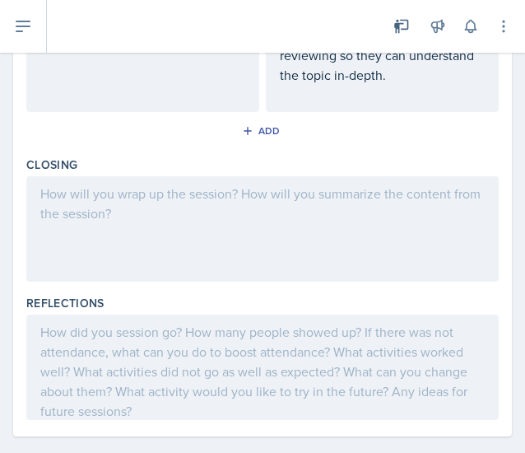
click at [297, 229] on div at bounding box center [262, 228] width 473 height 105
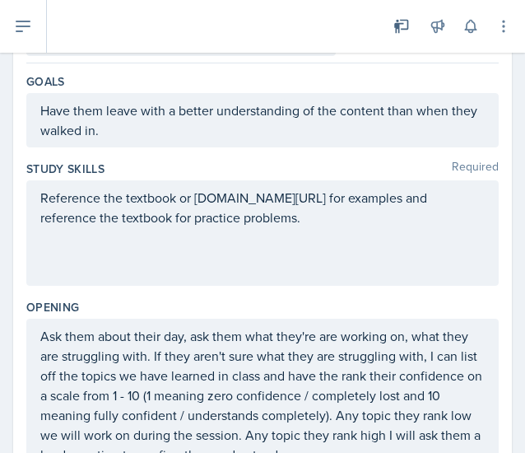
scroll to position [0, 0]
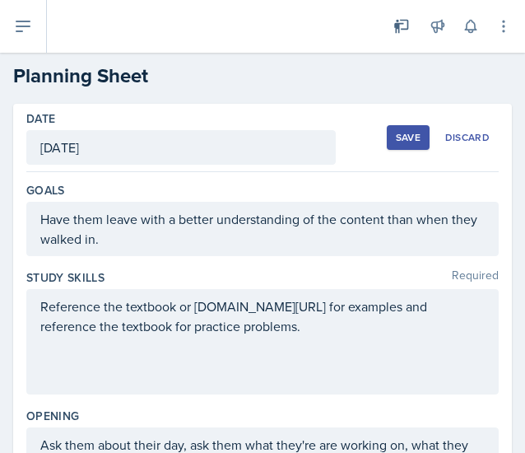
click at [387, 135] on button "Save" at bounding box center [408, 137] width 43 height 25
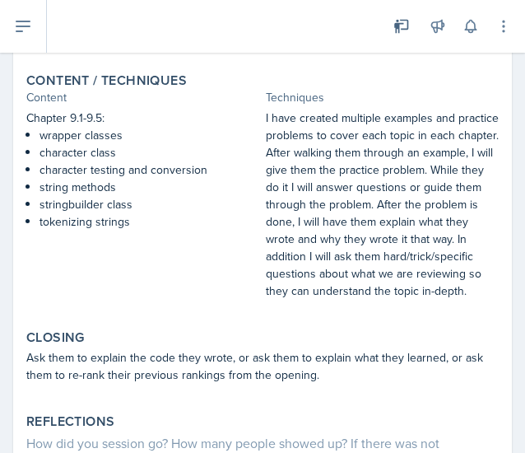
scroll to position [625, 0]
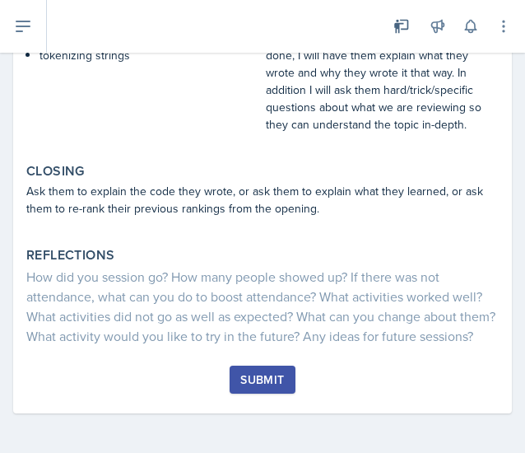
click at [245, 378] on div "Submit" at bounding box center [263, 379] width 44 height 13
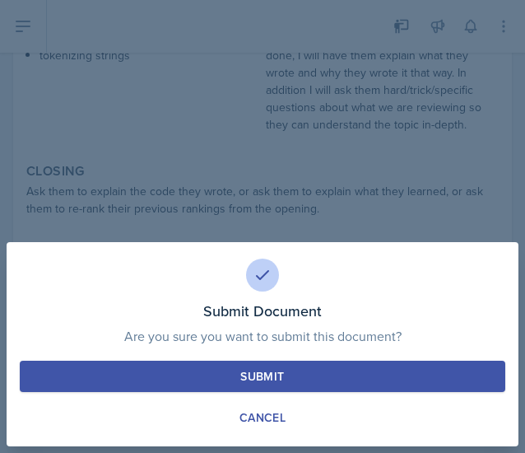
click at [244, 375] on div "Submit" at bounding box center [263, 376] width 44 height 16
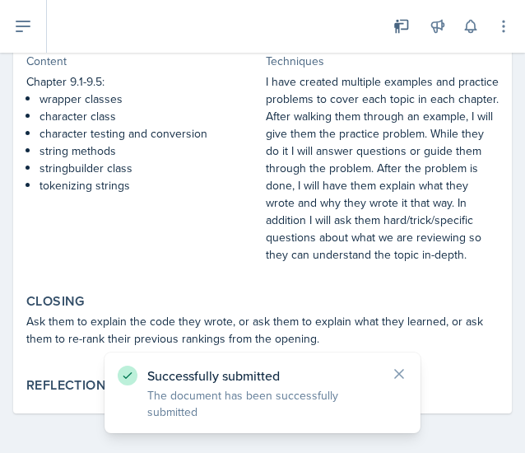
scroll to position [0, 0]
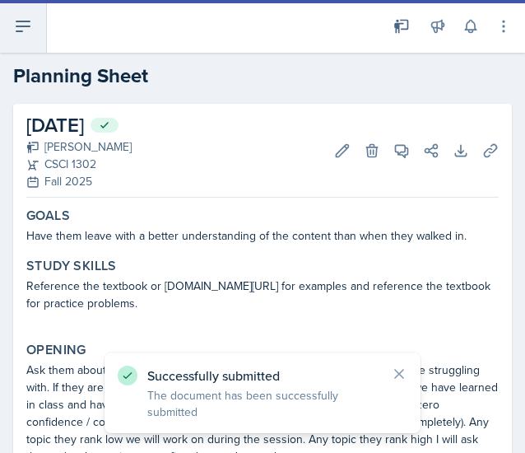
click at [40, 19] on button at bounding box center [23, 26] width 47 height 53
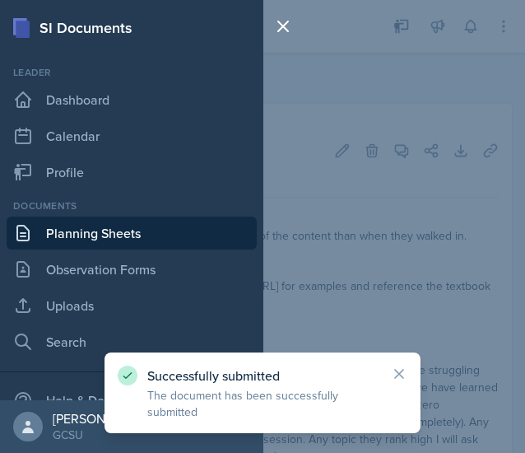
click at [110, 231] on link "Planning Sheets" at bounding box center [132, 233] width 250 height 33
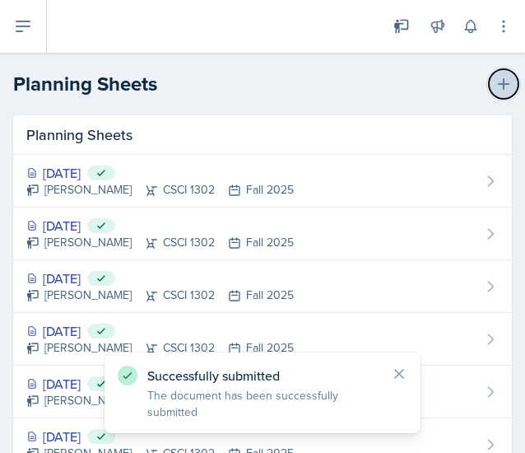
click at [496, 77] on icon at bounding box center [504, 84] width 16 height 16
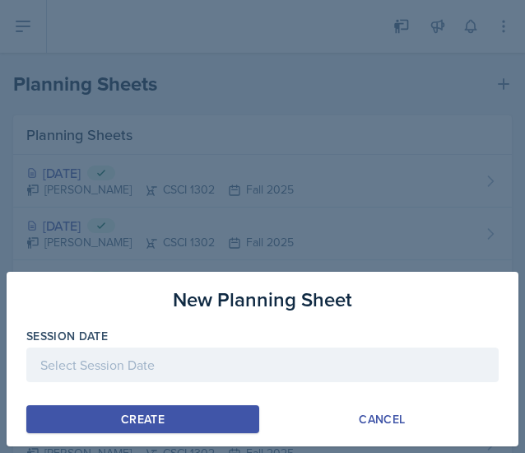
click at [402, 358] on div at bounding box center [262, 365] width 473 height 35
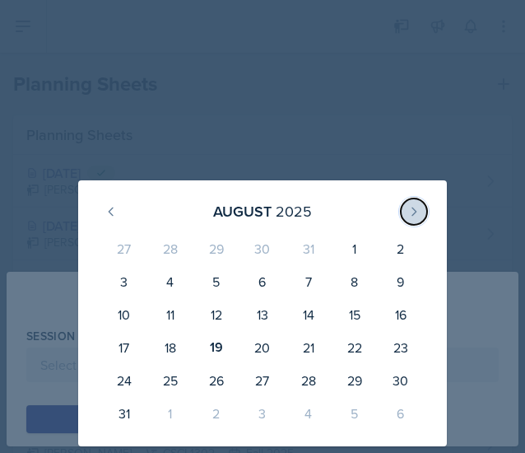
click at [411, 208] on icon at bounding box center [414, 211] width 13 height 13
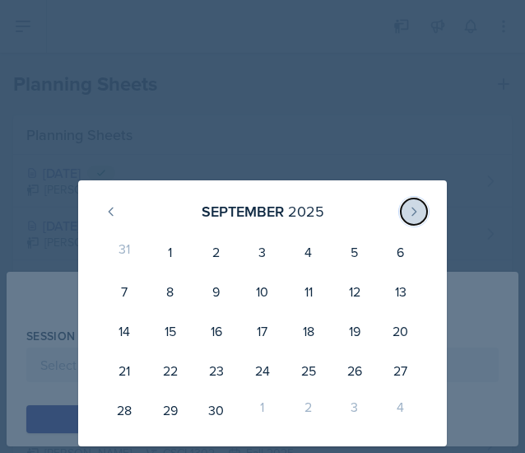
click at [411, 208] on icon at bounding box center [414, 211] width 13 height 13
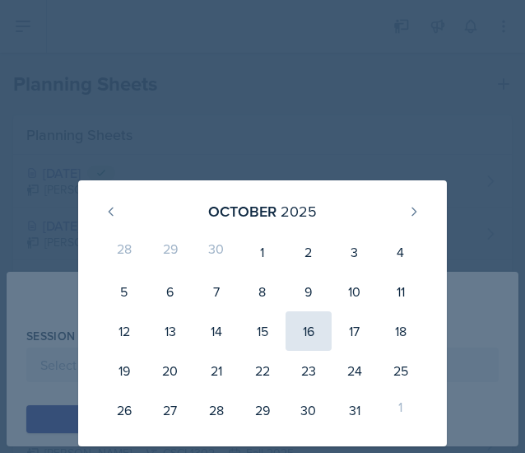
click at [313, 341] on div "16" at bounding box center [309, 331] width 46 height 40
type input "[DATE]"
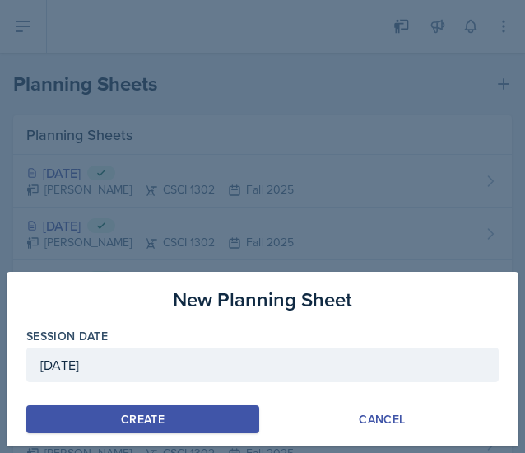
click at [145, 423] on div "Create" at bounding box center [143, 419] width 44 height 13
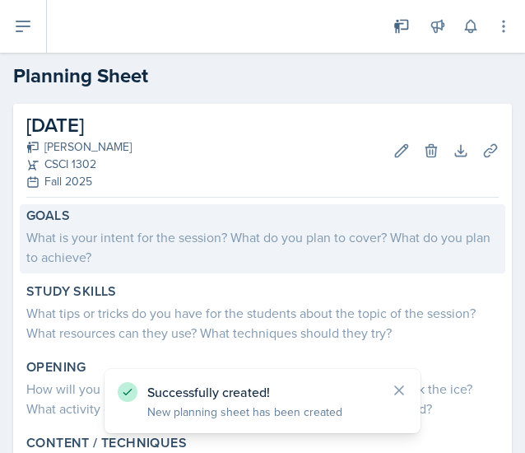
click at [198, 241] on div "What is your intent for the session? What do you plan to cover? What do you pla…" at bounding box center [262, 247] width 473 height 40
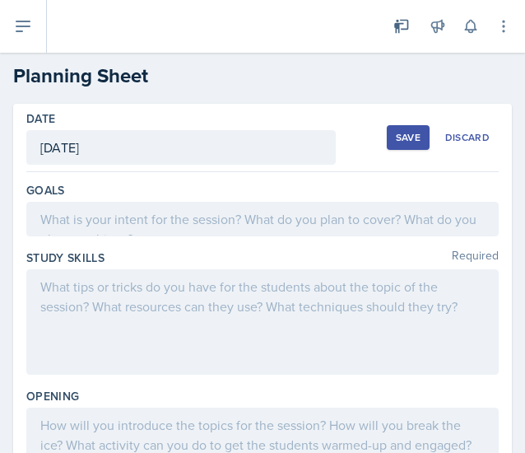
click at [277, 220] on div at bounding box center [262, 219] width 473 height 35
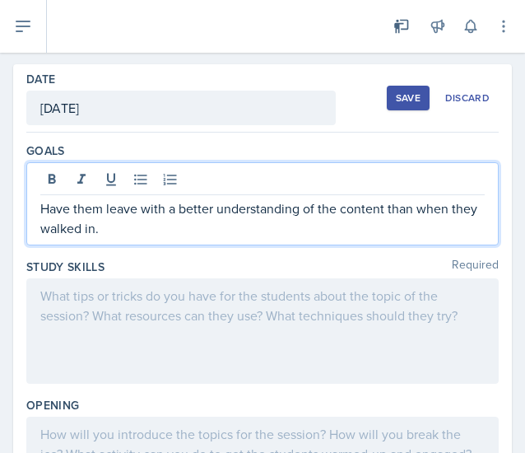
scroll to position [44, 0]
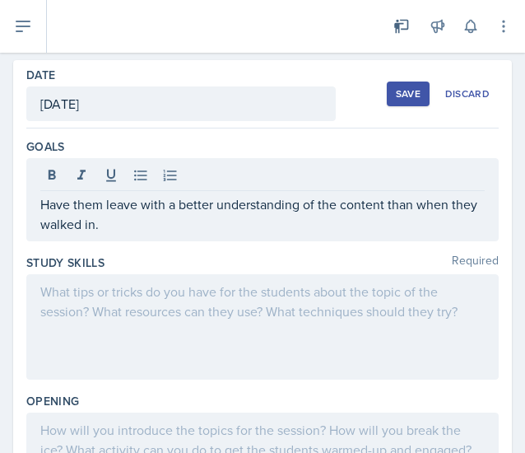
click at [349, 320] on div at bounding box center [262, 326] width 473 height 105
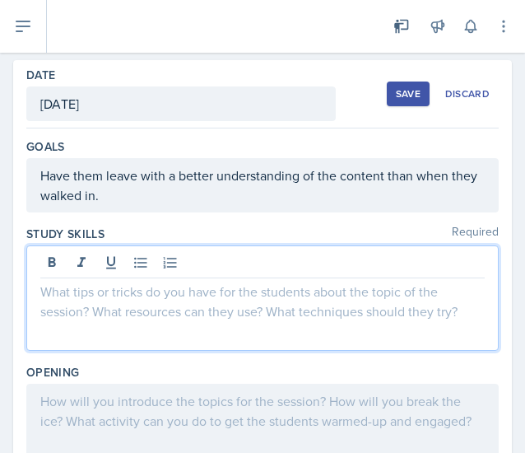
scroll to position [72, 0]
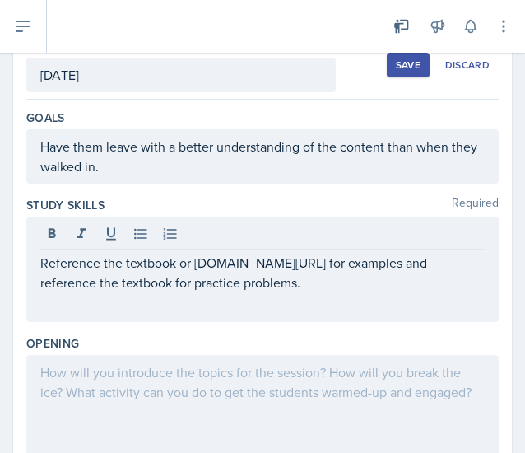
click at [275, 377] on div at bounding box center [262, 407] width 473 height 105
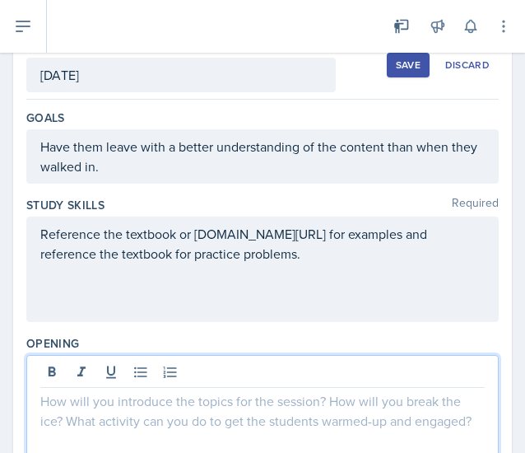
scroll to position [151, 0]
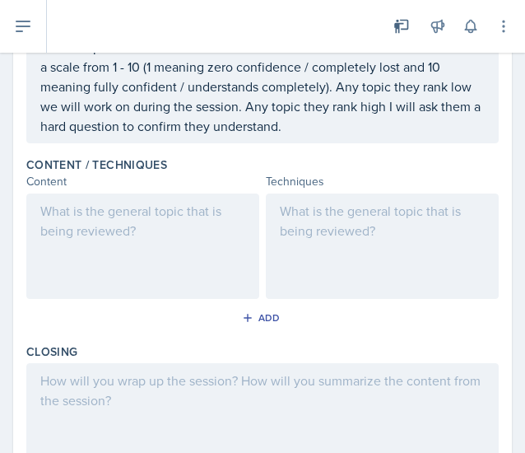
click at [351, 239] on div at bounding box center [382, 246] width 233 height 105
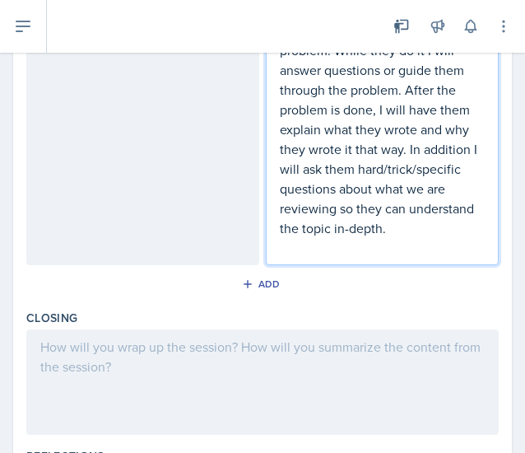
scroll to position [728, 0]
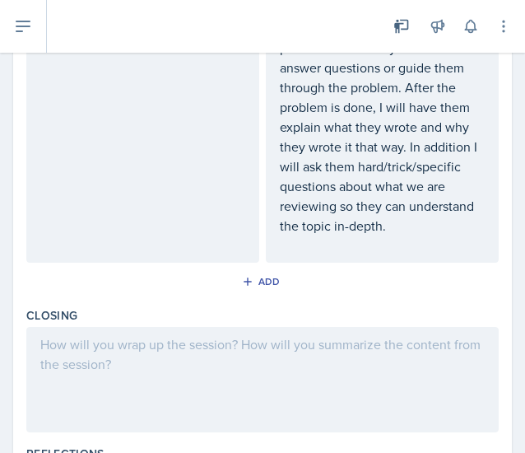
click at [410, 376] on div at bounding box center [262, 379] width 473 height 105
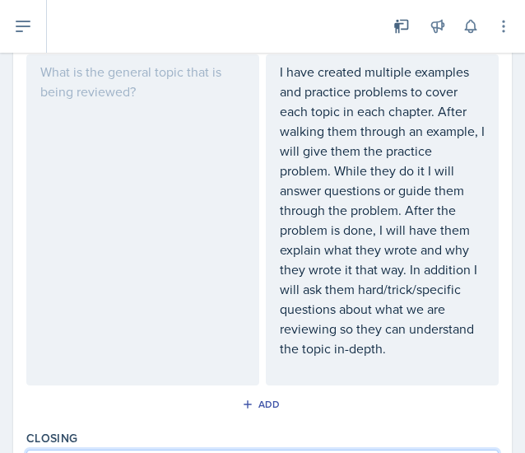
click at [154, 230] on div at bounding box center [142, 219] width 233 height 331
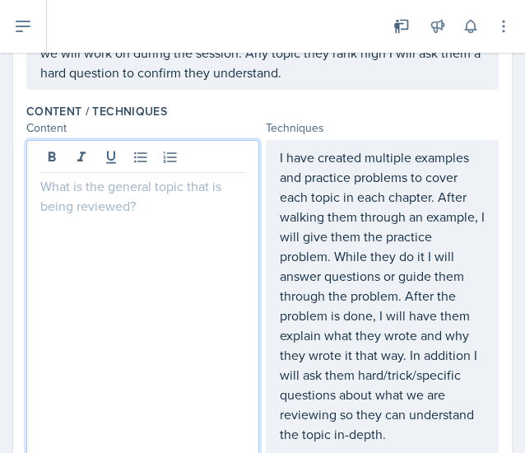
scroll to position [479, 0]
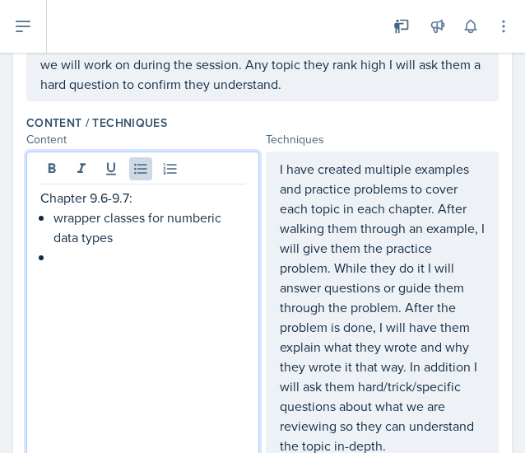
click at [211, 217] on p "wrapper classes for numberic data types" at bounding box center [150, 228] width 192 height 40
click at [128, 273] on div "Chapter 9.6-9.7: wrapper classes for numeric data types" at bounding box center [142, 317] width 233 height 331
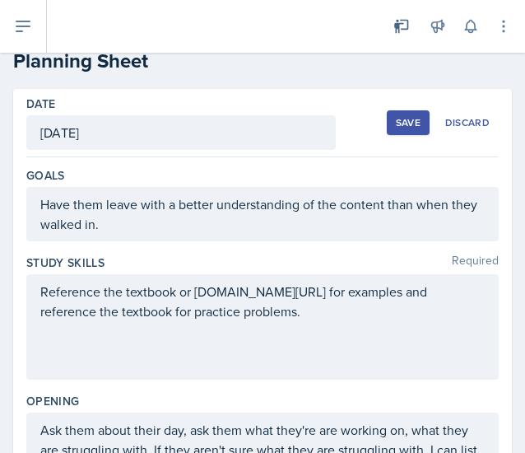
scroll to position [0, 0]
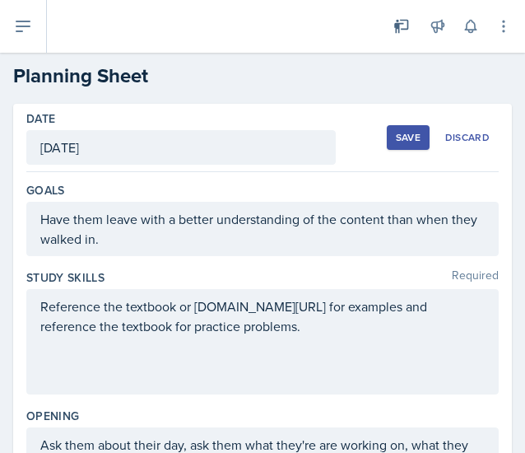
click at [396, 139] on div "Save" at bounding box center [408, 137] width 25 height 13
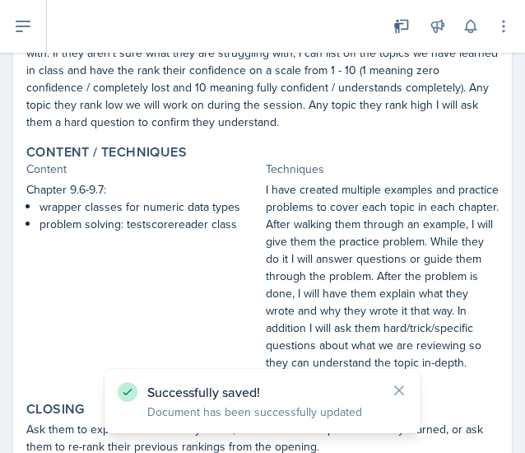
scroll to position [340, 0]
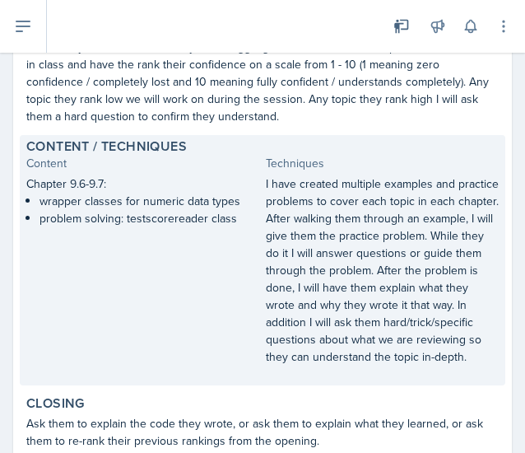
click at [168, 225] on p "problem solving: testscorereader class" at bounding box center [150, 218] width 220 height 17
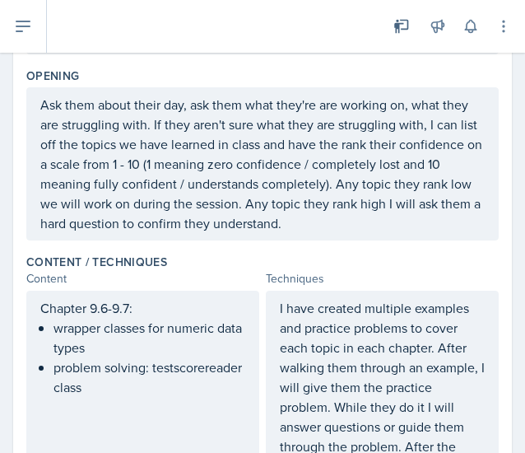
drag, startPoint x: 39, startPoint y: 304, endPoint x: 265, endPoint y: 383, distance: 239.9
click at [265, 383] on div "Chapter 9.6-9.7: wrapper classes for numeric data types problem solving: testsc…" at bounding box center [262, 456] width 473 height 331
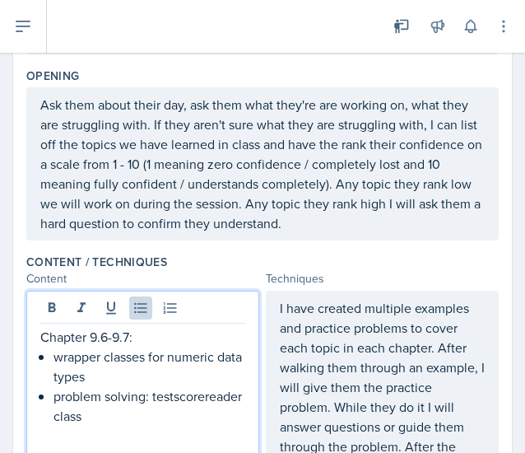
click at [161, 370] on ul "wrapper classes for numeric data types problem solving: testscorereader class" at bounding box center [150, 386] width 192 height 79
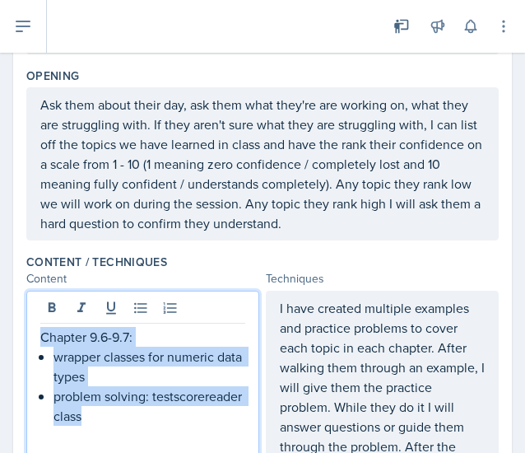
drag, startPoint x: 42, startPoint y: 332, endPoint x: 272, endPoint y: 425, distance: 247.9
click at [272, 425] on div "Chapter 9.6-9.7: wrapper classes for numeric data types problem solving: testsc…" at bounding box center [262, 456] width 473 height 331
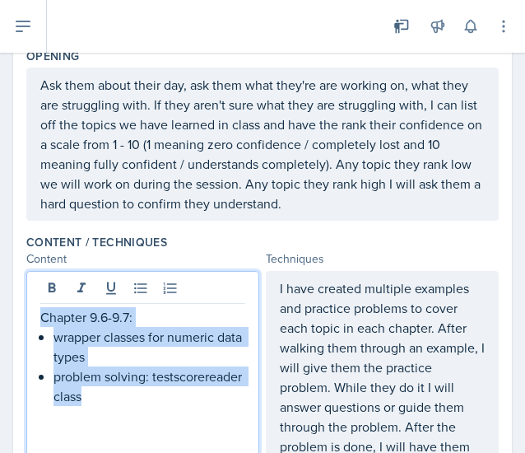
scroll to position [0, 0]
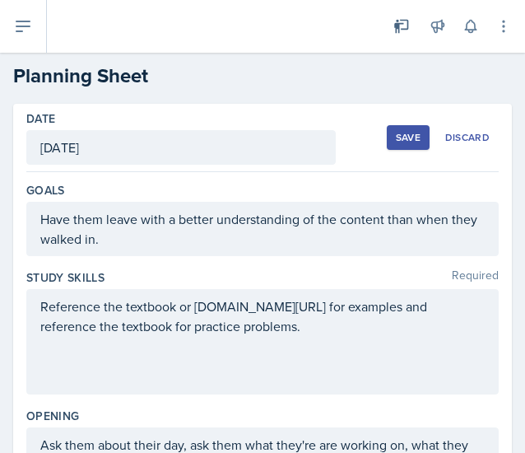
click at [396, 131] on div "Save" at bounding box center [408, 137] width 25 height 13
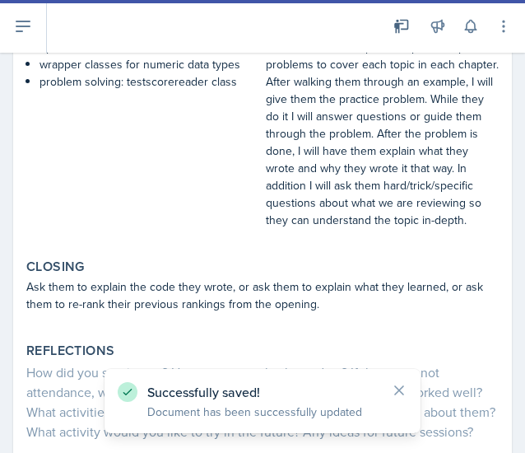
scroll to position [609, 0]
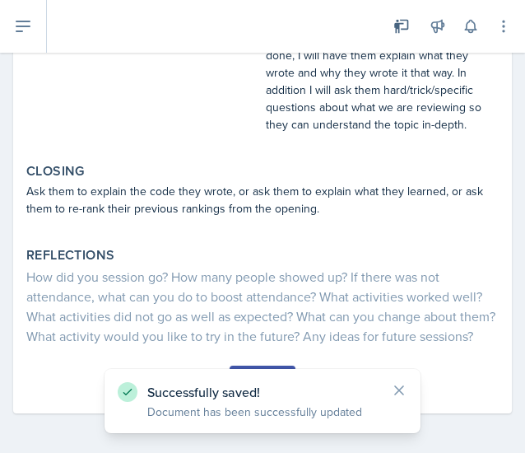
click at [265, 367] on button "Submit" at bounding box center [262, 380] width 65 height 28
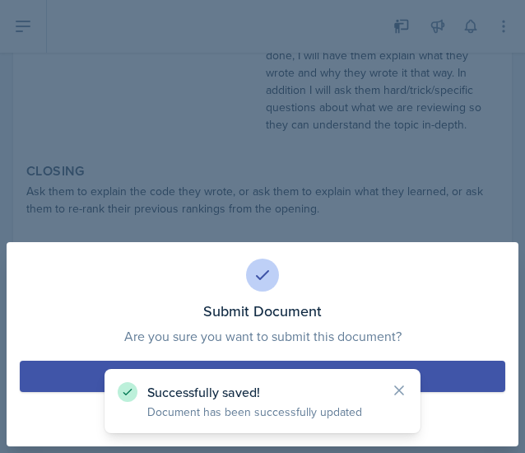
click at [249, 367] on button "Submit" at bounding box center [263, 376] width 486 height 31
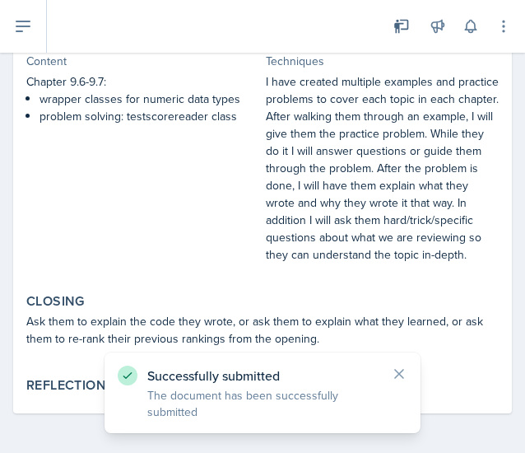
scroll to position [0, 0]
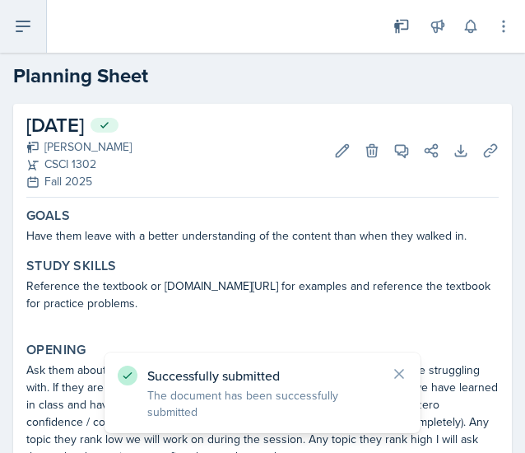
click at [21, 29] on icon at bounding box center [23, 26] width 20 height 20
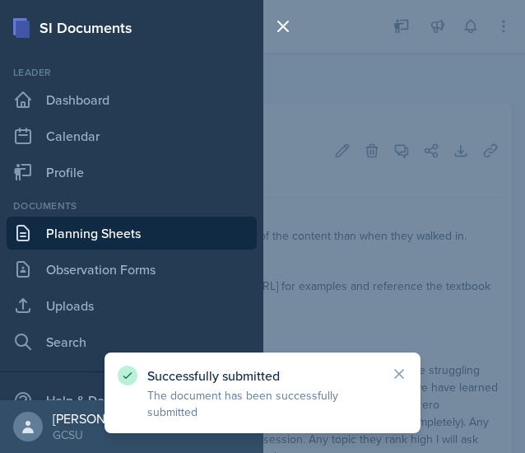
click at [105, 230] on link "Planning Sheets" at bounding box center [132, 233] width 250 height 33
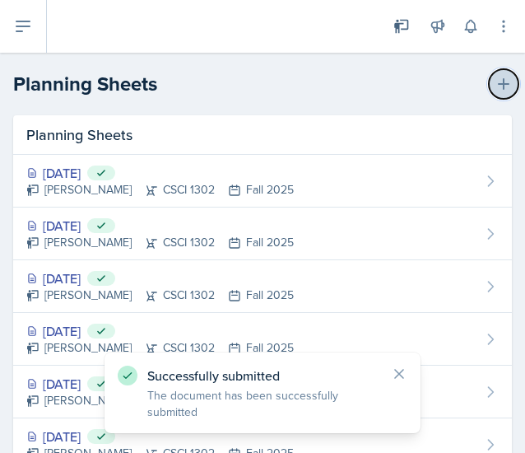
click at [496, 86] on icon at bounding box center [504, 84] width 16 height 16
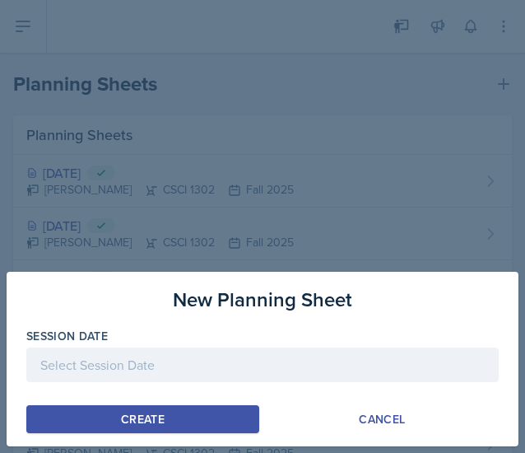
click at [81, 359] on div at bounding box center [262, 365] width 473 height 35
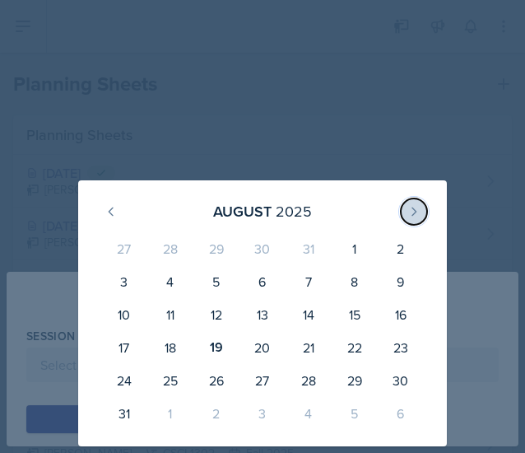
click at [412, 210] on icon at bounding box center [414, 211] width 13 height 13
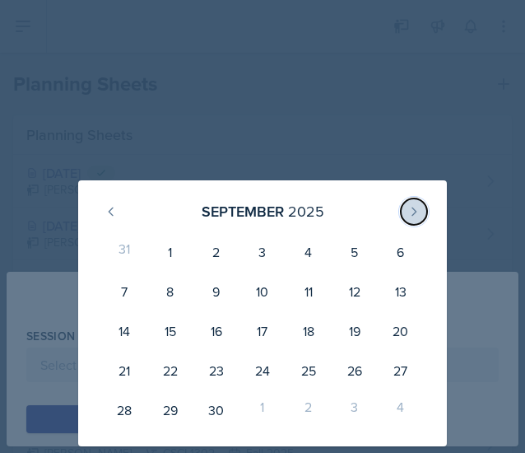
click at [412, 210] on icon at bounding box center [414, 211] width 13 height 13
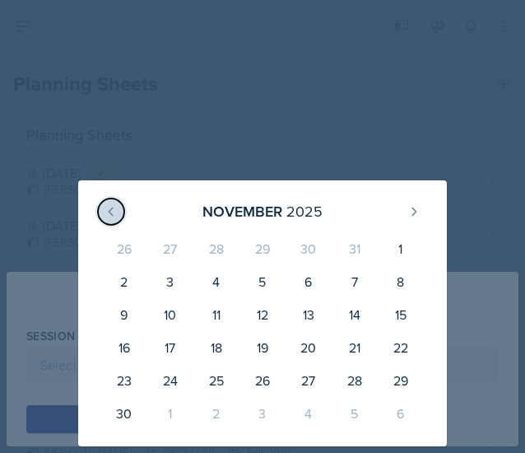
click at [109, 208] on icon at bounding box center [111, 211] width 13 height 13
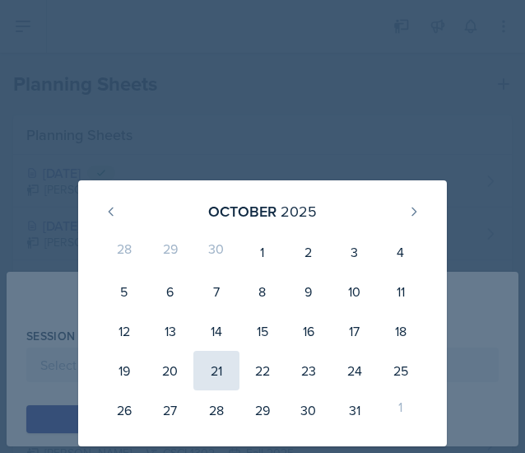
click at [211, 371] on div "21" at bounding box center [217, 371] width 46 height 40
type input "[DATE]"
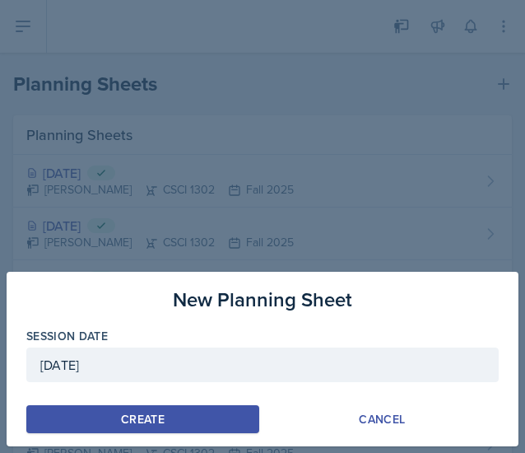
click at [148, 416] on div "Create" at bounding box center [143, 419] width 44 height 13
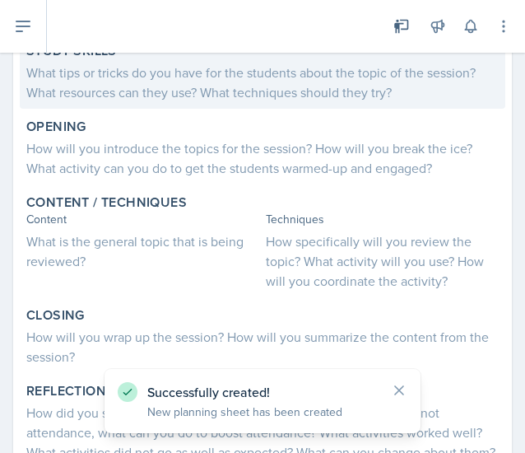
scroll to position [241, 0]
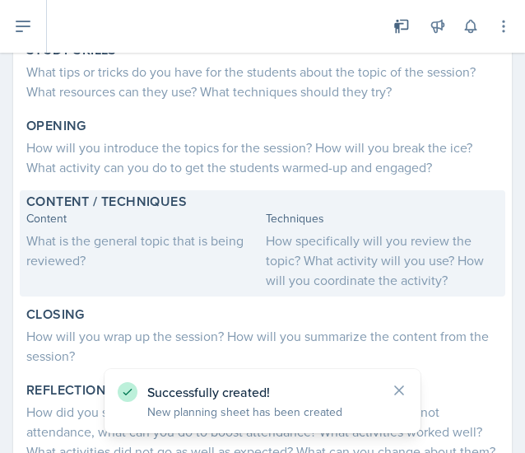
click at [147, 264] on div "What is the general topic that is being reviewed?" at bounding box center [142, 251] width 233 height 40
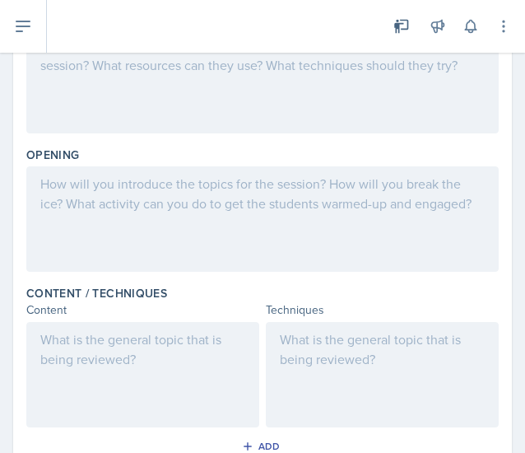
click at [96, 354] on div at bounding box center [142, 374] width 233 height 105
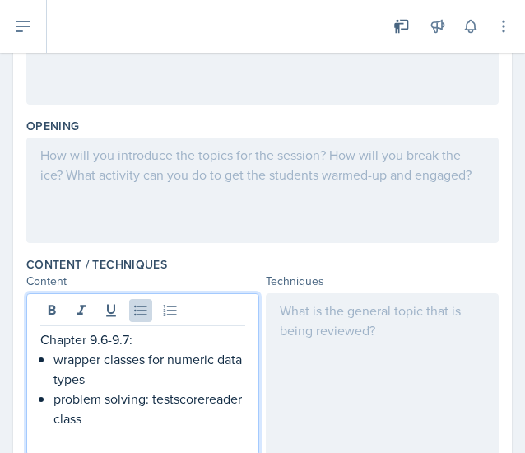
scroll to position [0, 0]
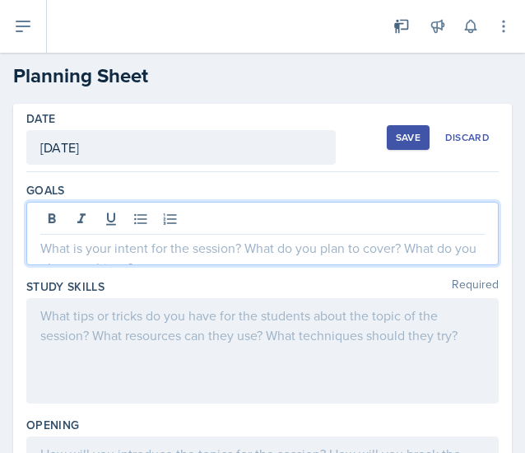
click at [252, 218] on div at bounding box center [262, 233] width 473 height 63
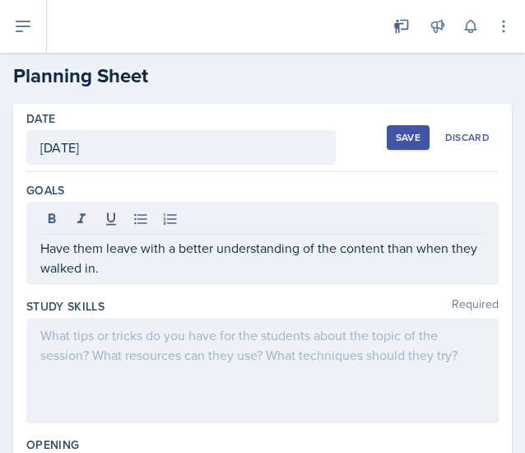
click at [372, 358] on div at bounding box center [262, 370] width 473 height 105
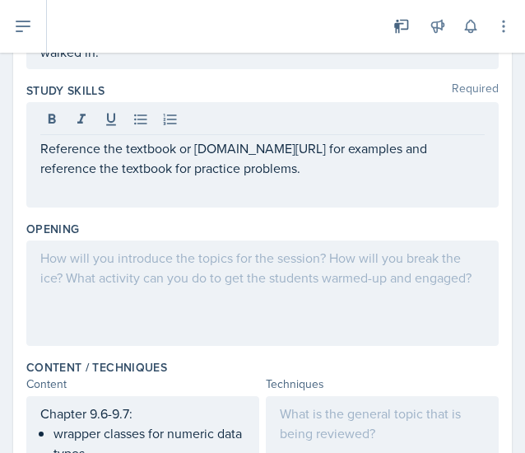
click at [361, 271] on div at bounding box center [262, 293] width 473 height 105
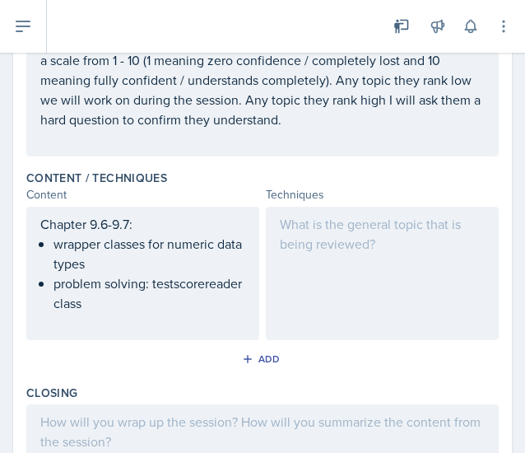
click at [370, 299] on div at bounding box center [382, 273] width 233 height 133
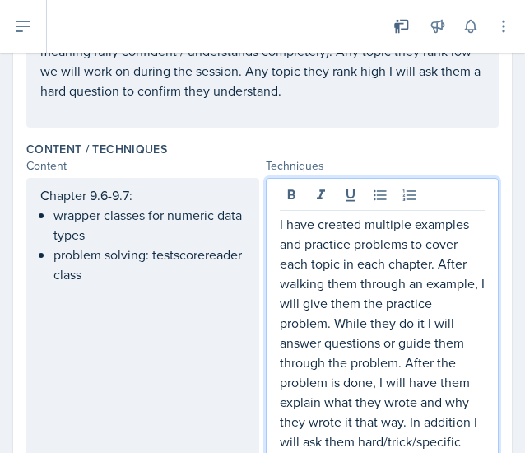
scroll to position [531, 0]
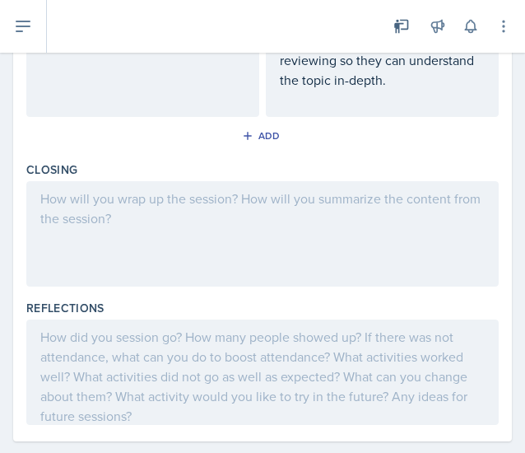
click at [275, 261] on div at bounding box center [262, 233] width 473 height 105
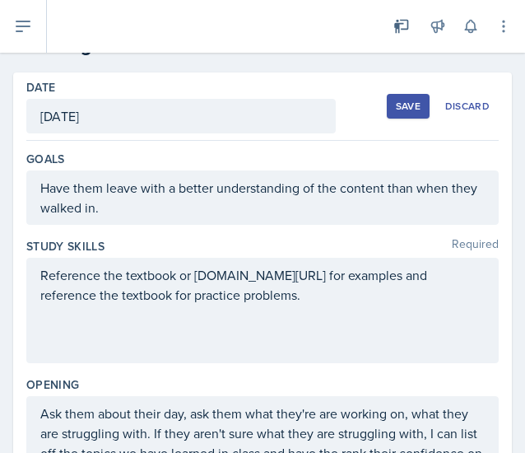
scroll to position [0, 0]
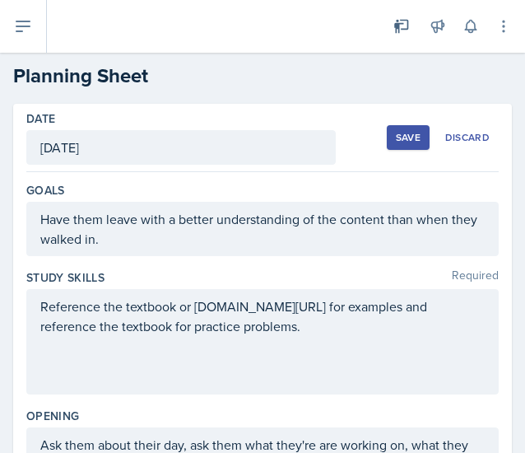
click at [404, 142] on div "Save" at bounding box center [408, 137] width 25 height 13
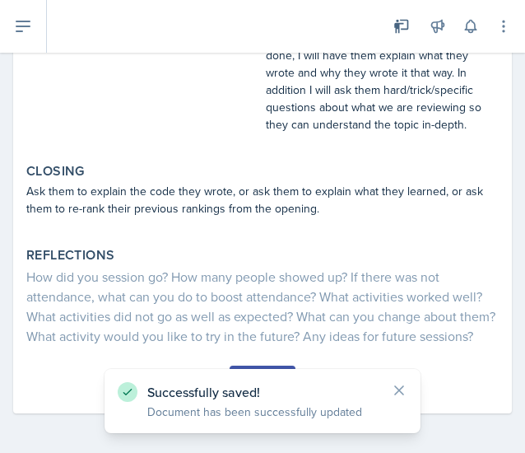
scroll to position [625, 0]
click at [264, 367] on button "Submit" at bounding box center [262, 380] width 65 height 28
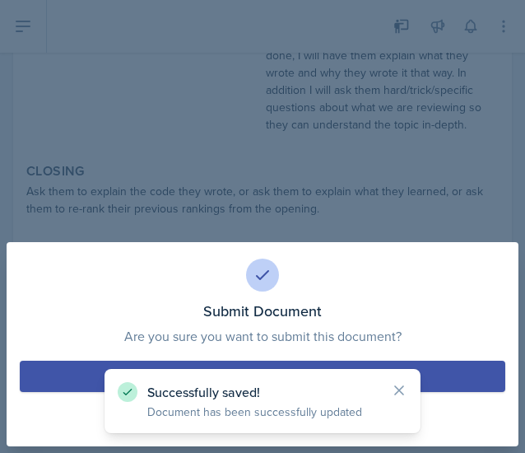
click at [257, 365] on button "Submit" at bounding box center [263, 376] width 486 height 31
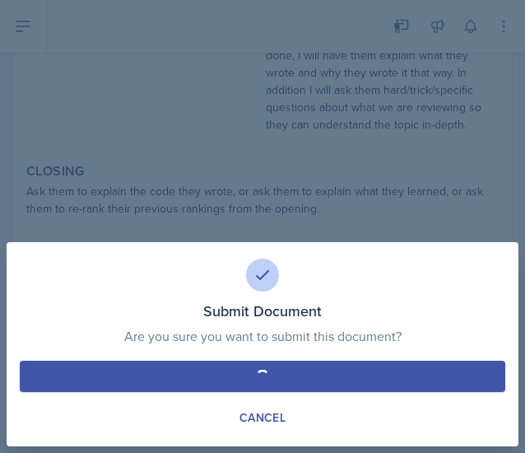
click at [45, 373] on button "Submit" at bounding box center [263, 376] width 486 height 31
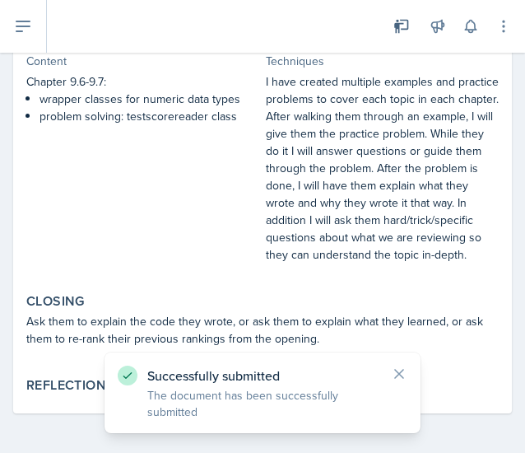
scroll to position [0, 0]
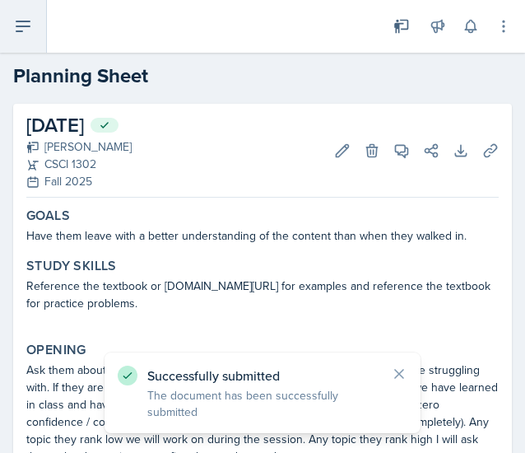
click at [12, 24] on button at bounding box center [23, 26] width 47 height 53
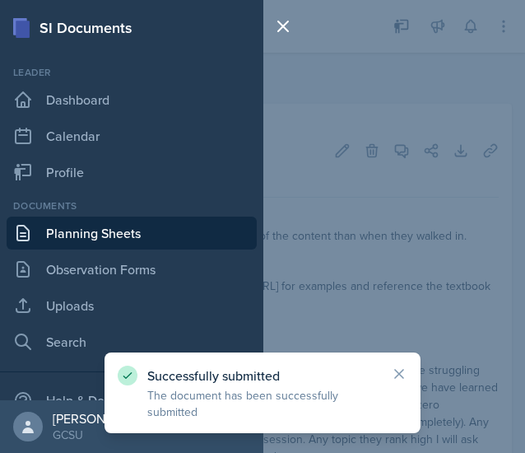
click at [156, 239] on link "Planning Sheets" at bounding box center [132, 233] width 250 height 33
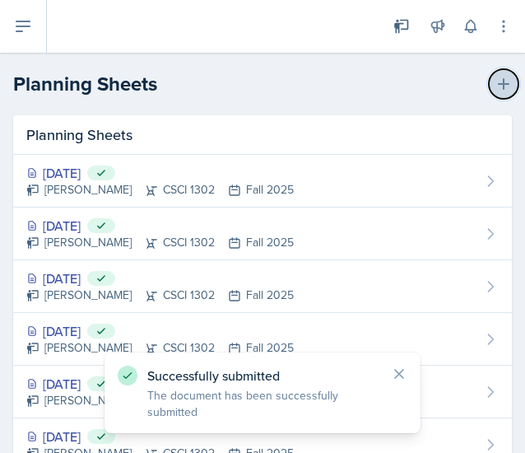
click at [489, 82] on button at bounding box center [504, 84] width 30 height 30
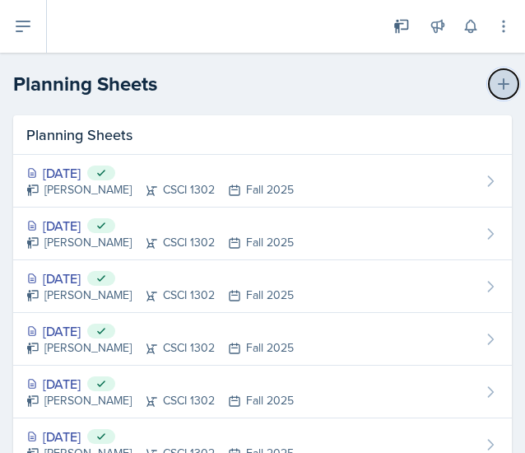
click at [496, 91] on icon at bounding box center [504, 84] width 16 height 16
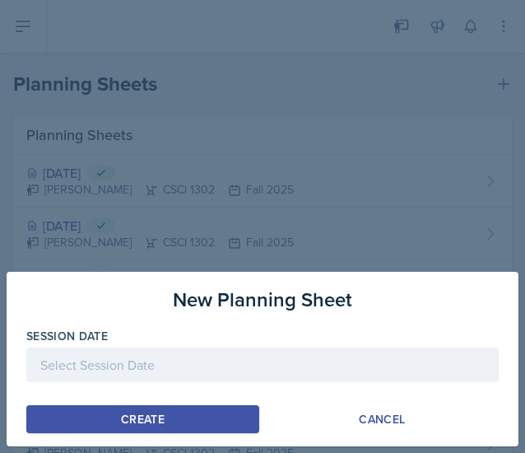
click at [242, 366] on div at bounding box center [262, 365] width 473 height 35
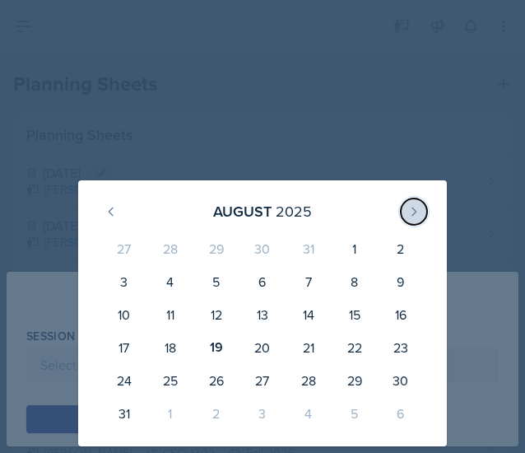
click at [418, 212] on icon at bounding box center [414, 211] width 13 height 13
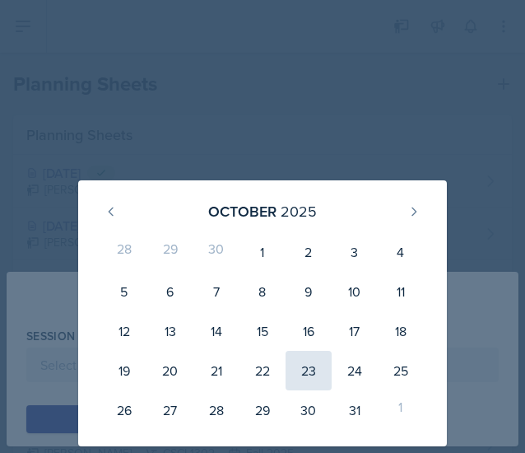
click at [298, 373] on div "23" at bounding box center [309, 371] width 46 height 40
type input "[DATE]"
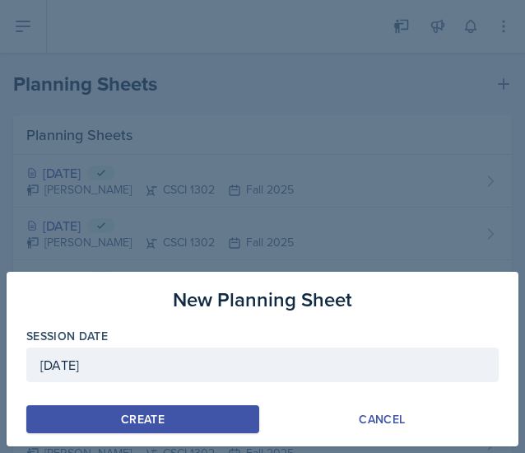
click at [162, 413] on div "Create" at bounding box center [143, 419] width 44 height 13
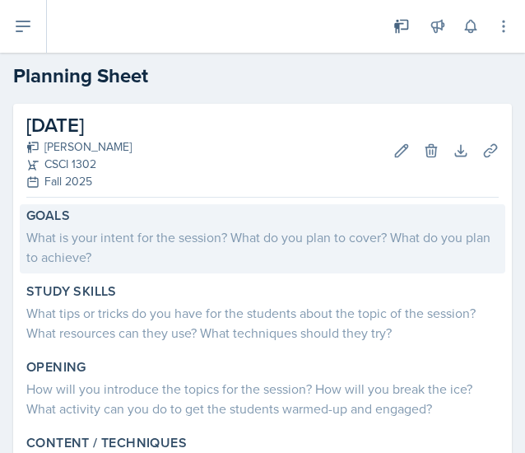
click at [257, 243] on div "What is your intent for the session? What do you plan to cover? What do you pla…" at bounding box center [262, 247] width 473 height 40
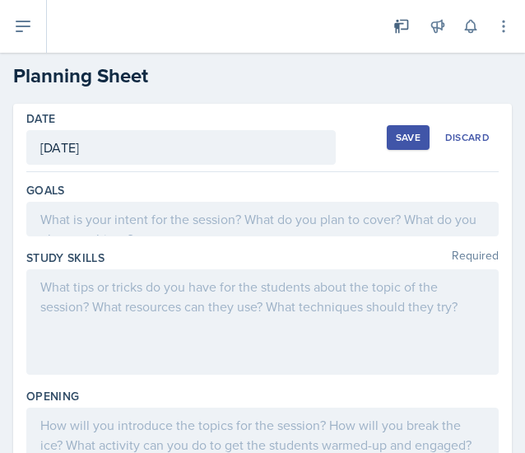
click at [247, 222] on div at bounding box center [262, 219] width 473 height 35
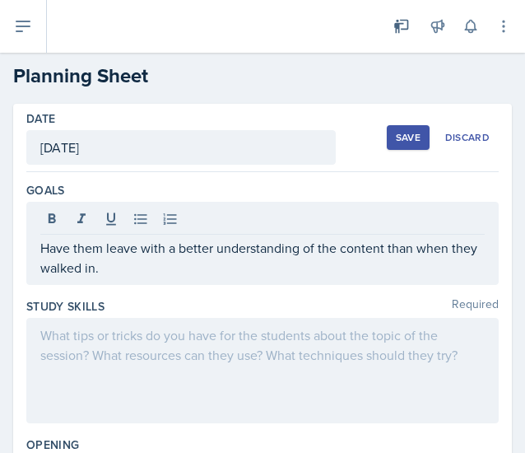
click at [360, 414] on div at bounding box center [262, 370] width 473 height 105
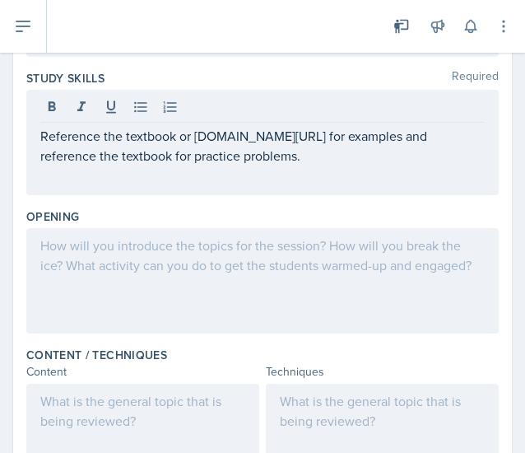
click at [339, 270] on div at bounding box center [262, 280] width 473 height 105
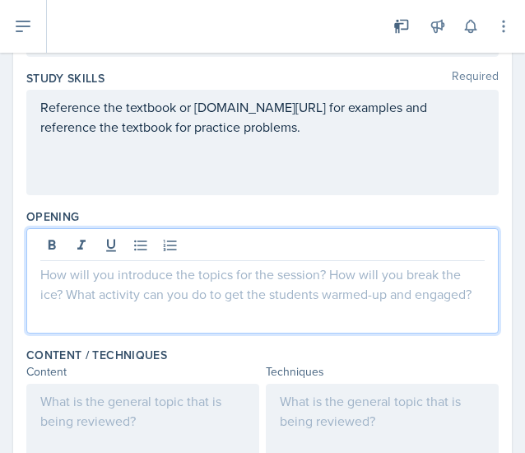
scroll to position [227, 0]
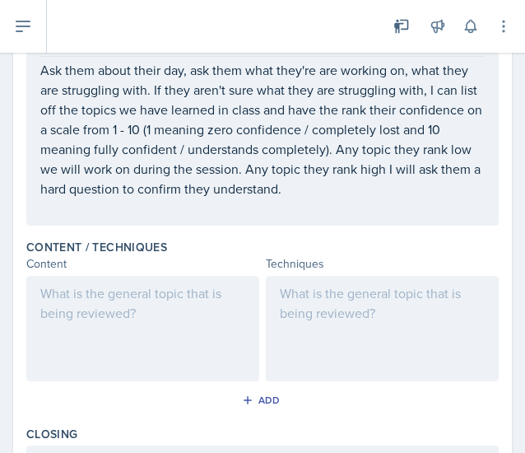
click at [320, 319] on div at bounding box center [382, 328] width 233 height 105
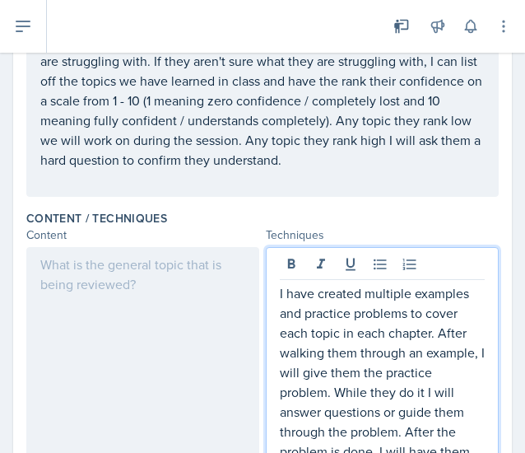
scroll to position [531, 0]
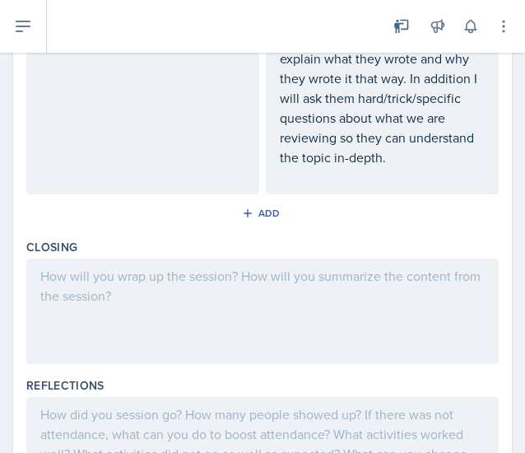
click at [348, 299] on div at bounding box center [262, 311] width 473 height 105
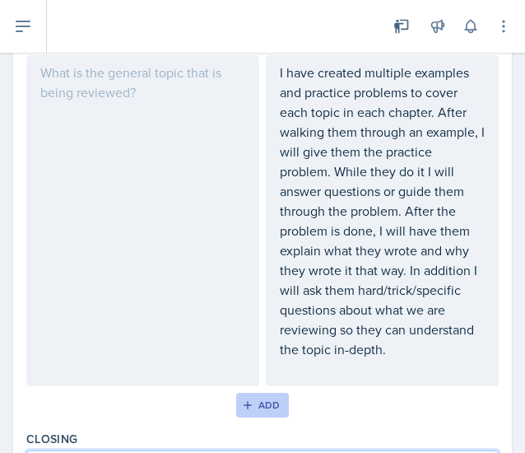
scroll to position [596, 0]
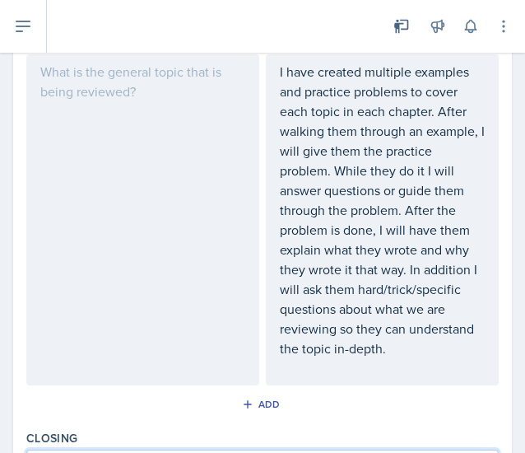
click at [148, 185] on div at bounding box center [142, 219] width 233 height 331
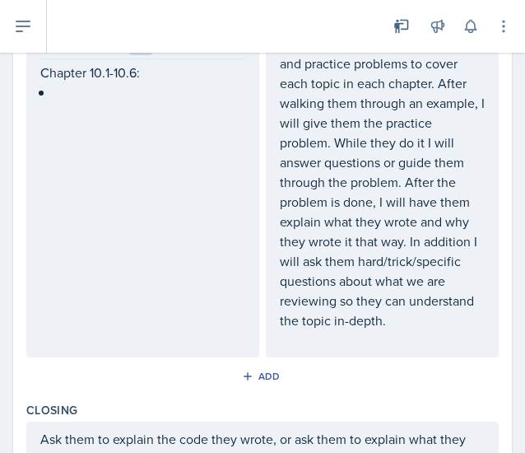
click at [96, 105] on div "Chapter 10.1-10.6:" at bounding box center [142, 191] width 233 height 331
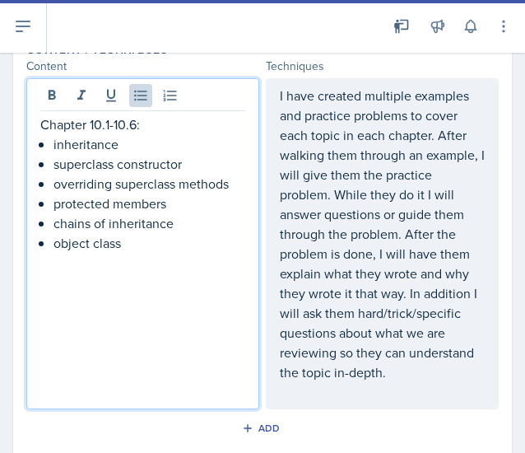
scroll to position [572, 0]
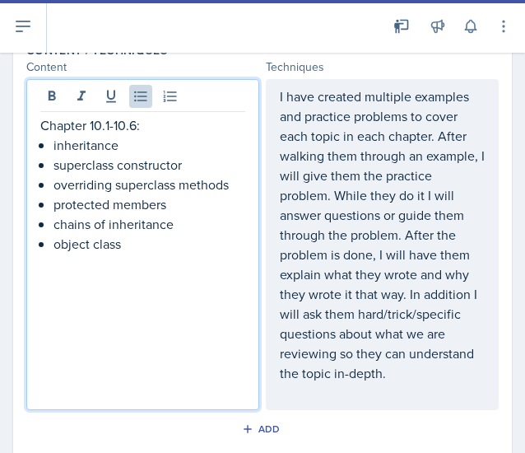
click at [158, 245] on p "object class" at bounding box center [150, 244] width 192 height 20
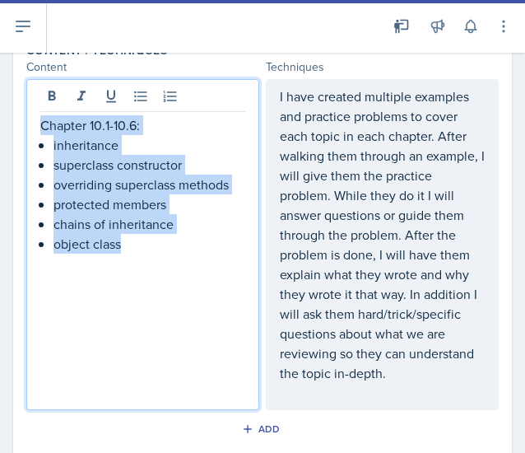
drag, startPoint x: 147, startPoint y: 250, endPoint x: 35, endPoint y: 123, distance: 169.2
click at [35, 123] on div "Chapter 10.1-10.6: inheritance superclass constructor overriding superclass met…" at bounding box center [142, 244] width 233 height 331
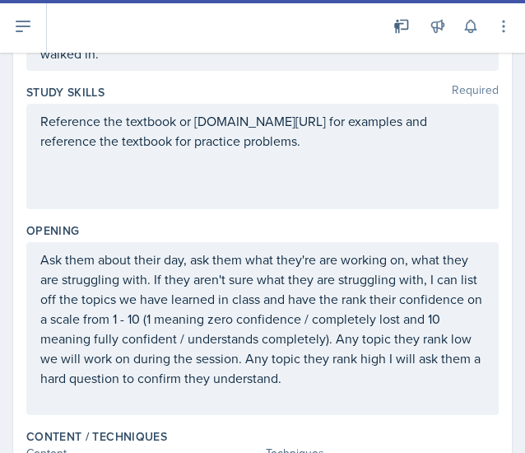
scroll to position [0, 0]
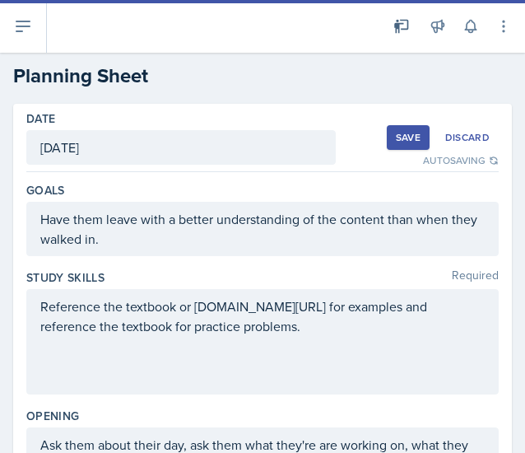
click at [396, 142] on div "Save" at bounding box center [408, 137] width 25 height 13
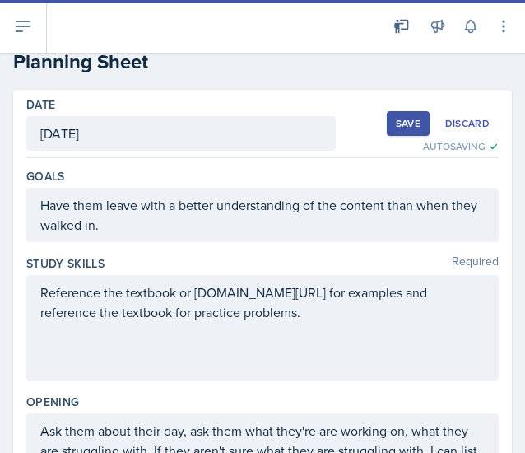
scroll to position [15, 0]
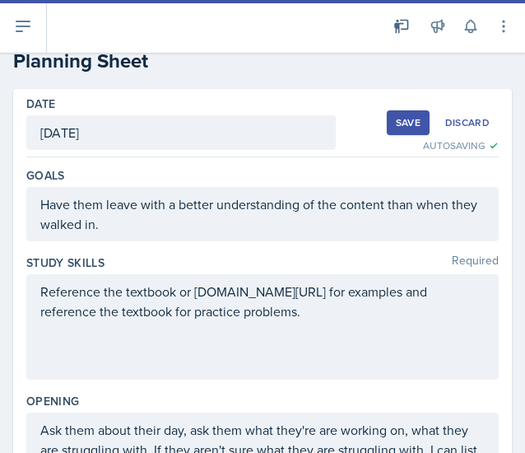
click at [396, 119] on div "Save" at bounding box center [408, 122] width 25 height 13
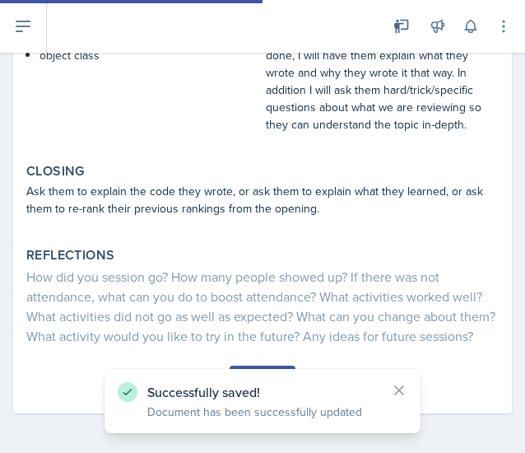
scroll to position [625, 0]
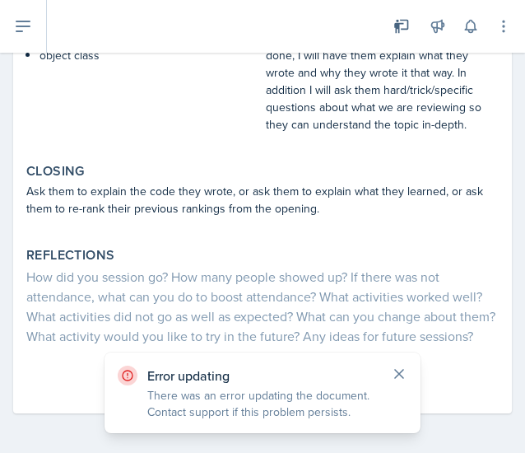
click at [399, 368] on icon at bounding box center [399, 374] width 16 height 16
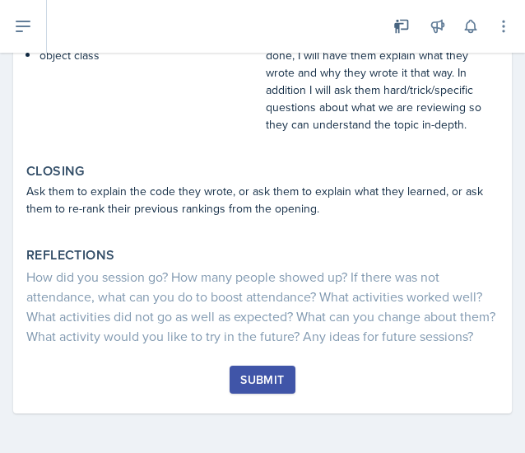
click at [267, 373] on div "Submit" at bounding box center [263, 379] width 44 height 13
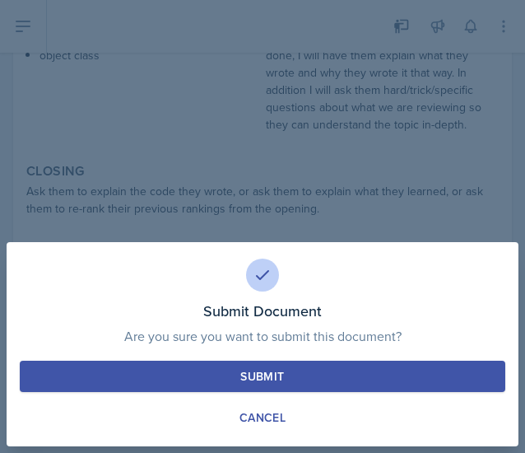
click at [268, 369] on div "Submit" at bounding box center [263, 376] width 44 height 16
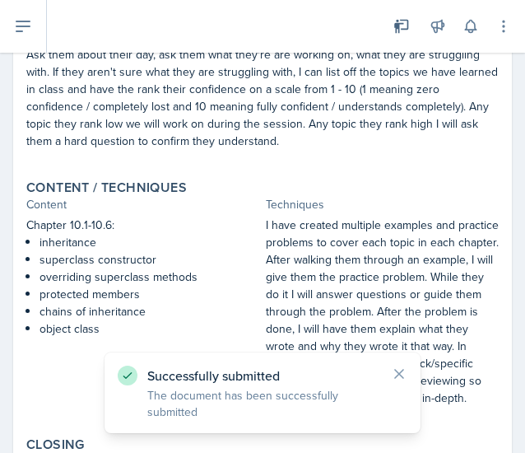
scroll to position [0, 0]
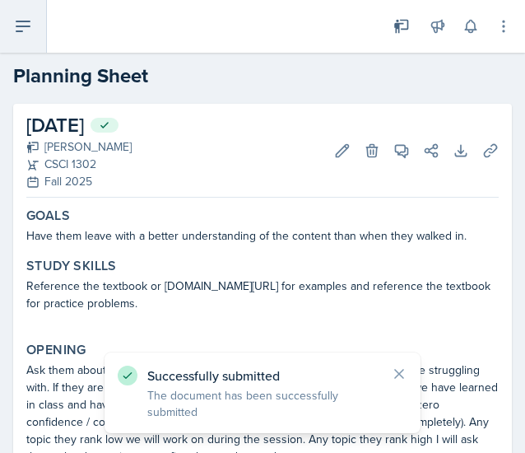
click at [30, 30] on icon at bounding box center [23, 26] width 20 height 20
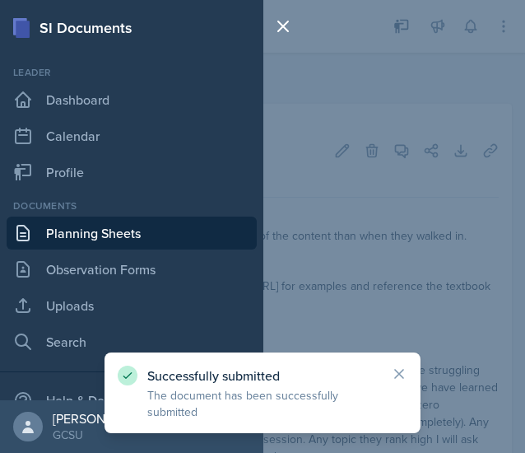
click at [172, 237] on link "Planning Sheets" at bounding box center [132, 233] width 250 height 33
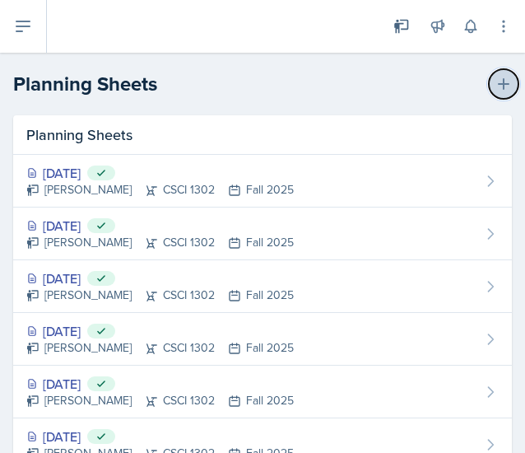
click at [496, 85] on icon at bounding box center [504, 84] width 16 height 16
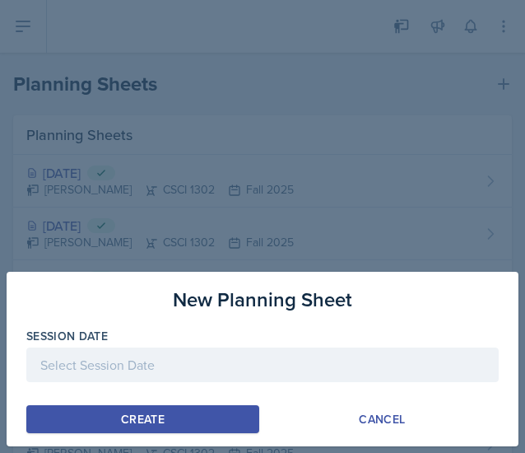
click at [264, 361] on div at bounding box center [262, 365] width 473 height 35
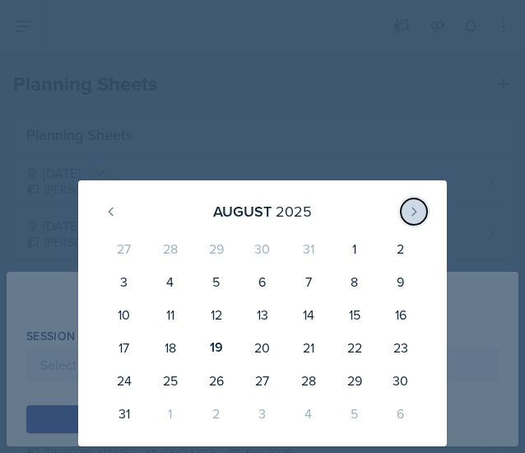
click at [415, 210] on icon at bounding box center [415, 211] width 4 height 7
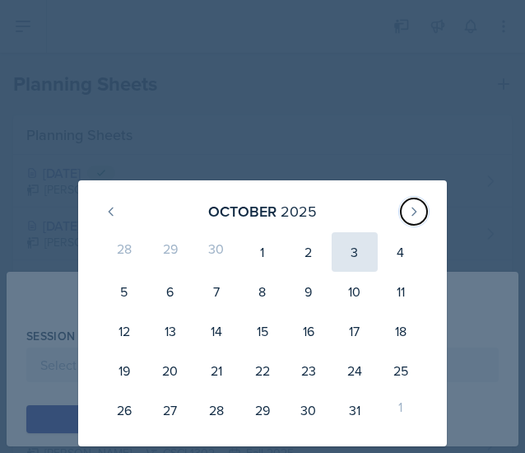
drag, startPoint x: 415, startPoint y: 210, endPoint x: 365, endPoint y: 248, distance: 62.9
click at [365, 248] on div "[DATE] 28 29 30 1 2 3 4 5 6 7 8 9 10 11 12 13 14 15 16 17 18 19 20 21 22 23 24 …" at bounding box center [262, 313] width 369 height 266
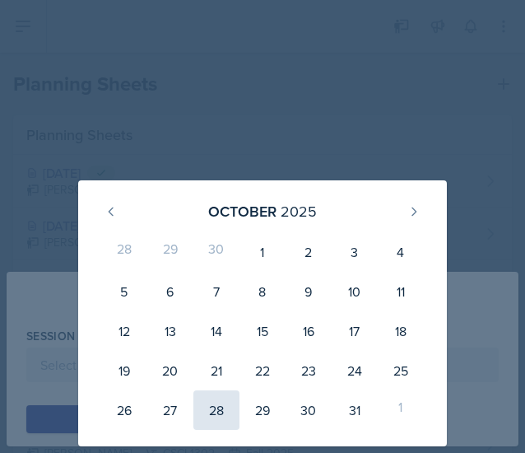
click at [217, 402] on div "28" at bounding box center [217, 410] width 46 height 40
type input "[DATE]"
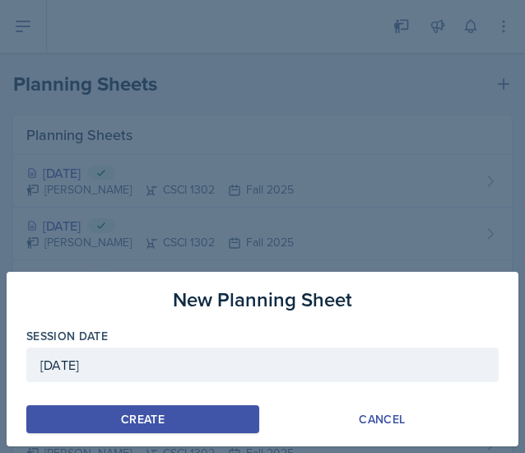
click at [173, 413] on button "Create" at bounding box center [142, 419] width 233 height 28
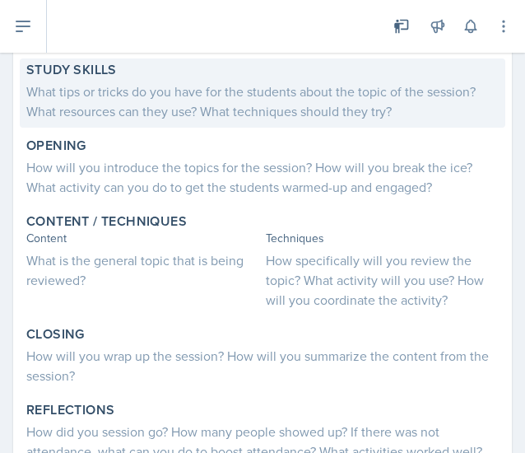
scroll to position [222, 0]
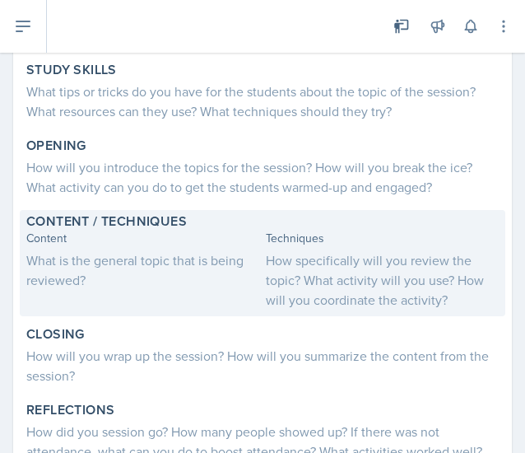
click at [144, 269] on div "What is the general topic that is being reviewed?" at bounding box center [142, 270] width 233 height 40
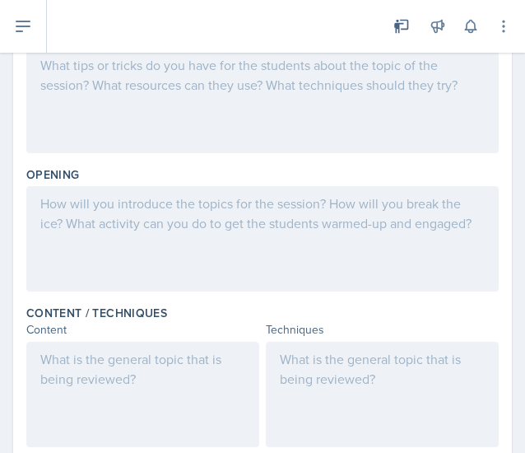
click at [86, 354] on div at bounding box center [142, 394] width 233 height 105
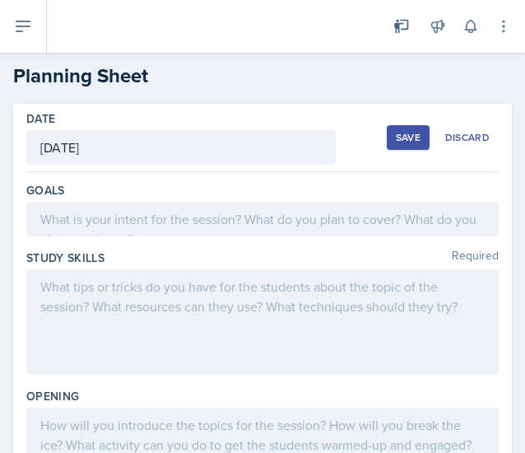
scroll to position [46, 0]
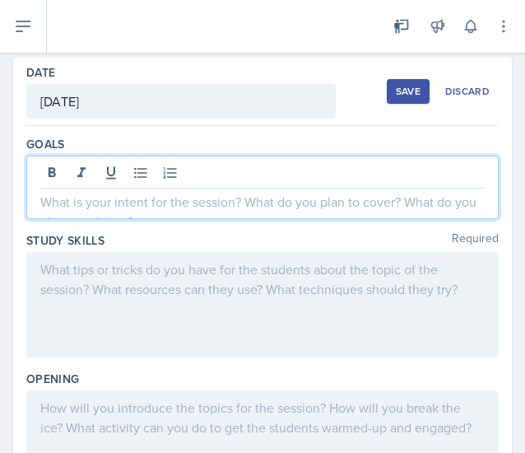
click at [297, 192] on p at bounding box center [262, 202] width 445 height 20
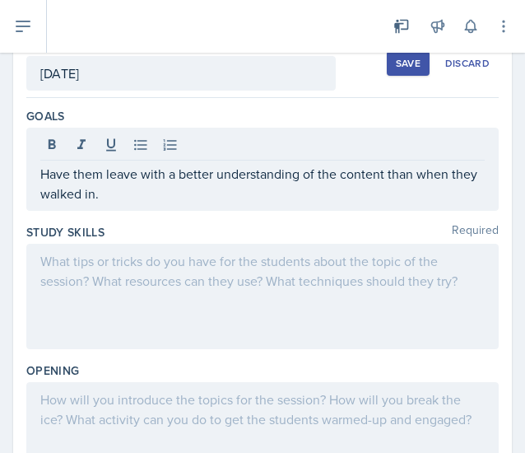
click at [282, 278] on div at bounding box center [262, 296] width 473 height 105
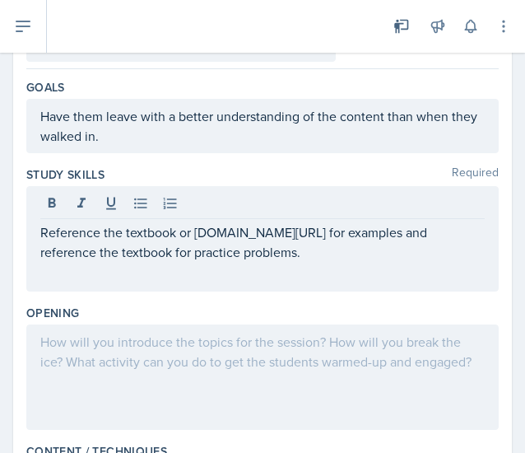
click at [339, 367] on div at bounding box center [262, 377] width 473 height 105
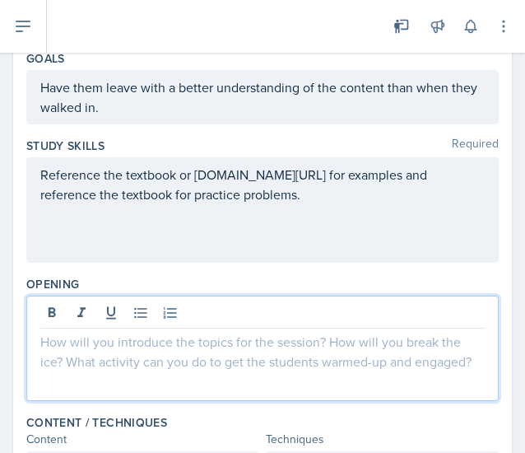
scroll to position [151, 0]
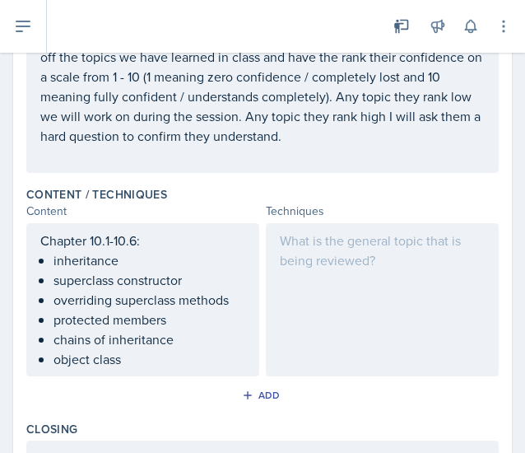
click at [326, 343] on div at bounding box center [382, 299] width 233 height 153
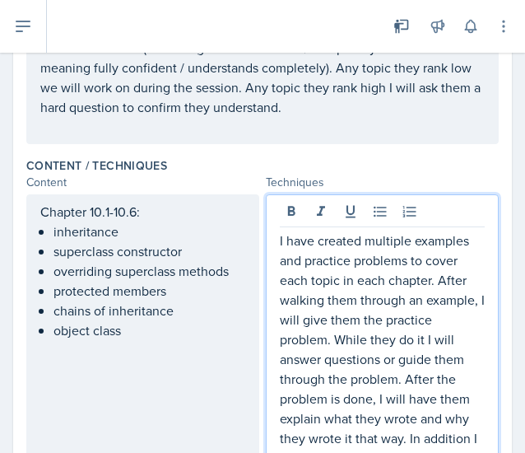
scroll to position [531, 0]
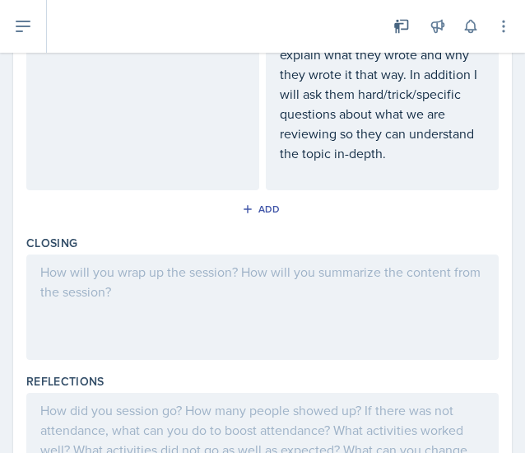
click at [339, 298] on div at bounding box center [262, 307] width 473 height 105
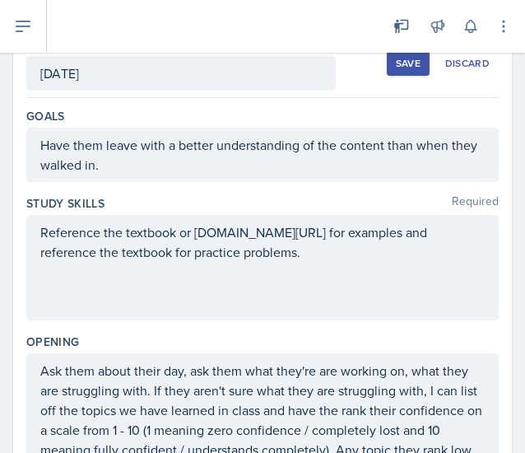
scroll to position [0, 0]
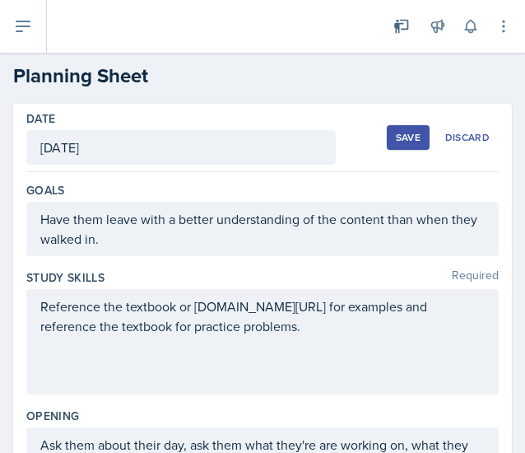
click at [387, 136] on button "Save" at bounding box center [408, 137] width 43 height 25
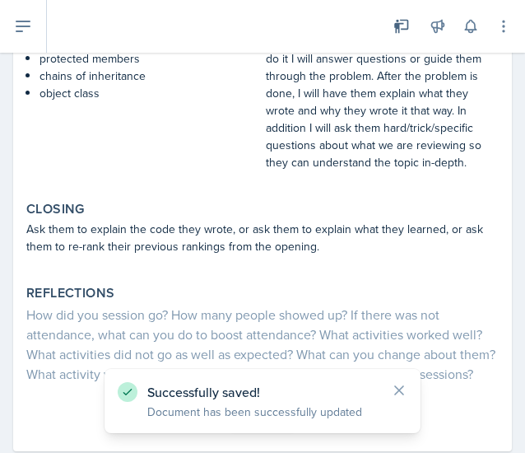
scroll to position [625, 0]
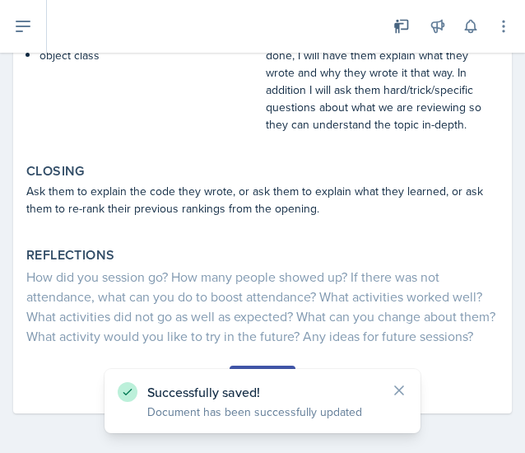
click at [277, 367] on button "Submit" at bounding box center [262, 380] width 65 height 28
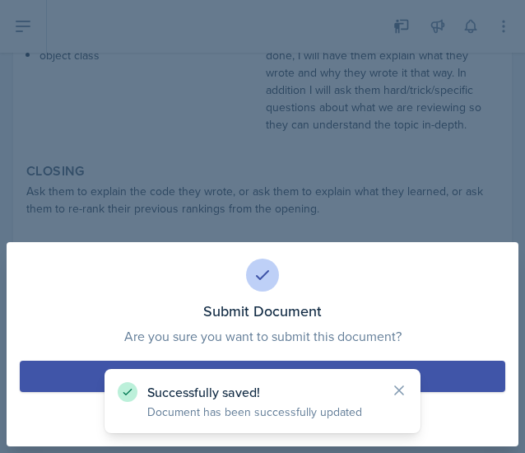
click at [275, 363] on button "Submit" at bounding box center [263, 376] width 486 height 31
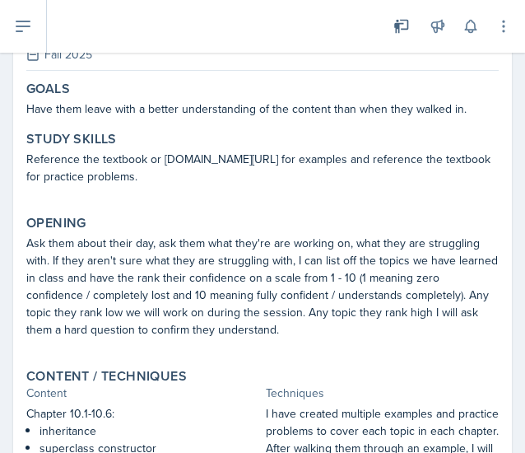
scroll to position [0, 0]
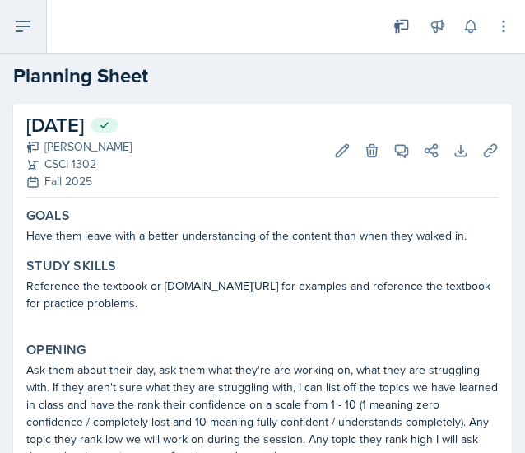
click at [40, 25] on button at bounding box center [23, 26] width 47 height 53
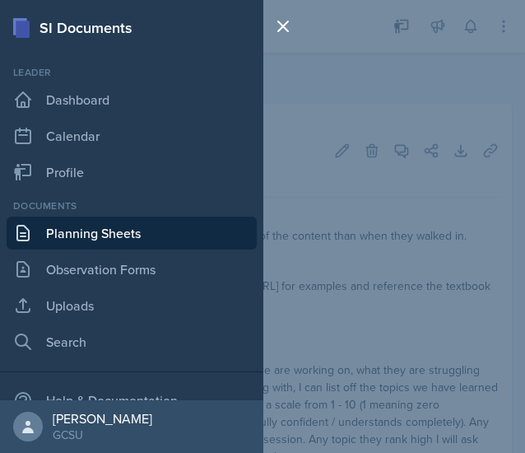
click at [119, 236] on link "Planning Sheets" at bounding box center [132, 233] width 250 height 33
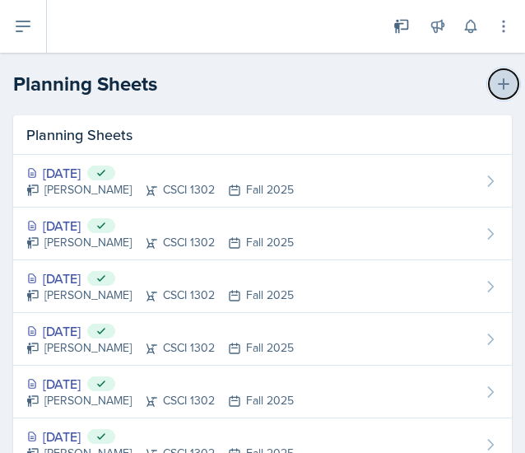
click at [498, 83] on icon at bounding box center [504, 84] width 12 height 12
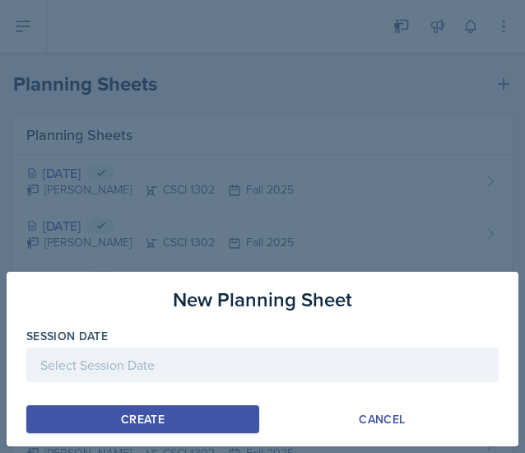
click at [158, 371] on div at bounding box center [262, 365] width 473 height 35
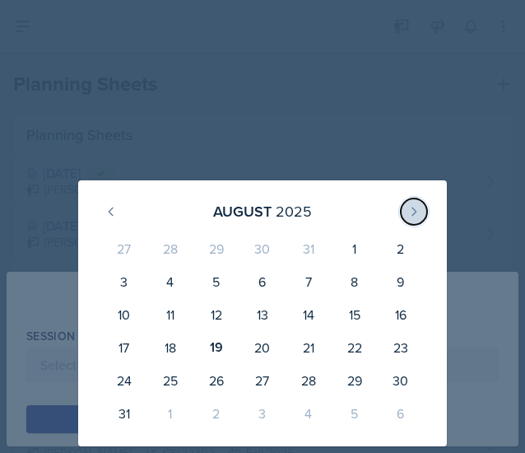
click at [415, 213] on icon at bounding box center [415, 211] width 4 height 7
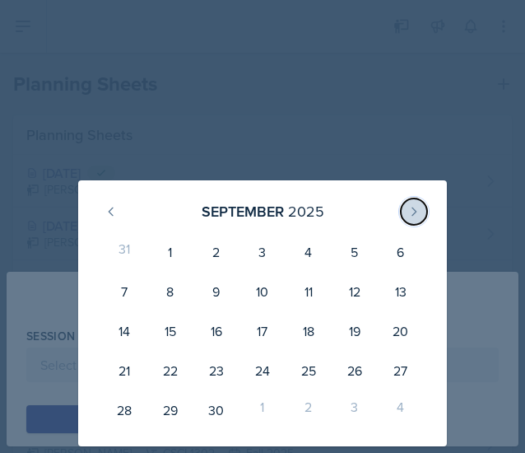
click at [415, 213] on icon at bounding box center [415, 211] width 4 height 7
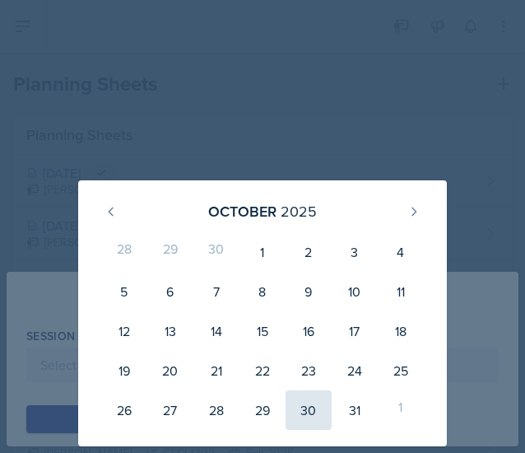
click at [313, 409] on div "30" at bounding box center [309, 410] width 46 height 40
type input "[DATE]"
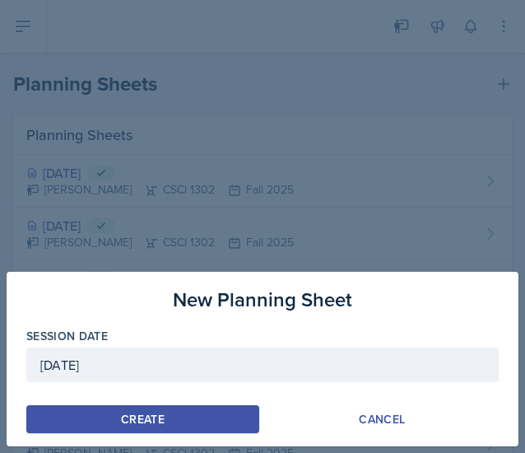
click at [133, 418] on div "Create" at bounding box center [143, 419] width 44 height 13
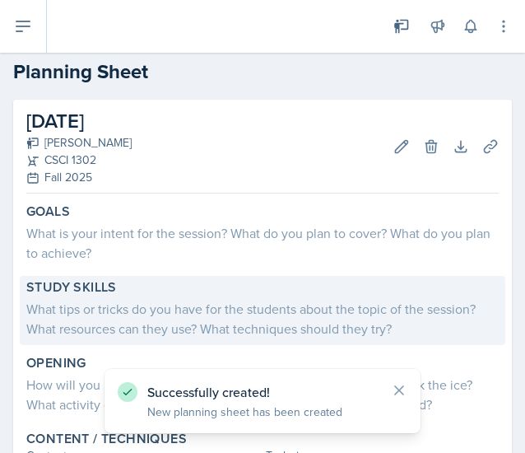
scroll to position [3, 0]
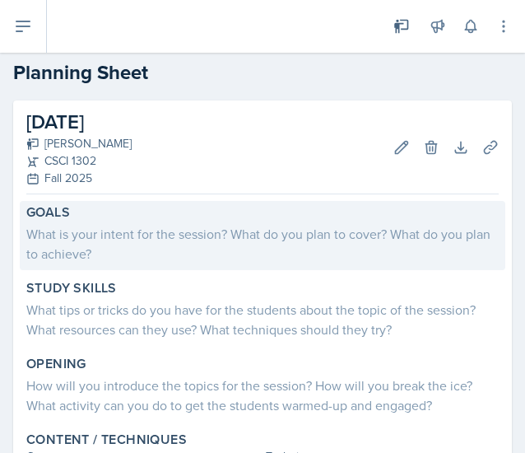
click at [326, 245] on div "What is your intent for the session? What do you plan to cover? What do you pla…" at bounding box center [262, 244] width 473 height 40
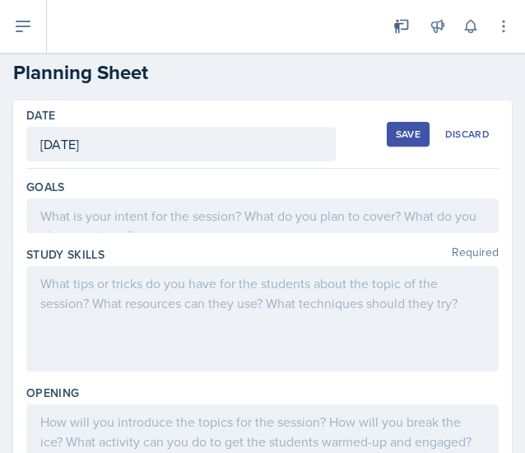
click at [251, 207] on div at bounding box center [262, 215] width 473 height 35
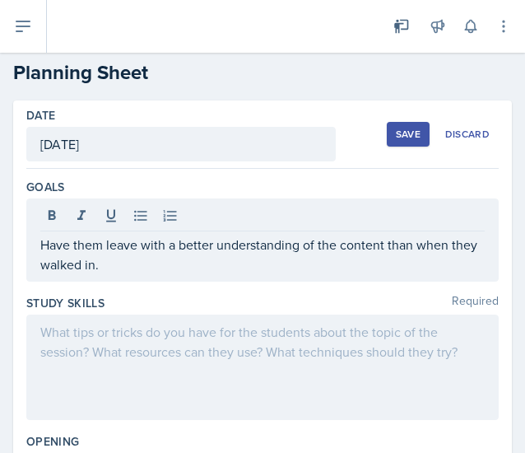
click at [346, 353] on div at bounding box center [262, 367] width 473 height 105
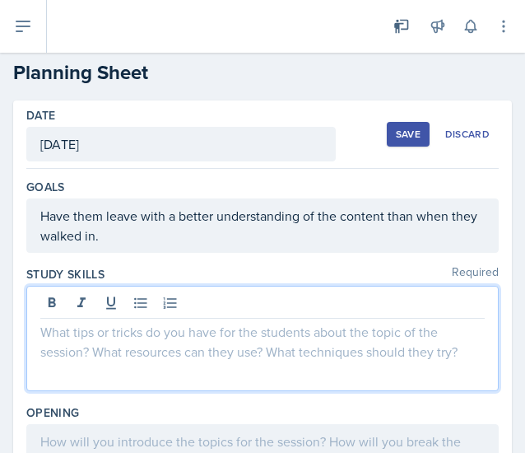
scroll to position [31, 0]
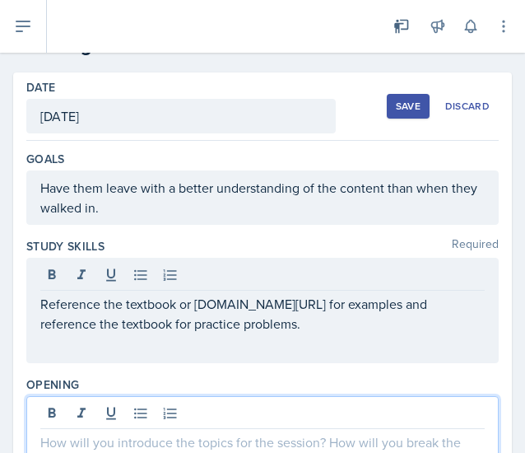
click at [395, 413] on div at bounding box center [262, 448] width 473 height 105
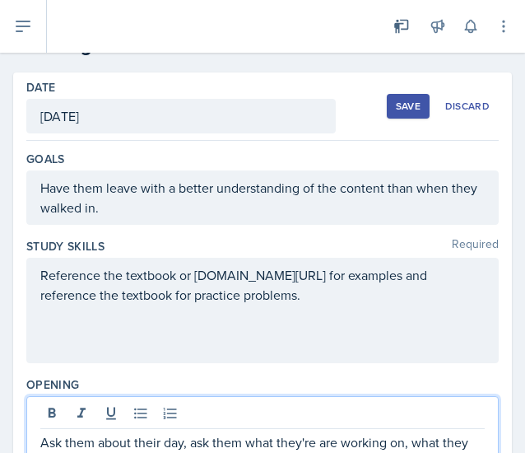
scroll to position [151, 0]
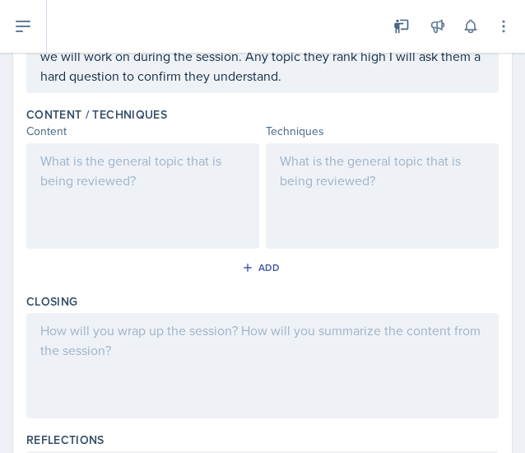
click at [394, 199] on div at bounding box center [382, 195] width 233 height 105
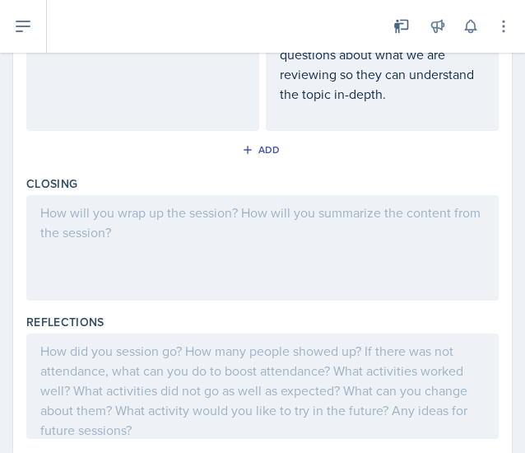
scroll to position [861, 0]
click at [304, 310] on div "Reflections" at bounding box center [262, 379] width 473 height 138
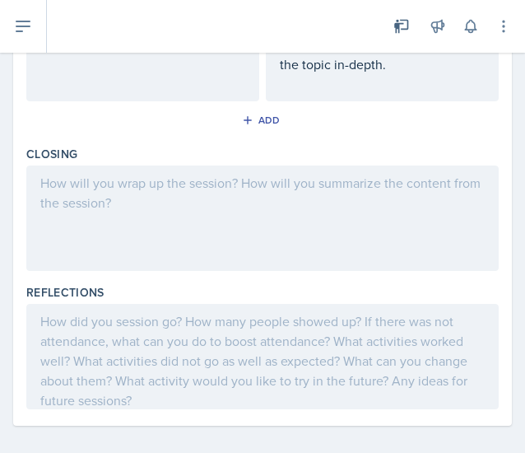
click at [264, 237] on div at bounding box center [262, 218] width 473 height 105
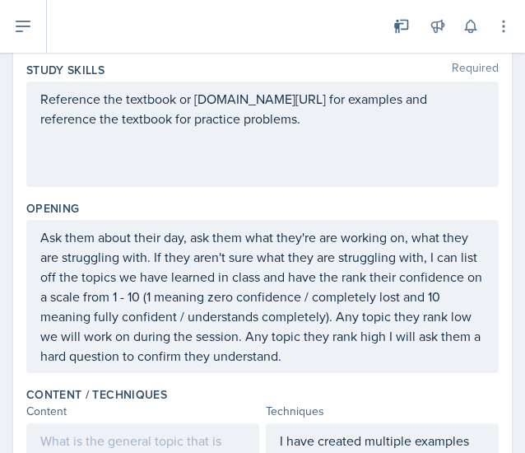
scroll to position [0, 0]
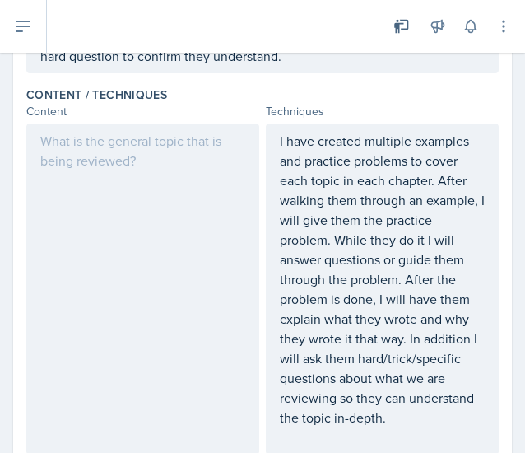
click at [180, 212] on div at bounding box center [142, 289] width 233 height 331
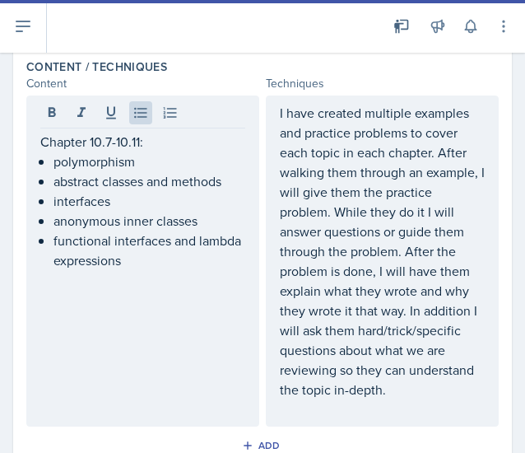
drag, startPoint x: 151, startPoint y: 327, endPoint x: 128, endPoint y: 314, distance: 26.6
click at [128, 314] on div "Chapter 10.7-10.11: polymorphism abstract classes and methods interfaces anonym…" at bounding box center [142, 261] width 233 height 331
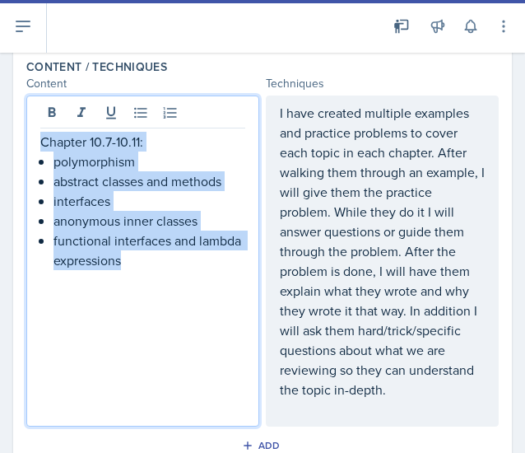
drag, startPoint x: 193, startPoint y: 258, endPoint x: 16, endPoint y: 124, distance: 221.1
click at [16, 124] on div "Date [DATE] [DATE] 27 28 29 30 31 1 2 3 4 5 6 7 8 9 10 11 12 13 14 15 16 17 18 …" at bounding box center [262, 159] width 499 height 1183
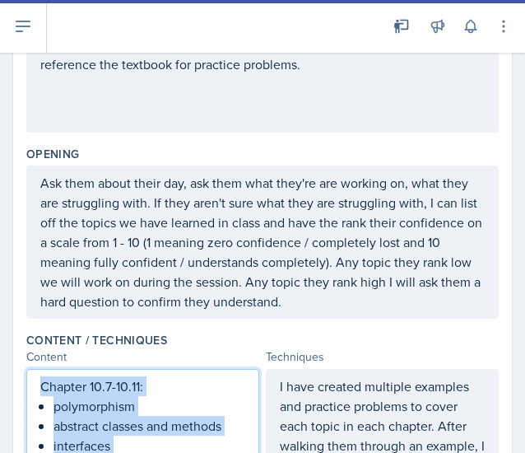
scroll to position [0, 0]
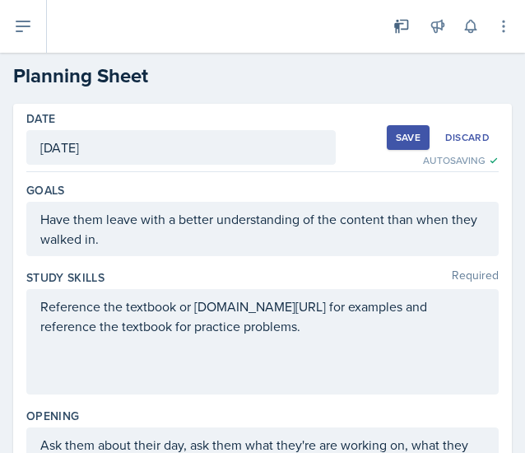
click at [396, 132] on div "Save" at bounding box center [408, 137] width 25 height 13
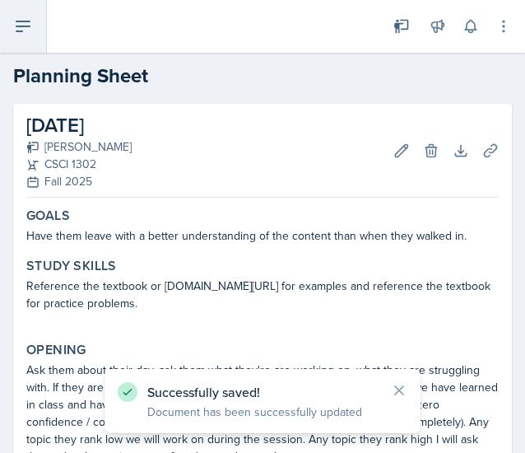
click at [4, 22] on button at bounding box center [23, 26] width 47 height 53
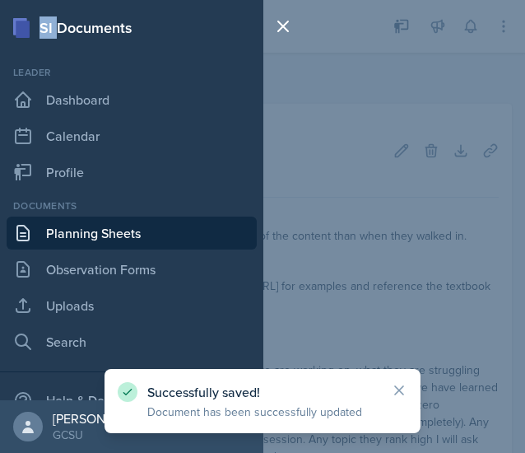
click at [4, 22] on div "SI Documents" at bounding box center [132, 27] width 264 height 22
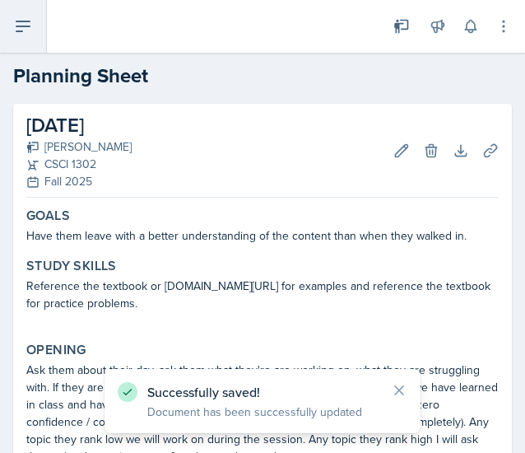
click at [30, 30] on icon at bounding box center [23, 26] width 20 height 20
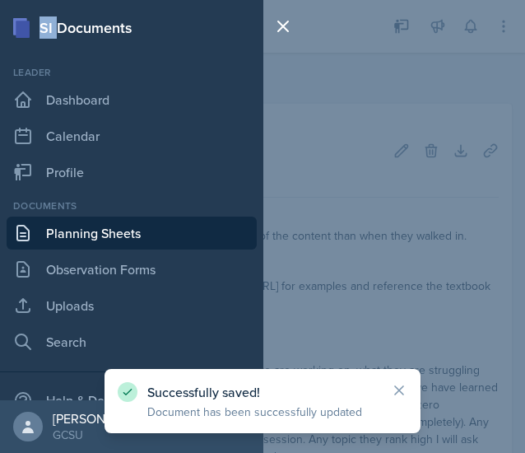
click at [157, 231] on link "Planning Sheets" at bounding box center [132, 233] width 250 height 33
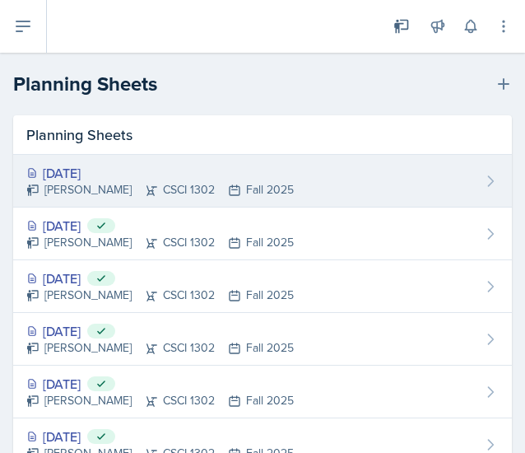
click at [395, 175] on div "[DATE] [PERSON_NAME] CSCI 1302 Fall 2025" at bounding box center [262, 181] width 499 height 53
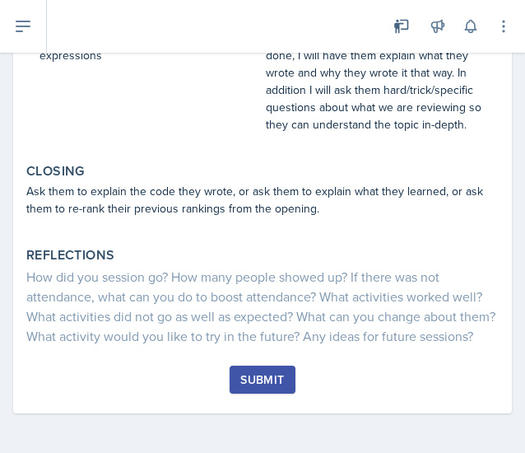
scroll to position [609, 0]
click at [248, 382] on div "Submit" at bounding box center [263, 379] width 44 height 13
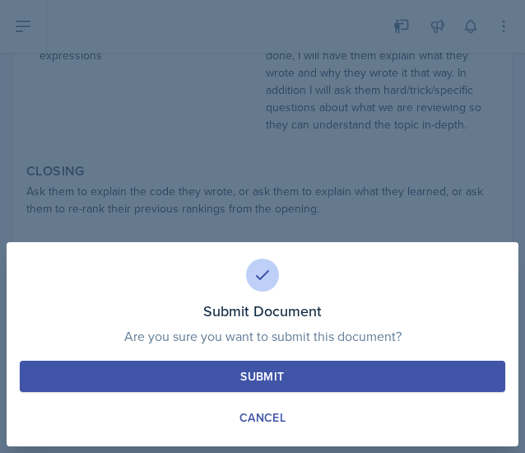
click at [249, 372] on div "Submit" at bounding box center [263, 376] width 44 height 16
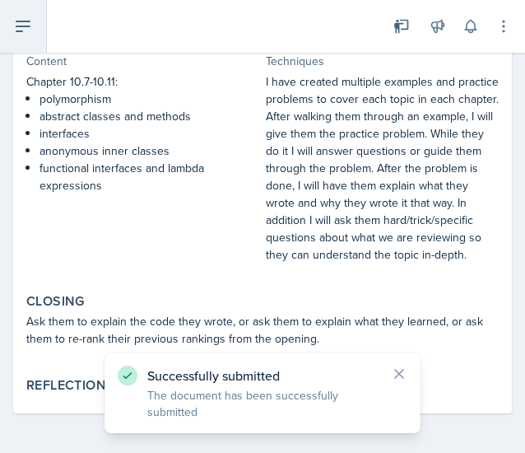
click at [20, 26] on icon at bounding box center [22, 26] width 13 height 10
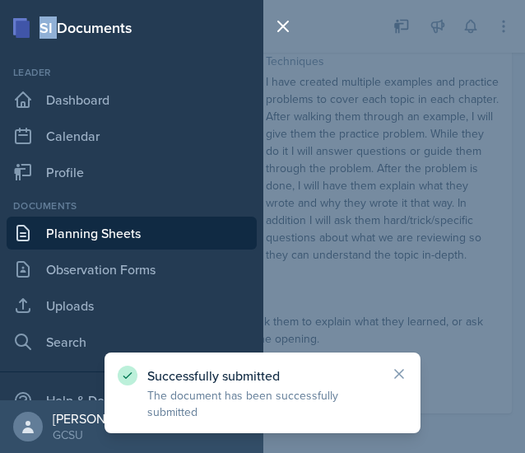
click at [156, 231] on link "Planning Sheets" at bounding box center [132, 233] width 250 height 33
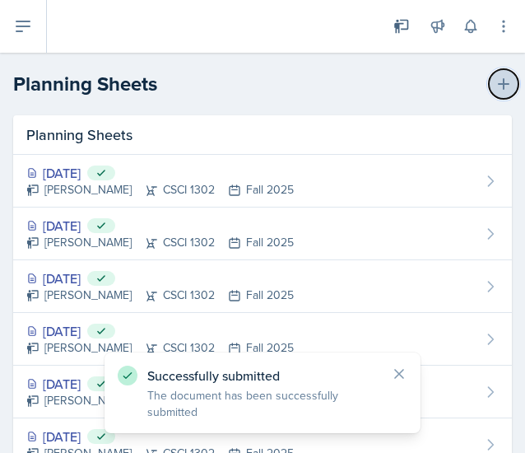
click at [499, 77] on icon at bounding box center [504, 84] width 16 height 16
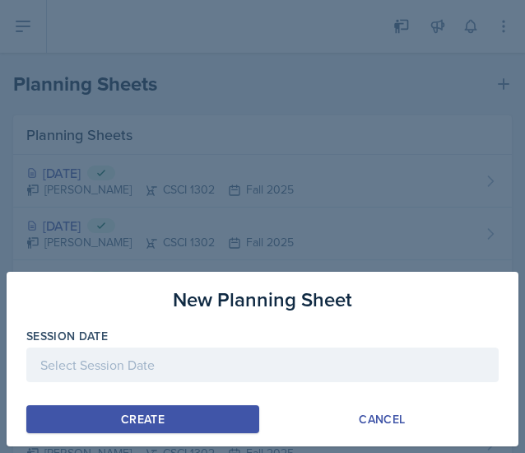
click at [77, 367] on div at bounding box center [262, 365] width 473 height 35
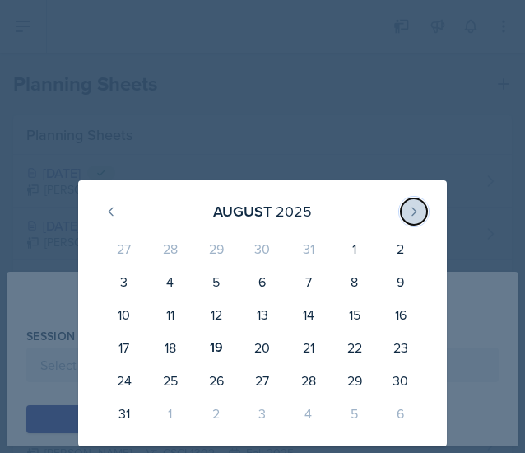
click at [417, 210] on icon at bounding box center [414, 211] width 13 height 13
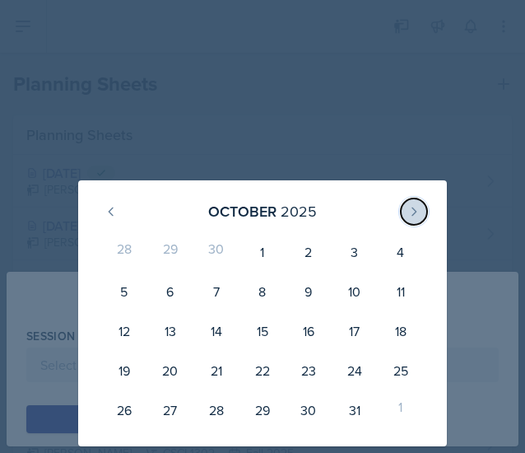
click at [417, 210] on icon at bounding box center [414, 211] width 13 height 13
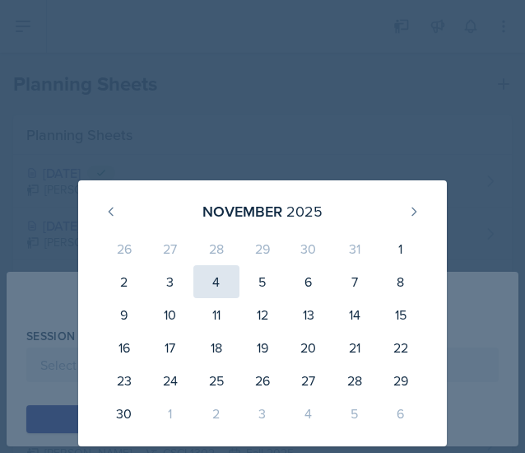
click at [208, 284] on div "4" at bounding box center [217, 281] width 46 height 33
type input "[DATE]"
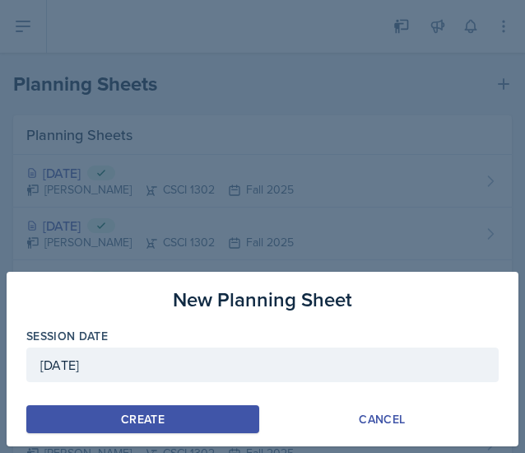
click at [163, 438] on div "New Planning Sheet Session Date [DATE] [DATE] 26 27 28 29 30 31 1 2 3 4 5 6 7 8…" at bounding box center [263, 359] width 512 height 175
click at [159, 423] on div "Create" at bounding box center [143, 419] width 44 height 13
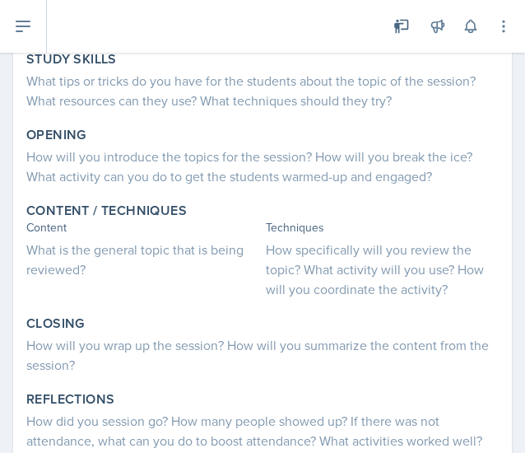
scroll to position [236, 0]
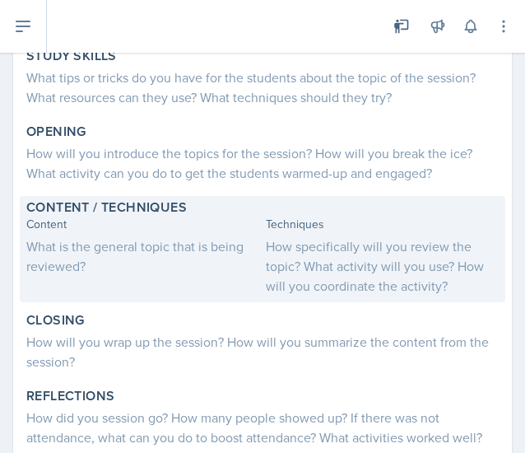
click at [163, 276] on div "Content What is the general topic that is being reviewed?" at bounding box center [142, 256] width 233 height 80
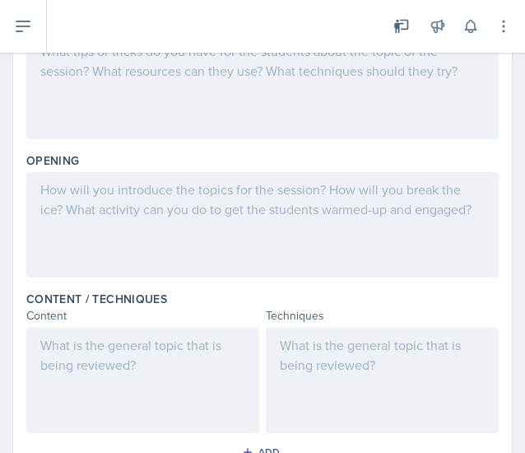
click at [105, 350] on div at bounding box center [142, 380] width 233 height 105
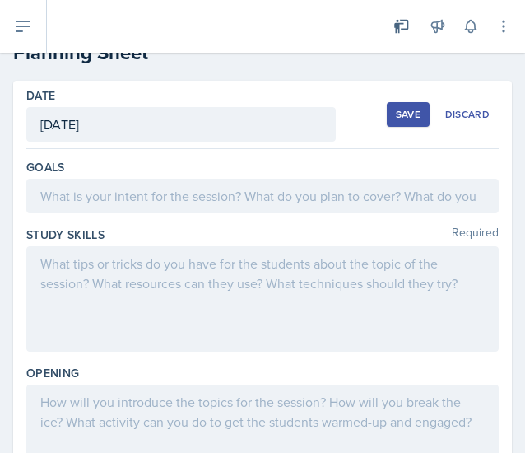
scroll to position [0, 0]
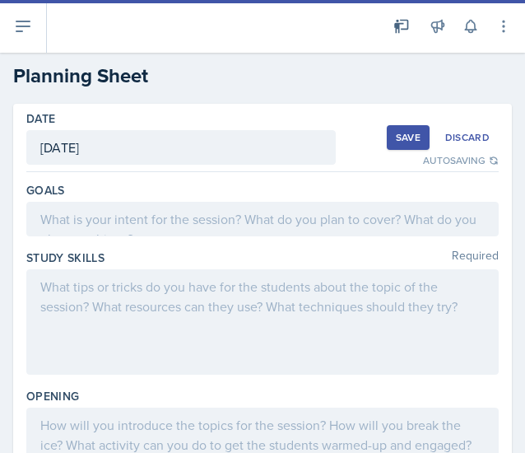
click at [311, 211] on div at bounding box center [262, 219] width 473 height 35
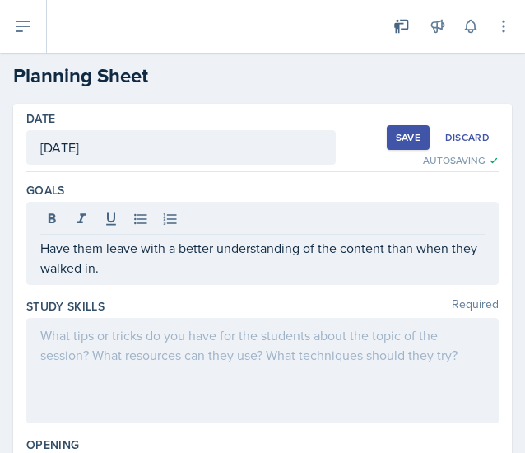
click at [331, 381] on div at bounding box center [262, 370] width 473 height 105
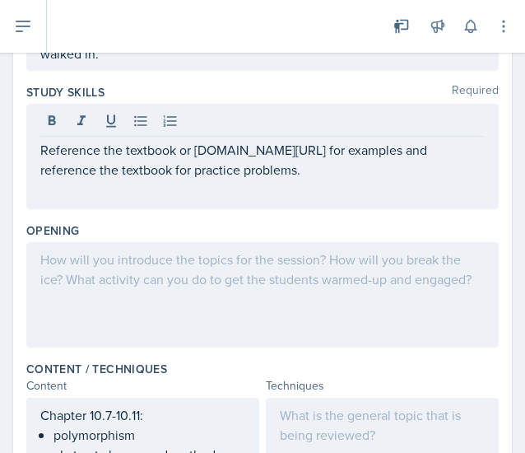
click at [333, 285] on div at bounding box center [262, 294] width 473 height 105
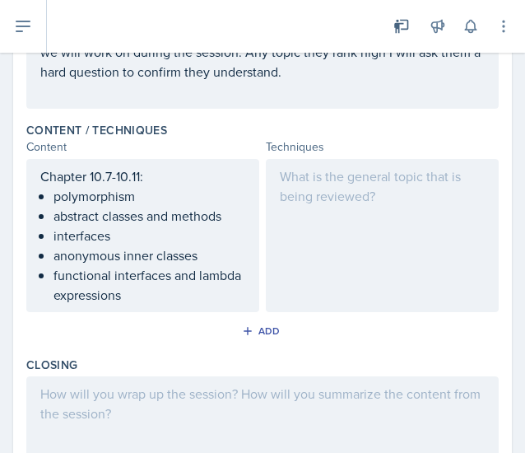
click at [362, 268] on div at bounding box center [382, 235] width 233 height 153
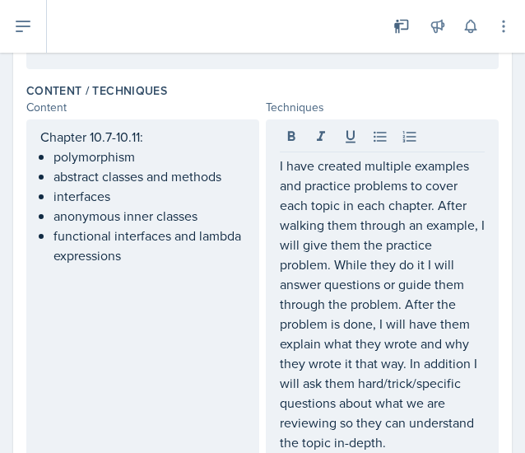
scroll to position [918, 0]
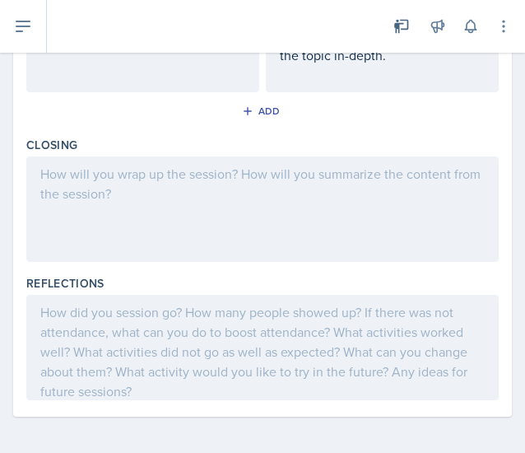
click at [296, 187] on div at bounding box center [262, 208] width 473 height 105
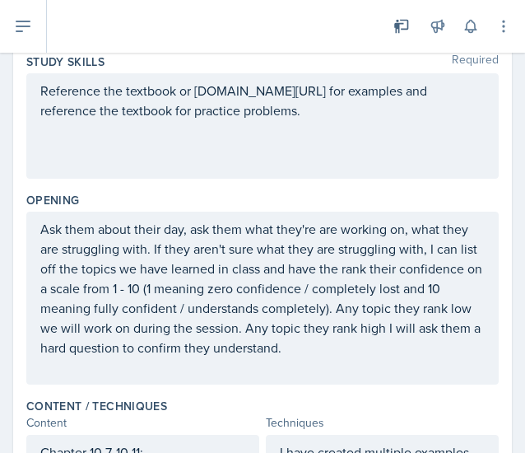
scroll to position [0, 0]
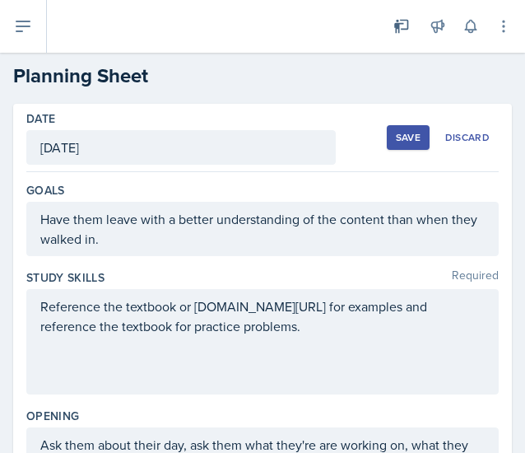
click at [397, 127] on button "Save" at bounding box center [408, 137] width 43 height 25
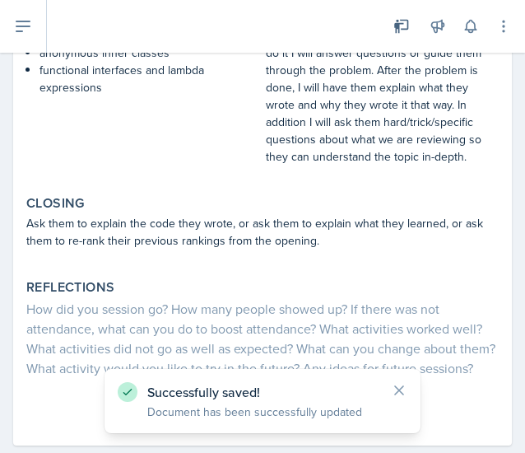
scroll to position [625, 0]
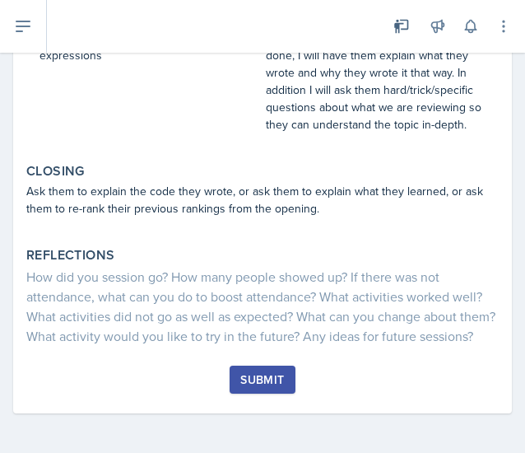
click at [259, 367] on button "Submit" at bounding box center [262, 380] width 65 height 28
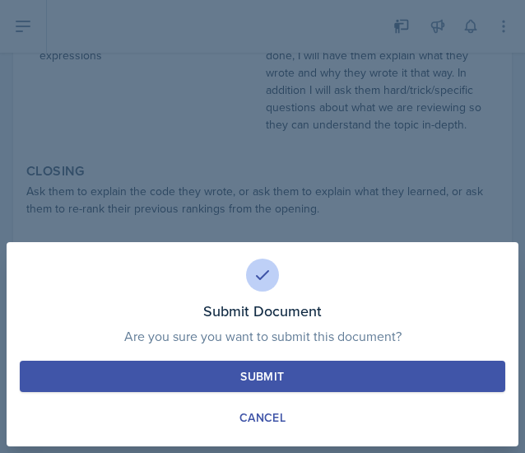
click at [260, 370] on div "Submit" at bounding box center [263, 376] width 44 height 16
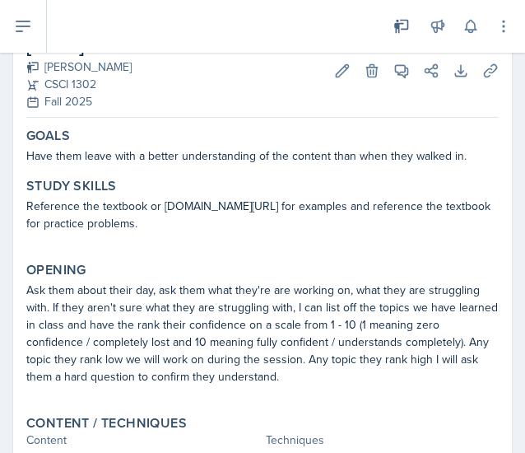
scroll to position [0, 0]
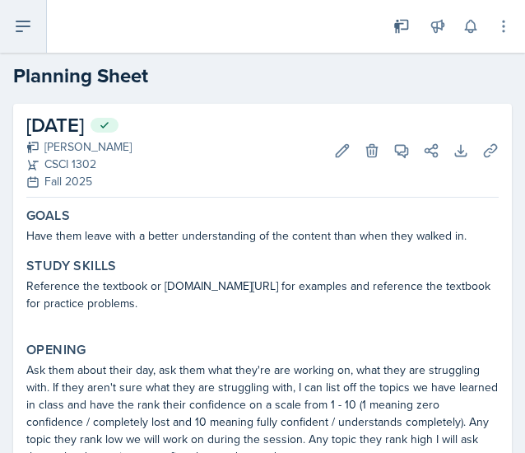
click at [26, 26] on icon at bounding box center [22, 26] width 13 height 10
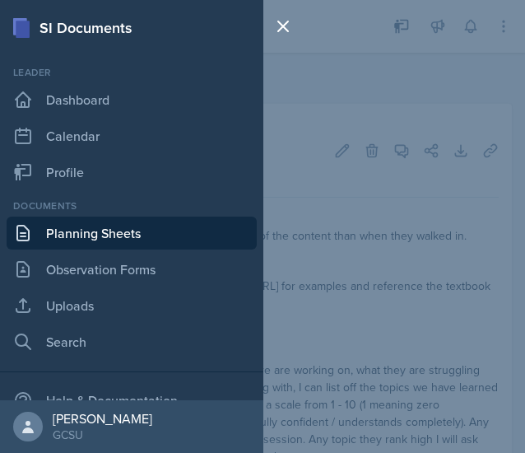
click at [109, 231] on link "Planning Sheets" at bounding box center [132, 233] width 250 height 33
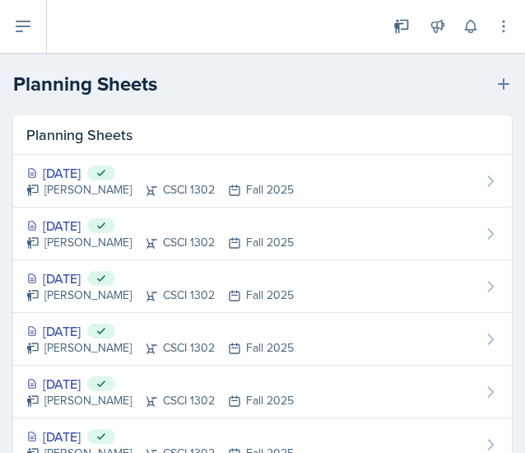
click at [493, 67] on header "Planning Sheets New Planning Sheet" at bounding box center [262, 84] width 525 height 63
click at [493, 68] on header "Planning Sheets New Planning Sheet" at bounding box center [262, 84] width 525 height 63
click at [496, 86] on icon at bounding box center [504, 84] width 16 height 16
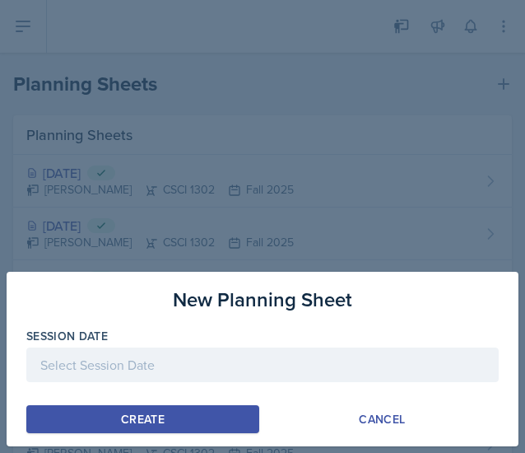
click at [252, 361] on div at bounding box center [262, 365] width 473 height 35
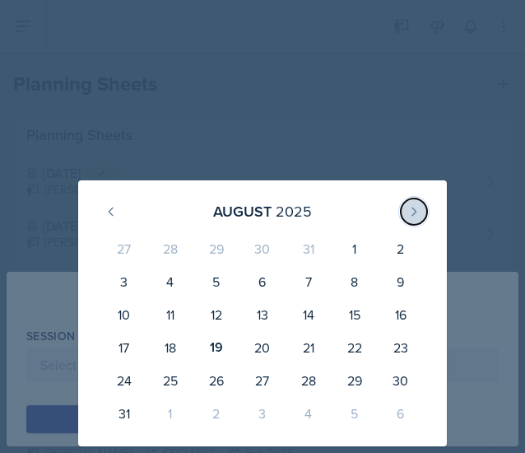
click at [410, 207] on icon at bounding box center [414, 211] width 13 height 13
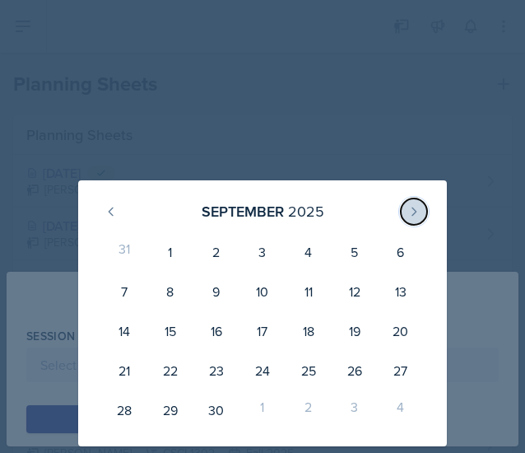
click at [410, 207] on icon at bounding box center [414, 211] width 13 height 13
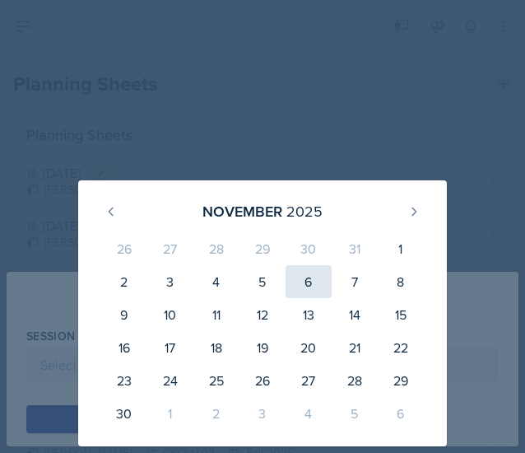
click at [309, 274] on div "6" at bounding box center [309, 281] width 46 height 33
type input "[DATE]"
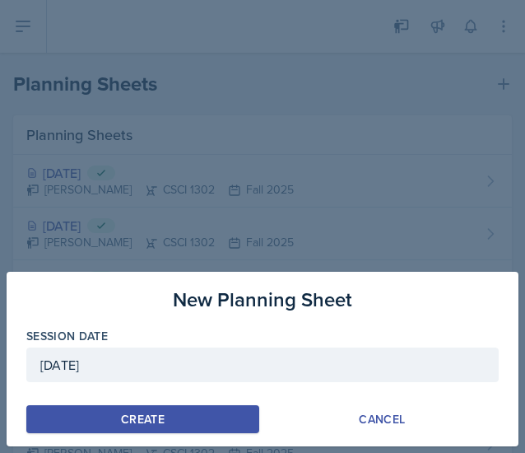
click at [185, 416] on button "Create" at bounding box center [142, 419] width 233 height 28
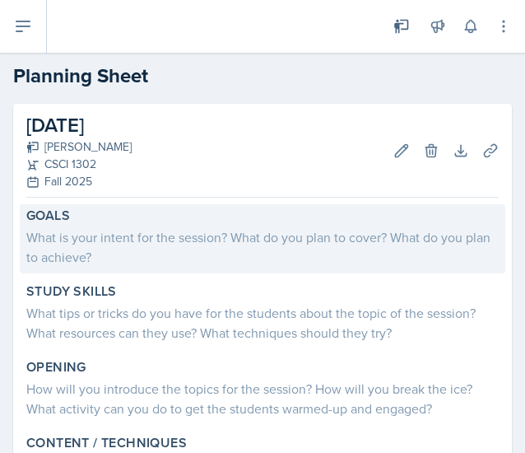
click at [297, 255] on div "What is your intent for the session? What do you plan to cover? What do you pla…" at bounding box center [262, 247] width 473 height 40
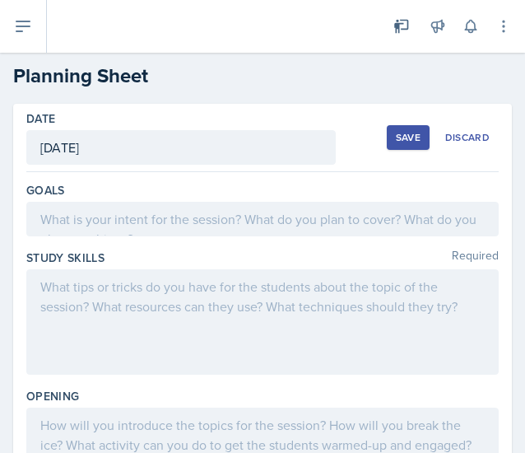
click at [269, 212] on div at bounding box center [262, 219] width 473 height 35
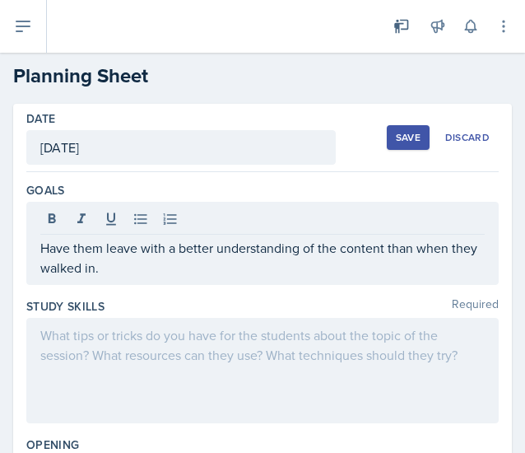
click at [373, 357] on div at bounding box center [262, 370] width 473 height 105
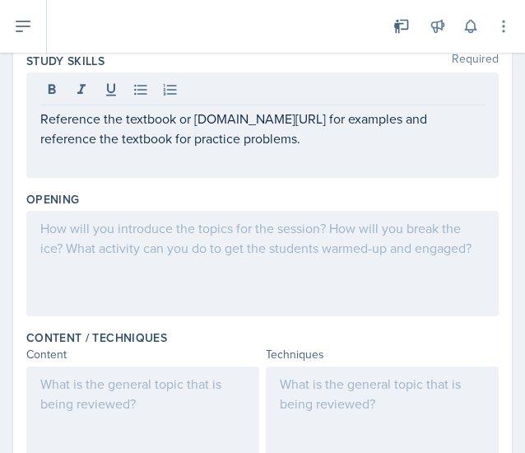
click at [320, 256] on div at bounding box center [262, 263] width 473 height 105
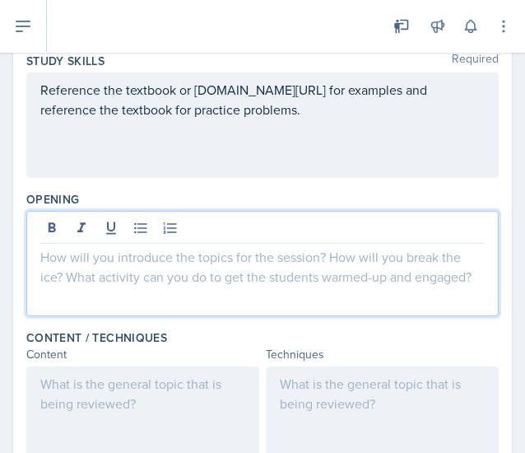
scroll to position [245, 0]
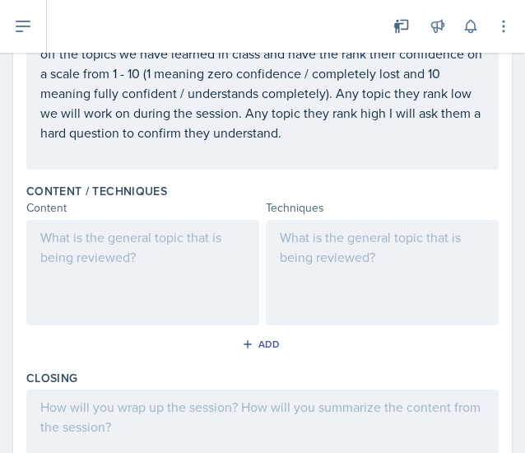
click at [367, 290] on div at bounding box center [382, 272] width 233 height 105
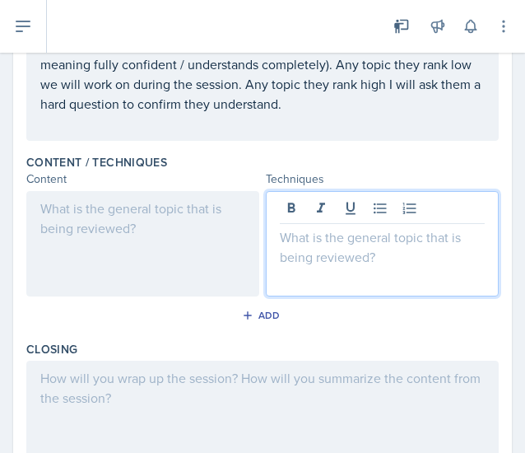
scroll to position [531, 0]
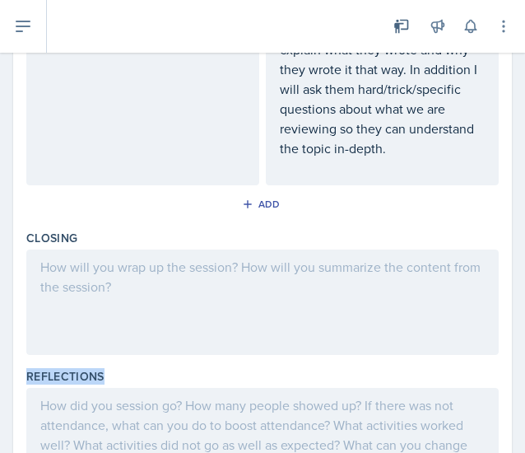
drag, startPoint x: 354, startPoint y: 312, endPoint x: 68, endPoint y: 493, distance: 338.7
click at [68, 453] on html "SI Documents Leader Dashboard Calendar Profile Documents Planning Sheets Observ…" at bounding box center [262, 226] width 525 height 453
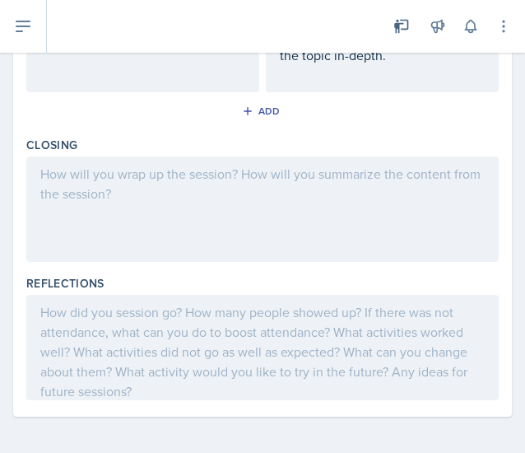
click at [213, 149] on div "Closing" at bounding box center [262, 202] width 473 height 138
click at [207, 186] on div at bounding box center [262, 208] width 473 height 105
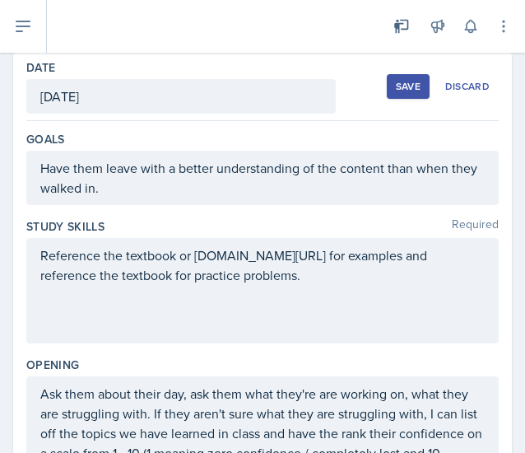
scroll to position [0, 0]
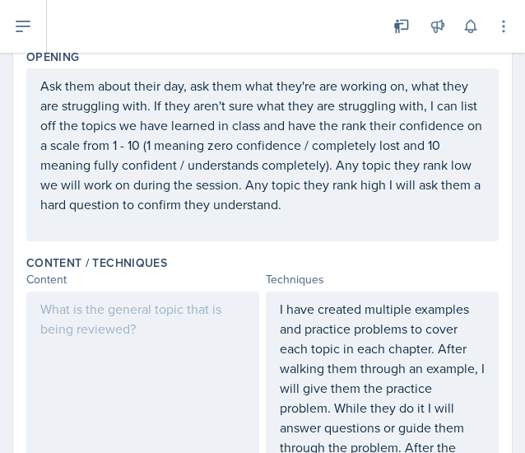
click at [186, 320] on div at bounding box center [142, 457] width 233 height 331
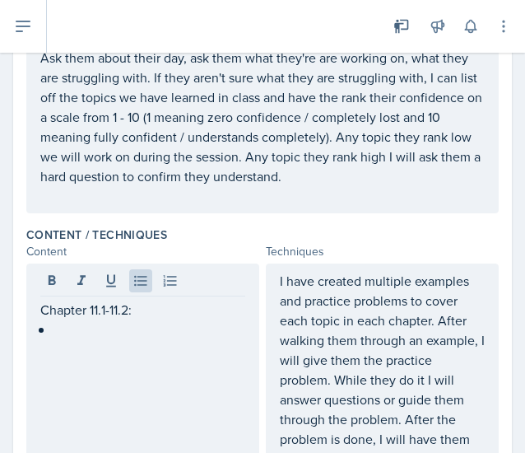
click at [89, 345] on div "Chapter 11.1-11.2:" at bounding box center [142, 429] width 233 height 331
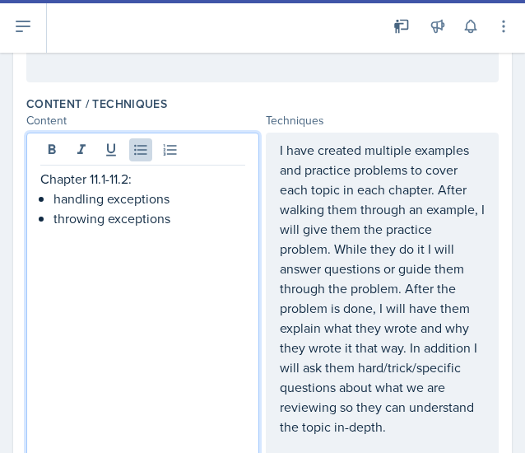
scroll to position [517, 0]
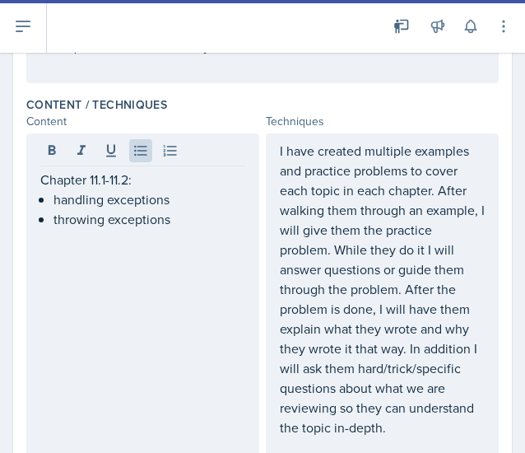
drag, startPoint x: 206, startPoint y: 270, endPoint x: 29, endPoint y: 180, distance: 198.5
click at [29, 180] on div "Chapter 11.1-11.2: handling exceptions throwing exceptions" at bounding box center [142, 298] width 233 height 331
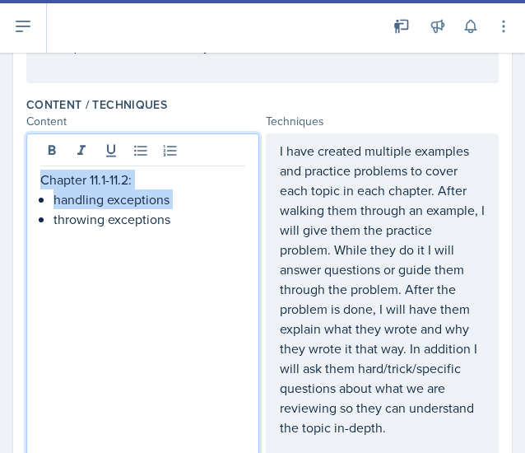
drag, startPoint x: 40, startPoint y: 178, endPoint x: 244, endPoint y: 222, distance: 208.9
click at [244, 222] on div "Chapter 11.1-11.2: handling exceptions throwing exceptions" at bounding box center [142, 298] width 233 height 331
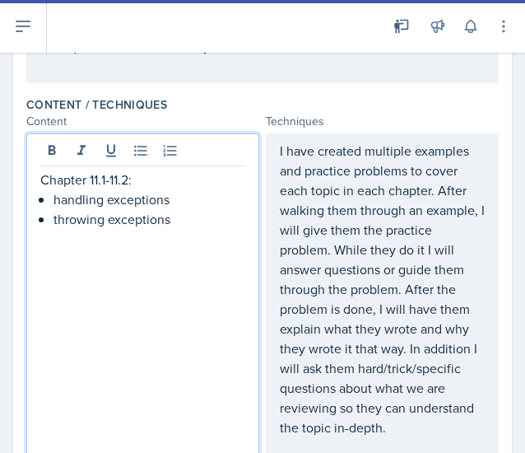
click at [227, 226] on p "throwing exceptions" at bounding box center [150, 219] width 192 height 20
click at [46, 175] on p "Chapter 11.1-11.2:" at bounding box center [142, 180] width 205 height 20
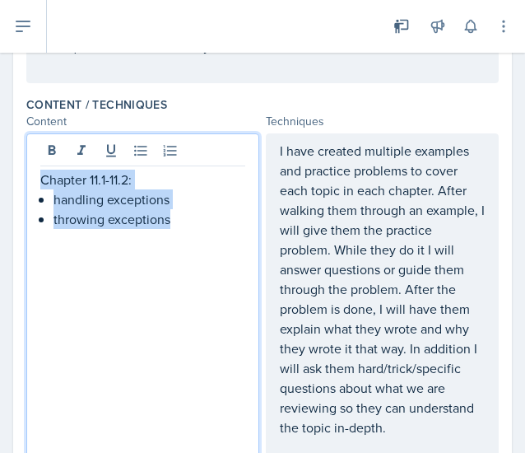
drag, startPoint x: 40, startPoint y: 179, endPoint x: 252, endPoint y: 238, distance: 219.8
click at [252, 238] on div "Chapter 11.1-11.2: handling exceptions throwing exceptions" at bounding box center [142, 298] width 233 height 331
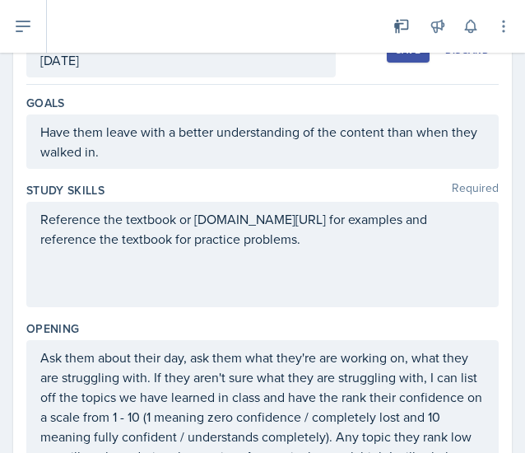
scroll to position [0, 0]
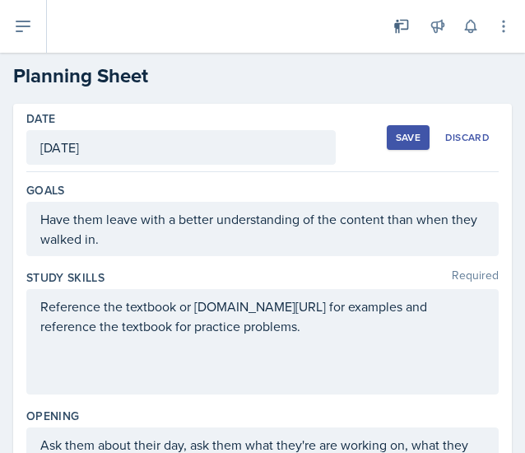
click at [401, 132] on div "Save" at bounding box center [408, 137] width 25 height 13
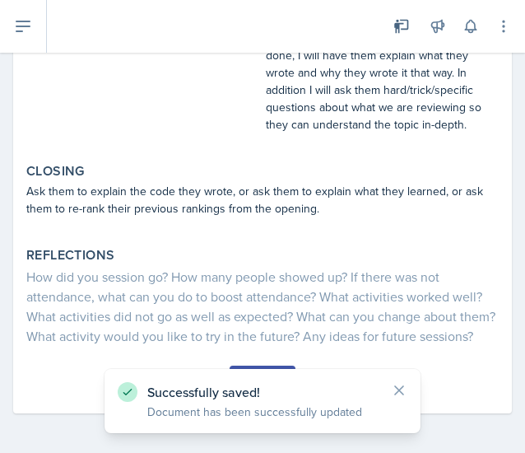
scroll to position [625, 0]
click at [252, 367] on button "Submit" at bounding box center [262, 380] width 65 height 28
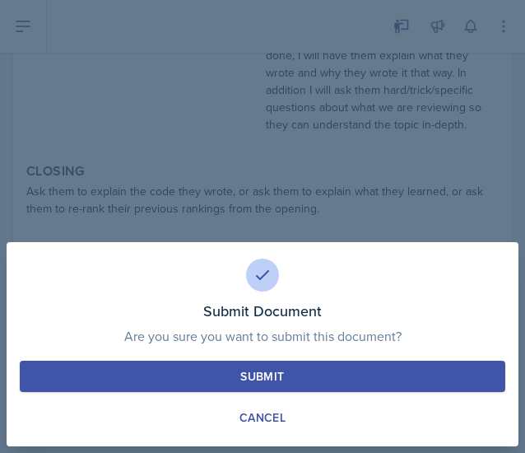
click at [253, 370] on div "Submit" at bounding box center [263, 376] width 44 height 16
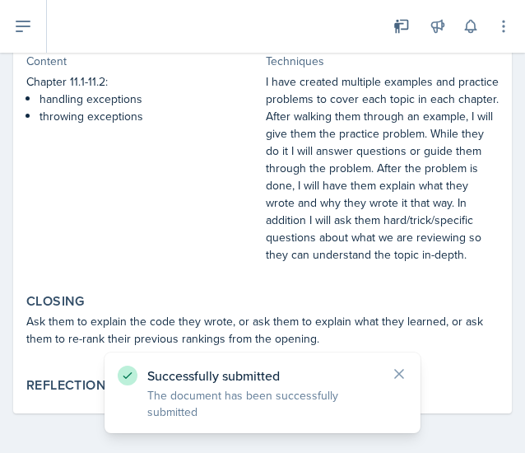
scroll to position [0, 0]
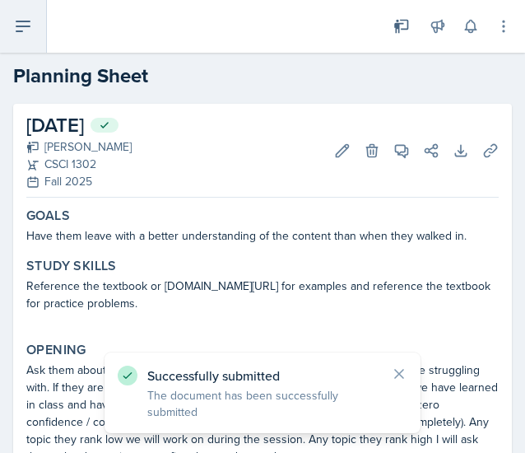
click at [13, 23] on icon at bounding box center [23, 26] width 20 height 20
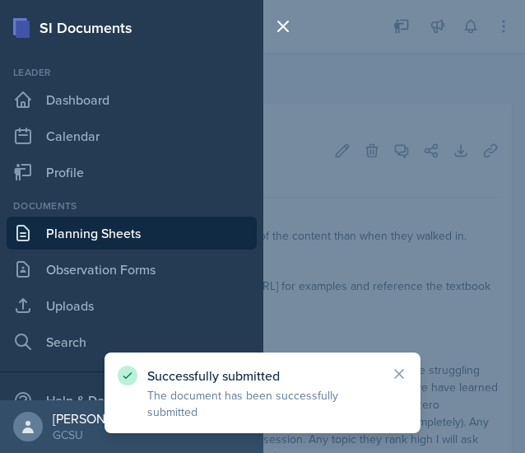
click at [101, 229] on link "Planning Sheets" at bounding box center [132, 233] width 250 height 33
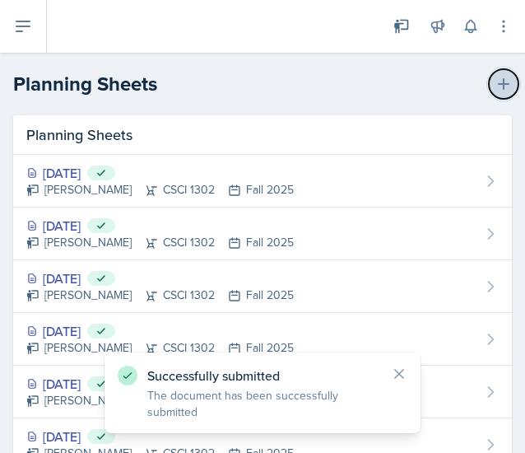
click at [496, 89] on icon at bounding box center [504, 84] width 16 height 16
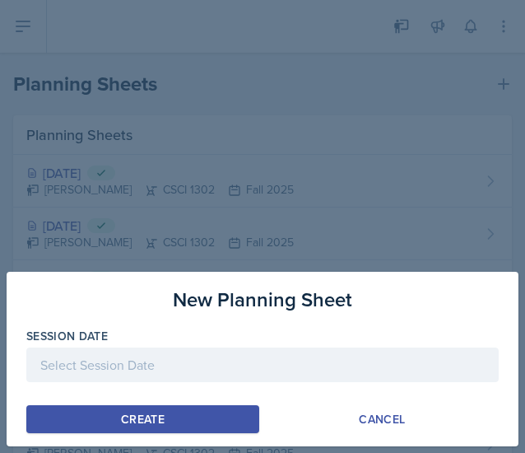
click at [70, 381] on div at bounding box center [262, 365] width 473 height 35
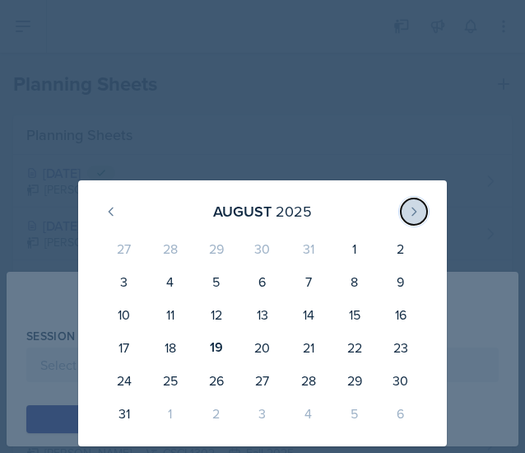
click at [419, 217] on icon at bounding box center [414, 211] width 13 height 13
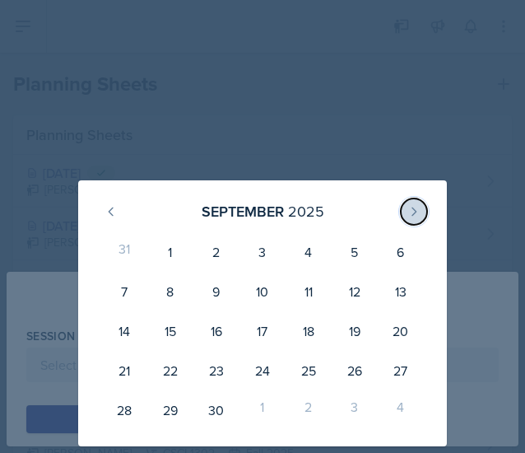
click at [419, 217] on icon at bounding box center [414, 211] width 13 height 13
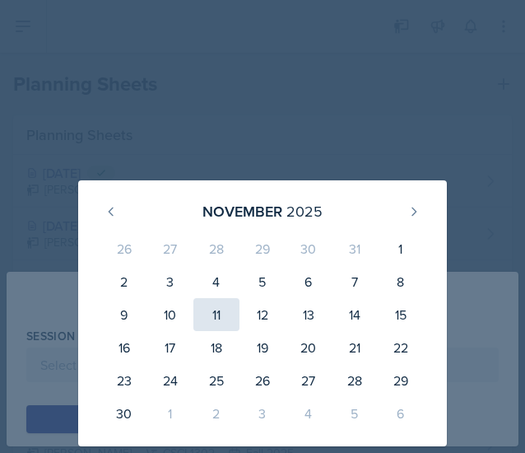
click at [208, 323] on div "11" at bounding box center [217, 314] width 46 height 33
type input "[DATE]"
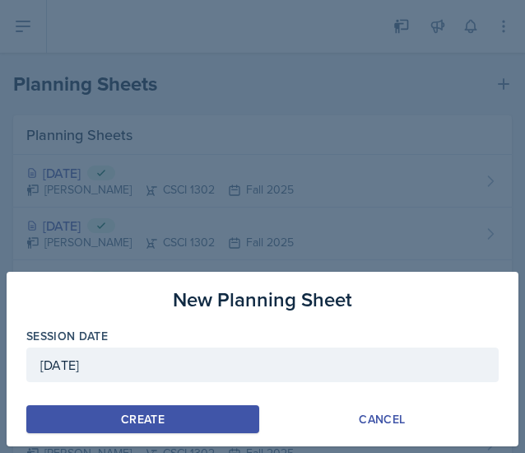
drag, startPoint x: 188, startPoint y: 420, endPoint x: 190, endPoint y: 411, distance: 9.4
click at [190, 411] on button "Create" at bounding box center [142, 419] width 233 height 28
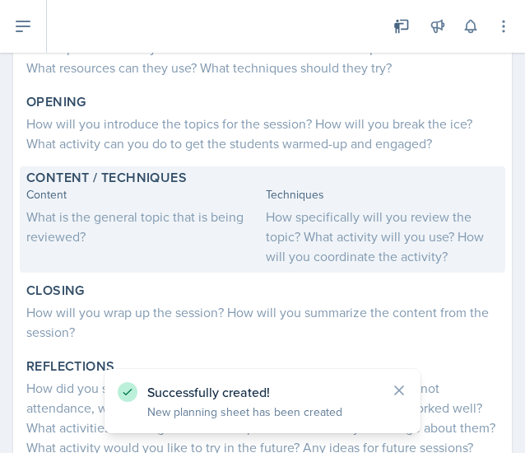
click at [192, 226] on div "What is the general topic that is being reviewed?" at bounding box center [142, 227] width 233 height 40
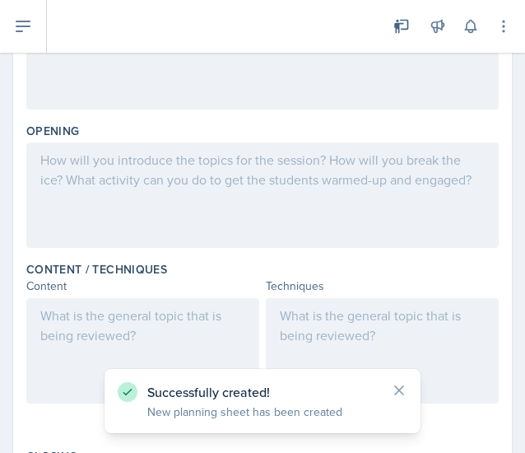
click at [92, 303] on div at bounding box center [142, 350] width 233 height 105
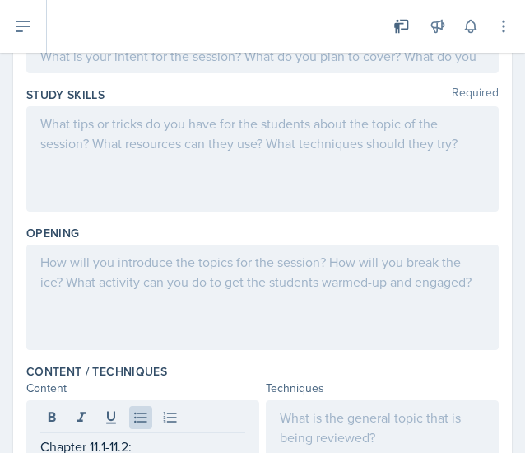
click at [110, 138] on div at bounding box center [262, 158] width 473 height 105
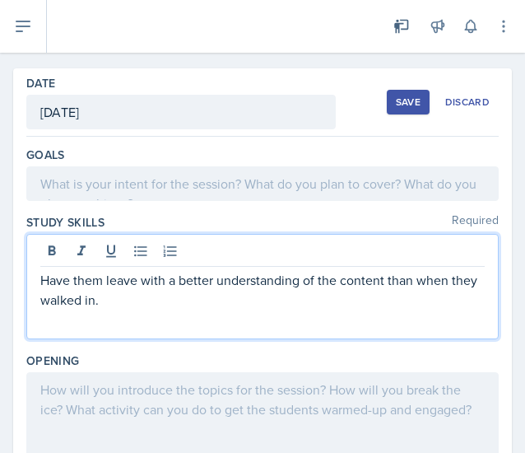
click at [122, 177] on p at bounding box center [262, 184] width 445 height 20
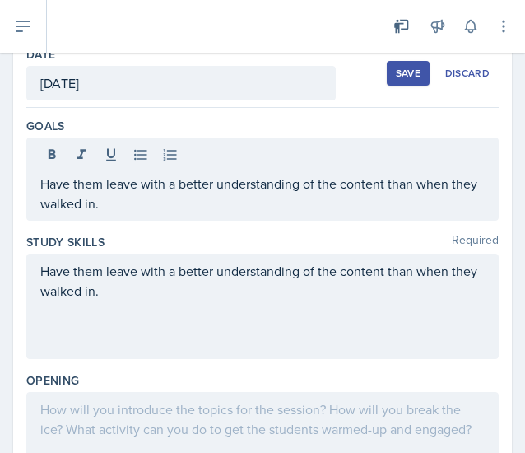
click at [188, 383] on div "Opening" at bounding box center [262, 380] width 473 height 16
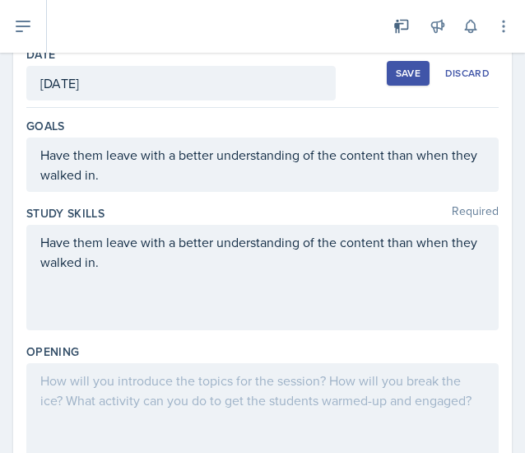
drag, startPoint x: 175, startPoint y: 296, endPoint x: 68, endPoint y: 257, distance: 114.6
click at [68, 257] on div "Have them leave with a better understanding of the content than when they walke…" at bounding box center [262, 277] width 473 height 105
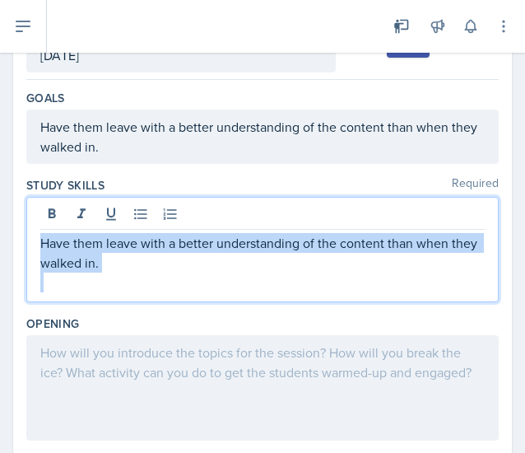
drag, startPoint x: 171, startPoint y: 285, endPoint x: 39, endPoint y: 240, distance: 140.1
click at [39, 240] on div "Have them leave with a better understanding of the content than when they walke…" at bounding box center [262, 249] width 473 height 105
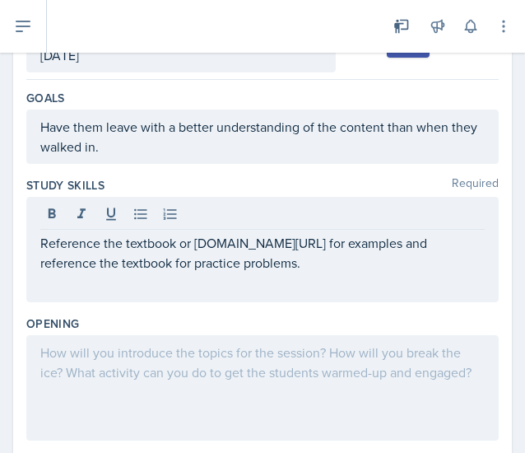
click at [469, 391] on div at bounding box center [262, 387] width 473 height 105
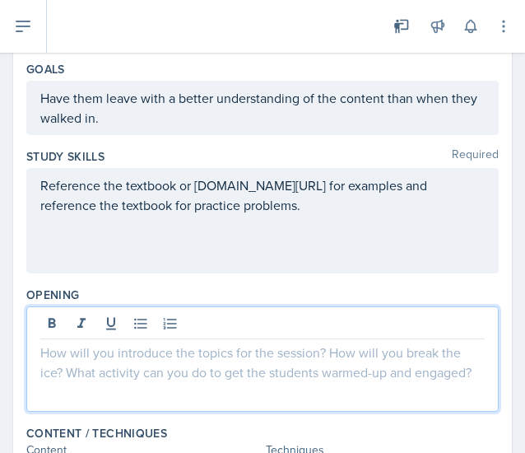
scroll to position [151, 0]
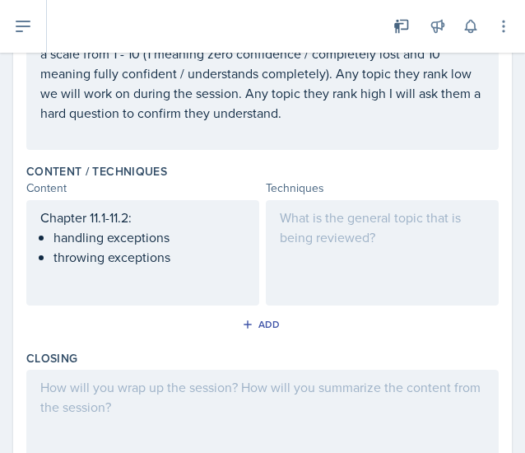
click at [372, 289] on div at bounding box center [382, 252] width 233 height 105
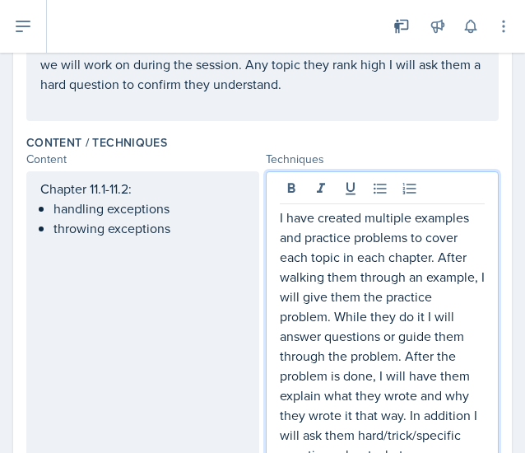
scroll to position [531, 0]
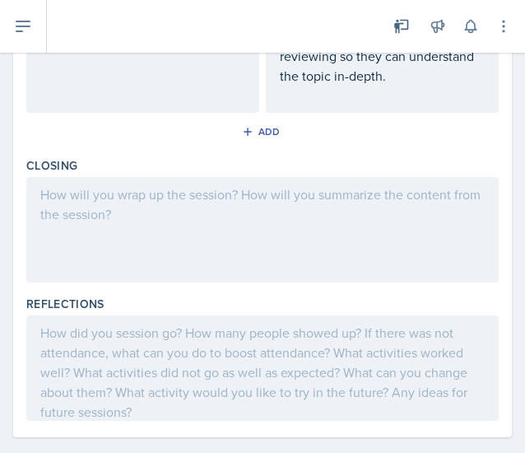
click at [377, 256] on div at bounding box center [262, 229] width 473 height 105
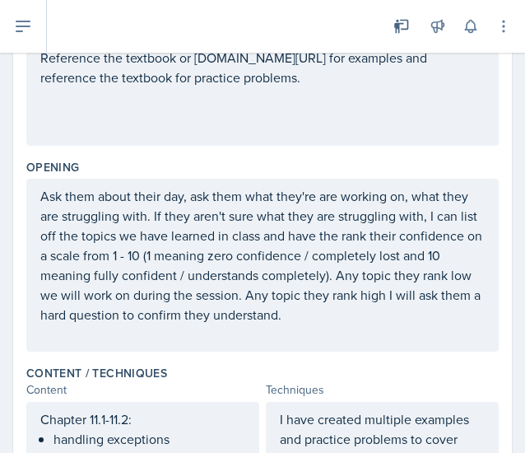
scroll to position [0, 0]
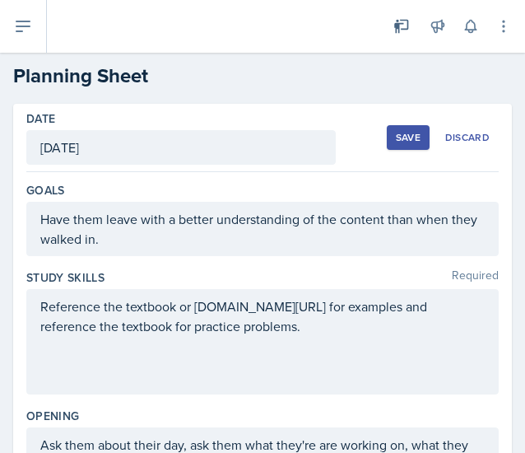
click at [396, 138] on div "Save" at bounding box center [408, 137] width 25 height 13
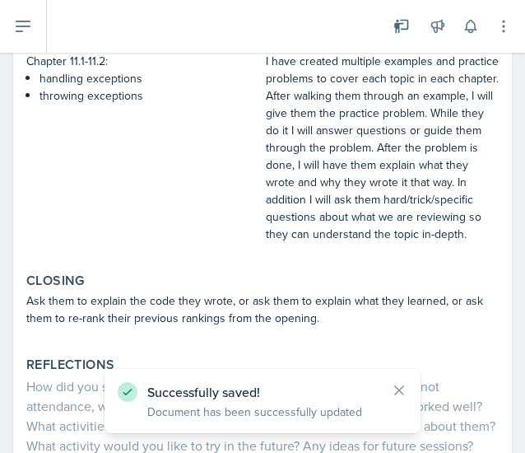
scroll to position [609, 0]
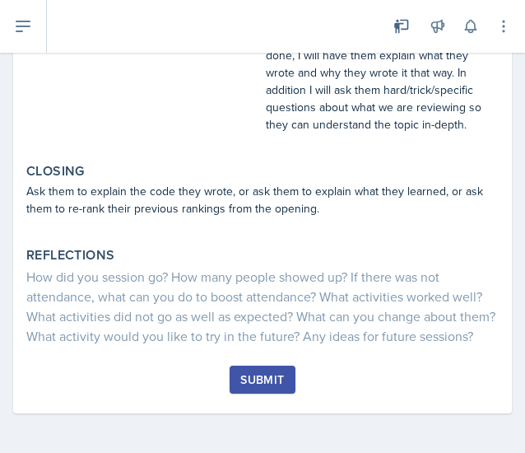
click at [269, 367] on button "Submit" at bounding box center [262, 380] width 65 height 28
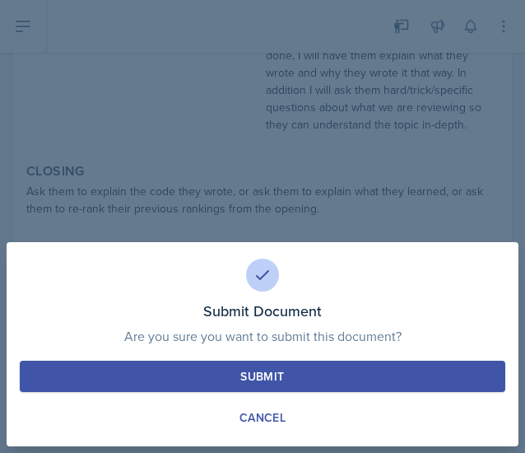
click at [249, 367] on button "Submit" at bounding box center [263, 376] width 486 height 31
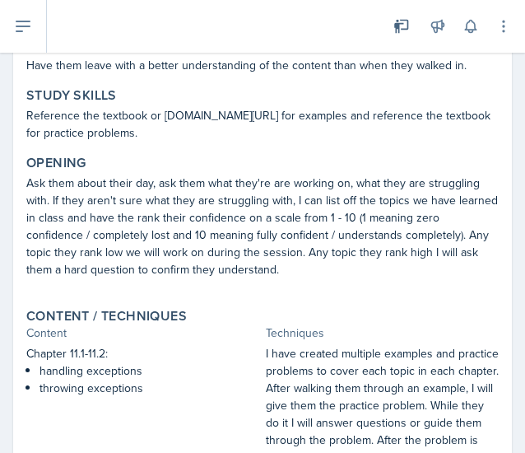
scroll to position [0, 0]
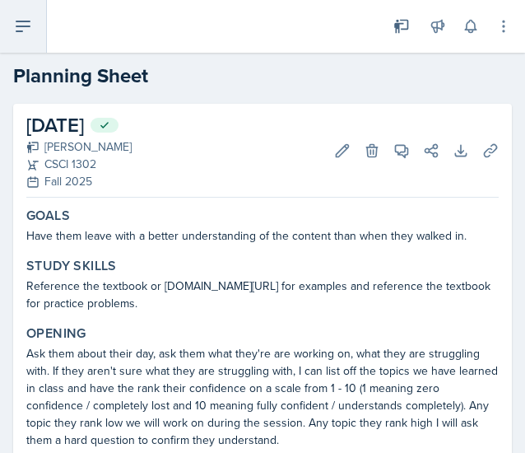
click at [15, 1] on button at bounding box center [23, 26] width 47 height 53
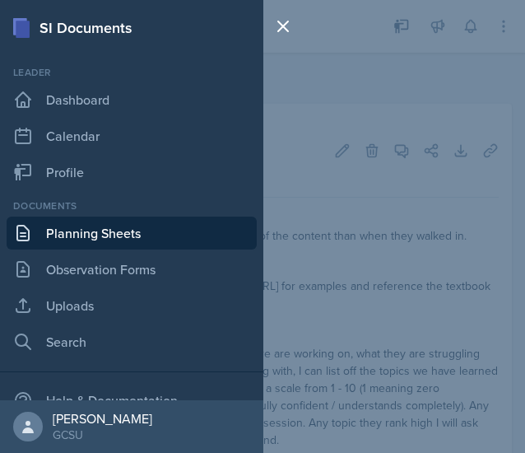
click at [119, 248] on link "Planning Sheets" at bounding box center [132, 233] width 250 height 33
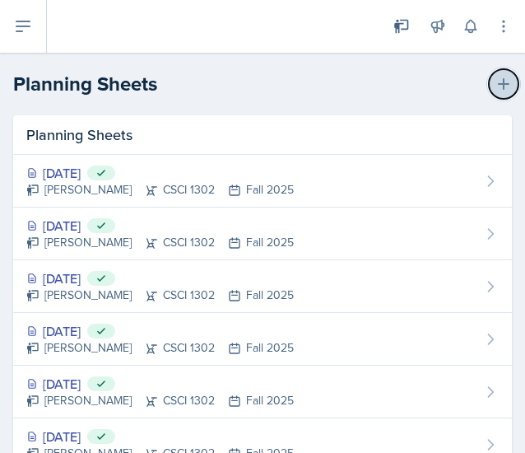
click at [496, 85] on icon at bounding box center [504, 84] width 16 height 16
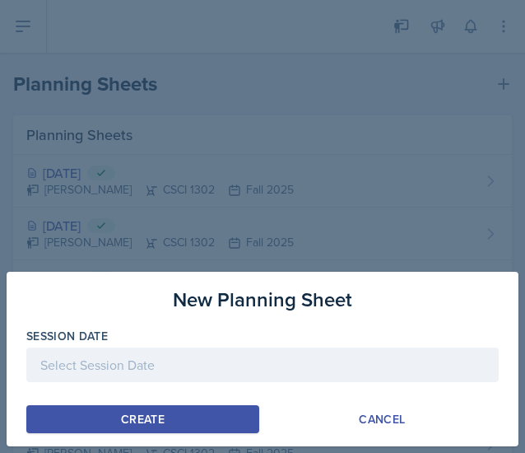
click at [170, 371] on div at bounding box center [262, 365] width 473 height 35
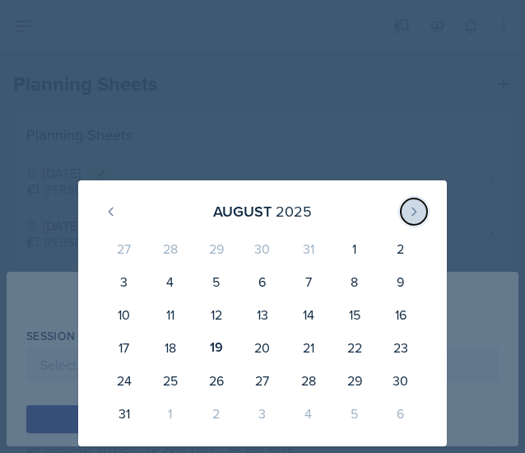
click at [409, 208] on icon at bounding box center [414, 211] width 13 height 13
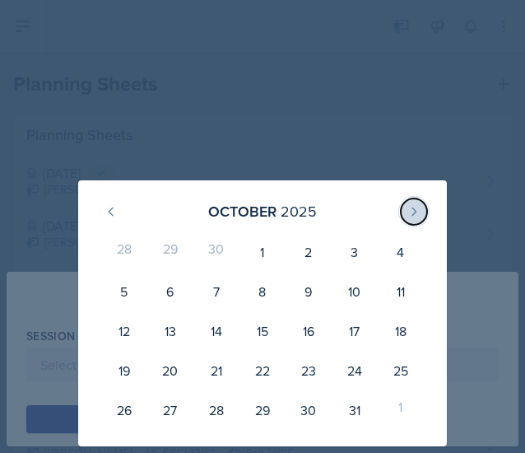
click at [409, 208] on icon at bounding box center [414, 211] width 13 height 13
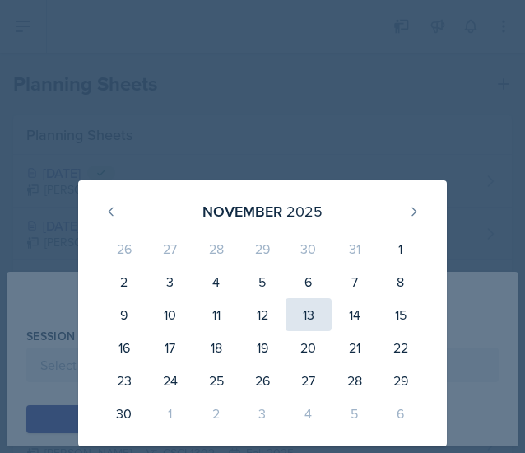
click at [303, 320] on div "13" at bounding box center [309, 314] width 46 height 33
type input "[DATE]"
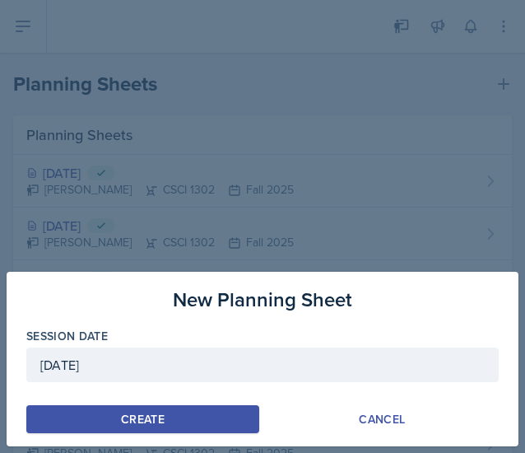
click at [180, 404] on div "New Planning Sheet Session Date [DATE] [DATE] 26 27 28 29 30 31 1 2 3 4 5 6 7 8…" at bounding box center [263, 359] width 512 height 175
click at [174, 418] on button "Create" at bounding box center [142, 419] width 233 height 28
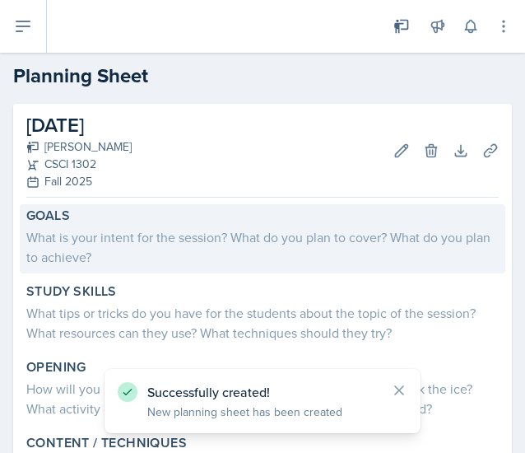
click at [267, 250] on div "What is your intent for the session? What do you plan to cover? What do you pla…" at bounding box center [262, 247] width 473 height 40
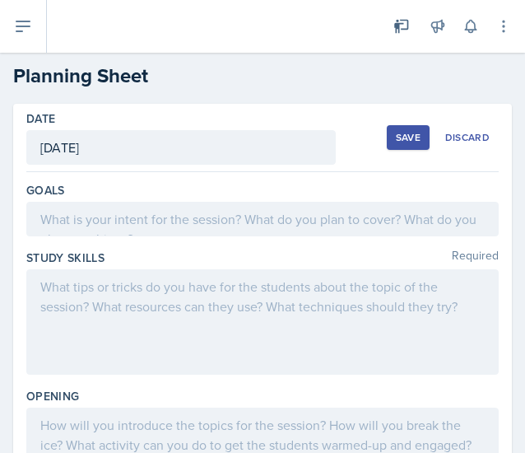
click at [330, 223] on div at bounding box center [262, 219] width 473 height 35
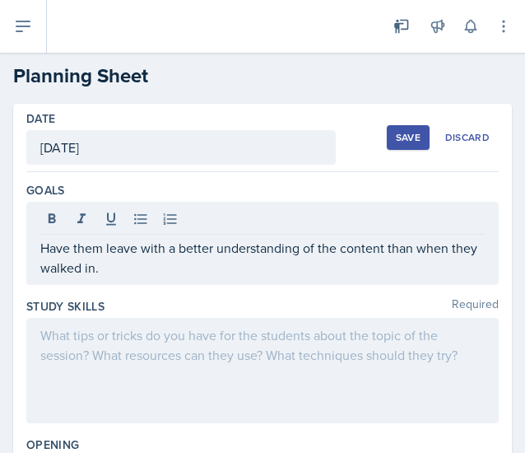
click at [409, 362] on div at bounding box center [262, 370] width 473 height 105
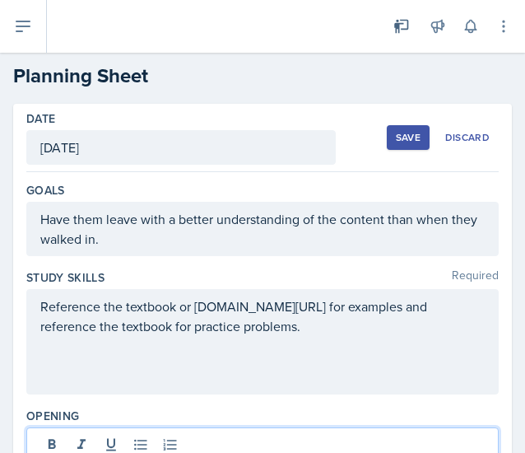
scroll to position [151, 0]
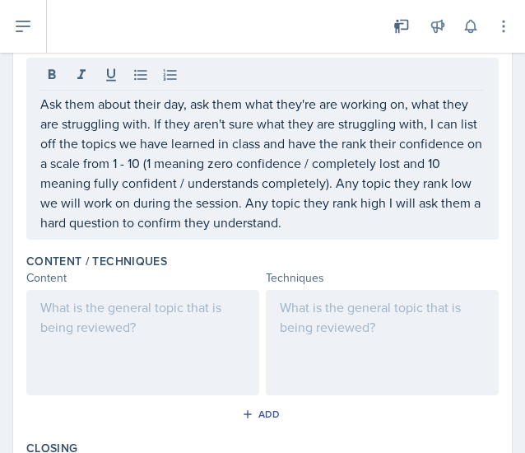
click at [369, 332] on div at bounding box center [382, 342] width 233 height 105
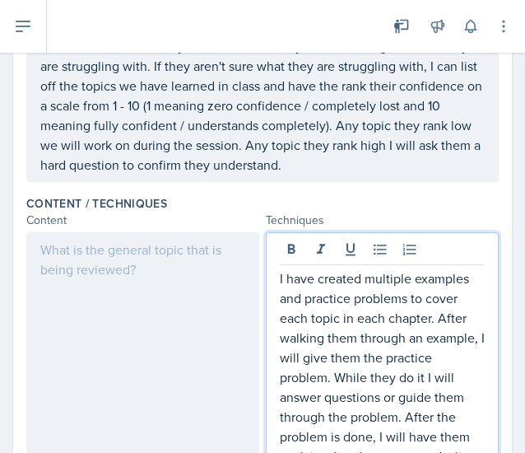
scroll to position [511, 0]
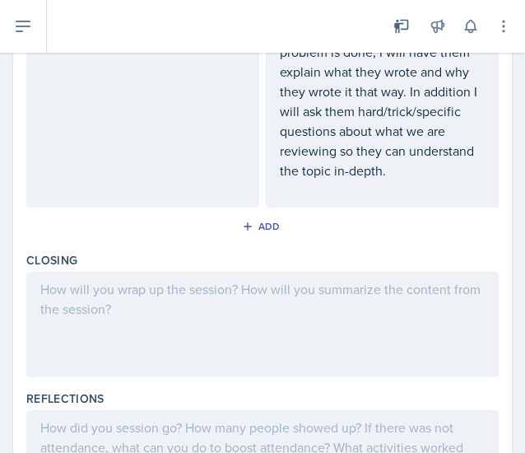
click at [324, 334] on div at bounding box center [262, 324] width 473 height 105
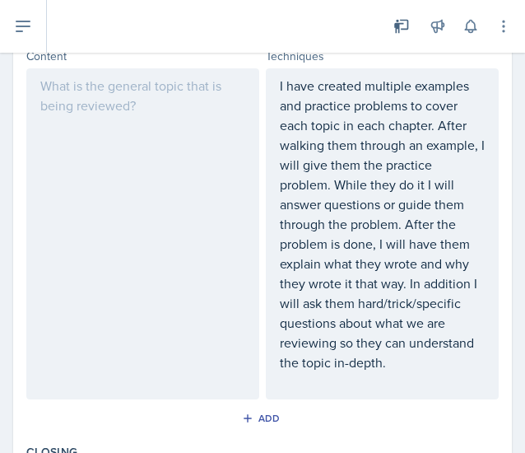
click at [194, 258] on div at bounding box center [142, 233] width 233 height 331
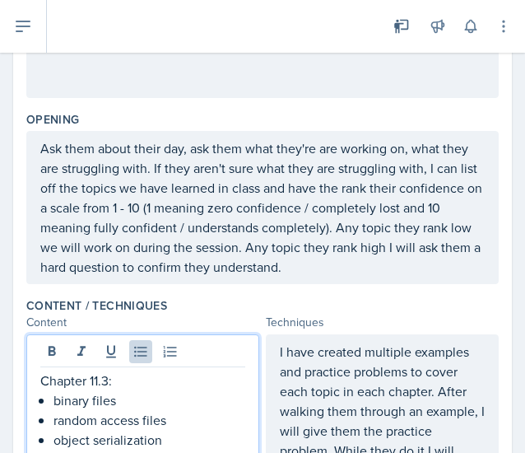
scroll to position [0, 0]
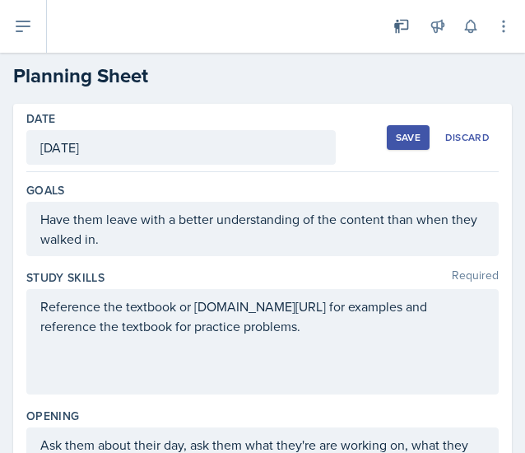
click at [387, 136] on button "Save" at bounding box center [408, 137] width 43 height 25
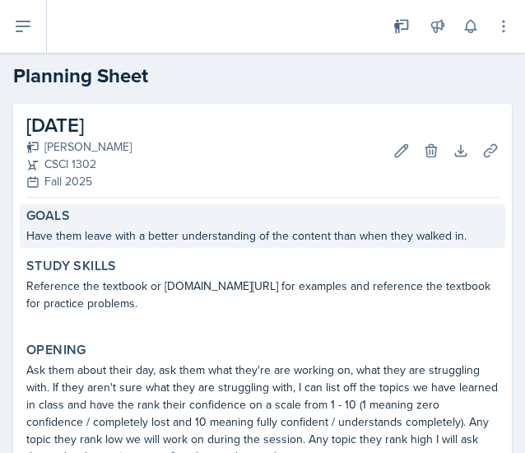
scroll to position [609, 0]
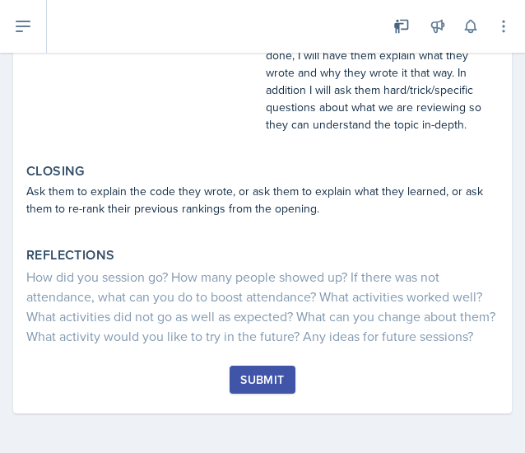
click at [247, 374] on div "Submit" at bounding box center [263, 379] width 44 height 13
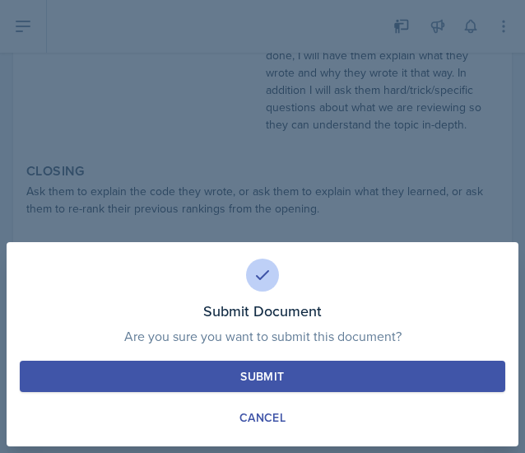
click at [235, 376] on button "Submit" at bounding box center [263, 376] width 486 height 31
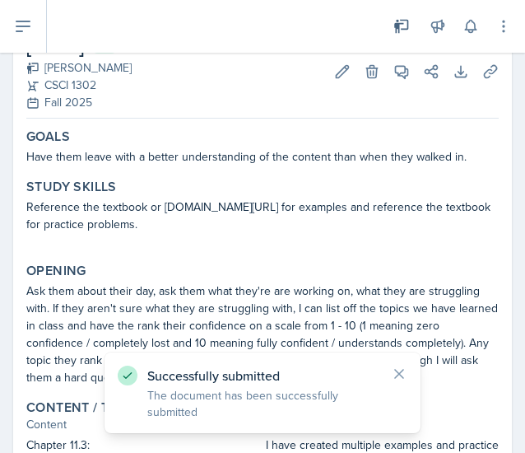
scroll to position [0, 0]
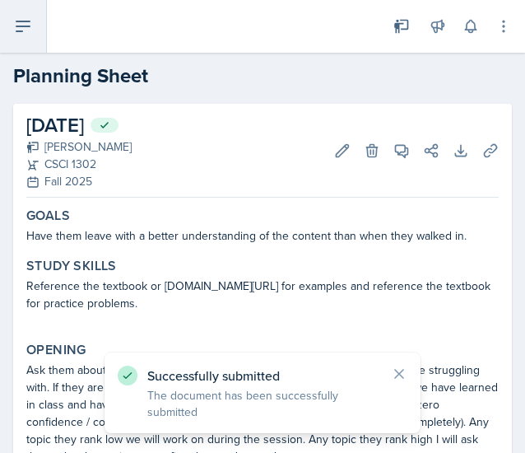
click at [35, 32] on button at bounding box center [23, 26] width 47 height 53
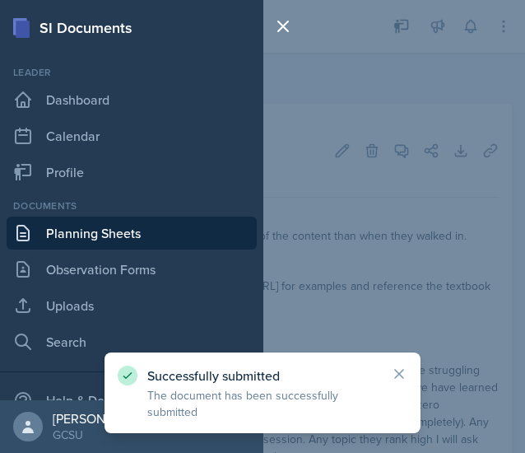
click at [100, 230] on link "Planning Sheets" at bounding box center [132, 233] width 250 height 33
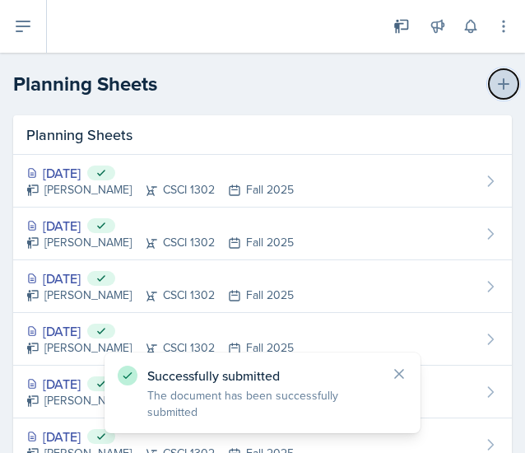
click at [496, 78] on icon at bounding box center [504, 84] width 16 height 16
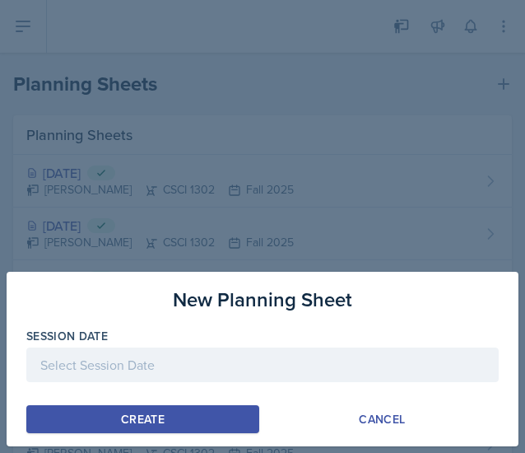
click at [60, 373] on div at bounding box center [262, 365] width 473 height 35
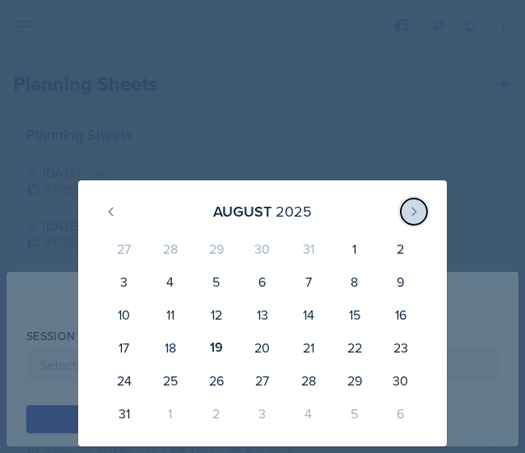
click at [409, 209] on icon at bounding box center [414, 211] width 13 height 13
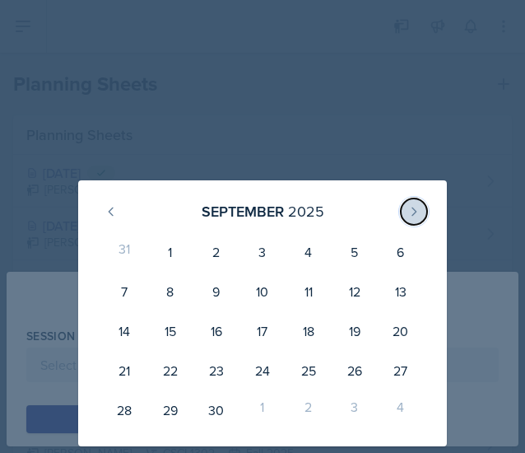
click at [409, 209] on icon at bounding box center [414, 211] width 13 height 13
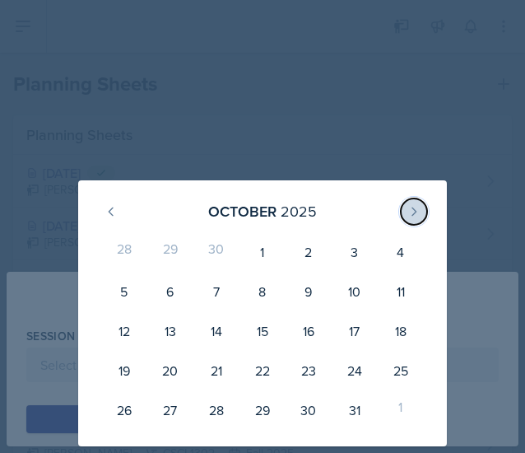
click at [409, 209] on icon at bounding box center [414, 211] width 13 height 13
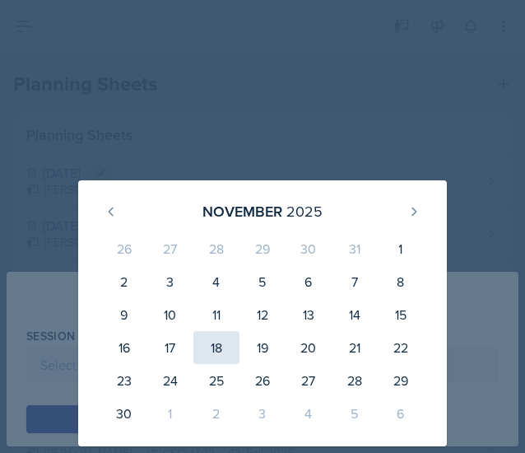
click at [223, 347] on div "18" at bounding box center [217, 347] width 46 height 33
type input "[DATE]"
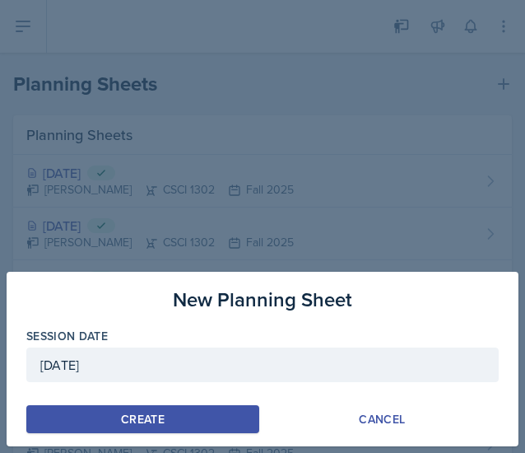
click at [156, 418] on div "Create" at bounding box center [143, 419] width 44 height 13
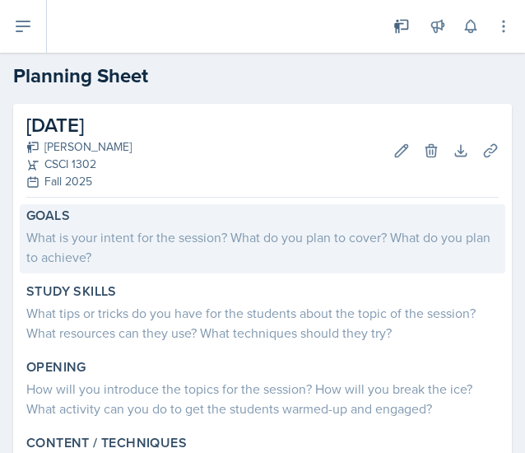
click at [198, 245] on div "What is your intent for the session? What do you plan to cover? What do you pla…" at bounding box center [262, 247] width 473 height 40
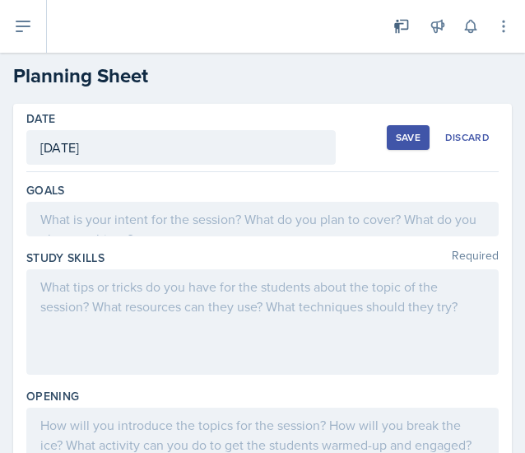
click at [147, 235] on div "Goals" at bounding box center [262, 213] width 473 height 68
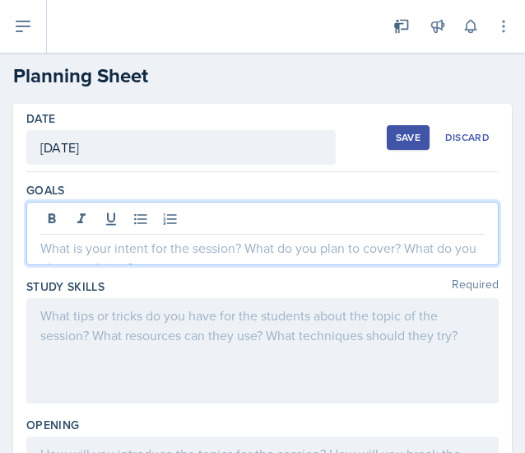
click at [147, 226] on div at bounding box center [262, 233] width 473 height 63
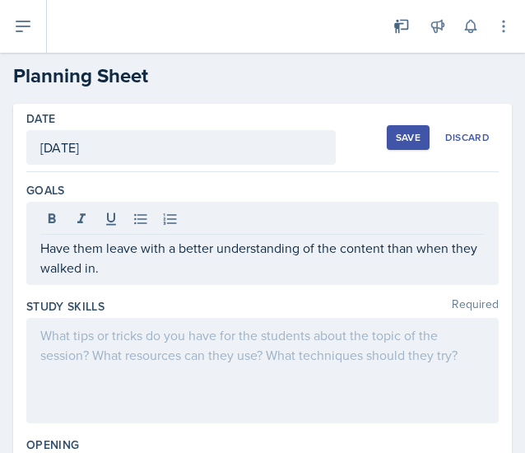
click at [326, 364] on div at bounding box center [262, 370] width 473 height 105
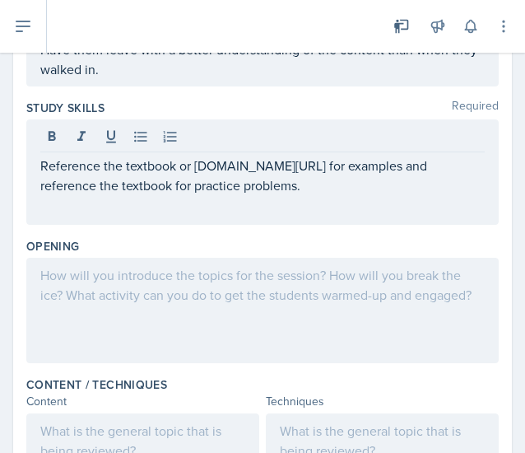
click at [294, 324] on div at bounding box center [262, 310] width 473 height 105
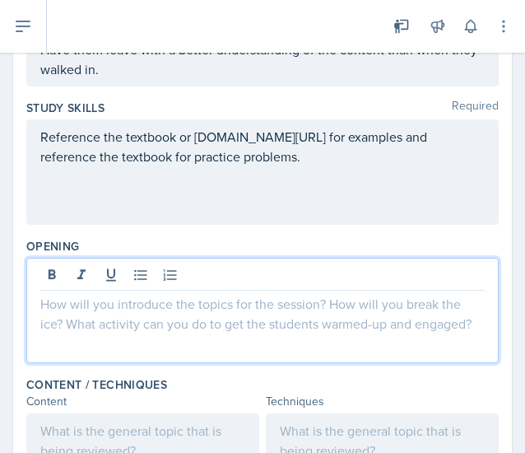
scroll to position [198, 0]
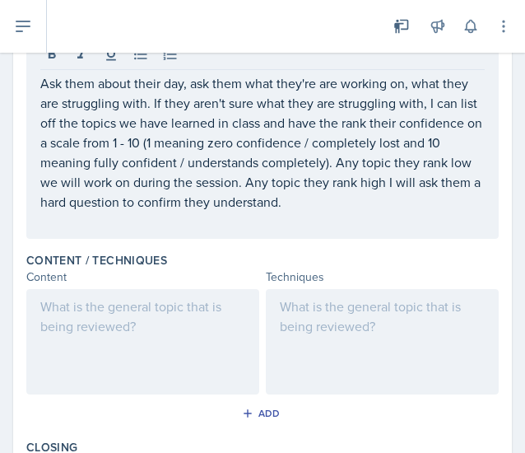
click at [366, 325] on div at bounding box center [382, 341] width 233 height 105
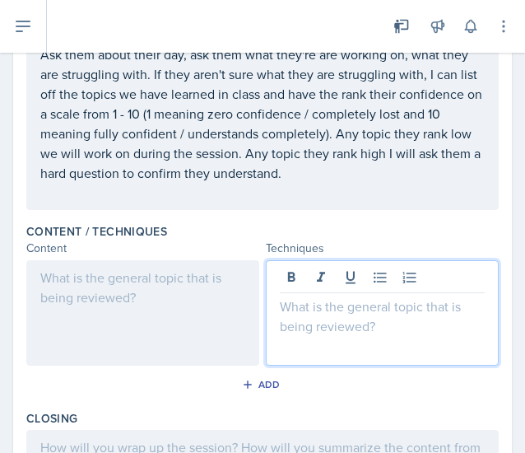
scroll to position [531, 0]
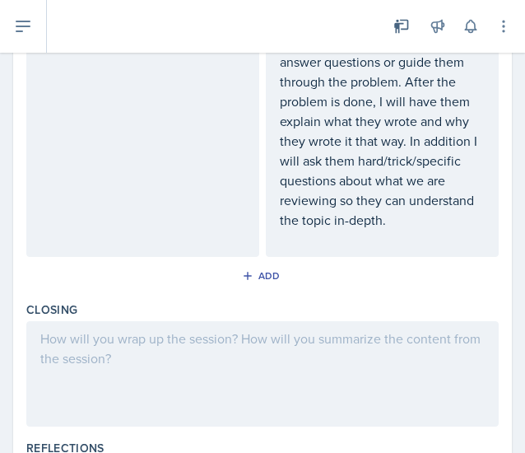
click at [313, 357] on div at bounding box center [262, 373] width 473 height 105
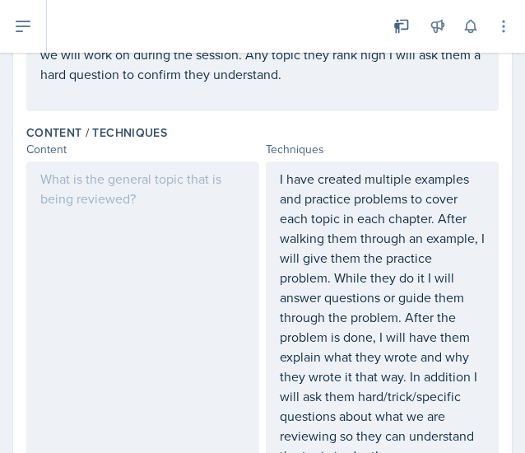
click at [176, 257] on div at bounding box center [142, 326] width 233 height 331
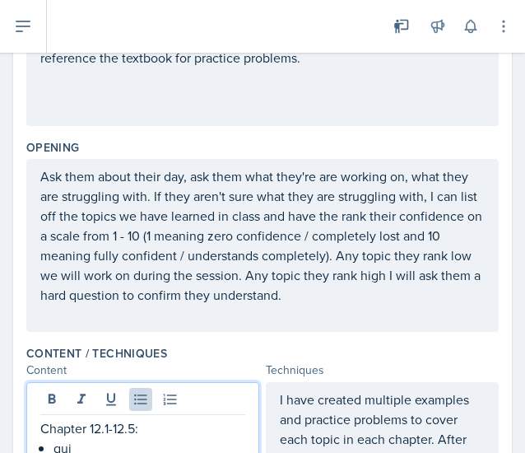
scroll to position [0, 0]
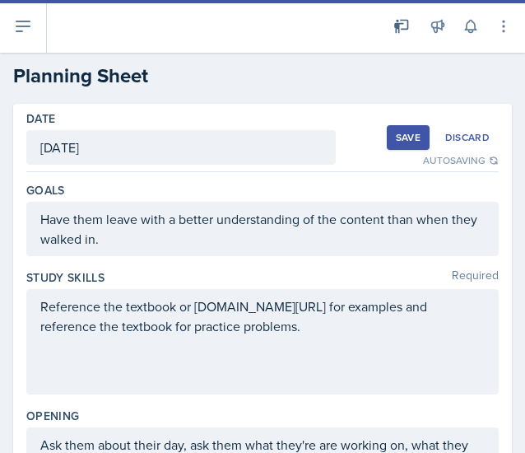
click at [396, 133] on div "Save" at bounding box center [408, 137] width 25 height 13
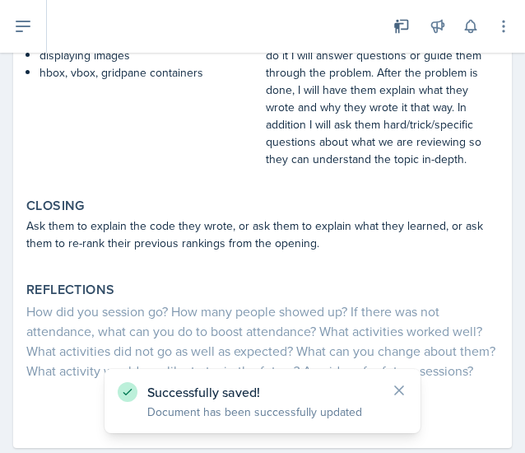
scroll to position [625, 0]
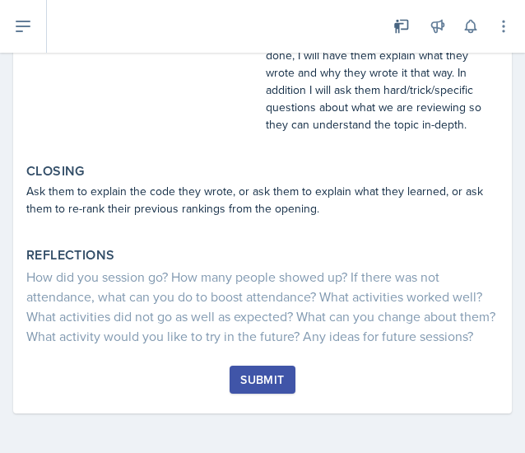
click at [265, 367] on button "Submit" at bounding box center [262, 380] width 65 height 28
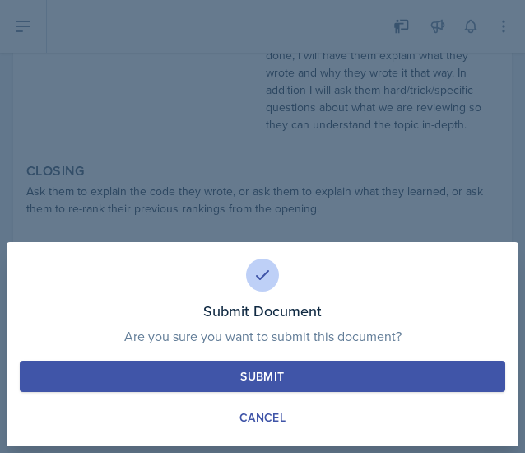
click at [229, 364] on button "Submit" at bounding box center [263, 376] width 486 height 31
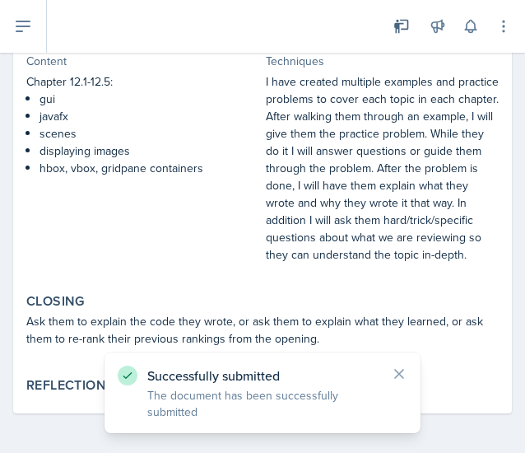
scroll to position [0, 0]
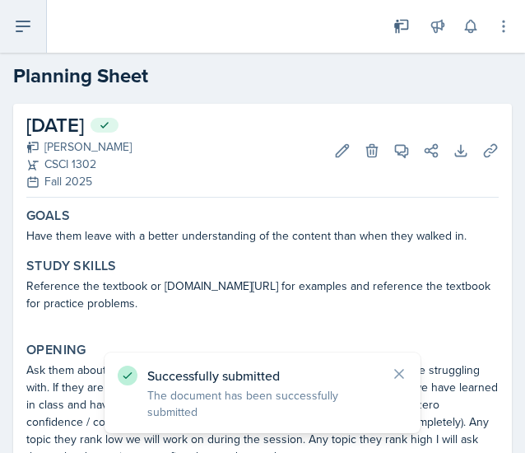
click at [26, 24] on icon at bounding box center [23, 26] width 20 height 20
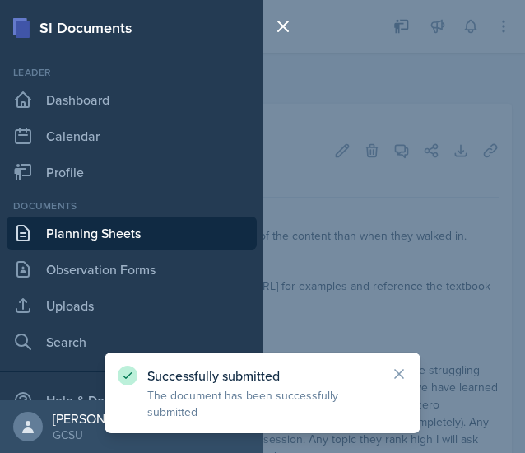
click at [115, 235] on link "Planning Sheets" at bounding box center [132, 233] width 250 height 33
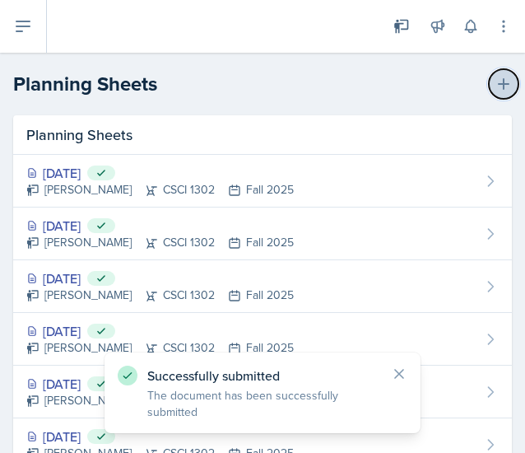
click at [496, 80] on icon at bounding box center [504, 84] width 16 height 16
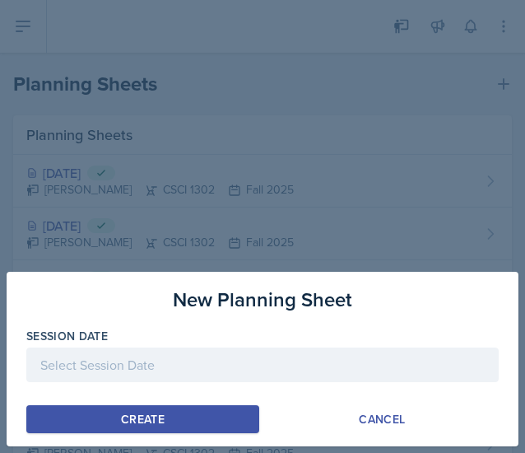
click at [77, 361] on div at bounding box center [262, 365] width 473 height 35
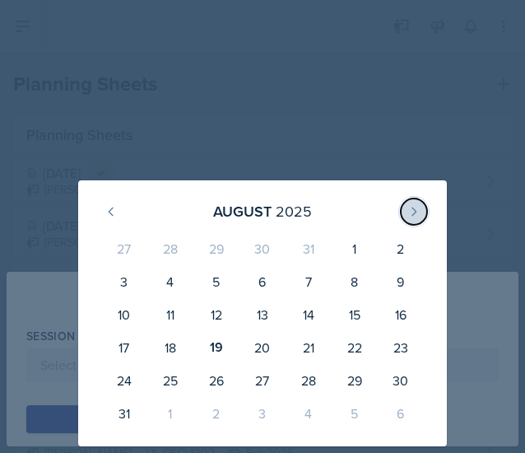
click at [410, 208] on icon at bounding box center [414, 211] width 13 height 13
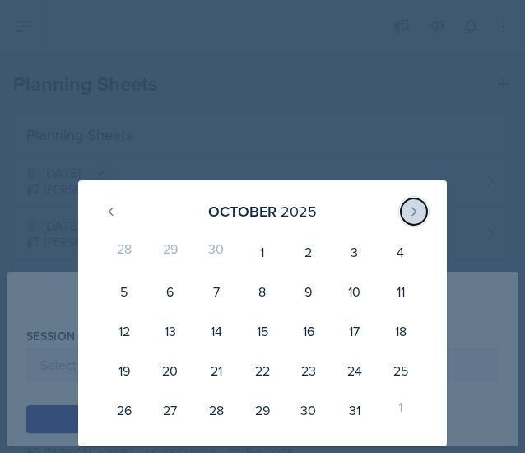
click at [410, 208] on icon at bounding box center [414, 211] width 13 height 13
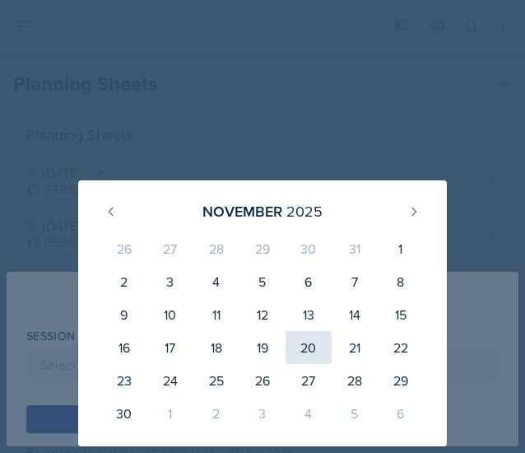
click at [309, 342] on div "20" at bounding box center [309, 347] width 46 height 33
type input "[DATE]"
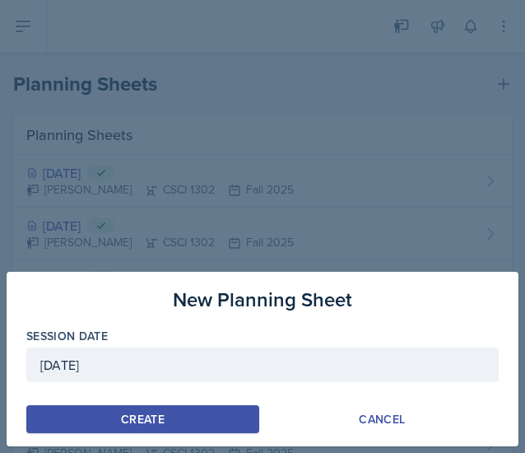
click at [125, 409] on button "Create" at bounding box center [142, 419] width 233 height 28
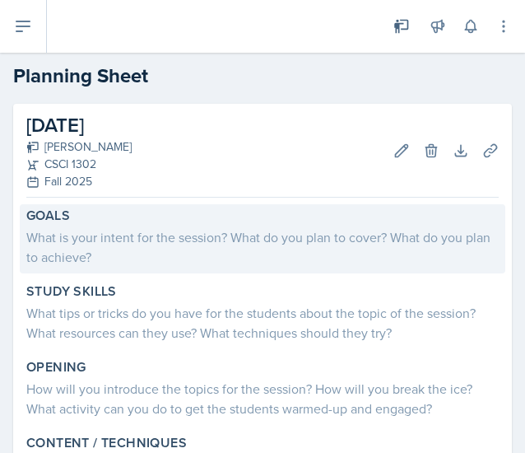
click at [214, 245] on div "What is your intent for the session? What do you plan to cover? What do you pla…" at bounding box center [262, 247] width 473 height 40
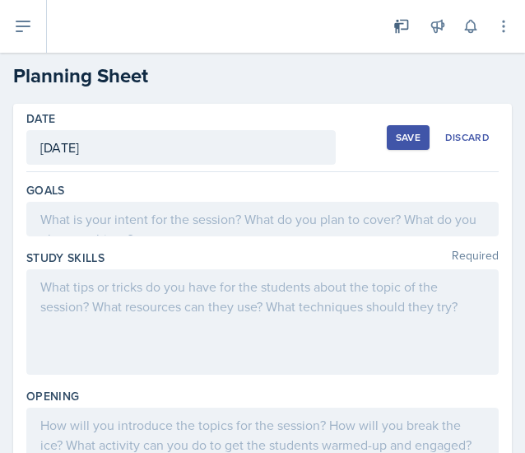
click at [156, 222] on div at bounding box center [262, 219] width 473 height 35
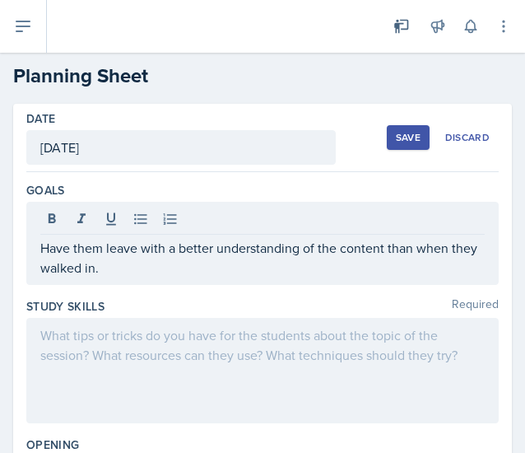
click at [364, 353] on div at bounding box center [262, 370] width 473 height 105
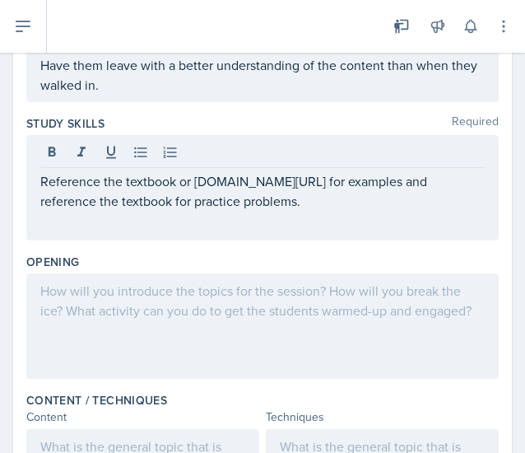
click at [368, 321] on div at bounding box center [262, 325] width 473 height 105
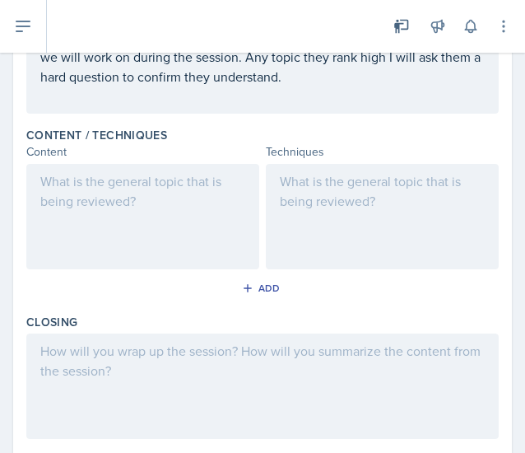
click at [353, 238] on div at bounding box center [382, 216] width 233 height 105
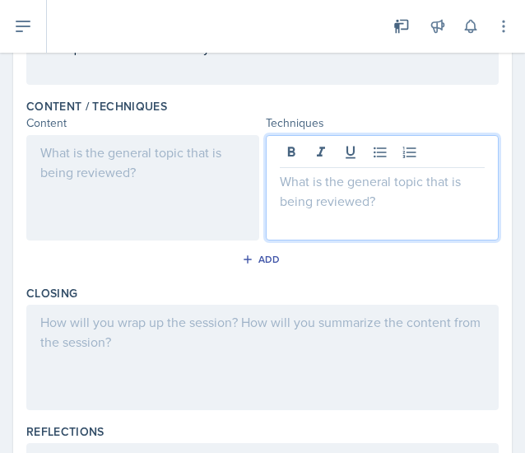
scroll to position [531, 0]
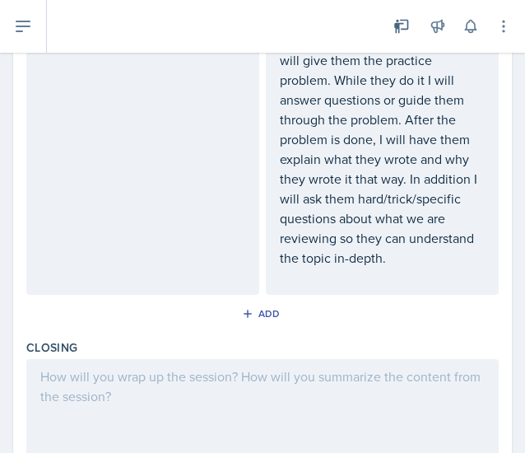
click at [326, 359] on div at bounding box center [262, 411] width 473 height 105
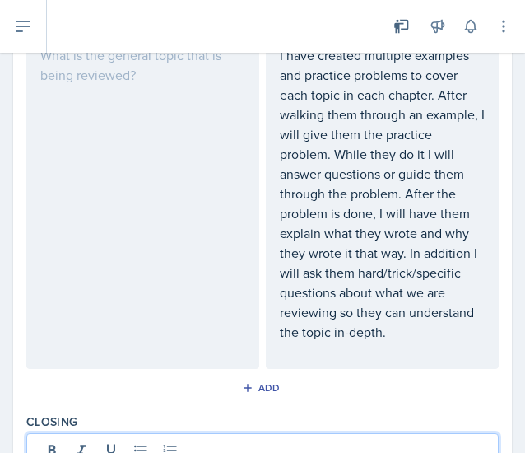
scroll to position [614, 0]
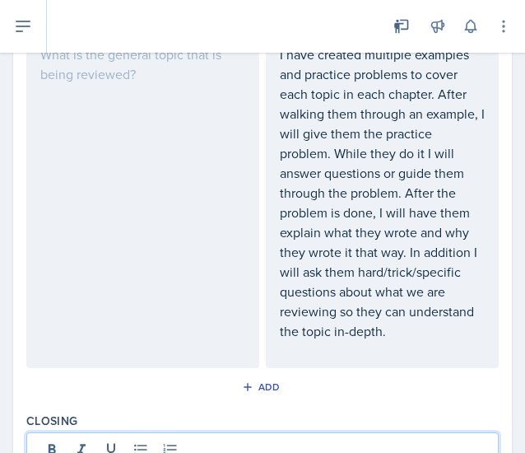
click at [178, 189] on div at bounding box center [142, 202] width 233 height 331
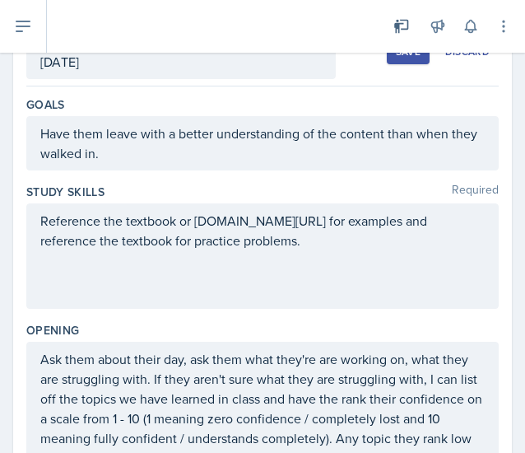
scroll to position [0, 0]
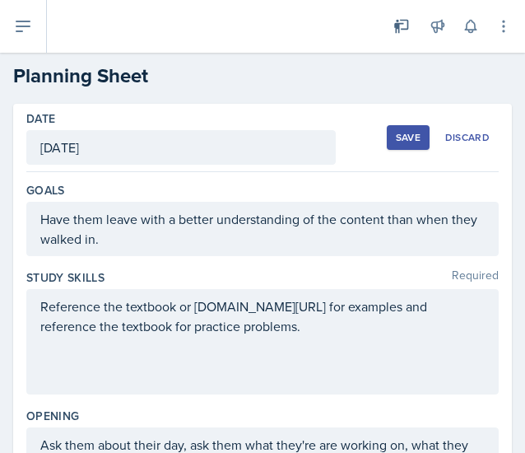
click at [396, 136] on div "Save" at bounding box center [408, 137] width 25 height 13
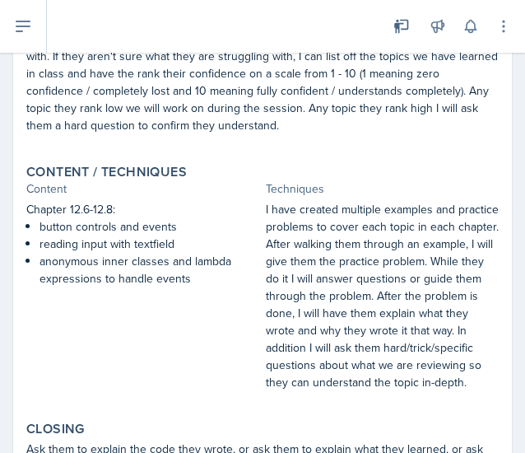
scroll to position [625, 0]
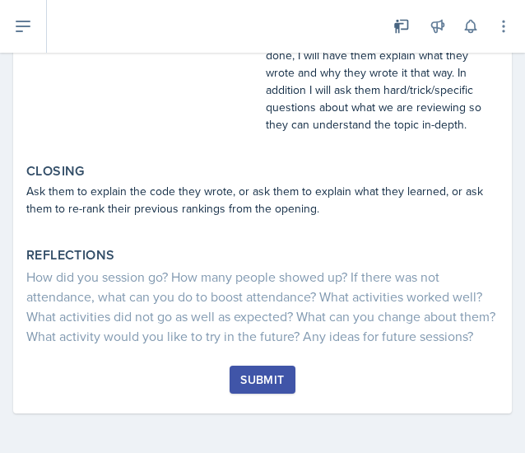
click at [267, 370] on button "Submit" at bounding box center [262, 380] width 65 height 28
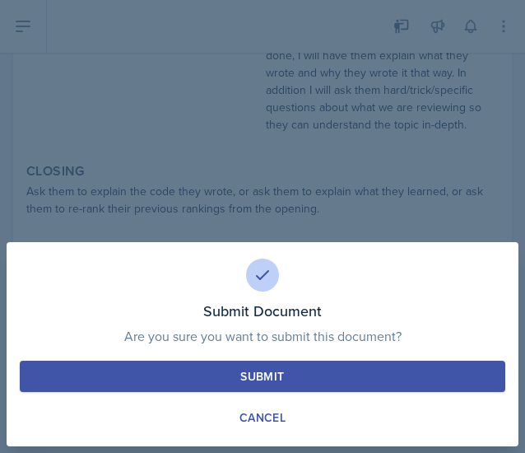
click at [248, 367] on button "Submit" at bounding box center [263, 376] width 486 height 31
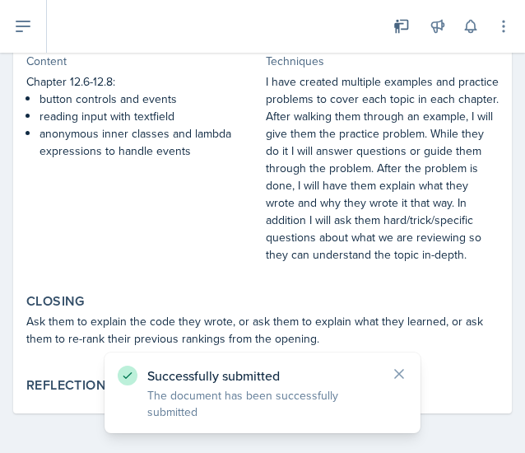
scroll to position [0, 0]
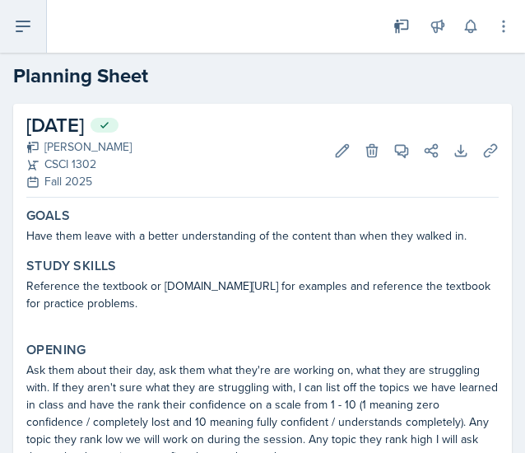
click at [28, 35] on icon at bounding box center [23, 26] width 20 height 20
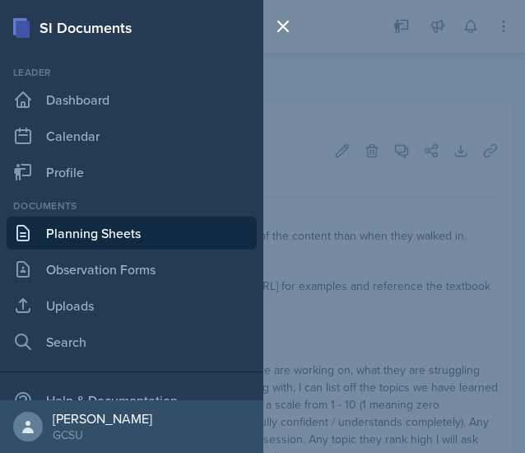
click at [124, 227] on link "Planning Sheets" at bounding box center [132, 233] width 250 height 33
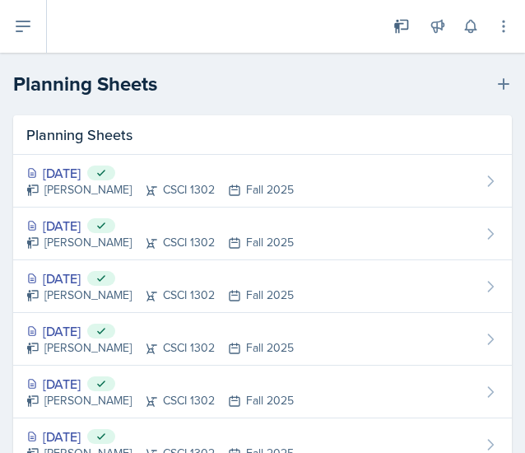
click at [494, 61] on header "Planning Sheets New Planning Sheet" at bounding box center [262, 84] width 525 height 63
click at [492, 69] on button at bounding box center [504, 84] width 30 height 30
click at [496, 77] on icon at bounding box center [504, 84] width 16 height 16
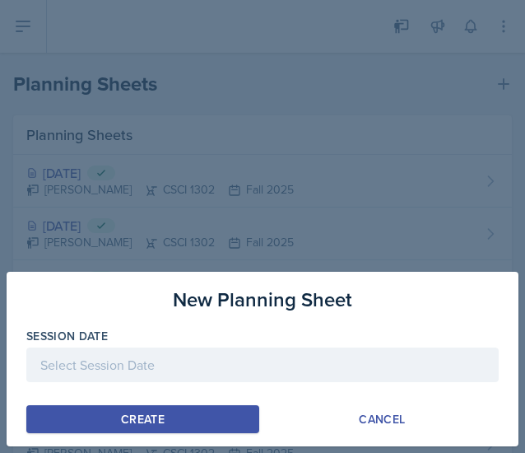
click at [231, 378] on div at bounding box center [262, 365] width 473 height 35
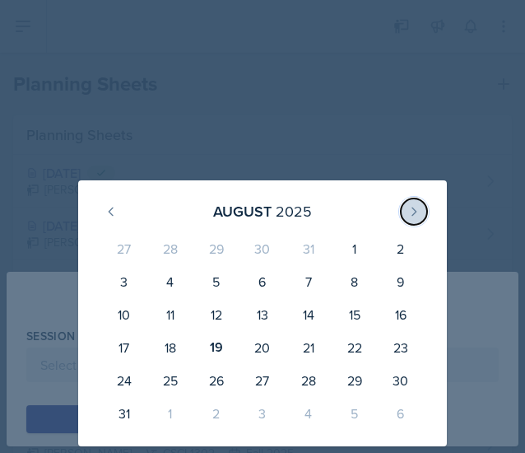
click at [402, 211] on button at bounding box center [414, 211] width 26 height 26
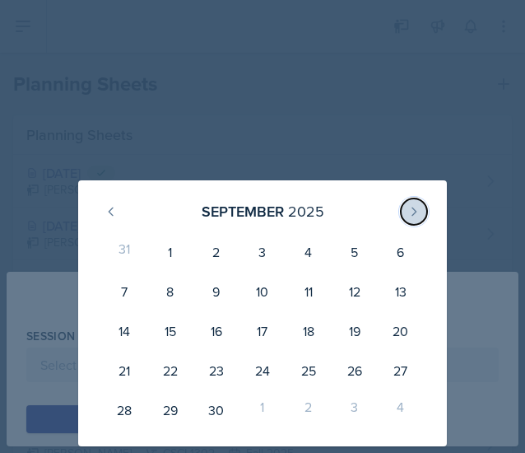
click at [402, 211] on button at bounding box center [414, 211] width 26 height 26
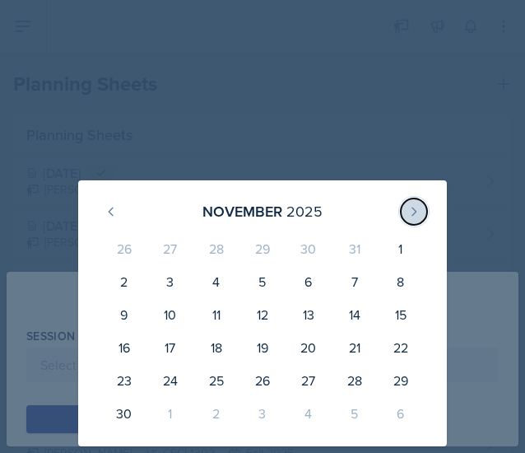
click at [402, 211] on button at bounding box center [414, 211] width 26 height 26
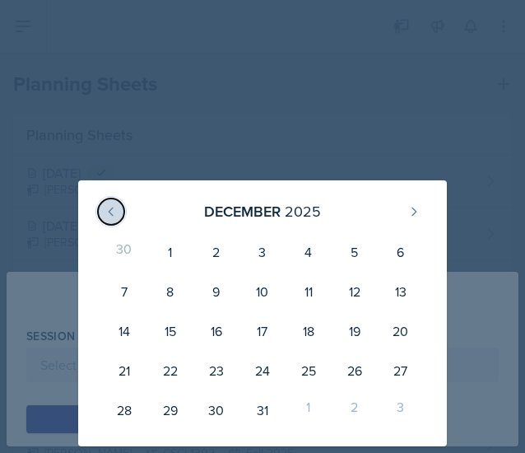
click at [110, 213] on icon at bounding box center [111, 211] width 4 height 7
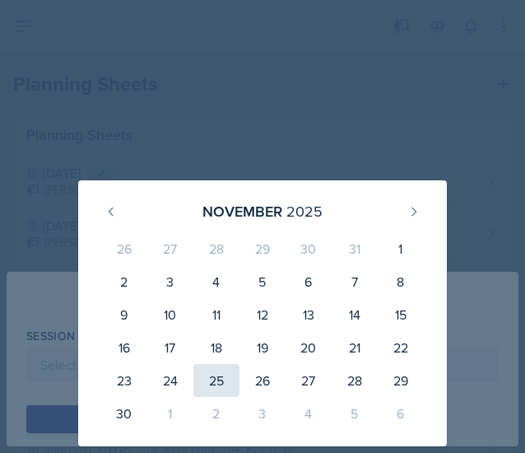
click at [209, 376] on div "25" at bounding box center [217, 380] width 46 height 33
type input "[DATE]"
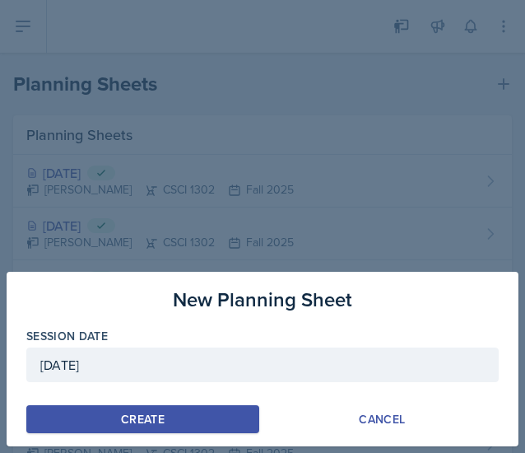
click at [154, 413] on div "Create" at bounding box center [143, 419] width 44 height 13
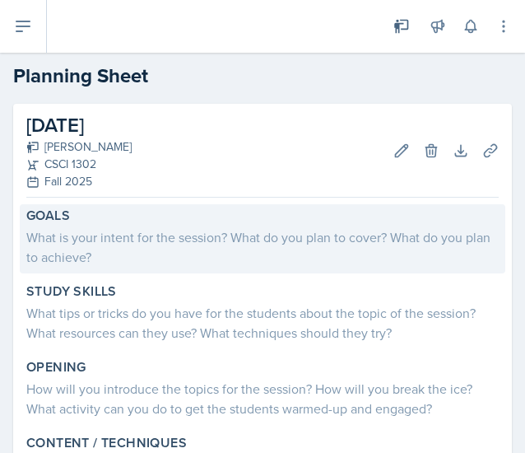
click at [287, 231] on div "What is your intent for the session? What do you plan to cover? What do you pla…" at bounding box center [262, 247] width 473 height 40
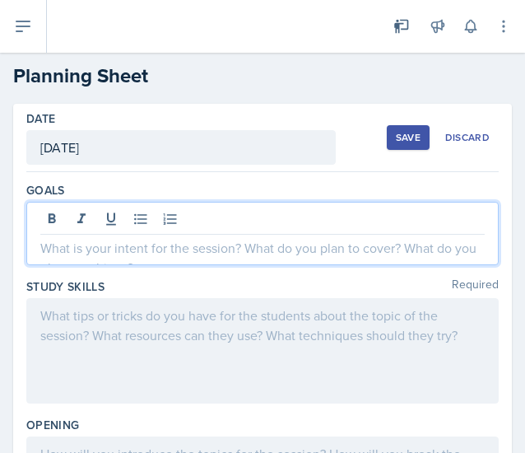
click at [260, 216] on div at bounding box center [262, 233] width 473 height 63
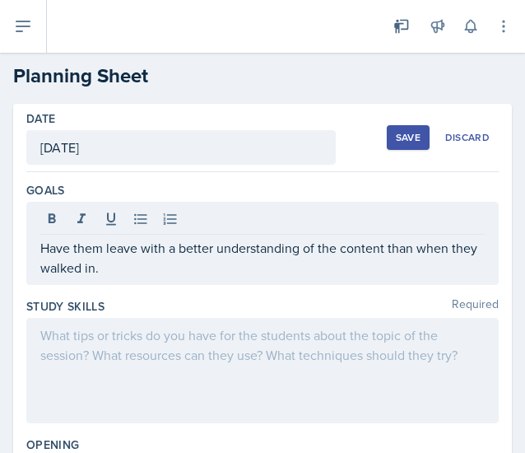
click at [382, 338] on div at bounding box center [262, 370] width 473 height 105
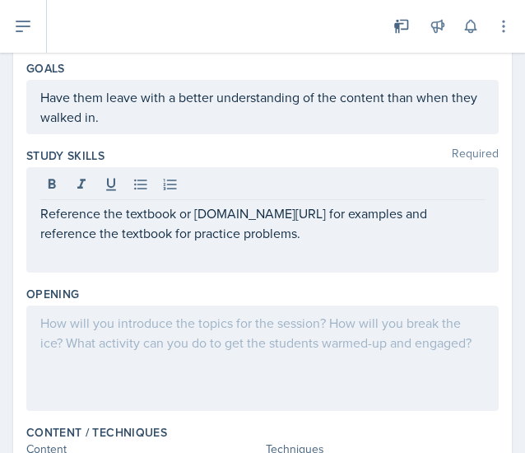
click at [341, 343] on div at bounding box center [262, 358] width 473 height 105
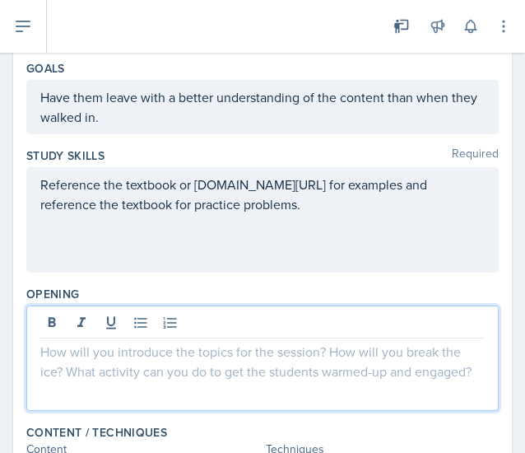
scroll to position [150, 0]
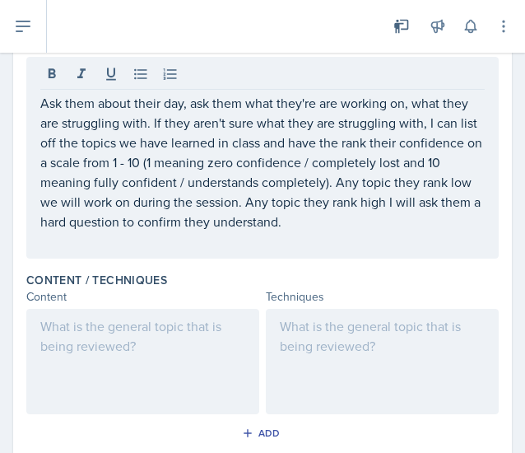
click at [332, 359] on div at bounding box center [382, 361] width 233 height 105
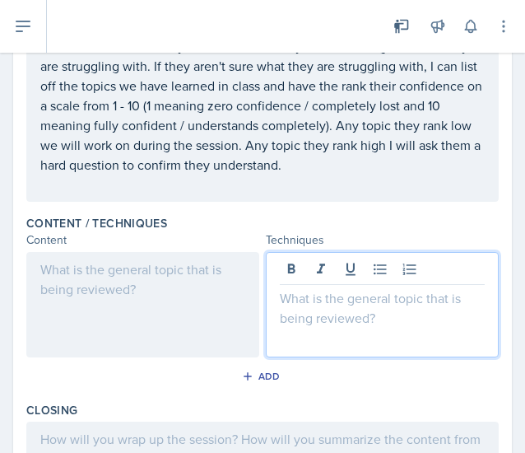
scroll to position [531, 0]
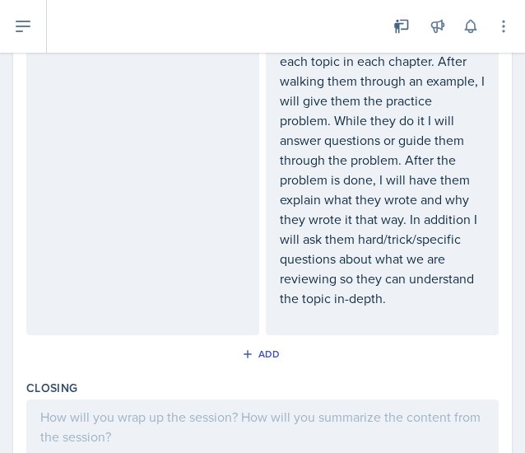
click at [308, 420] on p at bounding box center [262, 417] width 445 height 20
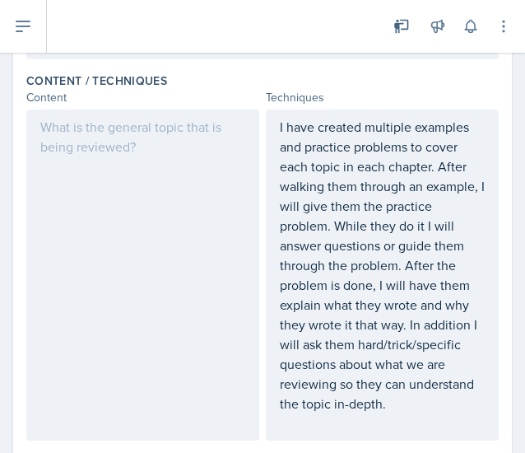
scroll to position [540, 0]
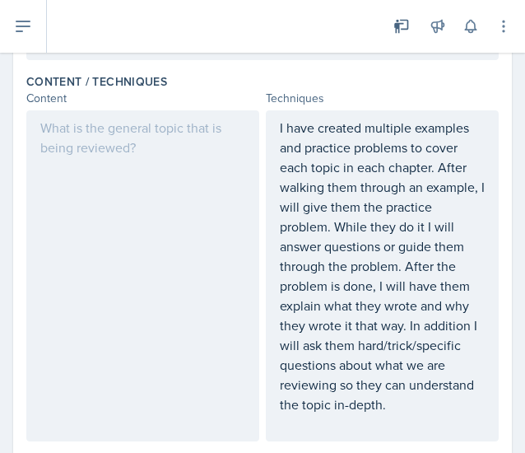
click at [126, 231] on div at bounding box center [142, 275] width 233 height 331
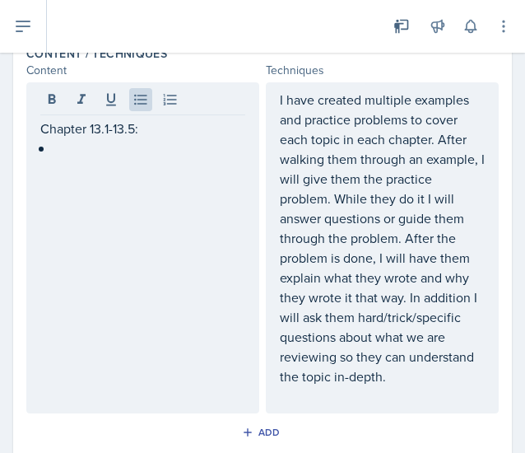
click at [116, 166] on div "Chapter 13.1-13.5:" at bounding box center [142, 247] width 233 height 331
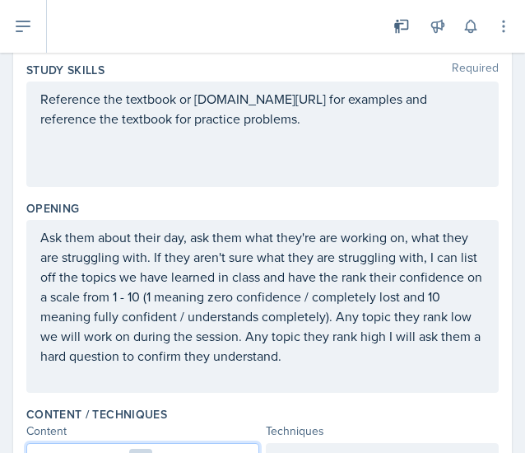
scroll to position [0, 0]
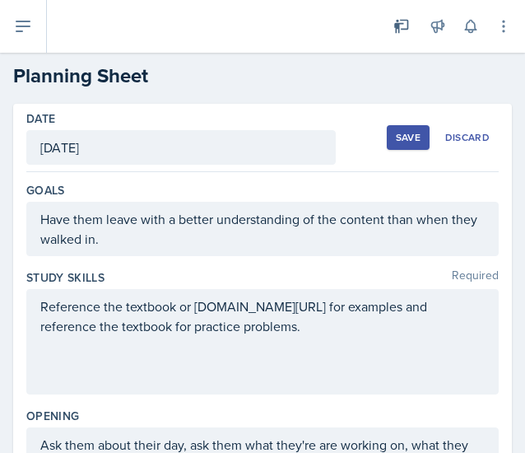
click at [396, 141] on div "Save" at bounding box center [408, 137] width 25 height 13
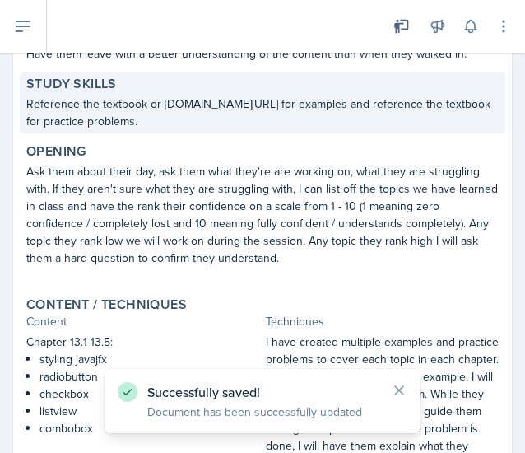
scroll to position [177, 0]
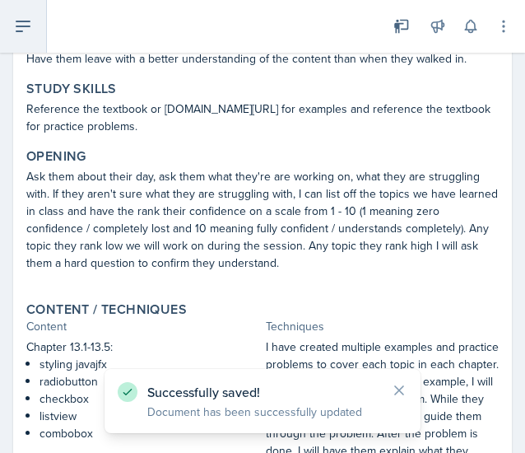
click at [28, 30] on icon at bounding box center [23, 26] width 20 height 20
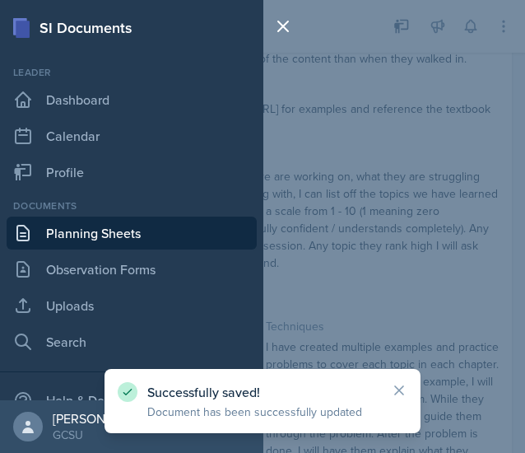
click at [137, 235] on link "Planning Sheets" at bounding box center [132, 233] width 250 height 33
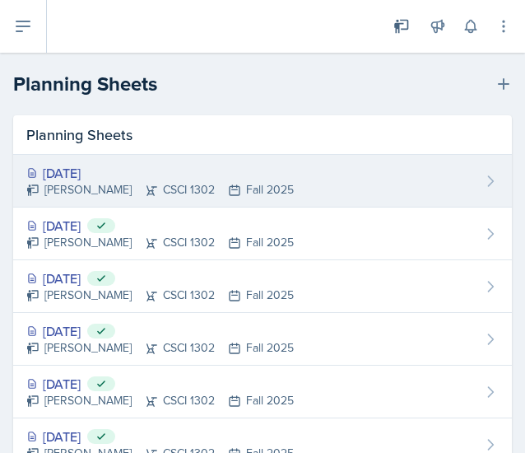
click at [418, 170] on div "[DATE] [PERSON_NAME] CSCI 1302 Fall 2025" at bounding box center [262, 181] width 499 height 53
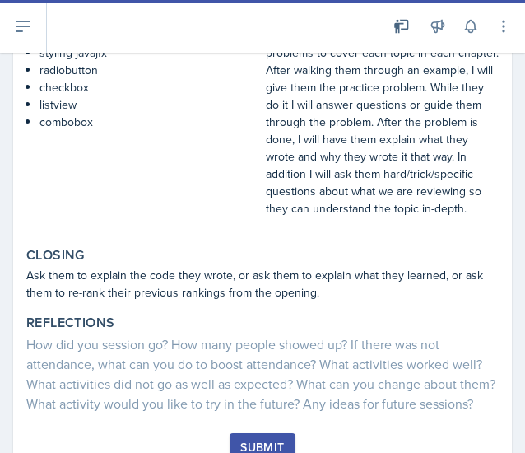
scroll to position [592, 0]
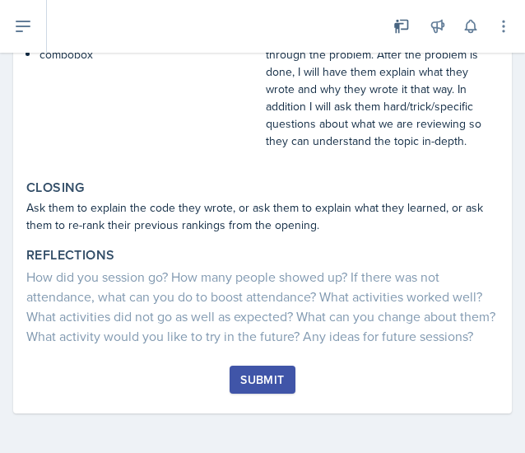
click at [270, 383] on div "Submit" at bounding box center [263, 379] width 44 height 13
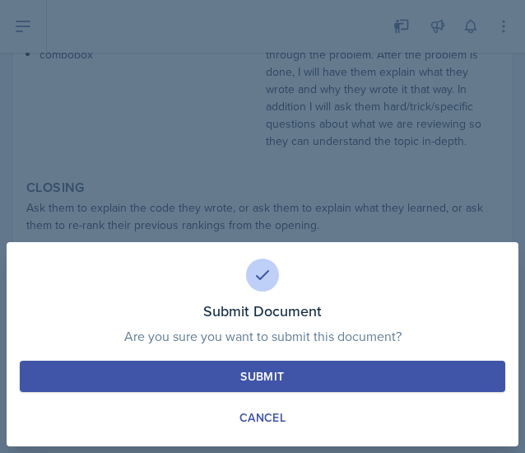
click at [246, 376] on div "Submit" at bounding box center [263, 376] width 44 height 16
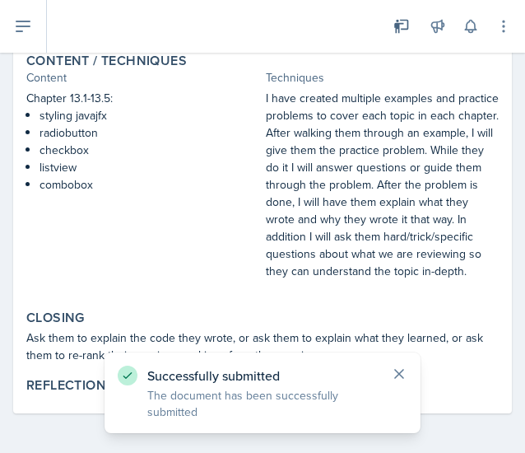
click at [396, 373] on icon at bounding box center [399, 374] width 16 height 16
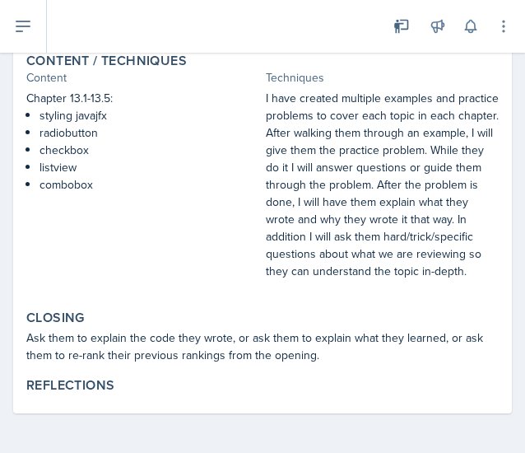
scroll to position [0, 0]
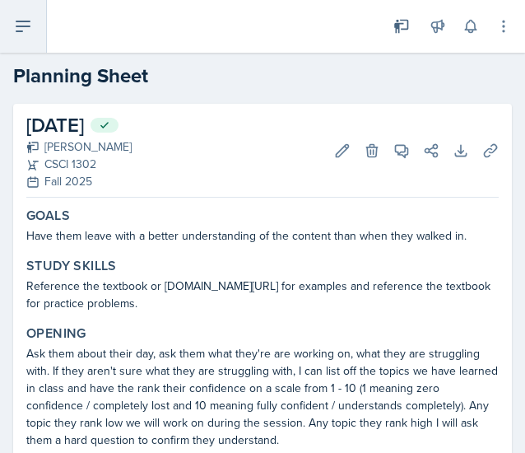
click at [30, 22] on icon at bounding box center [23, 26] width 20 height 20
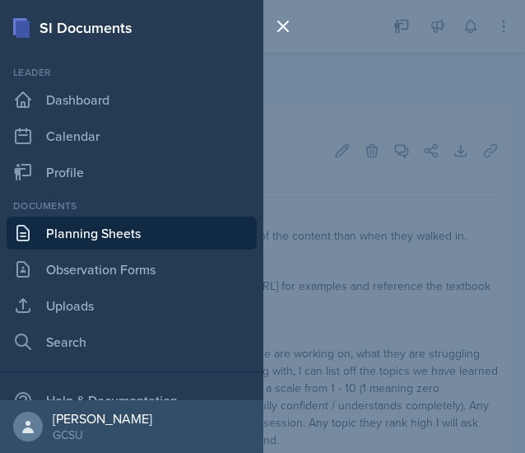
click at [112, 232] on link "Planning Sheets" at bounding box center [132, 233] width 250 height 33
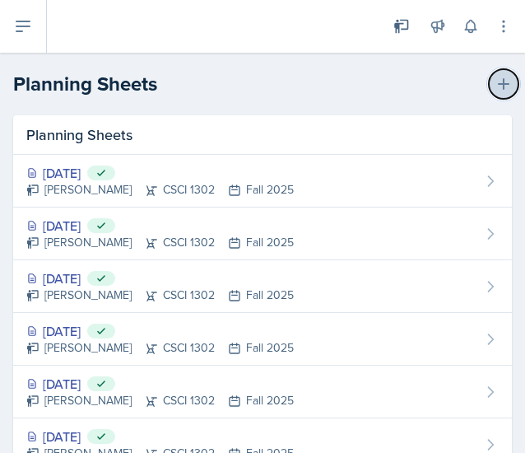
click at [496, 88] on icon at bounding box center [504, 84] width 16 height 16
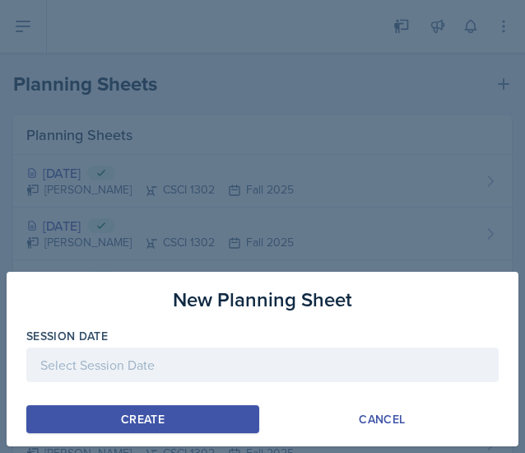
click at [173, 371] on div at bounding box center [262, 365] width 473 height 35
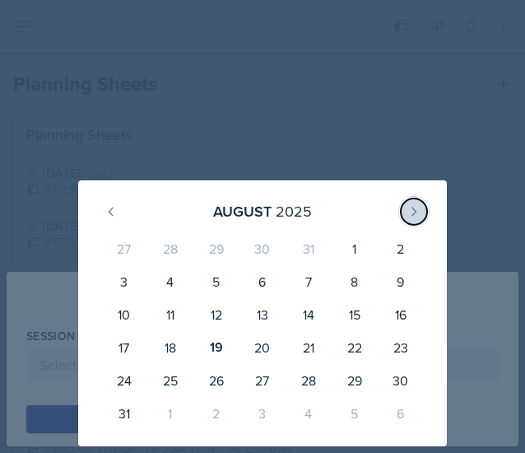
click at [406, 219] on button at bounding box center [414, 211] width 26 height 26
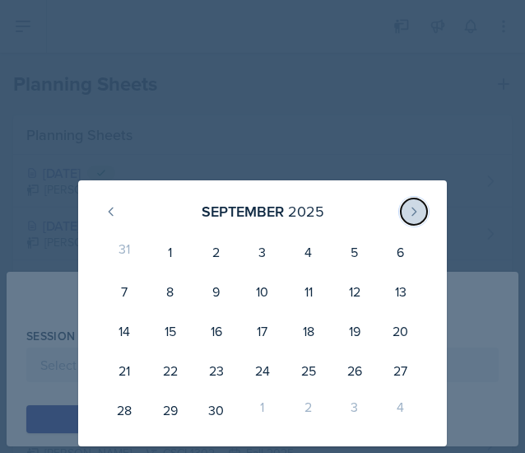
click at [406, 219] on button at bounding box center [414, 211] width 26 height 26
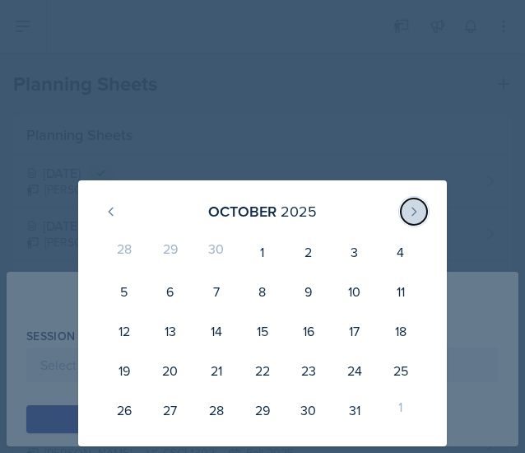
click at [406, 219] on button at bounding box center [414, 211] width 26 height 26
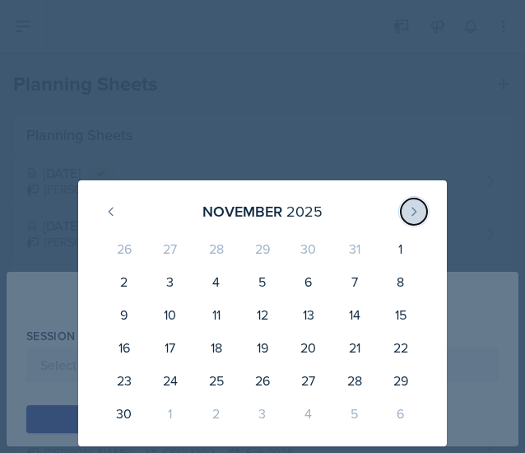
click at [410, 223] on button at bounding box center [414, 211] width 26 height 26
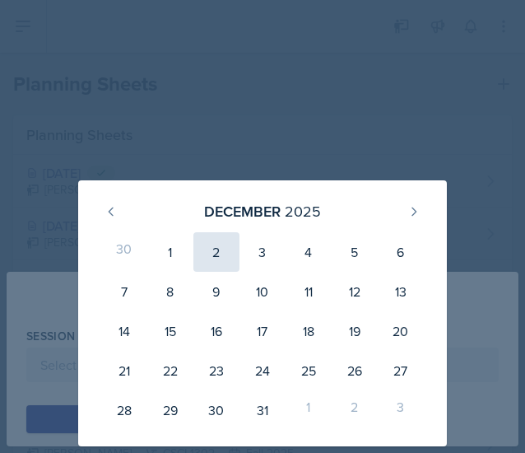
click at [227, 251] on div "2" at bounding box center [217, 252] width 46 height 40
type input "[DATE]"
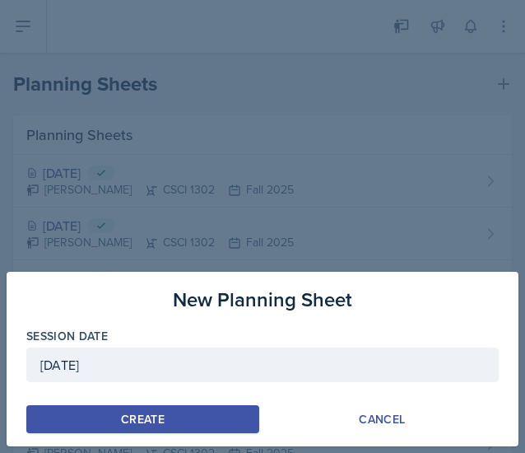
click at [152, 420] on div "Create" at bounding box center [143, 419] width 44 height 13
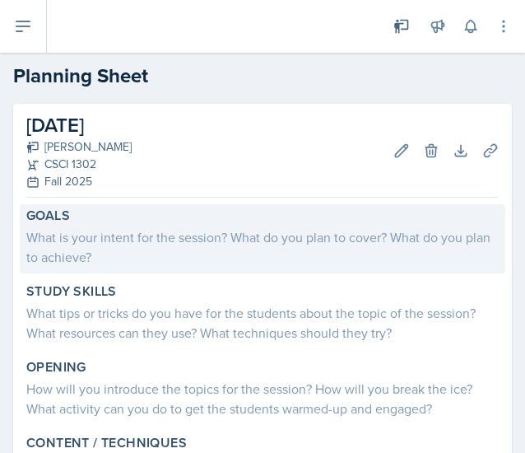
click at [212, 230] on div "What is your intent for the session? What do you plan to cover? What do you pla…" at bounding box center [262, 247] width 473 height 40
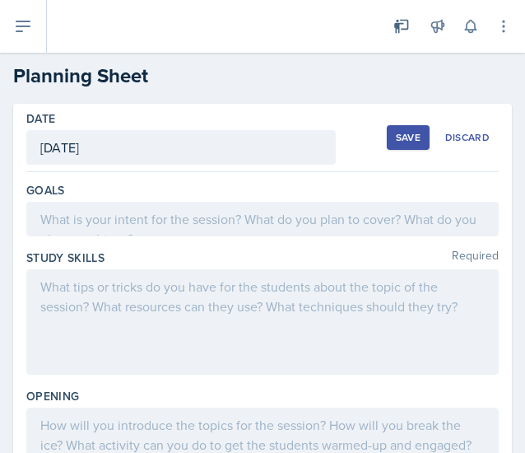
click at [191, 240] on div "Goals" at bounding box center [262, 213] width 473 height 68
click at [188, 222] on div at bounding box center [262, 219] width 473 height 35
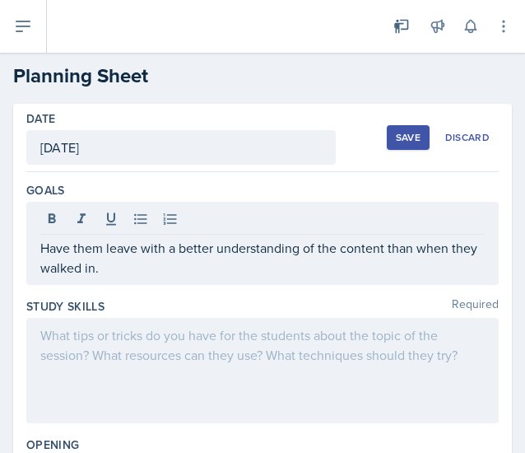
click at [234, 388] on div at bounding box center [262, 370] width 473 height 105
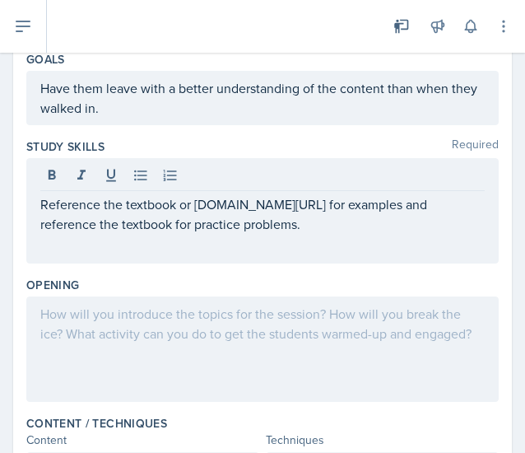
click at [287, 339] on div at bounding box center [262, 349] width 473 height 105
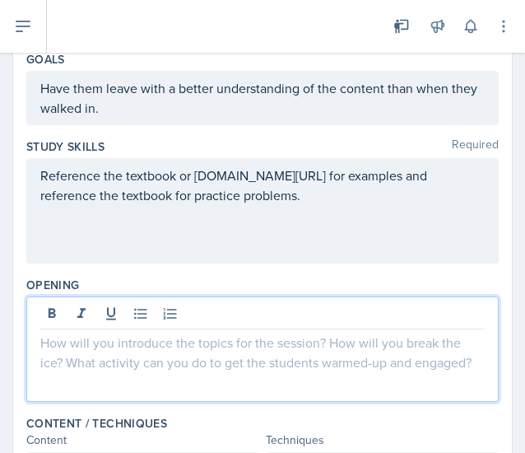
scroll to position [160, 0]
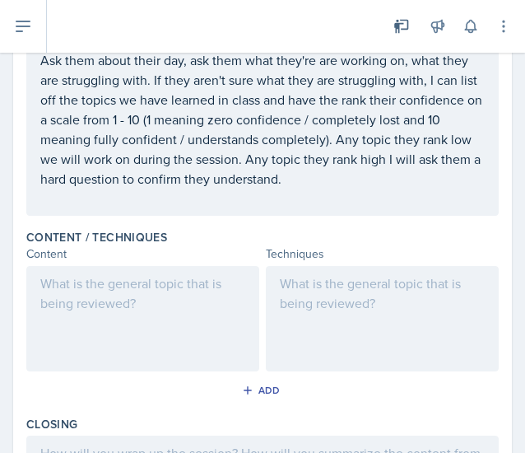
click at [385, 350] on div at bounding box center [382, 318] width 233 height 105
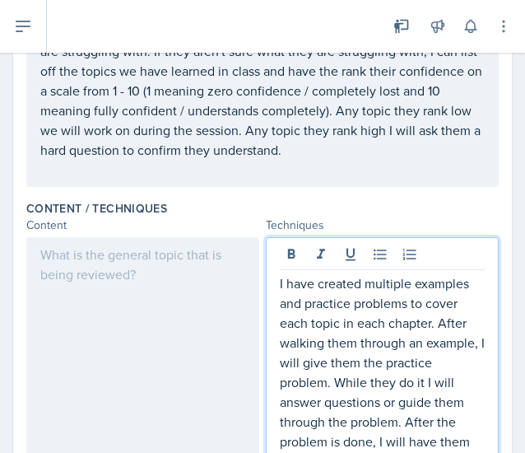
scroll to position [531, 0]
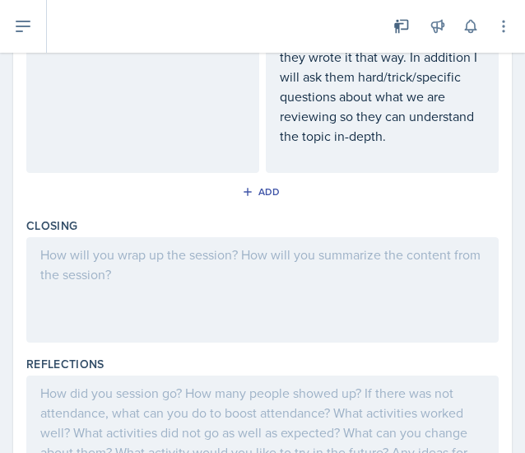
click at [337, 327] on div at bounding box center [262, 289] width 473 height 105
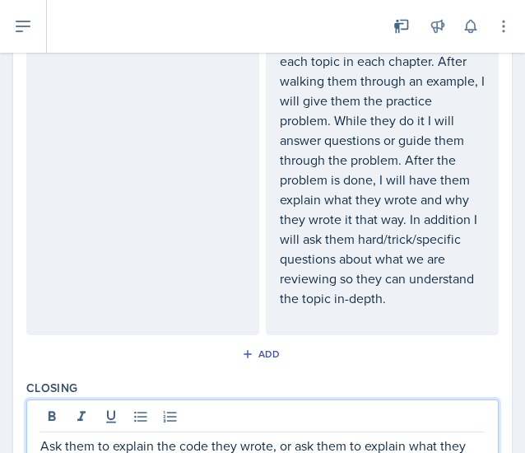
scroll to position [651, 0]
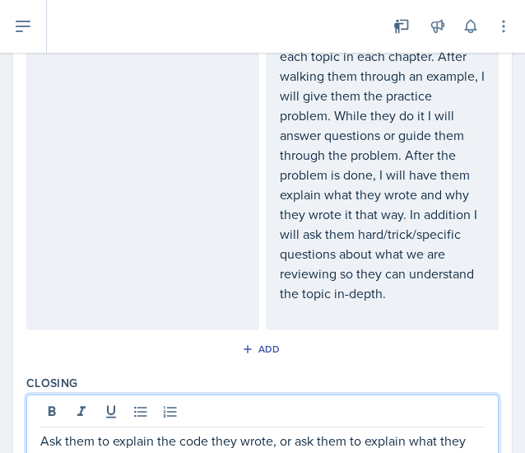
click at [107, 239] on div at bounding box center [142, 164] width 233 height 331
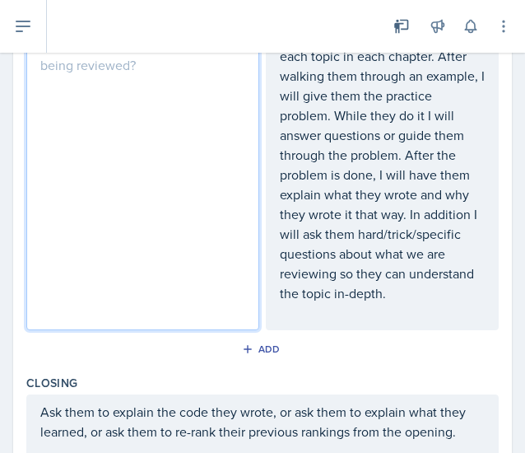
scroll to position [628, 0]
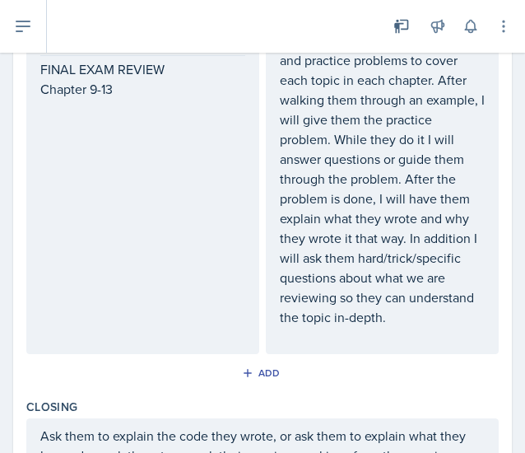
click at [140, 102] on div "FINAL EXAM REVIEW Chapter 9-13" at bounding box center [142, 188] width 233 height 331
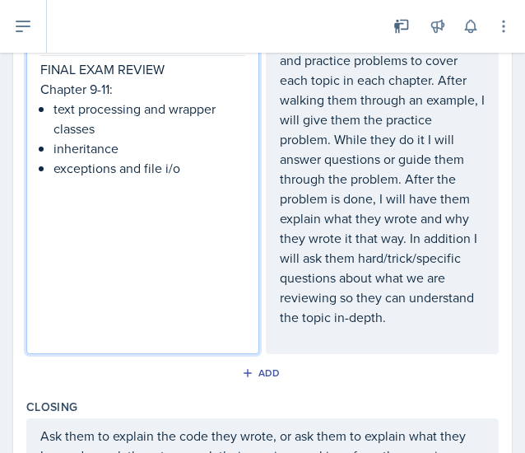
drag, startPoint x: 198, startPoint y: 194, endPoint x: 31, endPoint y: 67, distance: 209.7
click at [31, 67] on div "FINAL EXAM REVIEW Chapter 9-11: text processing and wrapper classes inheritance…" at bounding box center [142, 188] width 233 height 331
drag, startPoint x: 104, startPoint y: 139, endPoint x: 103, endPoint y: 155, distance: 15.7
click at [103, 155] on ul "text processing and wrapper classes inheritance exceptions and file i/o" at bounding box center [150, 138] width 192 height 79
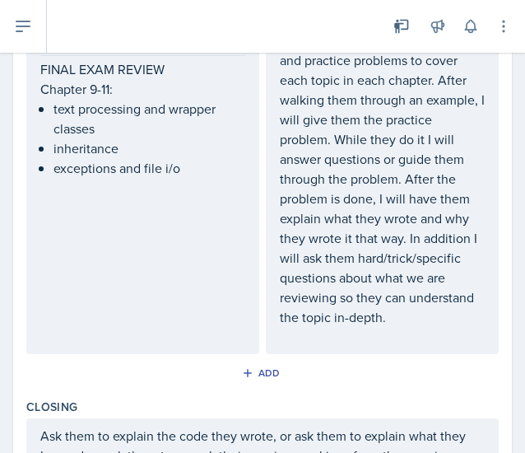
drag, startPoint x: 170, startPoint y: 196, endPoint x: 45, endPoint y: 106, distance: 153.4
click at [45, 106] on div "FINAL EXAM REVIEW Chapter 9-11: text processing and wrapper classes inheritance…" at bounding box center [142, 188] width 233 height 331
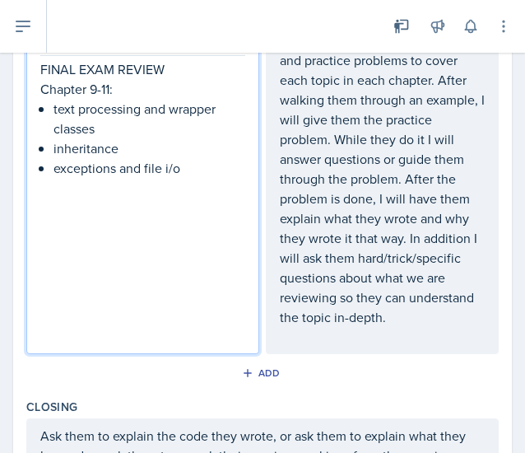
click at [40, 79] on p "Chapter 9-11:" at bounding box center [142, 89] width 205 height 20
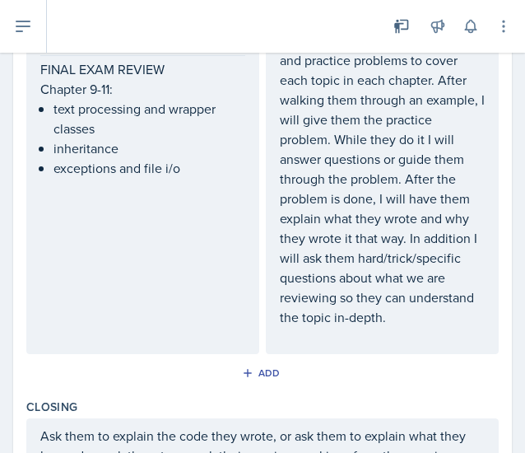
drag, startPoint x: 39, startPoint y: 68, endPoint x: 216, endPoint y: 237, distance: 244.7
click at [216, 237] on div "FINAL EXAM REVIEW Chapter 9-11: text processing and wrapper classes inheritance…" at bounding box center [142, 188] width 233 height 331
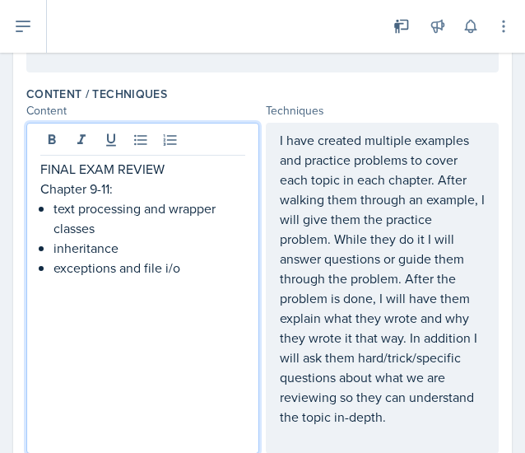
scroll to position [528, 0]
click at [198, 258] on p "exceptions and file i/o" at bounding box center [150, 268] width 192 height 20
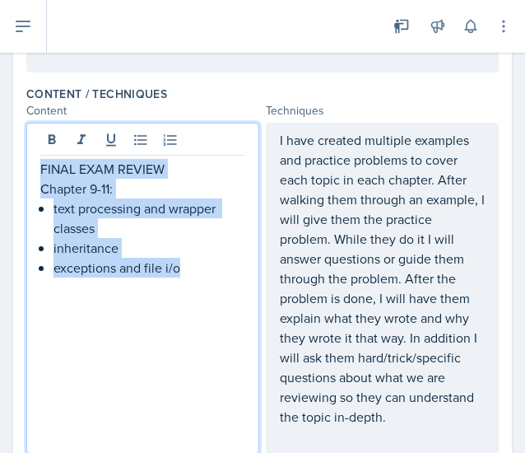
drag, startPoint x: 198, startPoint y: 257, endPoint x: 40, endPoint y: 162, distance: 183.6
click at [40, 162] on div "FINAL EXAM REVIEW Chapter 9-11: text processing and wrapper classes inheritance…" at bounding box center [142, 218] width 205 height 119
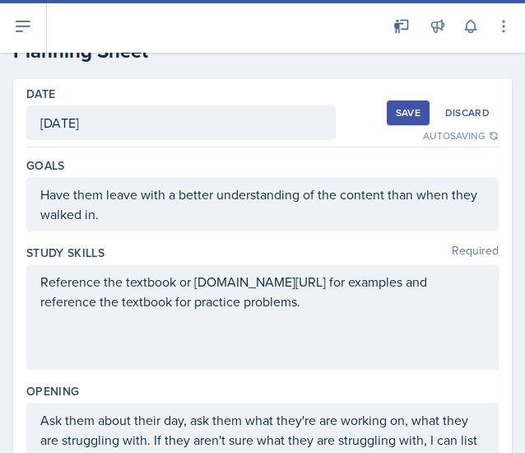
scroll to position [0, 0]
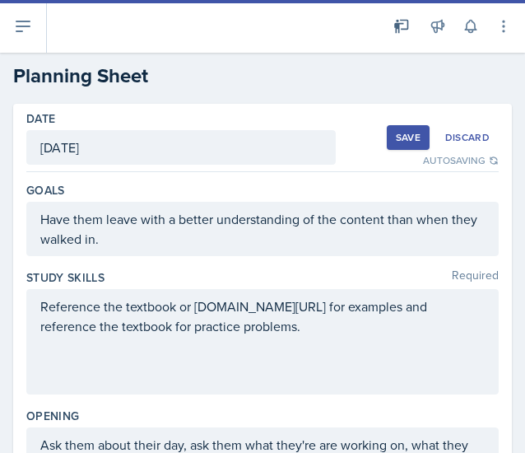
click at [396, 141] on div "Save" at bounding box center [408, 137] width 25 height 13
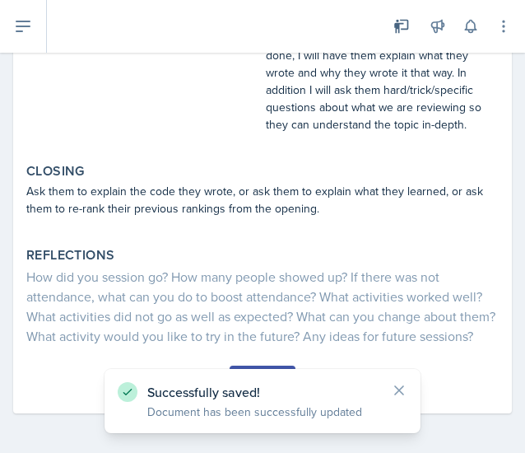
scroll to position [625, 0]
click at [273, 367] on button "Submit" at bounding box center [262, 380] width 65 height 28
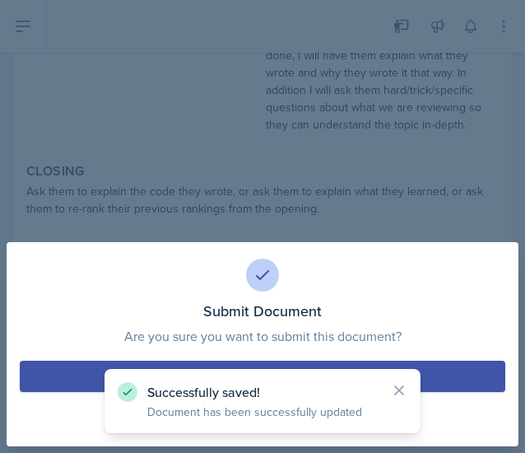
click at [77, 368] on button "Submit" at bounding box center [263, 376] width 486 height 31
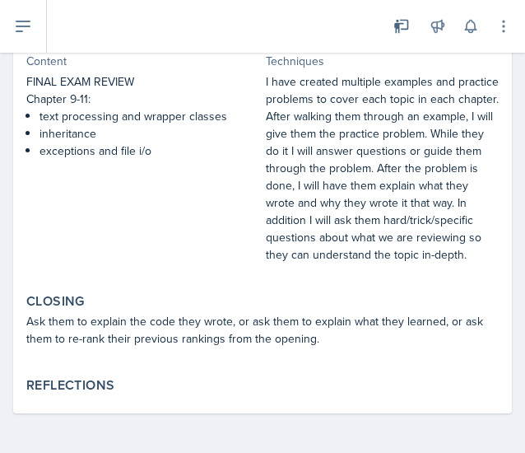
scroll to position [0, 0]
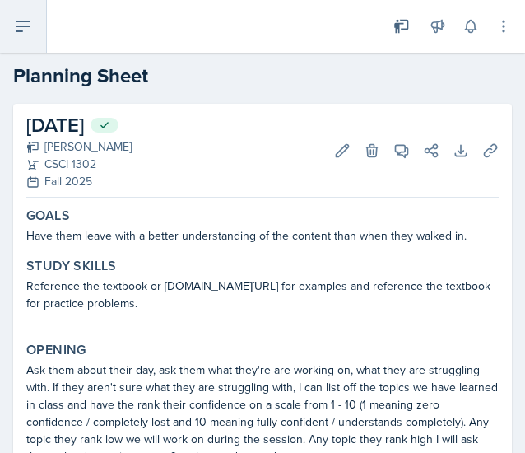
click at [30, 18] on icon at bounding box center [23, 26] width 20 height 20
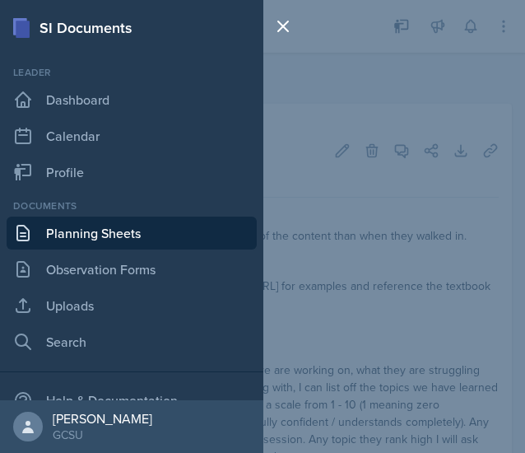
click at [146, 234] on link "Planning Sheets" at bounding box center [132, 233] width 250 height 33
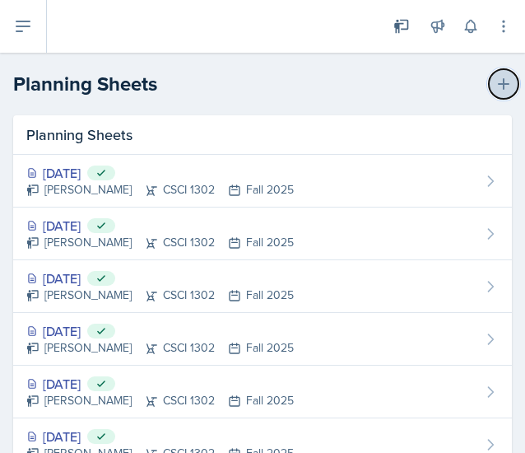
click at [496, 85] on icon at bounding box center [504, 84] width 16 height 16
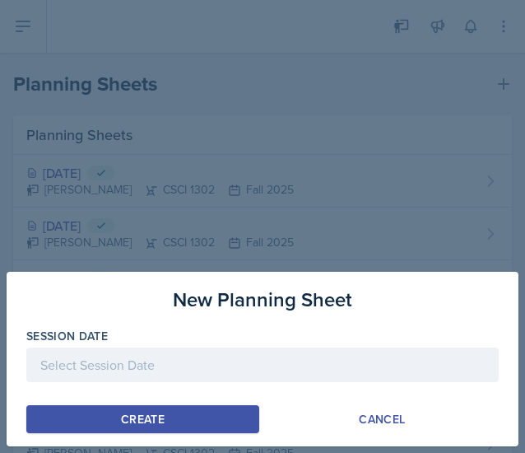
click at [262, 363] on div at bounding box center [262, 365] width 473 height 35
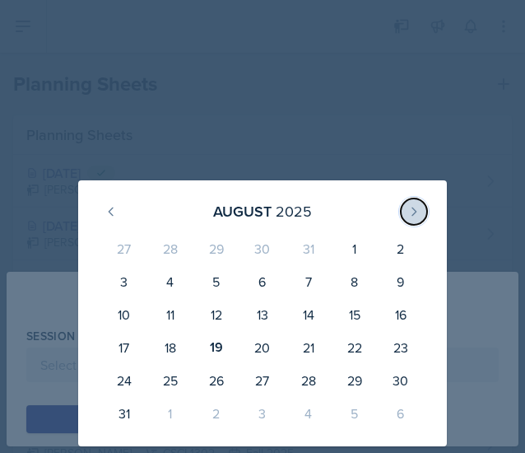
click at [422, 203] on button at bounding box center [414, 211] width 26 height 26
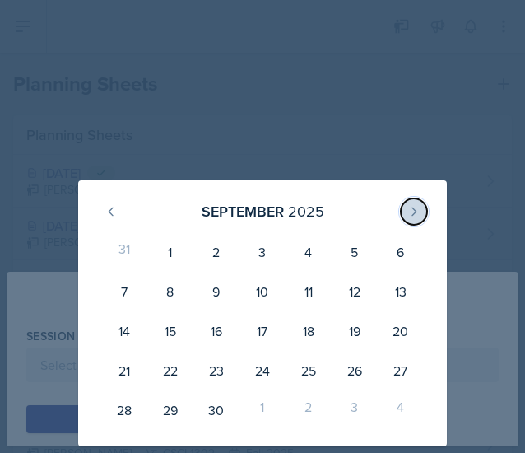
click at [422, 203] on button at bounding box center [414, 211] width 26 height 26
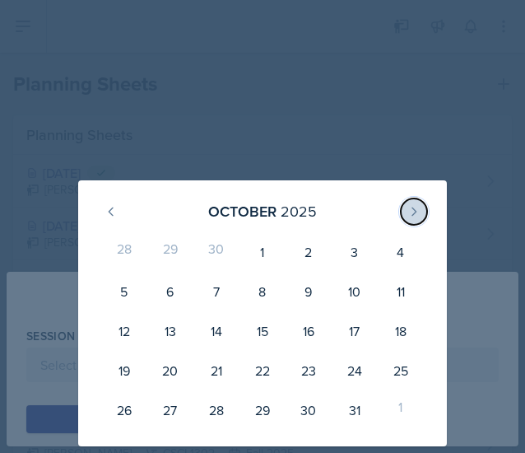
click at [422, 203] on button at bounding box center [414, 211] width 26 height 26
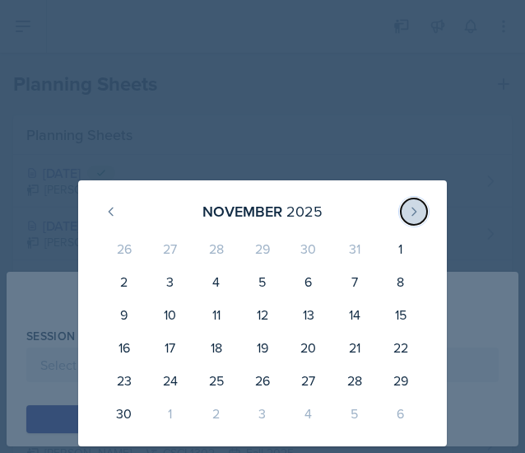
click at [422, 203] on button at bounding box center [414, 211] width 26 height 26
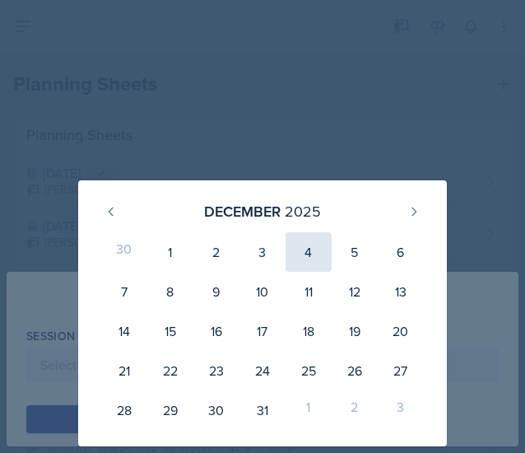
click at [311, 255] on div "4" at bounding box center [309, 252] width 46 height 40
type input "[DATE]"
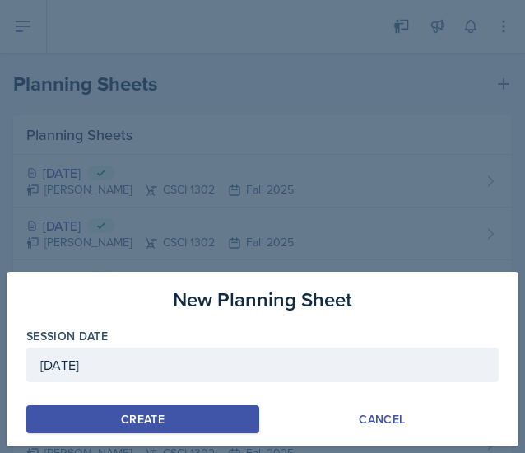
click at [134, 425] on div "Create" at bounding box center [143, 419] width 44 height 13
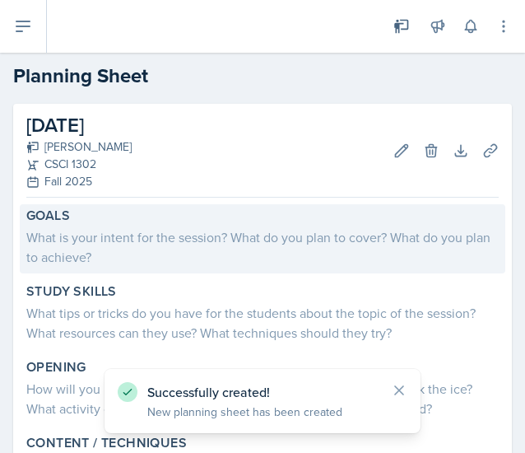
click at [172, 248] on div "What is your intent for the session? What do you plan to cover? What do you pla…" at bounding box center [262, 247] width 473 height 40
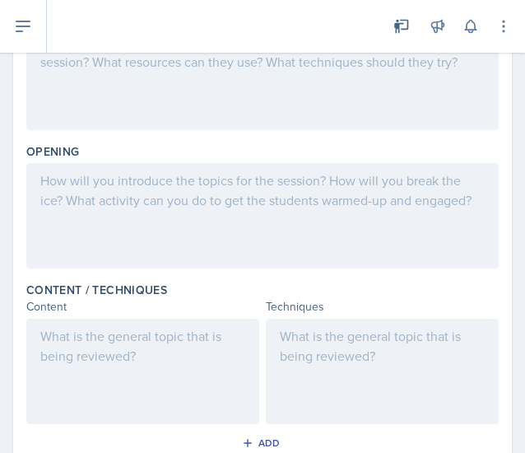
click at [135, 348] on div at bounding box center [142, 371] width 233 height 105
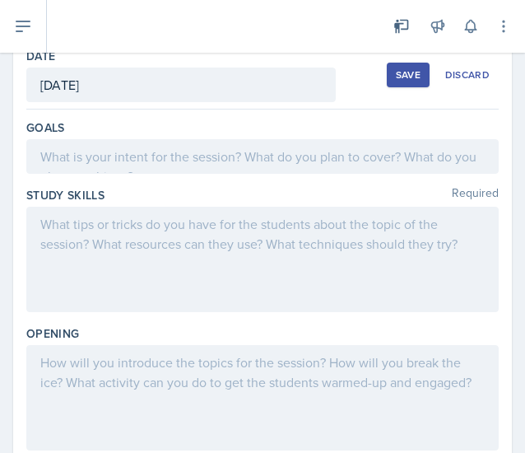
click at [223, 218] on p at bounding box center [262, 224] width 445 height 20
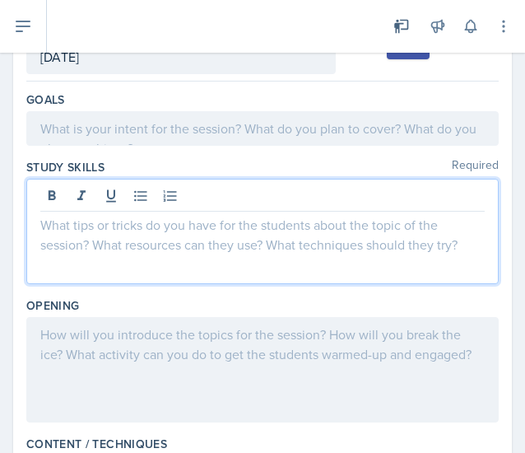
click at [195, 139] on div at bounding box center [262, 128] width 473 height 35
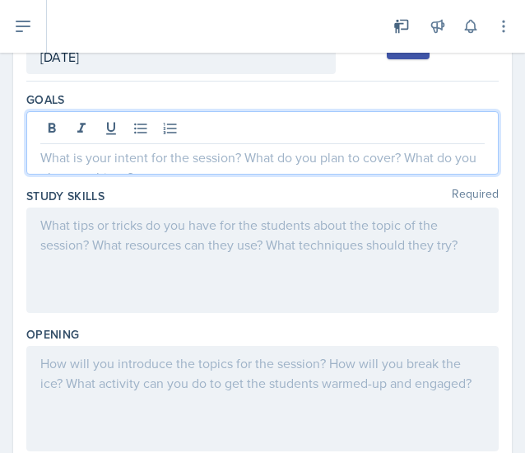
scroll to position [119, 0]
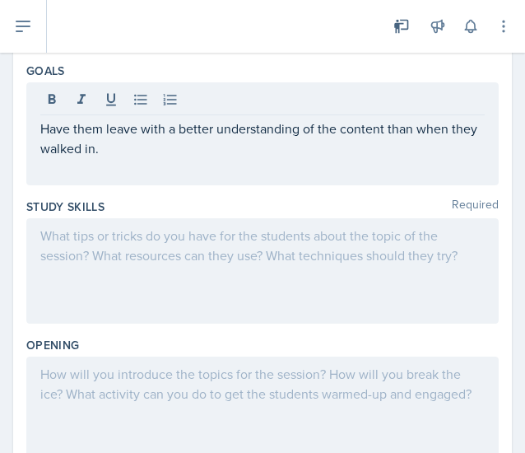
click at [427, 293] on div at bounding box center [262, 270] width 473 height 105
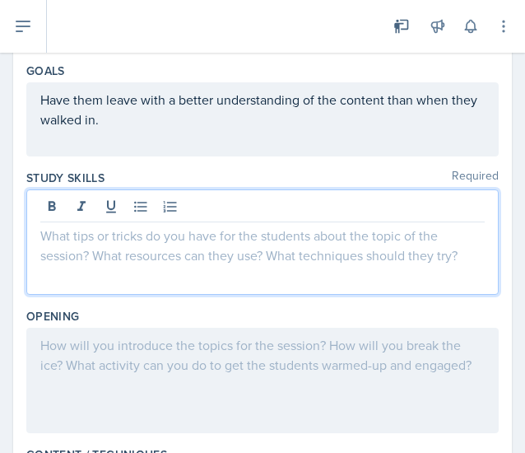
scroll to position [148, 0]
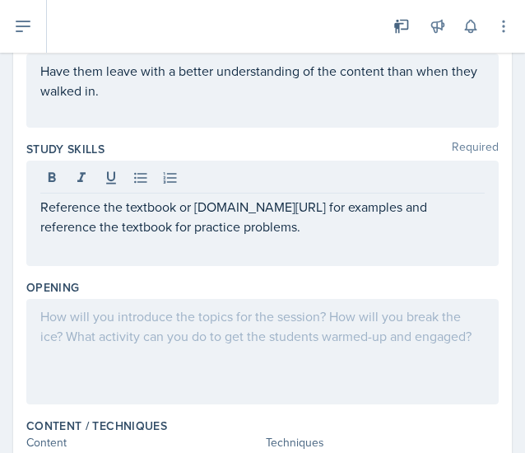
click at [491, 362] on div "Date [DATE] [DATE] 27 28 29 30 31 1 2 3 4 5 6 7 8 9 10 11 12 13 14 15 16 17 18 …" at bounding box center [262, 444] width 499 height 977
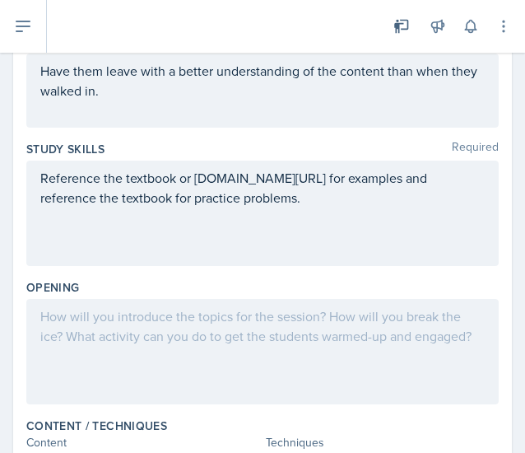
click at [448, 353] on div at bounding box center [262, 351] width 473 height 105
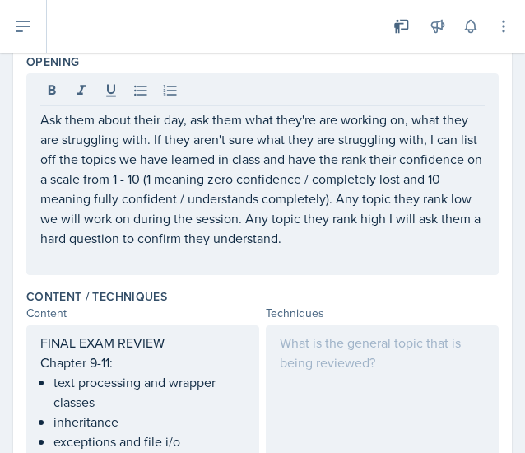
click at [366, 365] on div at bounding box center [382, 401] width 233 height 153
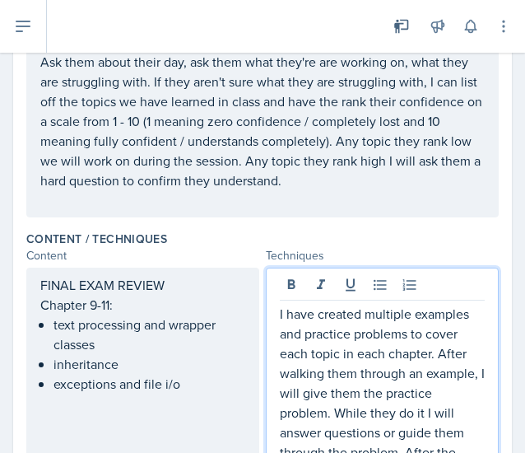
scroll to position [551, 0]
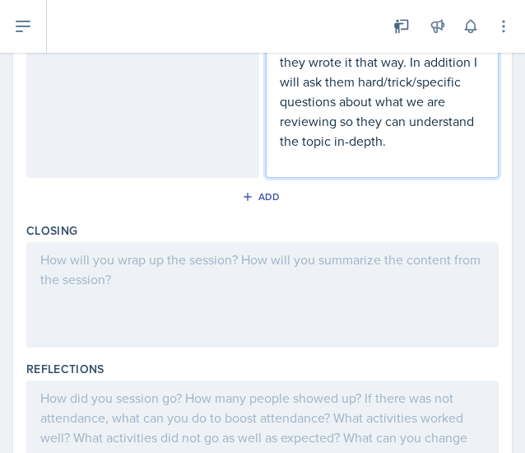
click at [343, 329] on div at bounding box center [262, 294] width 473 height 105
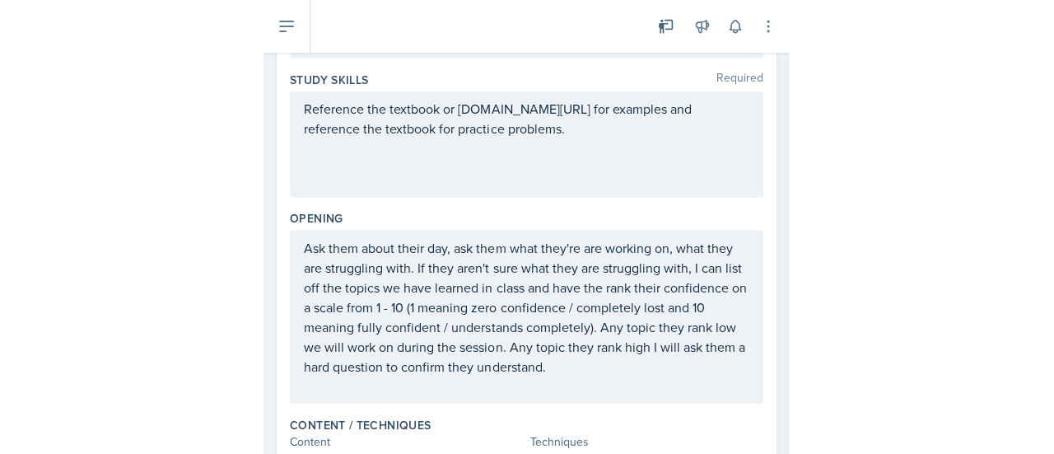
scroll to position [0, 0]
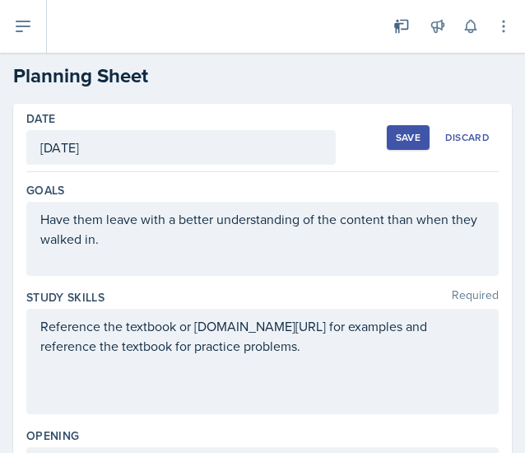
click at [396, 133] on div "Save" at bounding box center [408, 137] width 25 height 13
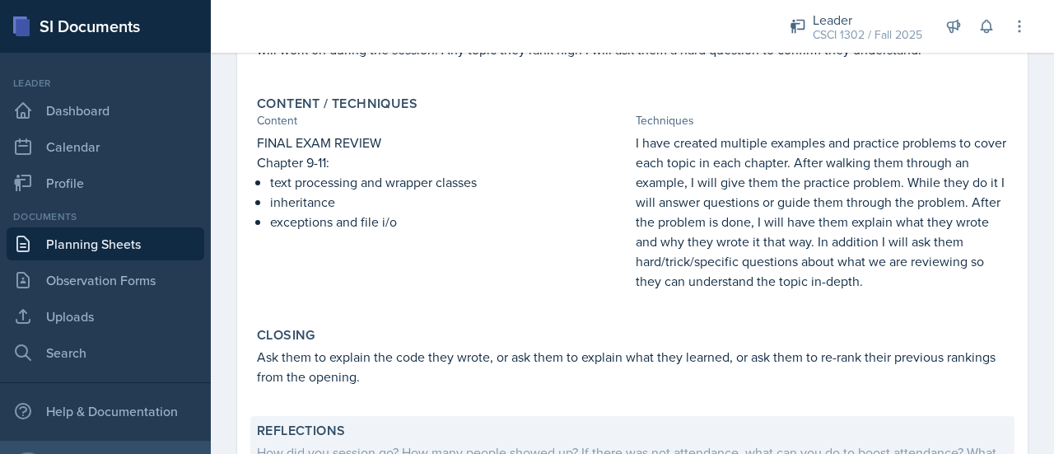
scroll to position [553, 0]
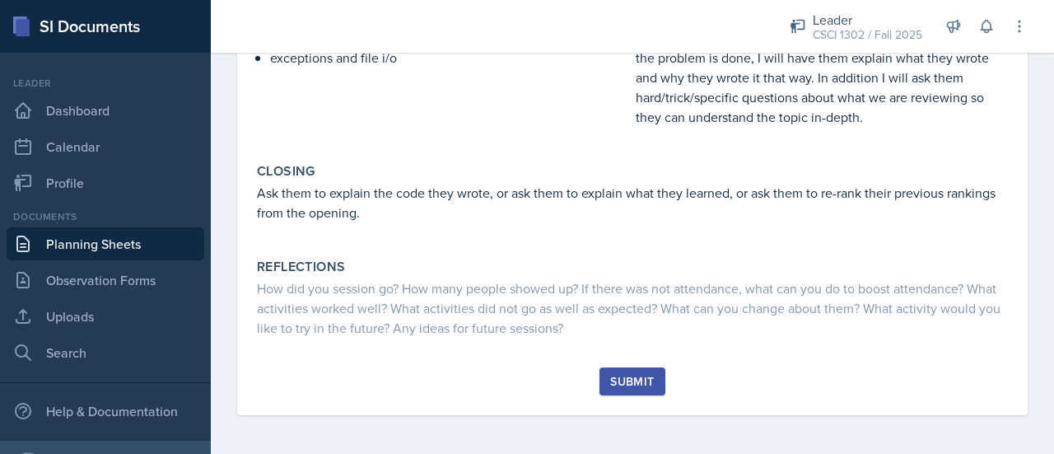
click at [628, 358] on div "Goals Have them leave with a better understanding of the content than when they…" at bounding box center [632, 11] width 751 height 712
click at [626, 383] on div "Submit" at bounding box center [632, 381] width 44 height 13
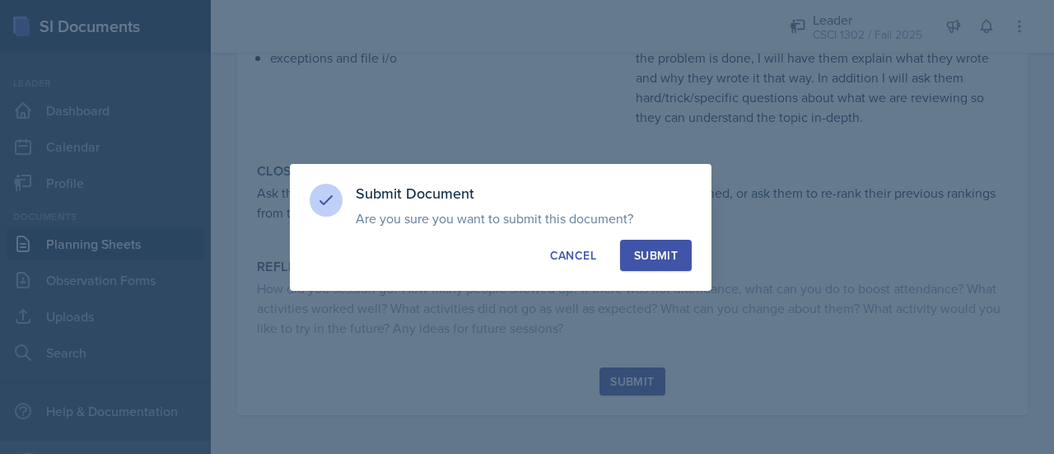
click at [649, 259] on div "Submit" at bounding box center [656, 255] width 44 height 16
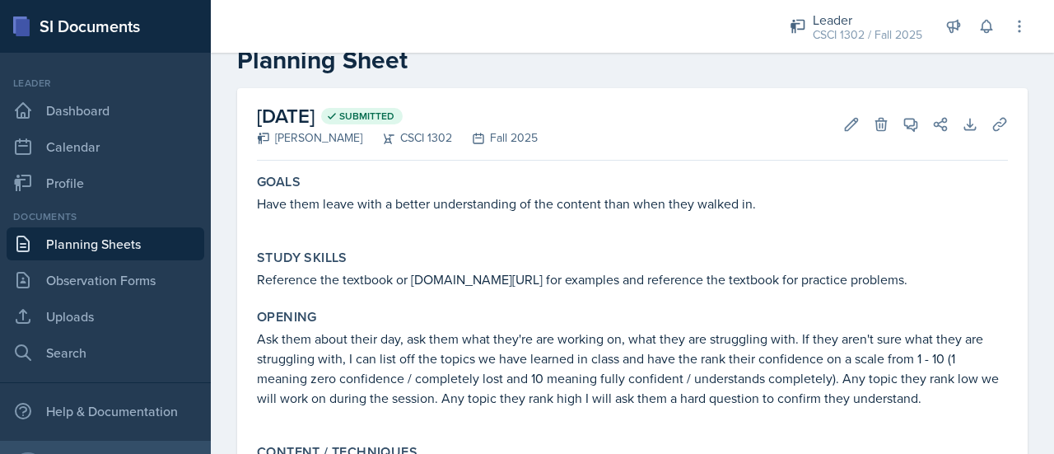
scroll to position [0, 0]
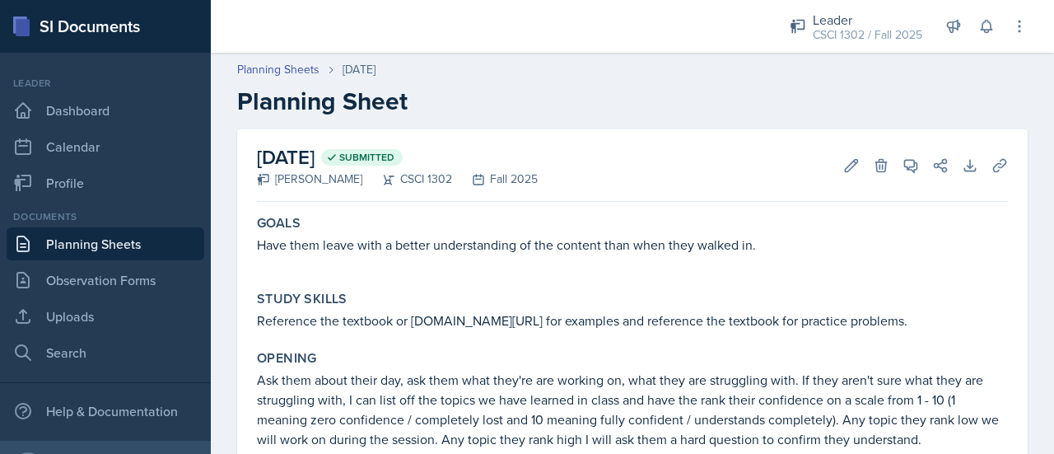
click at [79, 249] on link "Planning Sheets" at bounding box center [106, 243] width 198 height 33
